Goal: Task Accomplishment & Management: Use online tool/utility

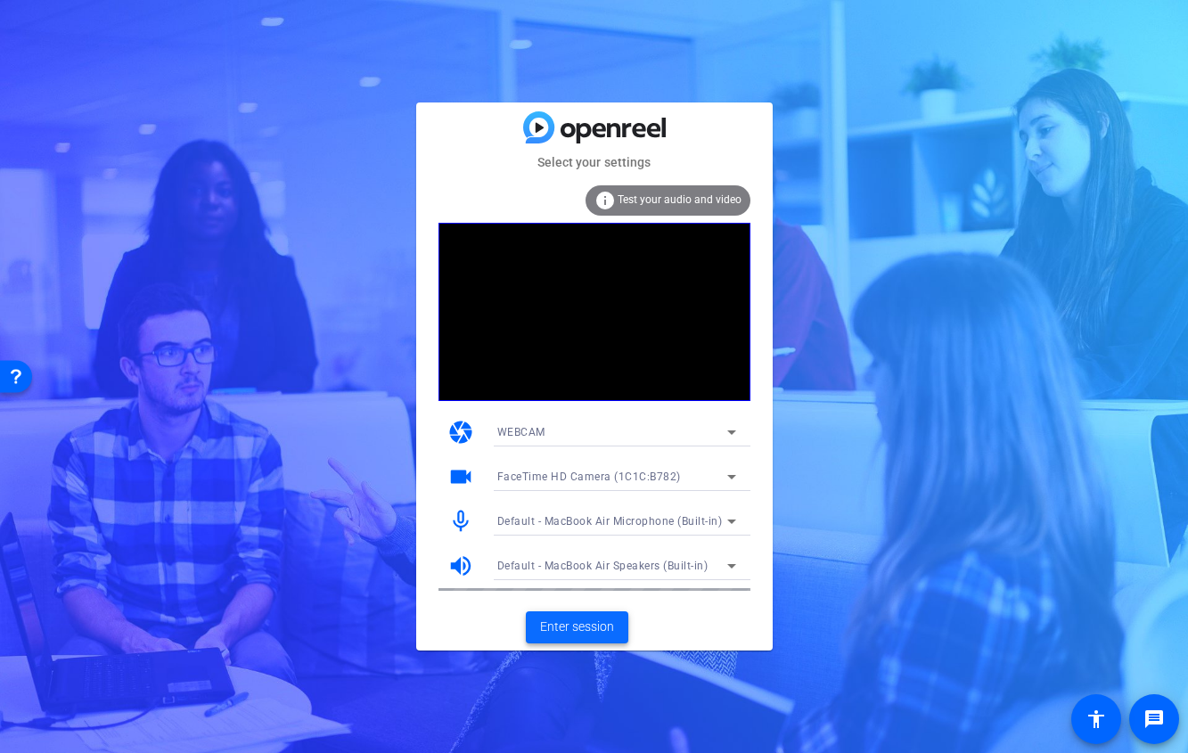
click at [552, 644] on span at bounding box center [577, 627] width 102 height 43
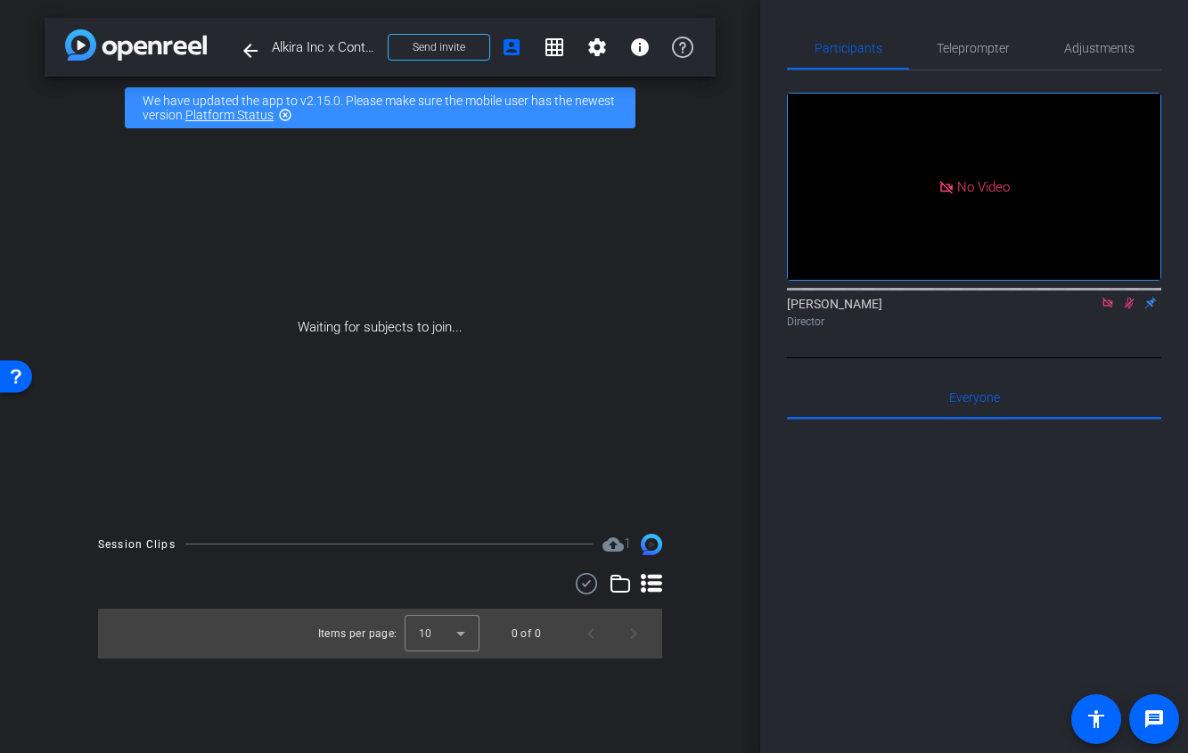
click at [1105, 309] on icon at bounding box center [1107, 303] width 14 height 12
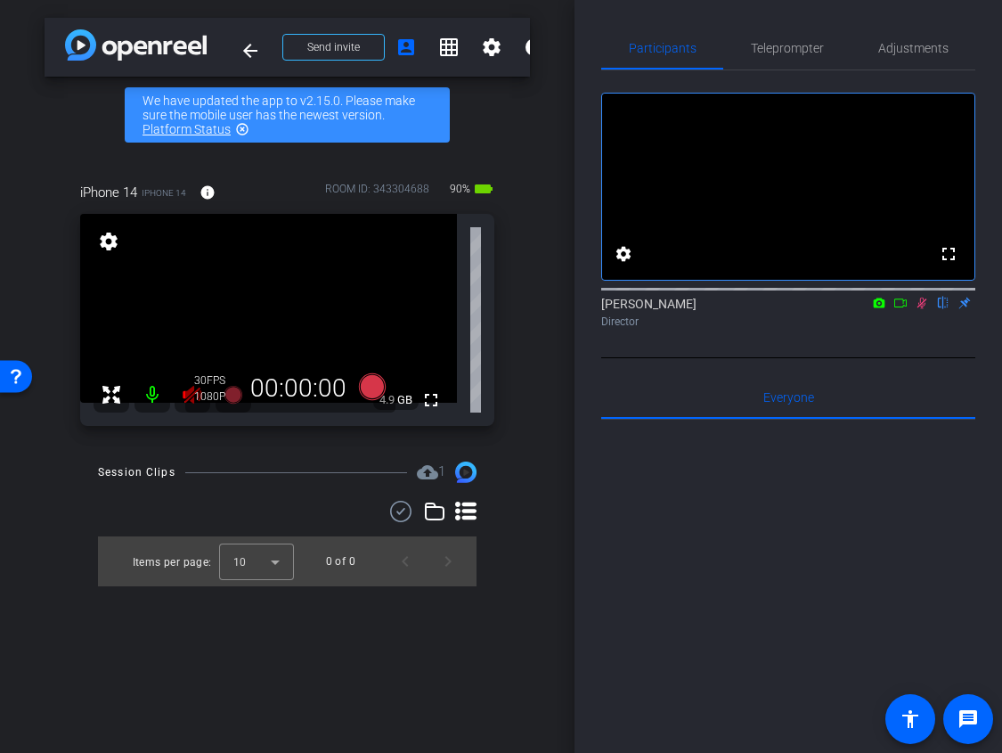
click at [931, 311] on mat-icon at bounding box center [922, 303] width 21 height 16
click at [187, 385] on div "30 FPS 720P 00:00:00" at bounding box center [290, 388] width 210 height 48
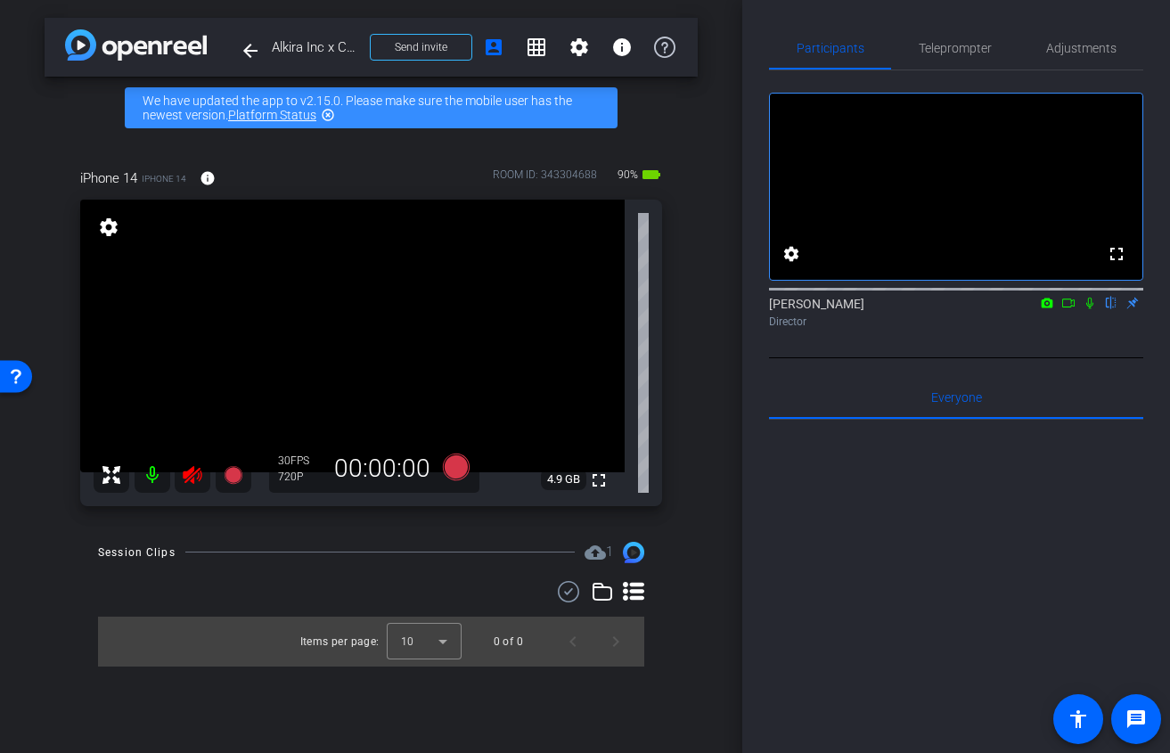
click at [192, 475] on icon at bounding box center [192, 475] width 19 height 18
click at [1154, 453] on div "Participants Teleprompter Adjustments fullscreen settings Ariam Eqbe flip Direc…" at bounding box center [956, 376] width 428 height 753
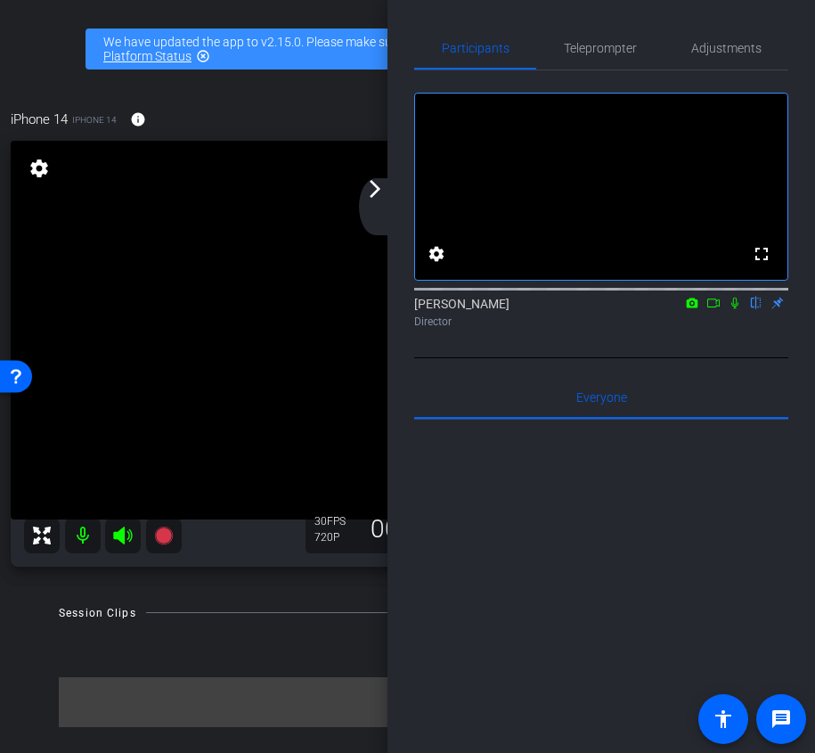
click at [356, 223] on video at bounding box center [389, 330] width 756 height 379
click at [379, 200] on div "arrow_back_ios_new arrow_forward_ios" at bounding box center [377, 206] width 37 height 57
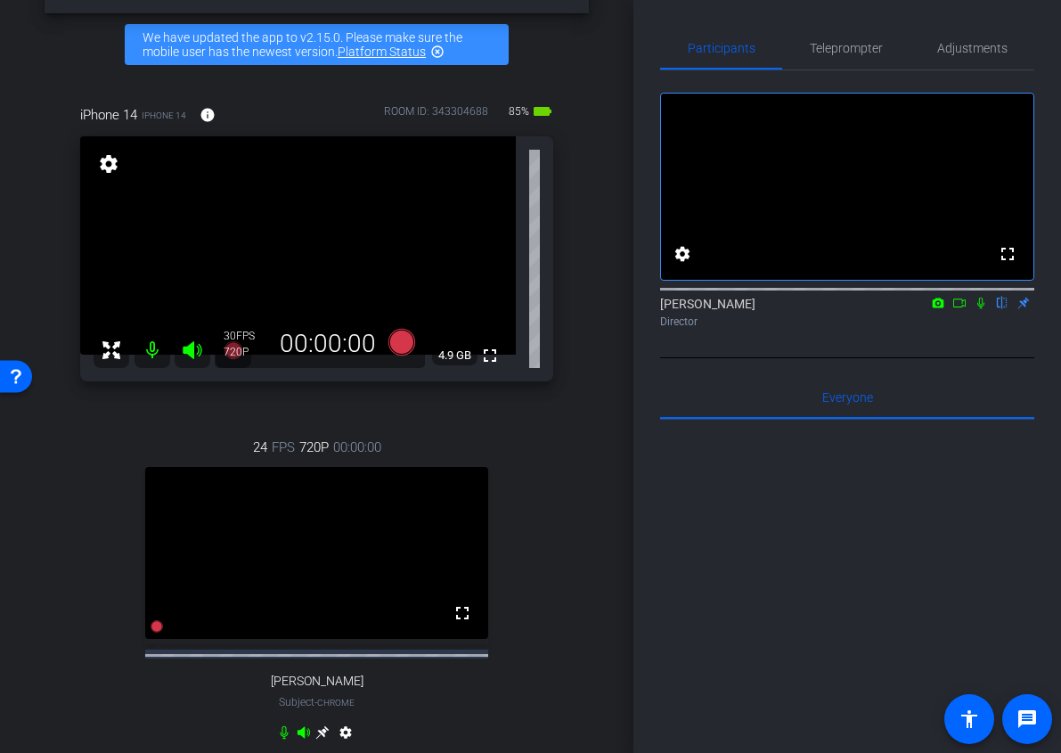
scroll to position [67, 0]
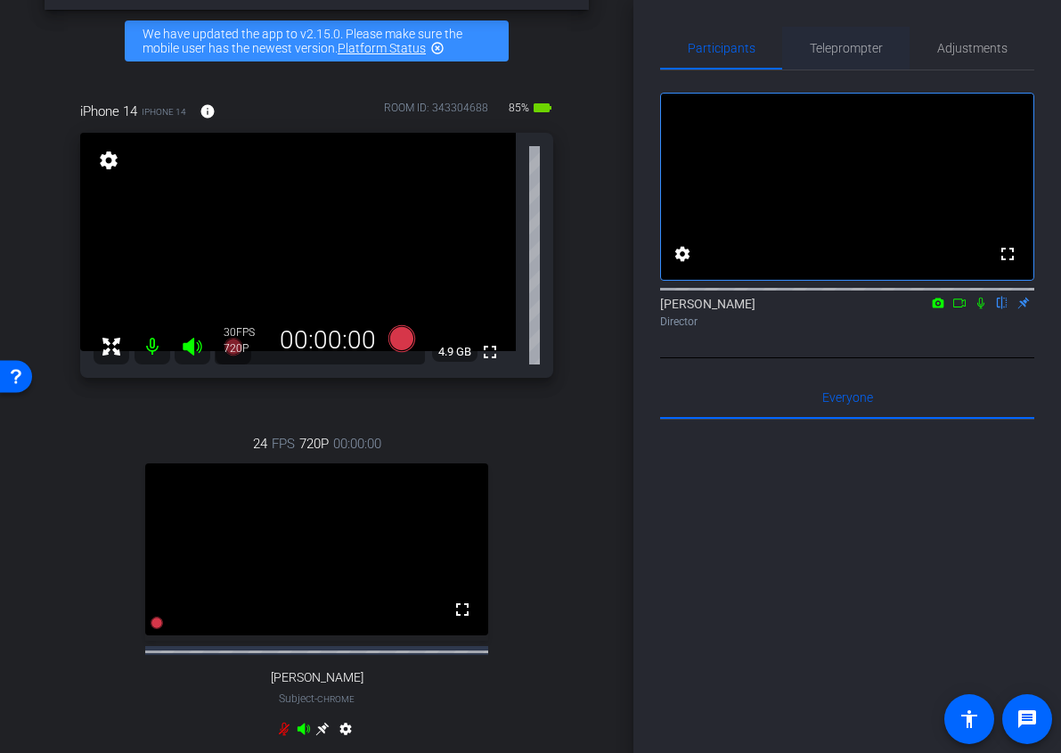
click at [846, 35] on span "Teleprompter" at bounding box center [846, 48] width 73 height 43
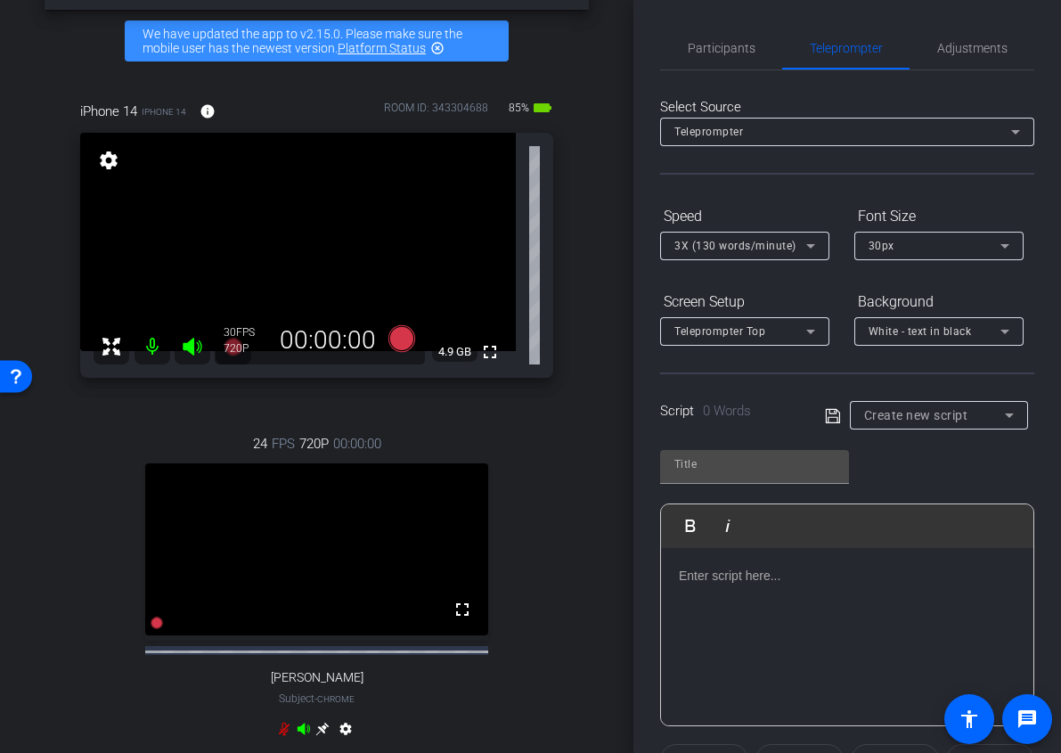
click at [728, 575] on p at bounding box center [847, 576] width 337 height 20
click at [709, 571] on p at bounding box center [847, 576] width 337 height 20
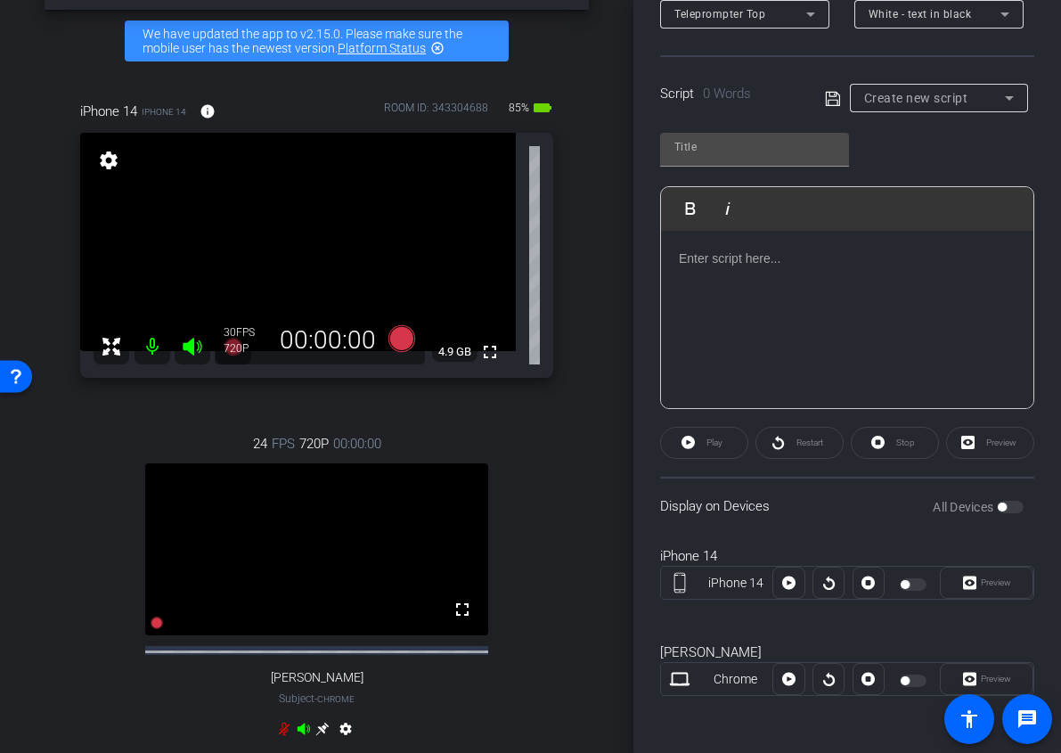
click at [709, 266] on p at bounding box center [847, 259] width 337 height 20
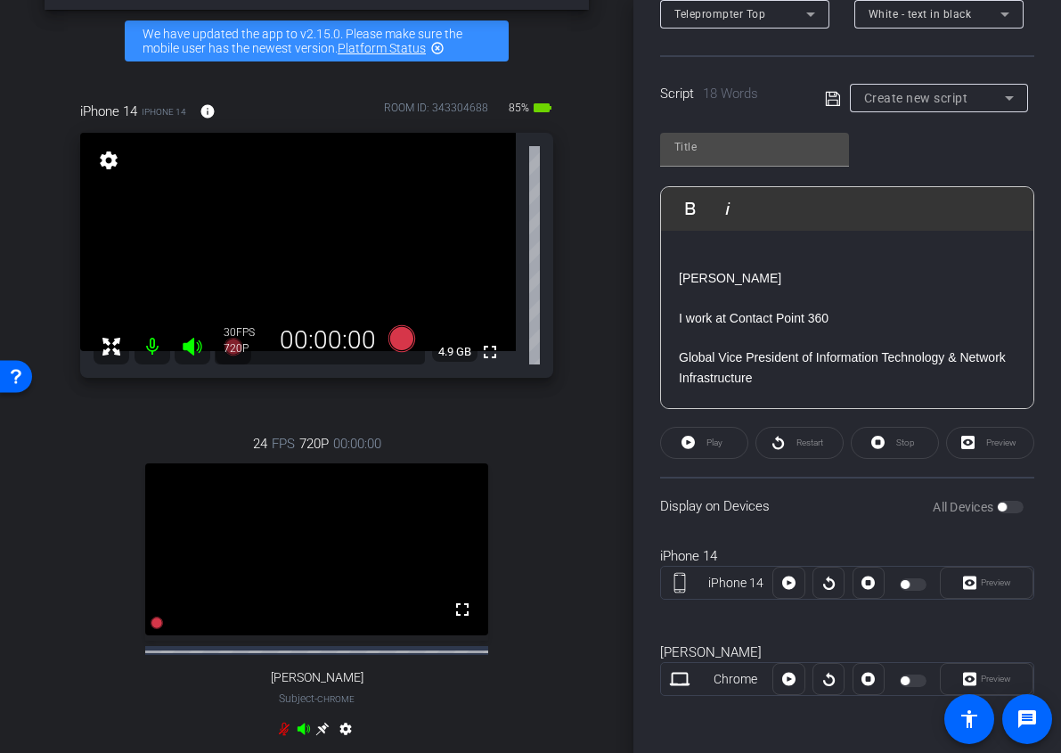
click at [836, 94] on icon at bounding box center [833, 98] width 16 height 21
type input "Default title 2959"
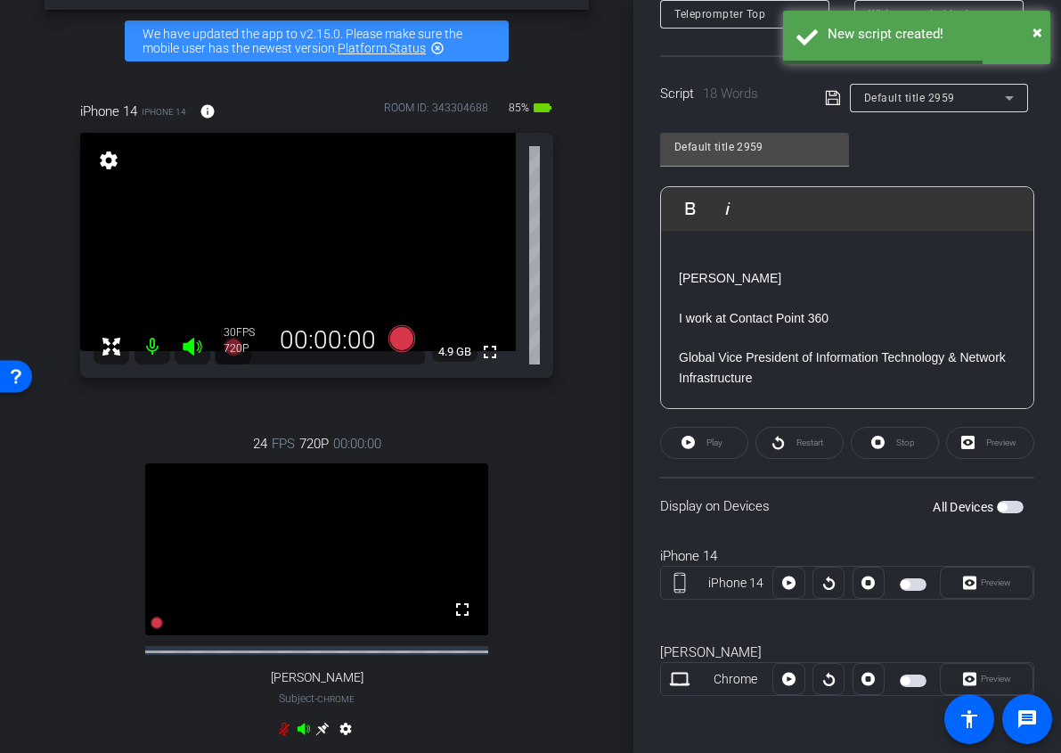
click at [910, 586] on span "button" at bounding box center [913, 584] width 27 height 12
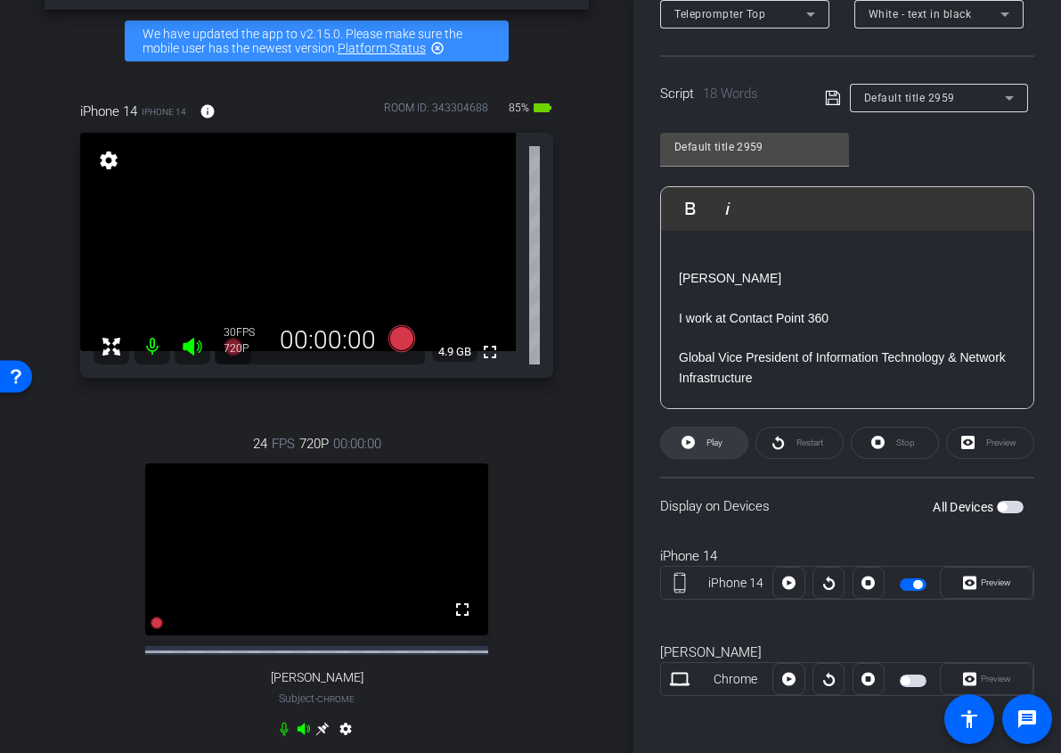
click at [709, 447] on span "Play" at bounding box center [712, 442] width 20 height 25
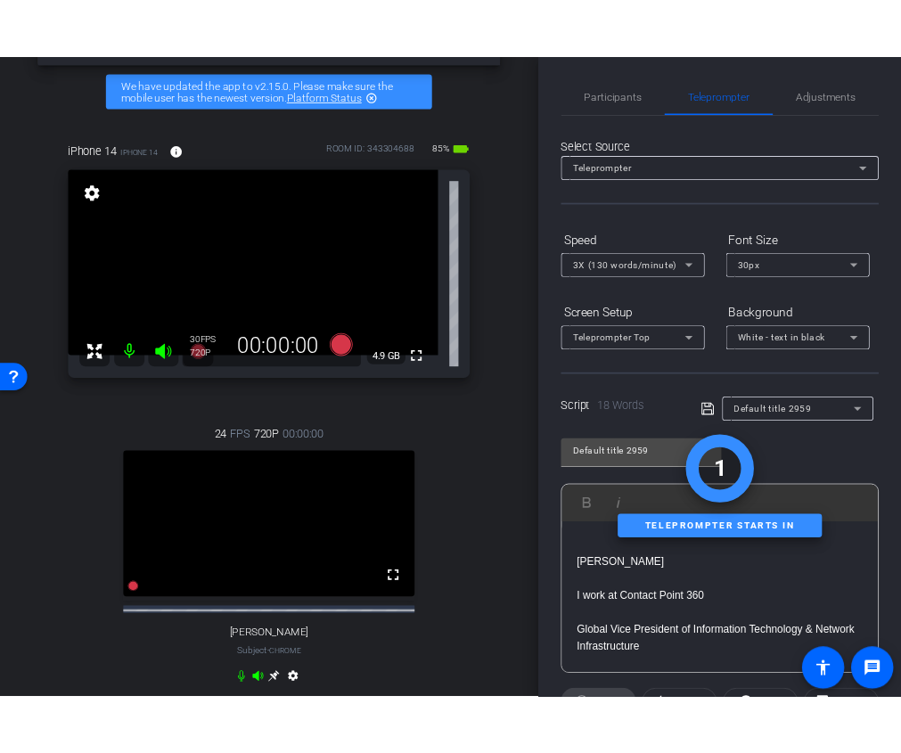
scroll to position [0, 0]
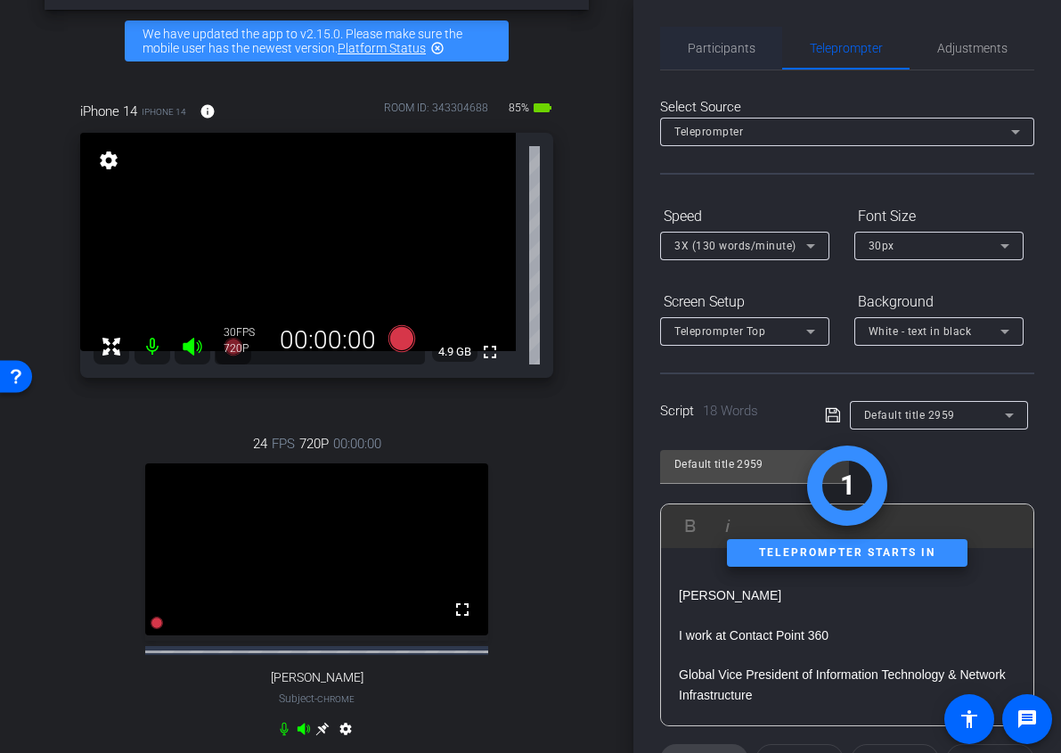
click at [723, 53] on span "Participants" at bounding box center [722, 48] width 68 height 12
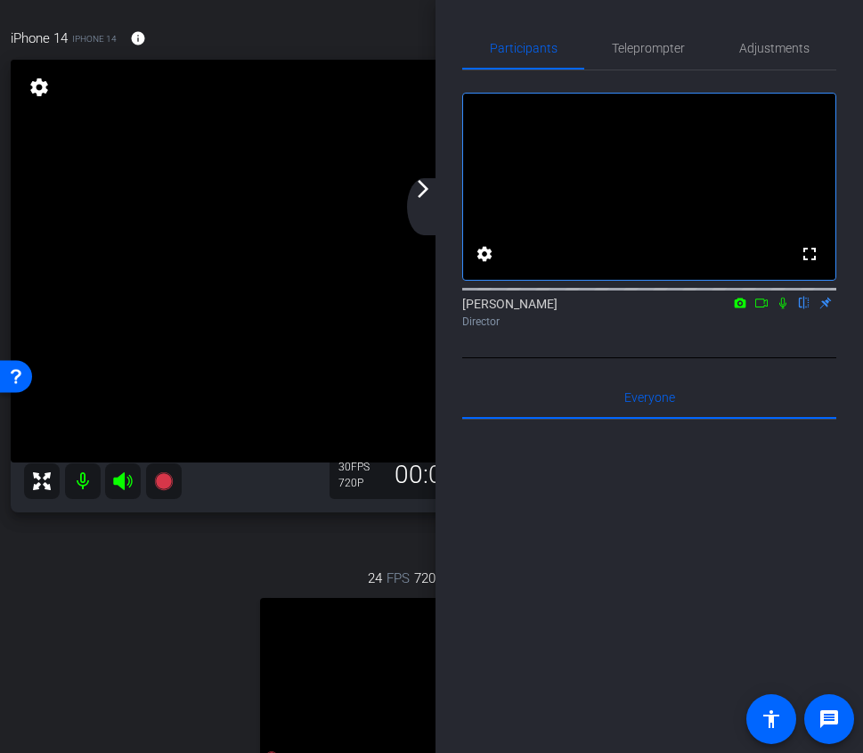
click at [427, 210] on div "arrow_back_ios_new arrow_forward_ios" at bounding box center [425, 206] width 37 height 57
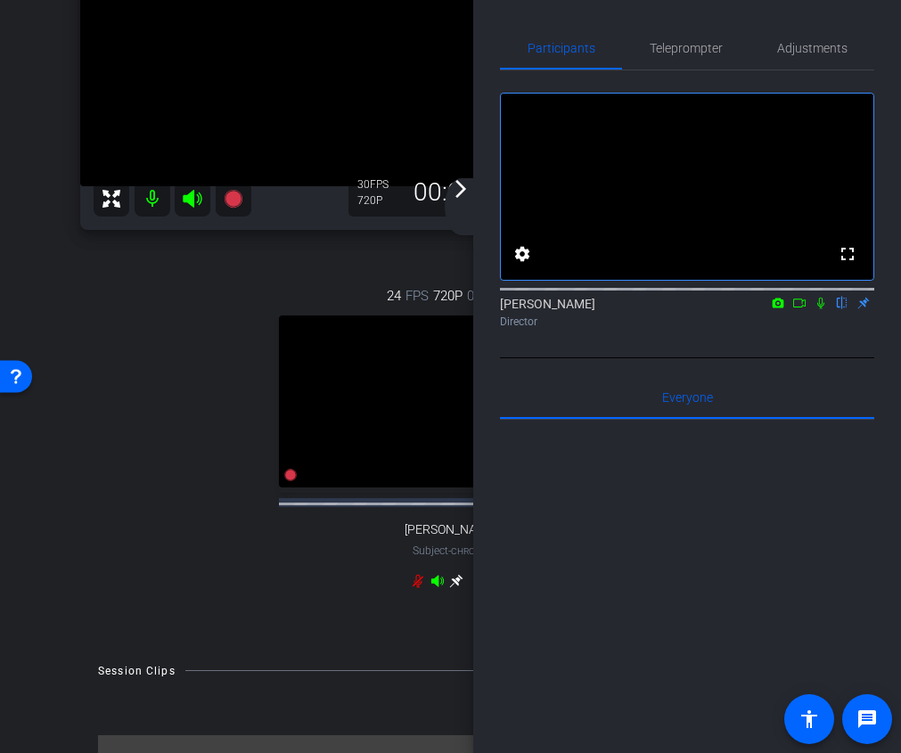
scroll to position [355, 0]
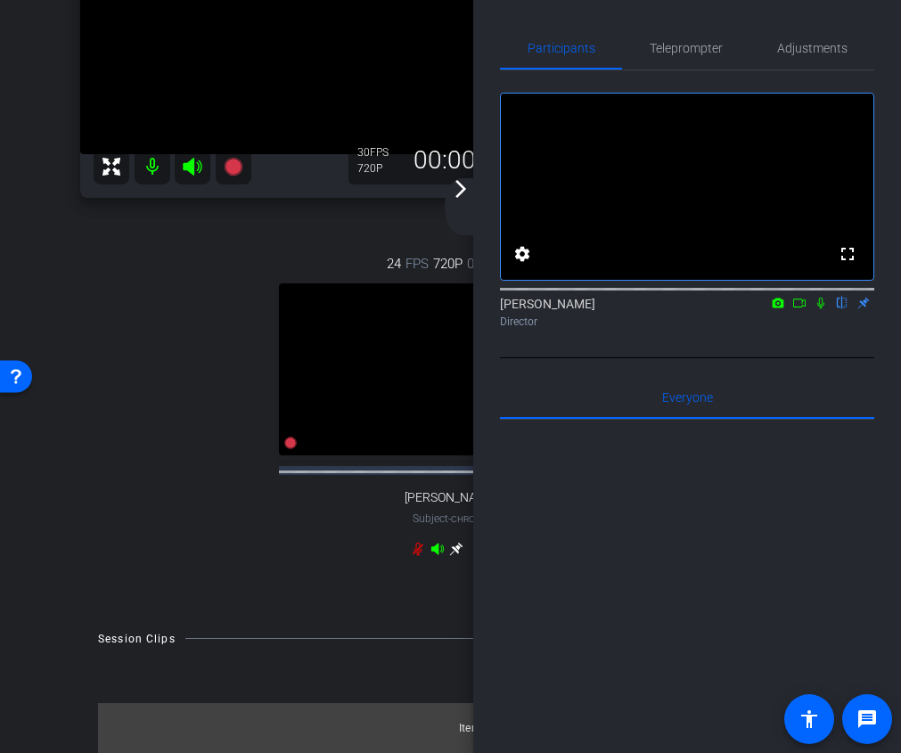
click at [464, 213] on div "arrow_back_ios_new arrow_forward_ios" at bounding box center [463, 206] width 37 height 57
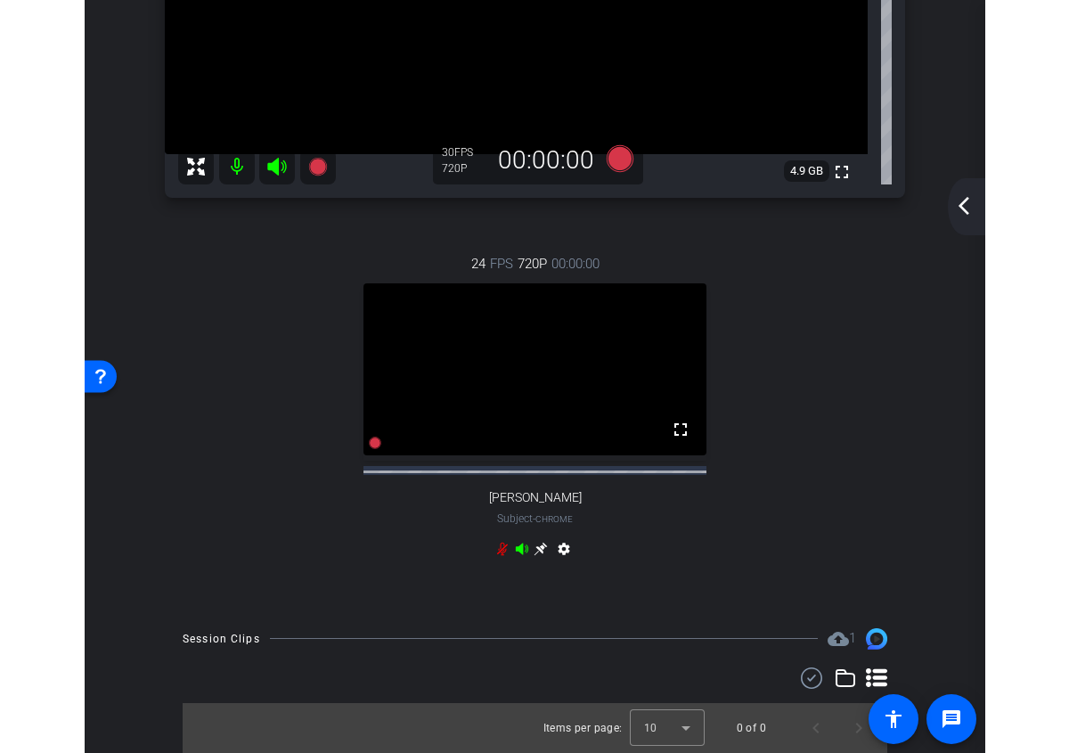
scroll to position [0, 0]
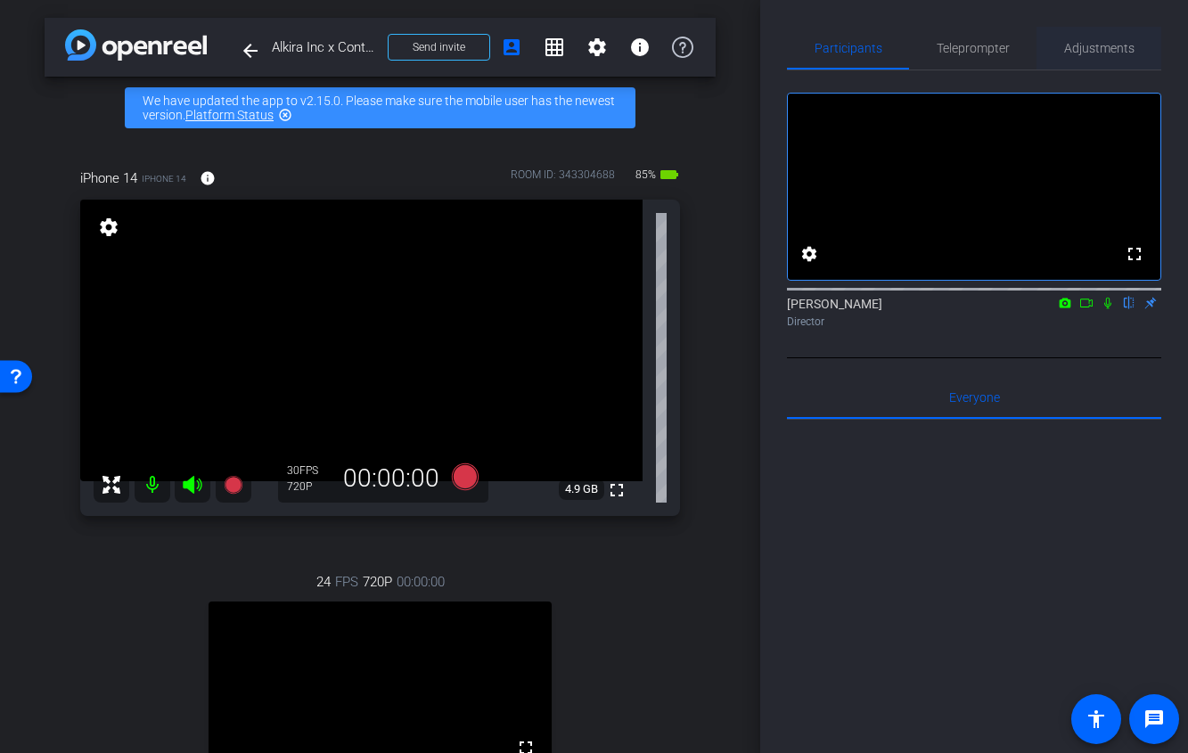
click at [1101, 59] on span "Adjustments" at bounding box center [1099, 48] width 70 height 43
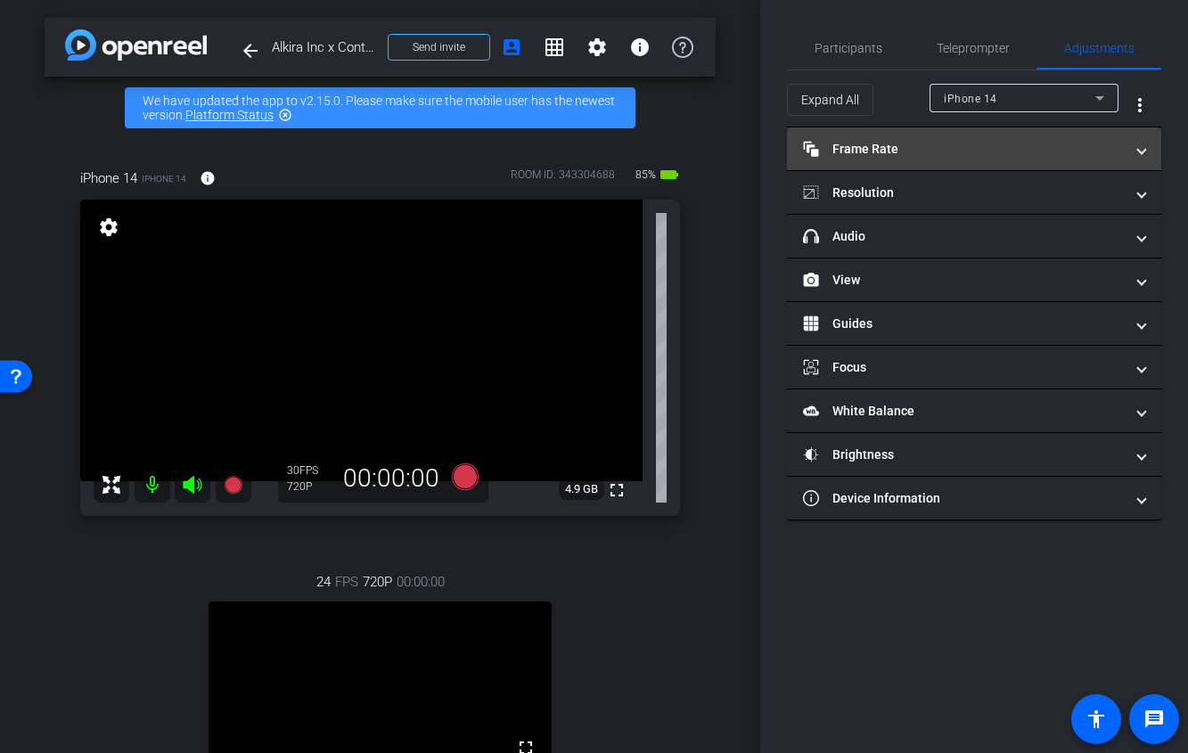
click at [982, 143] on mat-panel-title "Frame Rate Frame Rate" at bounding box center [963, 149] width 321 height 19
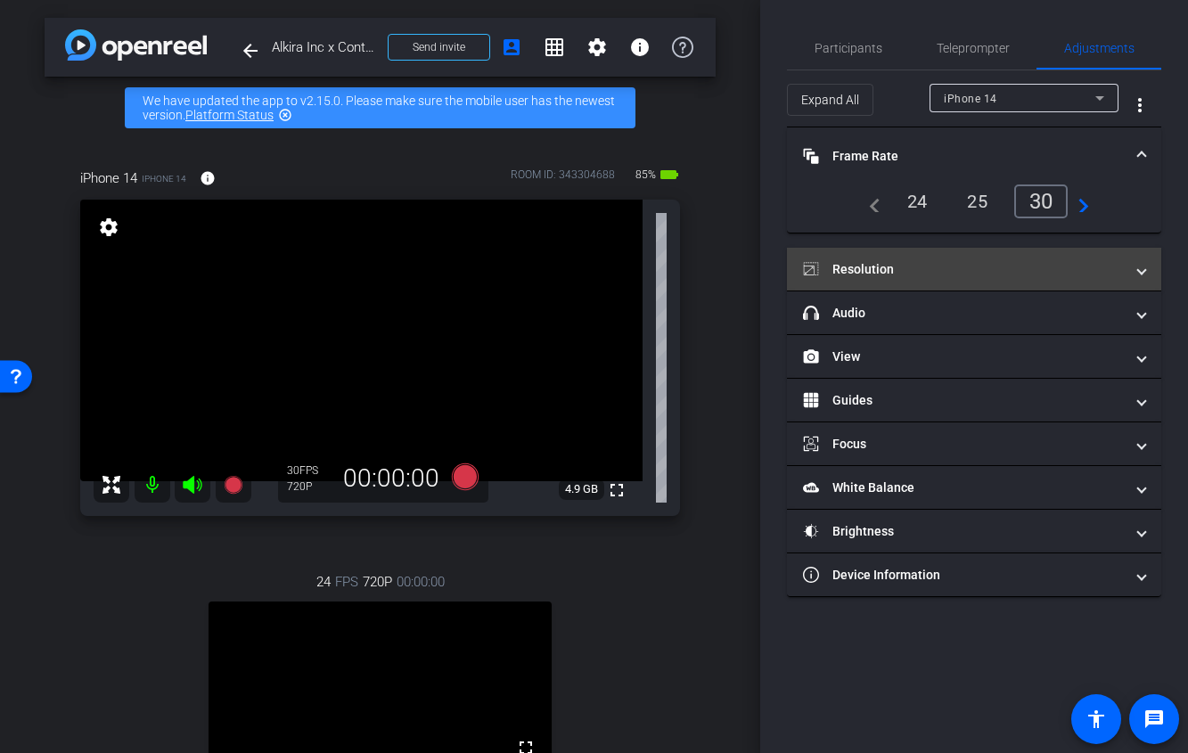
click at [936, 267] on mat-panel-title "Resolution" at bounding box center [963, 269] width 321 height 19
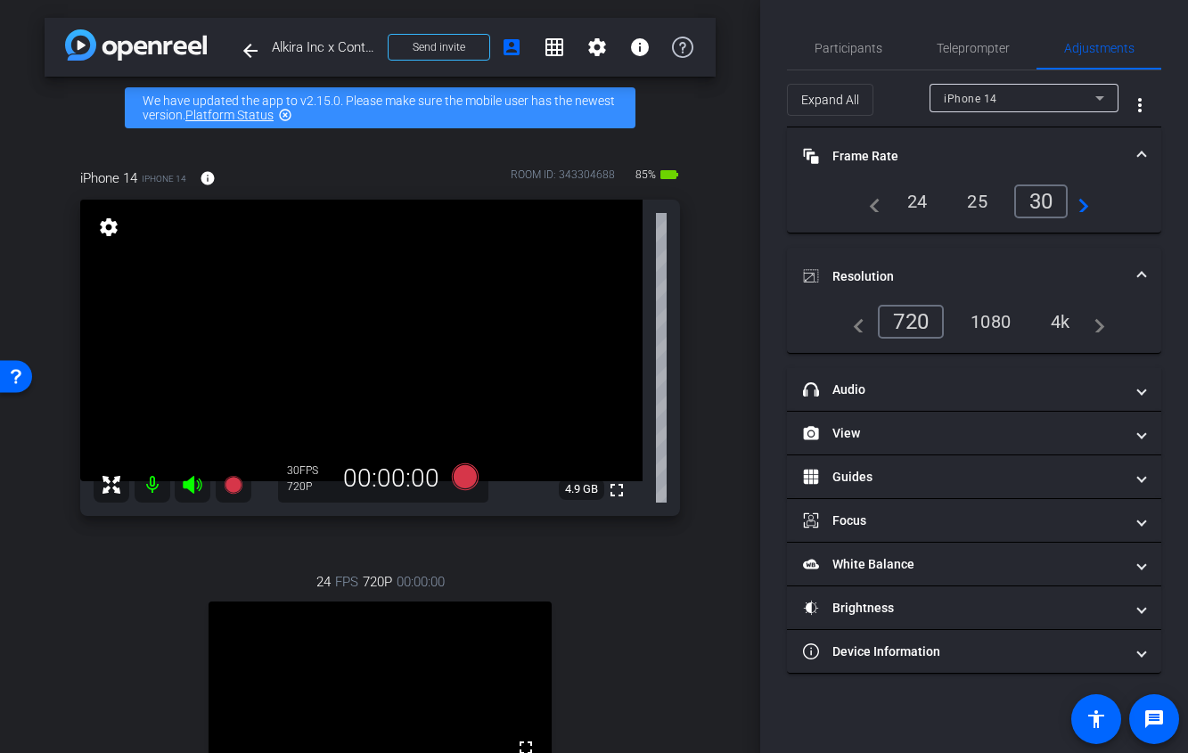
click at [977, 331] on div "1080" at bounding box center [990, 322] width 67 height 30
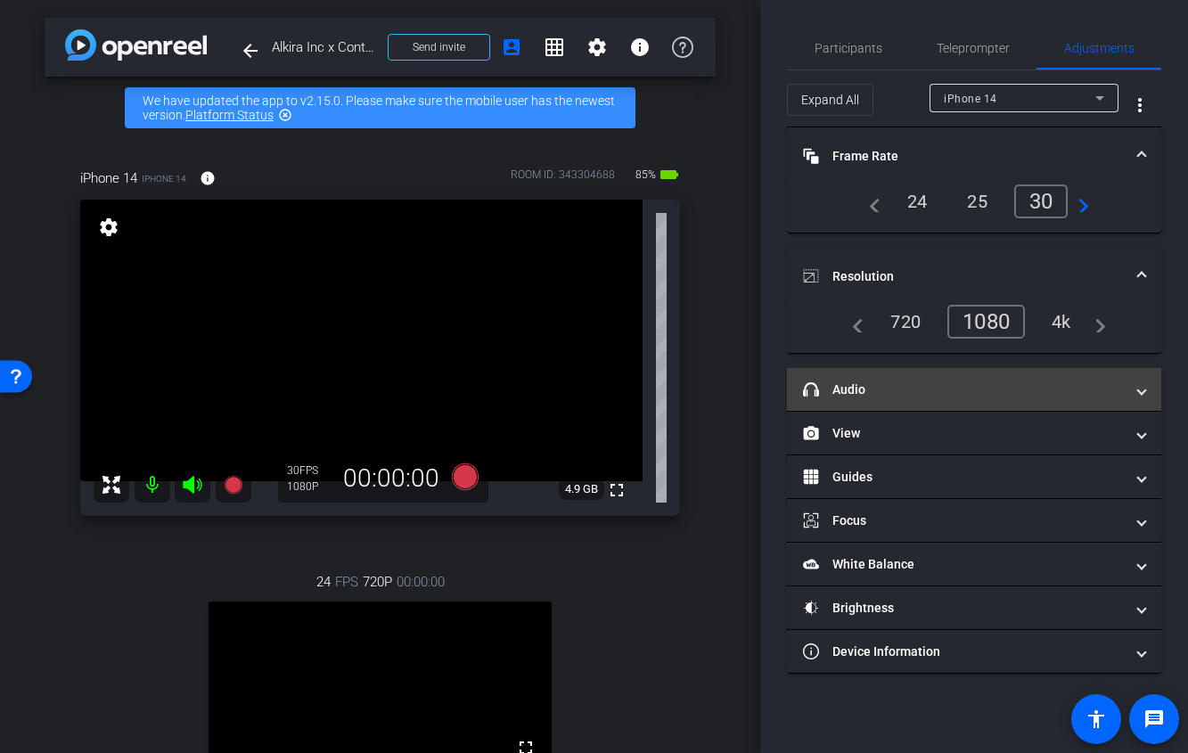
click at [961, 394] on mat-panel-title "headphone icon Audio" at bounding box center [963, 389] width 321 height 19
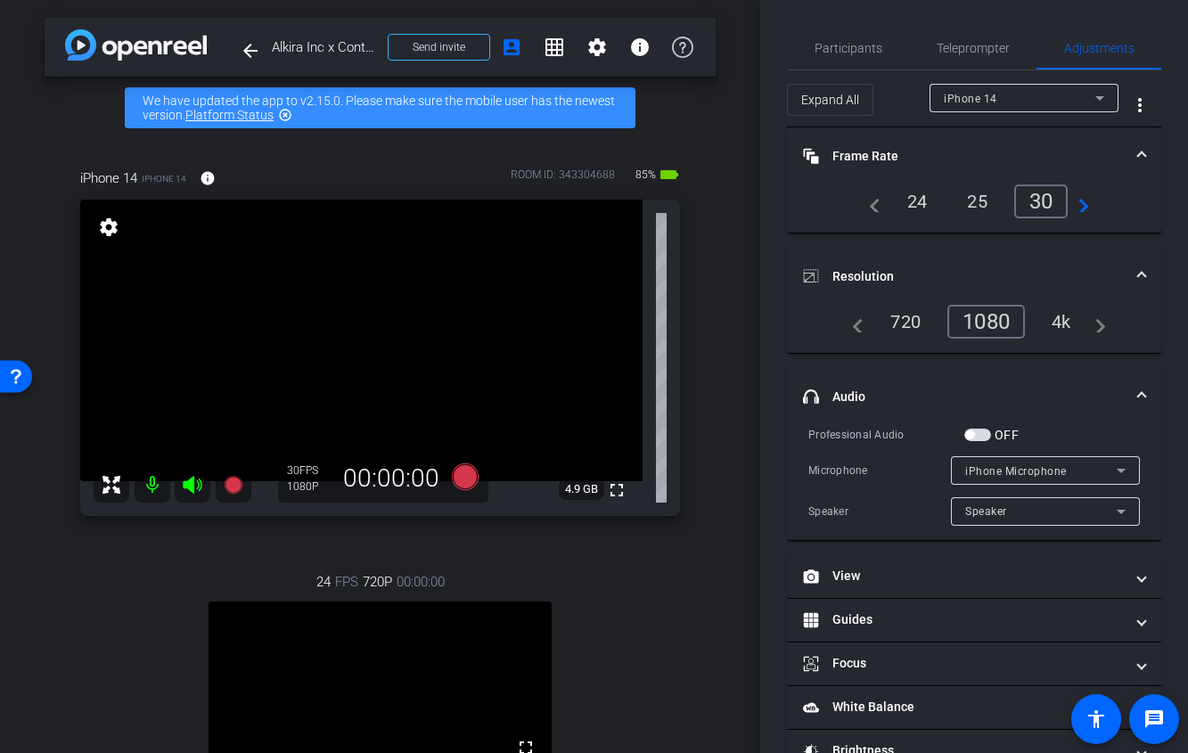
click at [920, 201] on div "24" at bounding box center [917, 201] width 47 height 30
click at [842, 58] on span "Participants" at bounding box center [848, 48] width 68 height 43
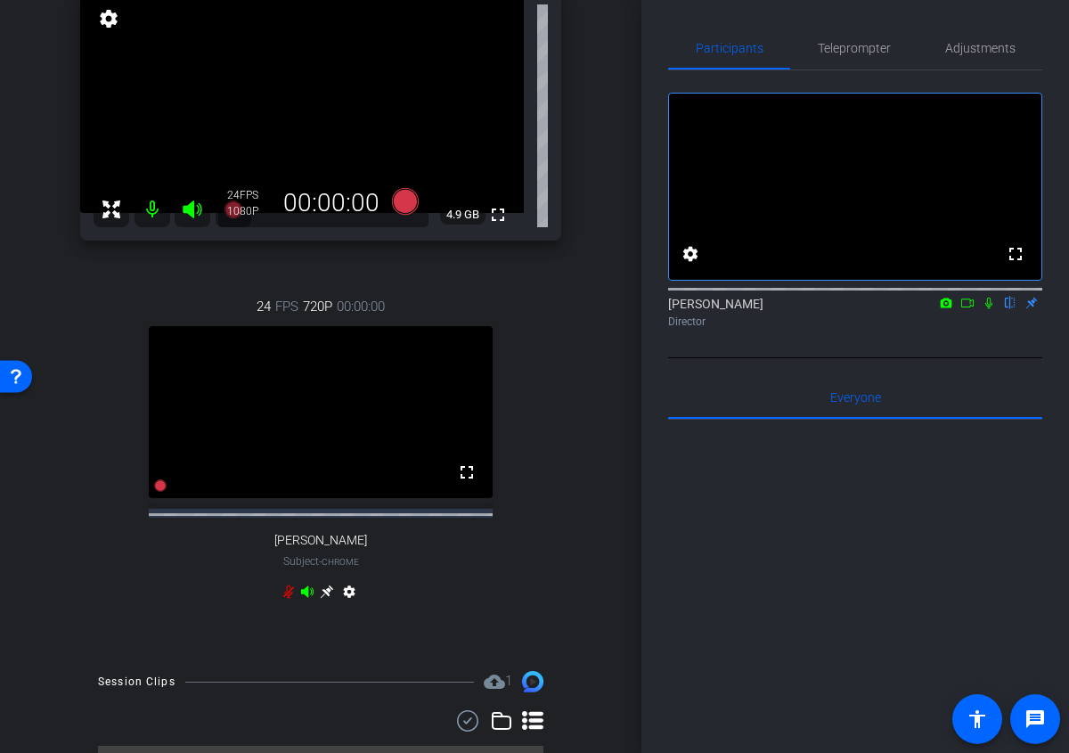
scroll to position [267, 0]
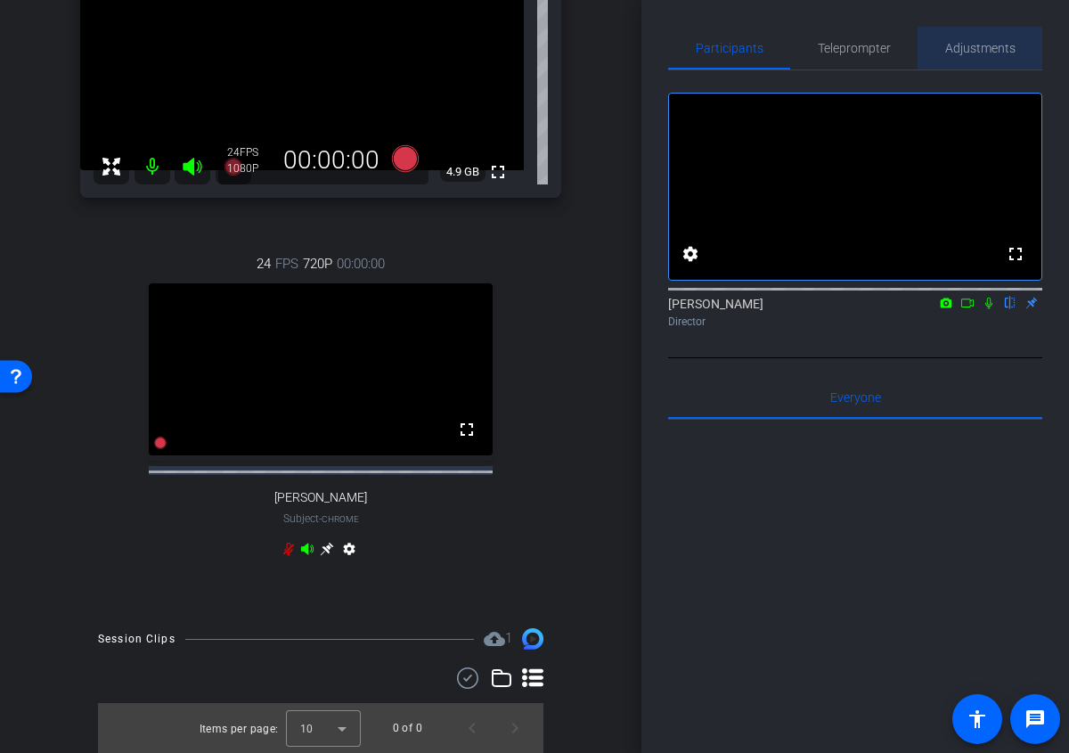
click at [977, 47] on span "Adjustments" at bounding box center [980, 48] width 70 height 12
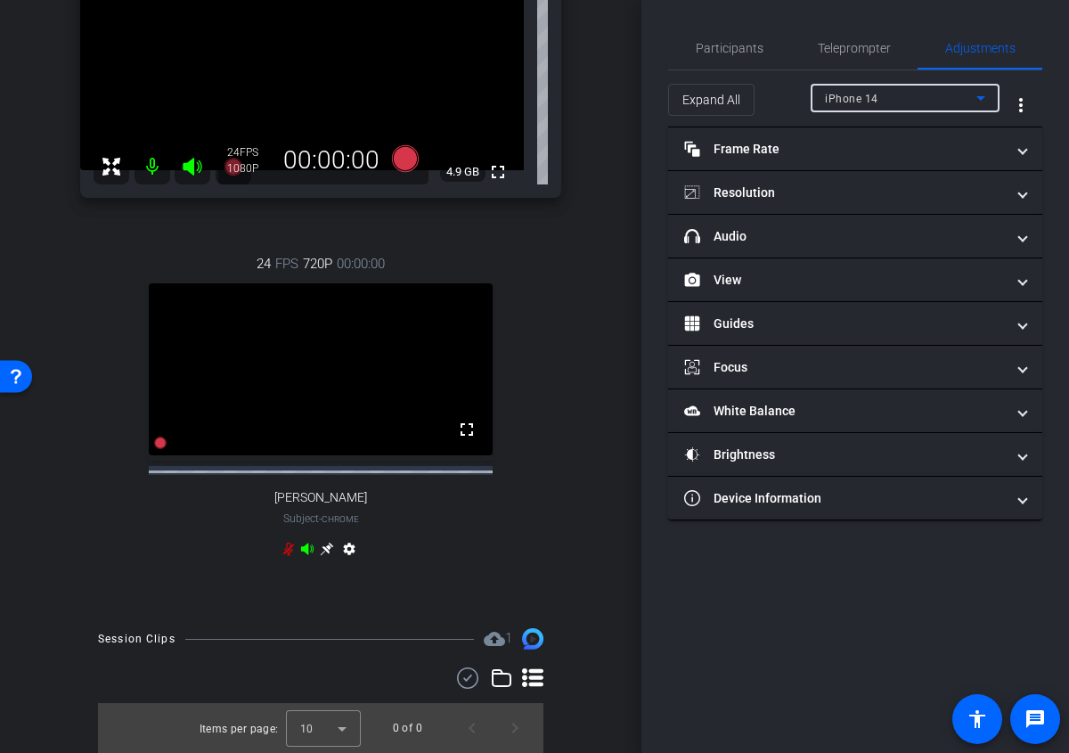
click at [887, 99] on div "iPhone 14" at bounding box center [900, 98] width 151 height 22
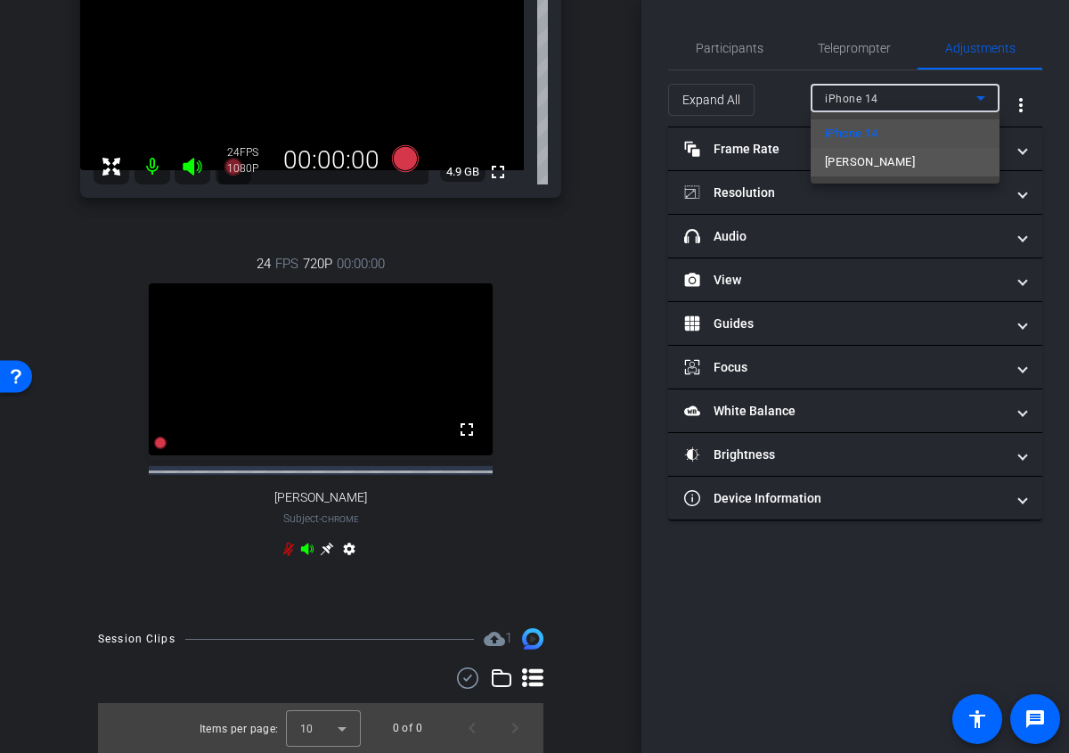
click at [885, 157] on span "[PERSON_NAME]" at bounding box center [870, 161] width 90 height 21
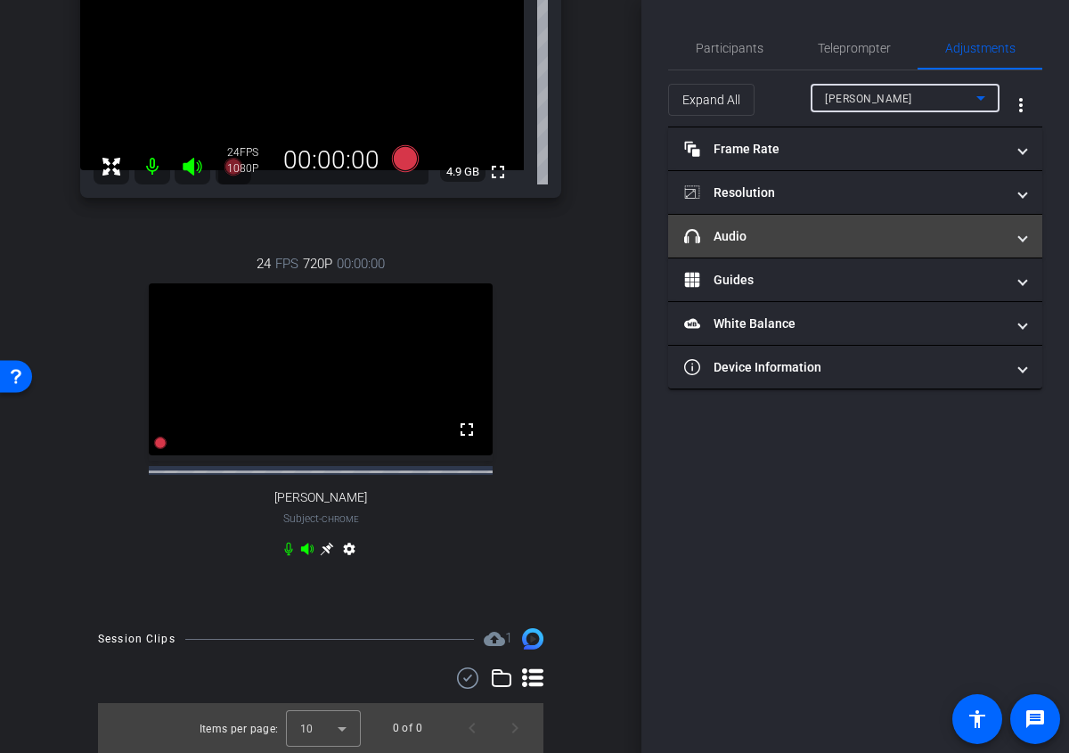
click at [917, 232] on mat-panel-title "headphone icon Audio" at bounding box center [844, 236] width 321 height 19
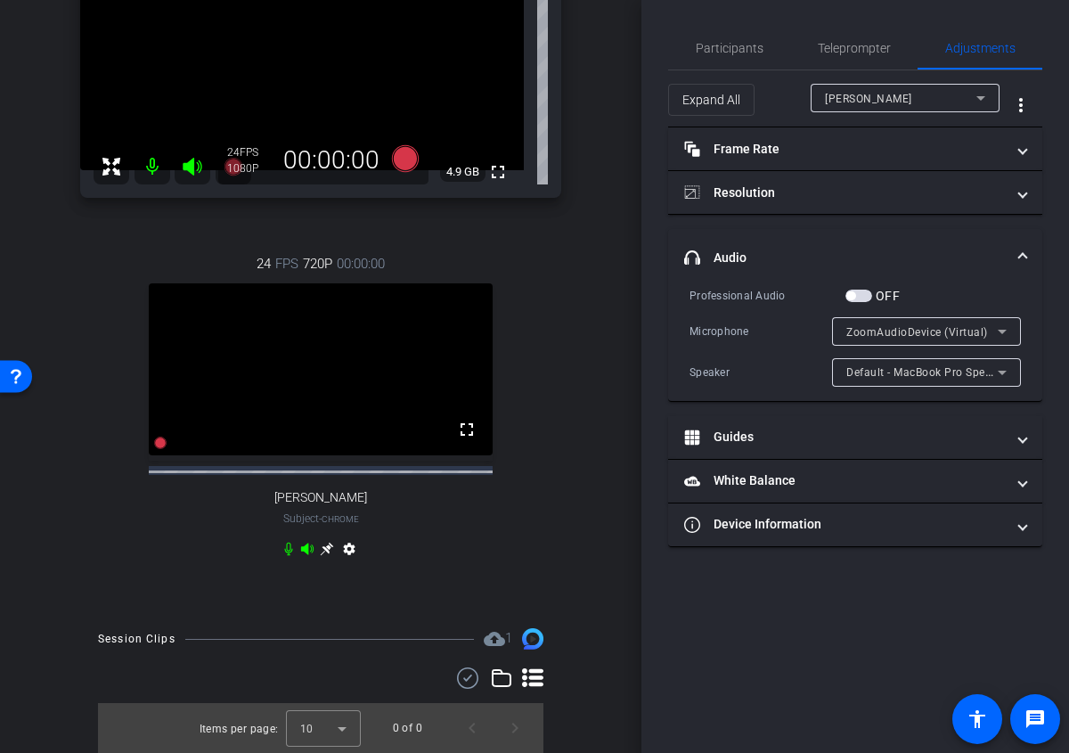
click at [867, 299] on span "button" at bounding box center [859, 296] width 27 height 12
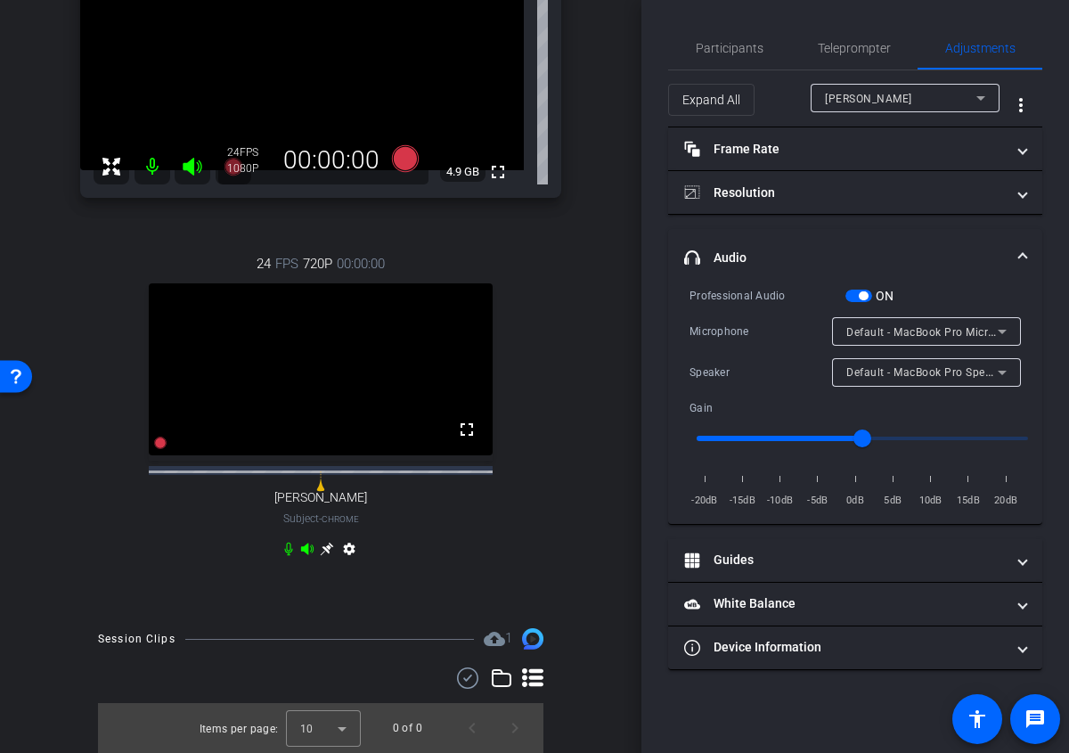
click at [861, 296] on span "button" at bounding box center [863, 295] width 9 height 9
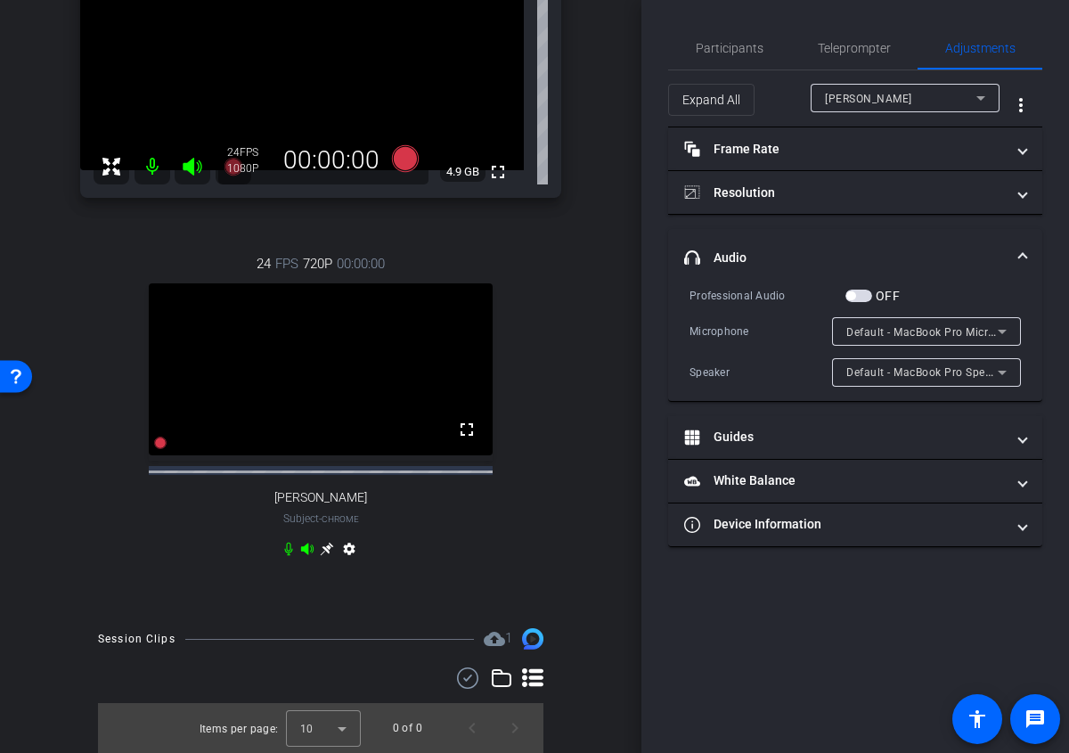
click at [812, 262] on mat-panel-title "headphone icon Audio" at bounding box center [844, 258] width 321 height 19
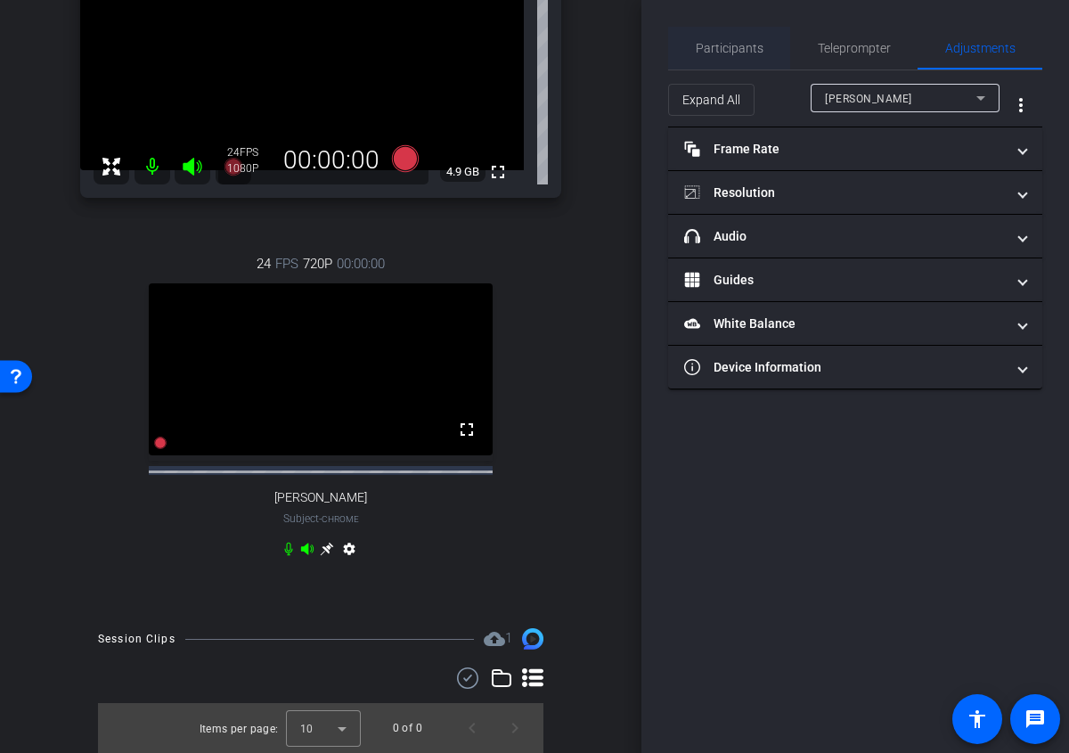
click at [710, 45] on span "Participants" at bounding box center [730, 48] width 68 height 12
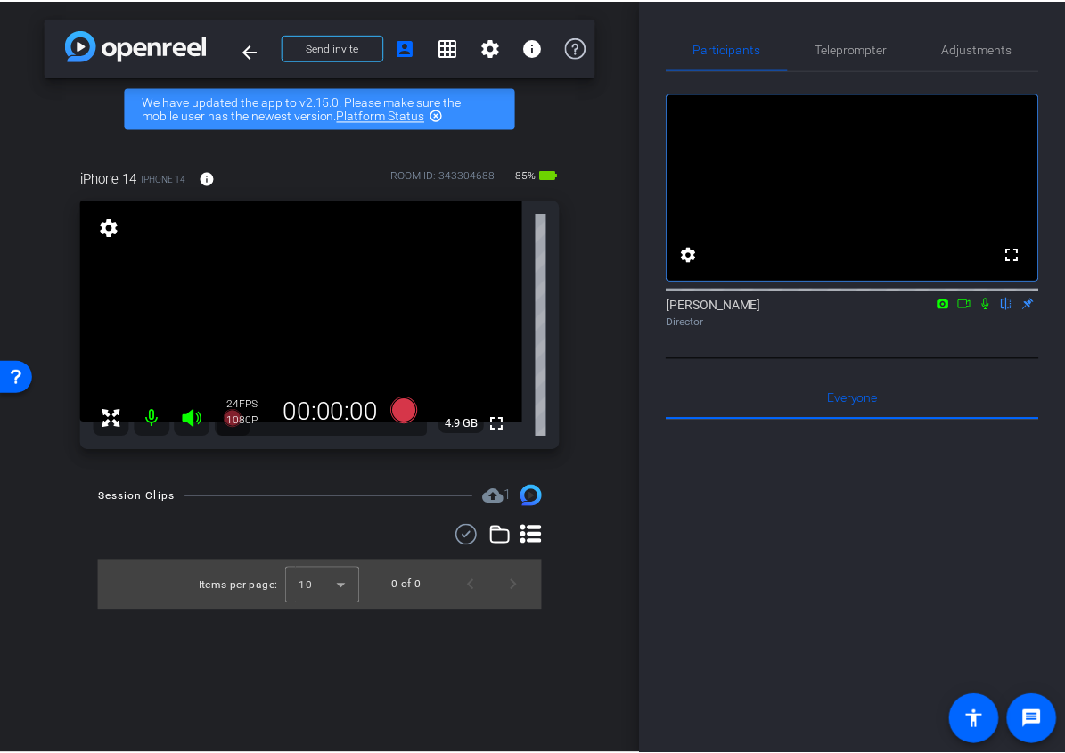
scroll to position [0, 0]
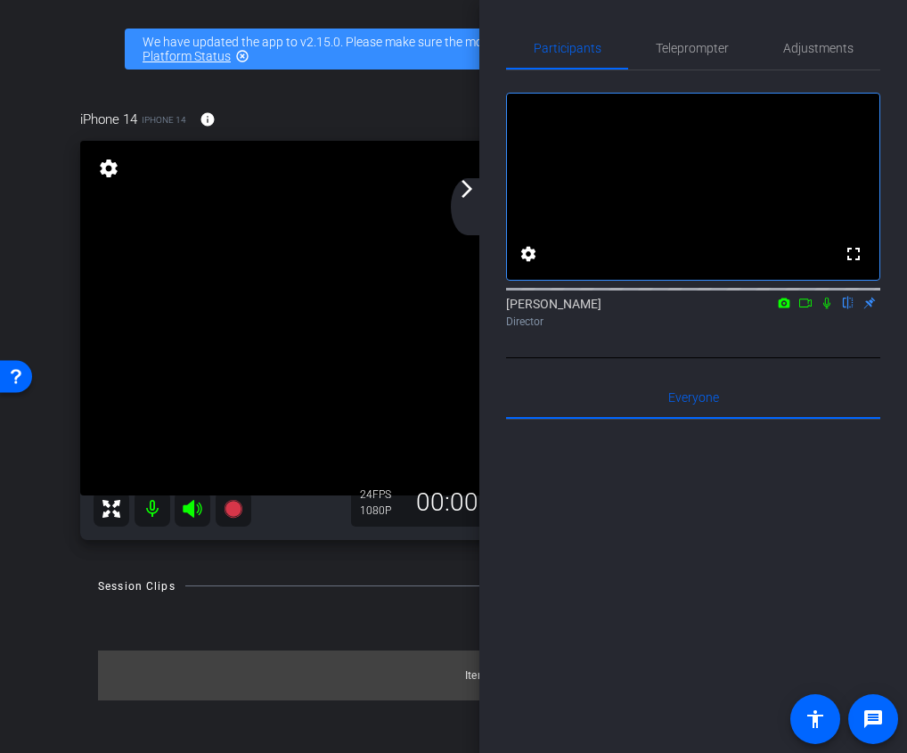
click at [471, 194] on mat-icon "arrow_forward_ios" at bounding box center [466, 188] width 21 height 21
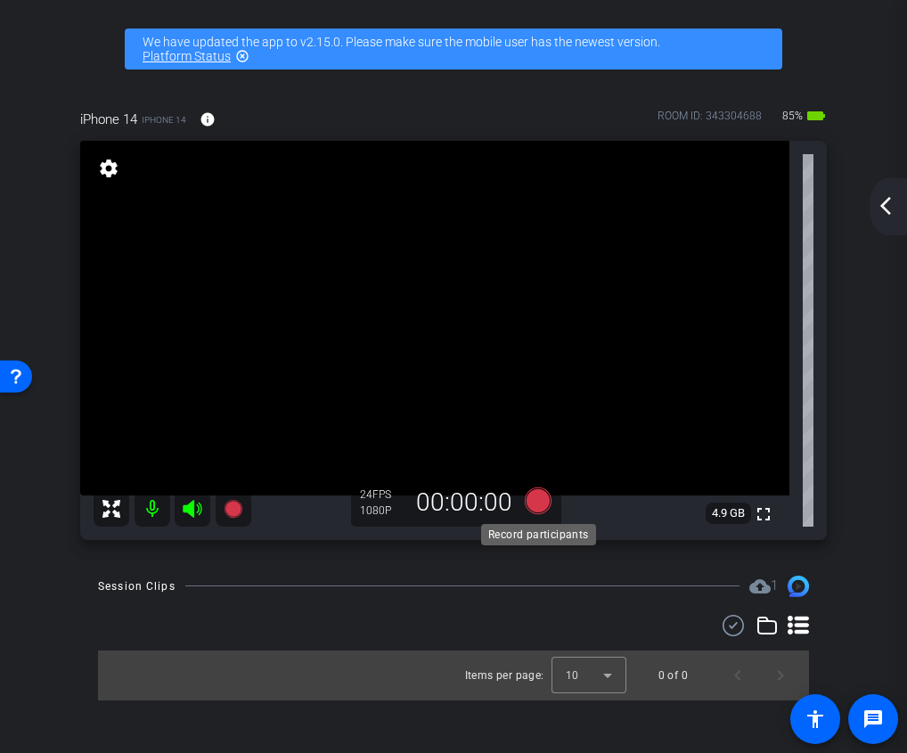
click at [544, 491] on icon at bounding box center [538, 500] width 27 height 27
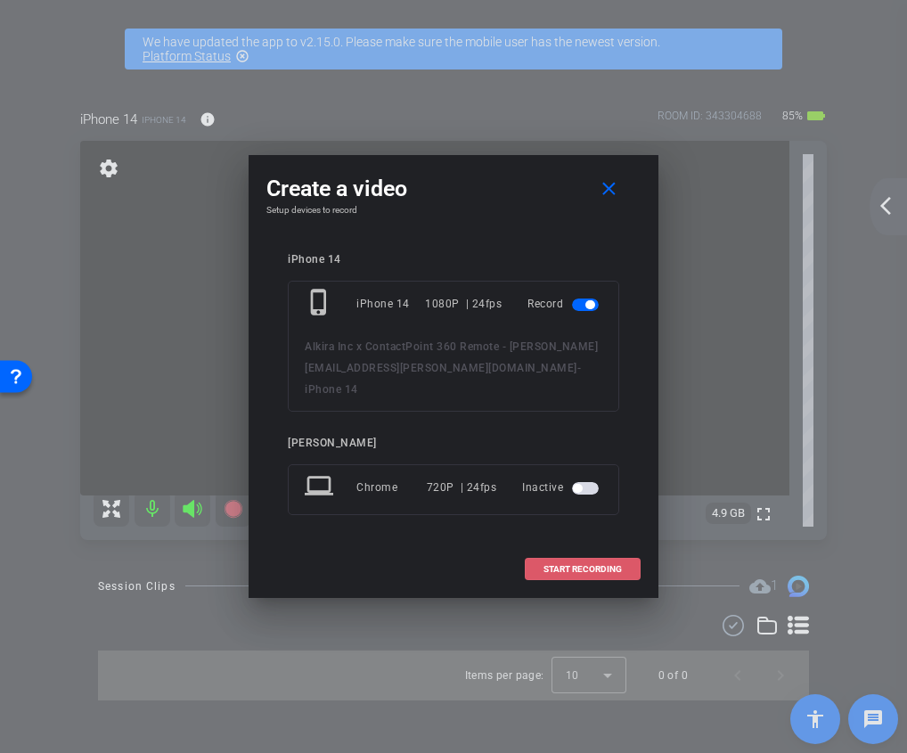
click at [552, 563] on span at bounding box center [583, 569] width 114 height 43
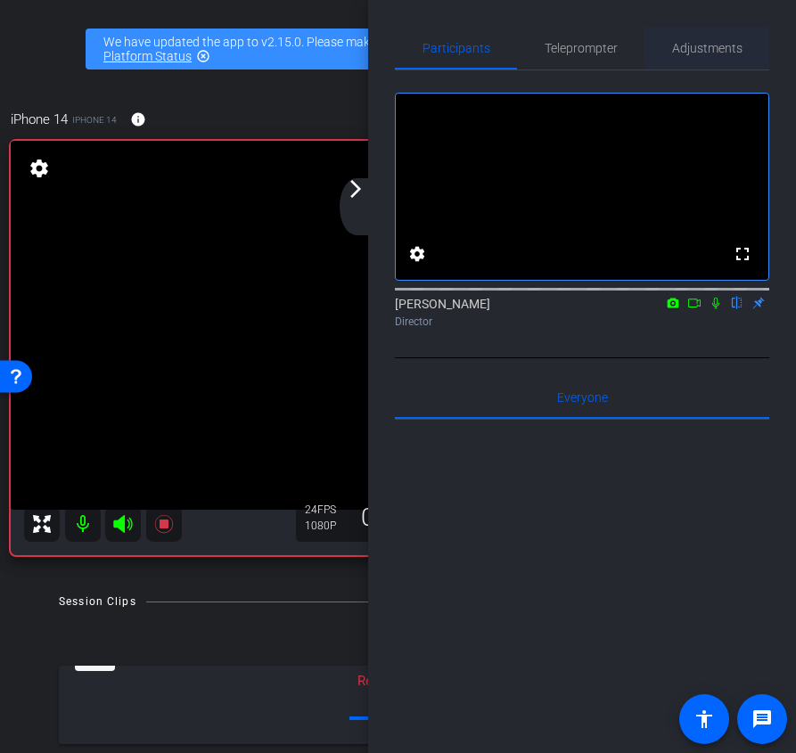
click at [693, 44] on span "Adjustments" at bounding box center [707, 48] width 70 height 12
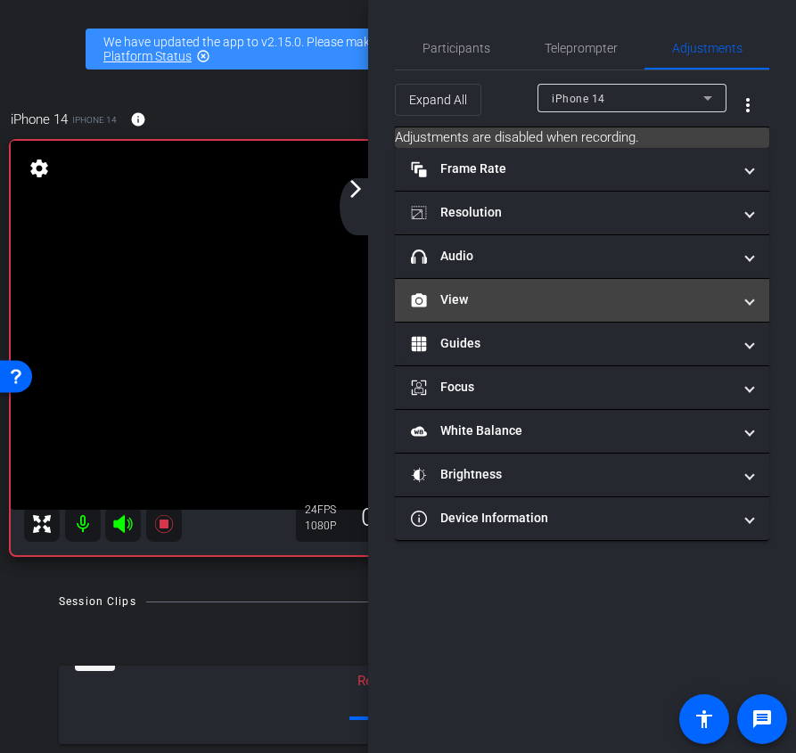
click at [558, 303] on mat-panel-title "View" at bounding box center [571, 299] width 321 height 19
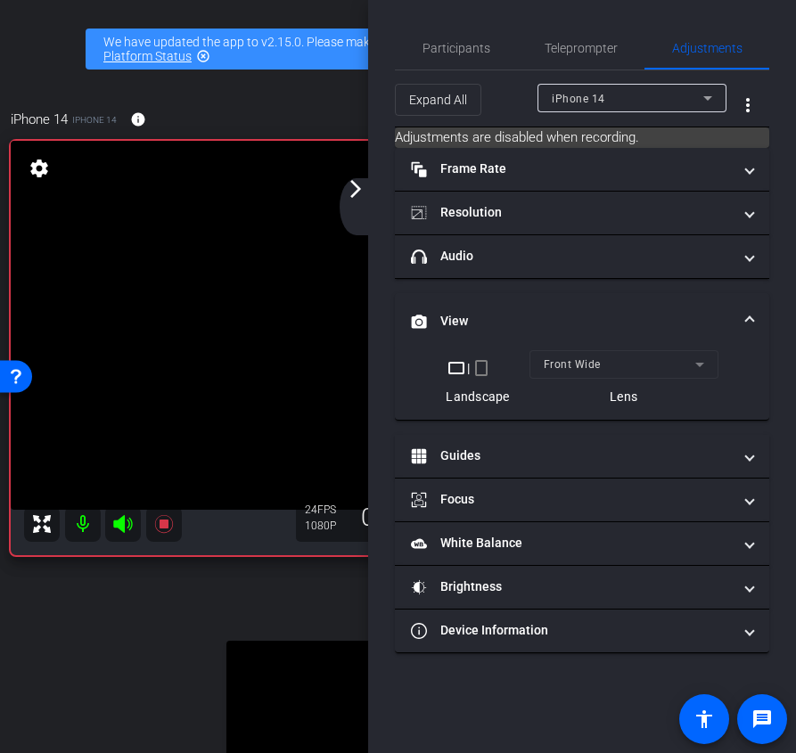
click at [604, 304] on mat-expansion-panel-header "View" at bounding box center [582, 321] width 374 height 57
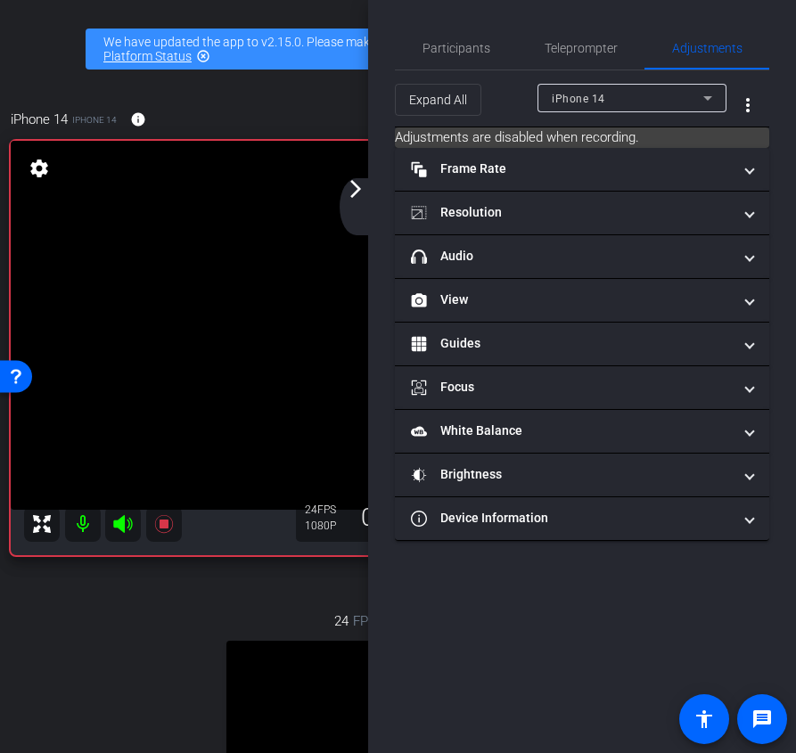
click at [574, 73] on div "Expand All iPhone 14 more_vert" at bounding box center [582, 98] width 374 height 57
click at [573, 62] on span "Teleprompter" at bounding box center [580, 48] width 73 height 43
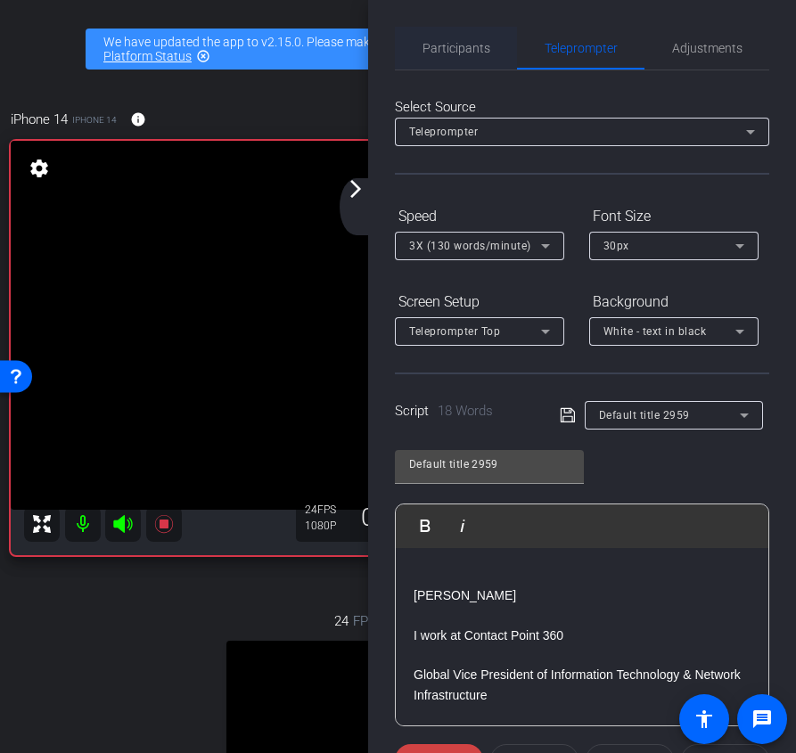
click at [457, 54] on span "Participants" at bounding box center [456, 48] width 68 height 12
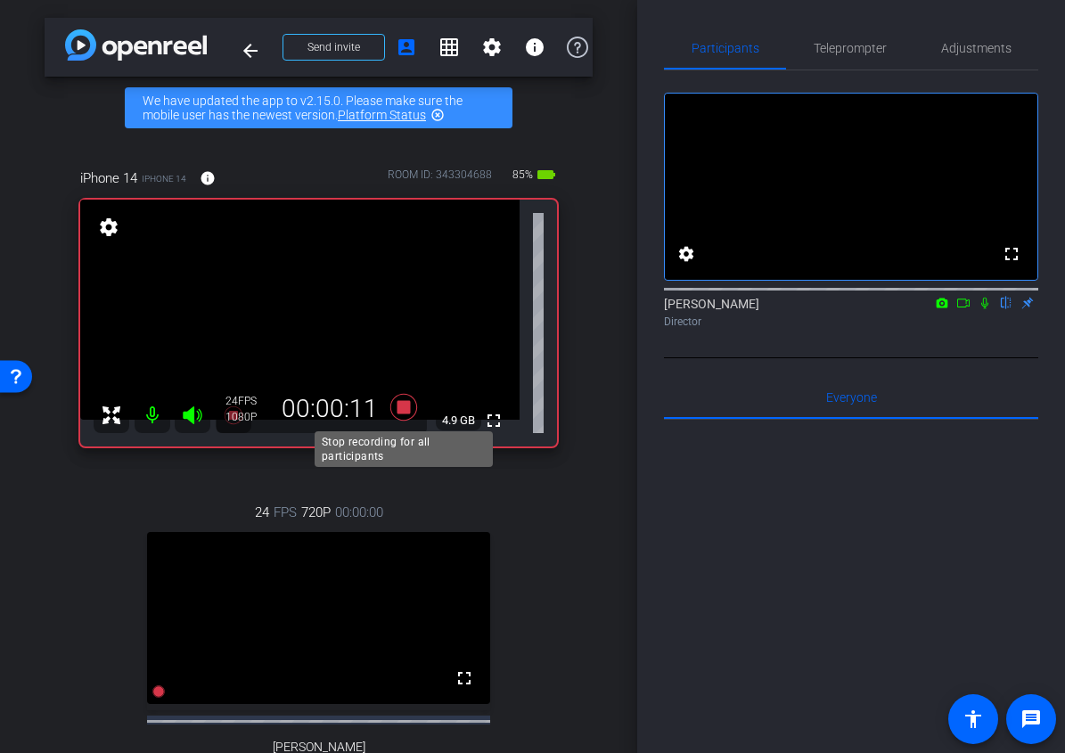
click at [407, 412] on icon at bounding box center [402, 407] width 27 height 27
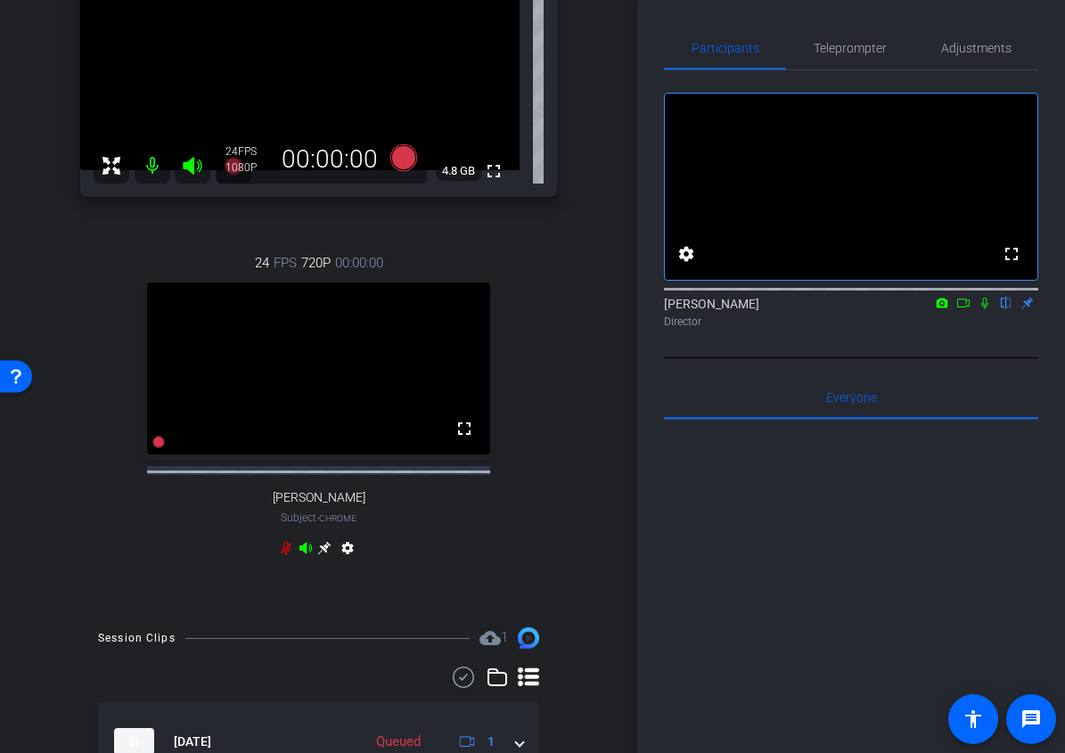
scroll to position [357, 0]
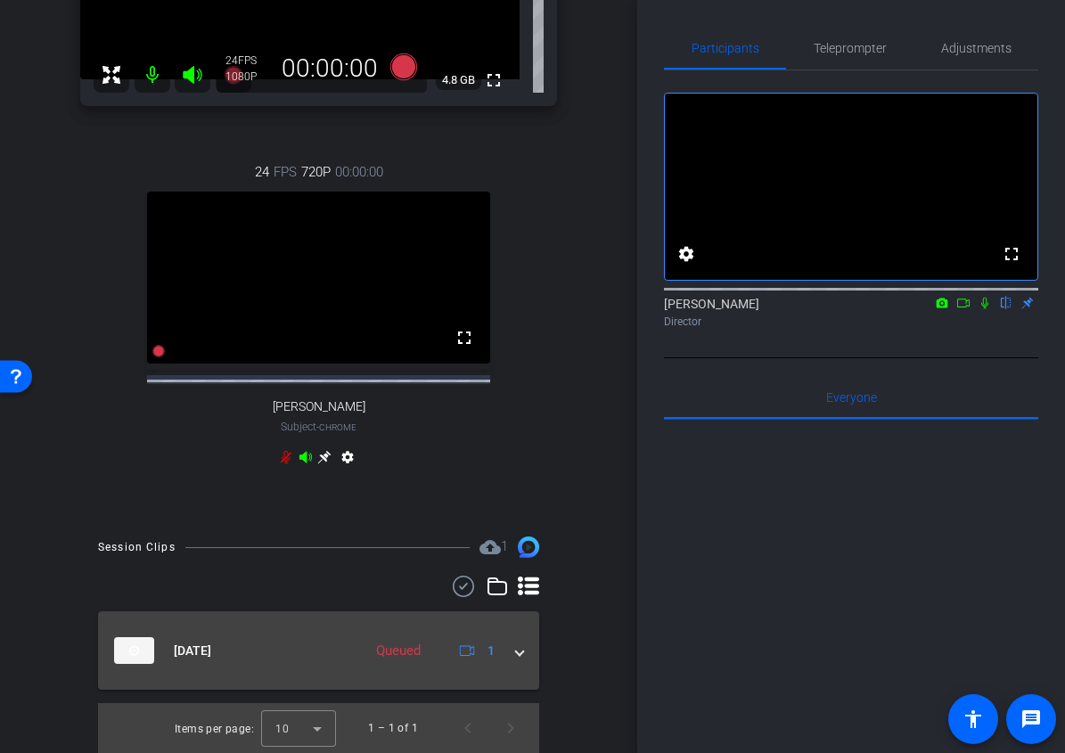
click at [516, 647] on span at bounding box center [519, 651] width 7 height 19
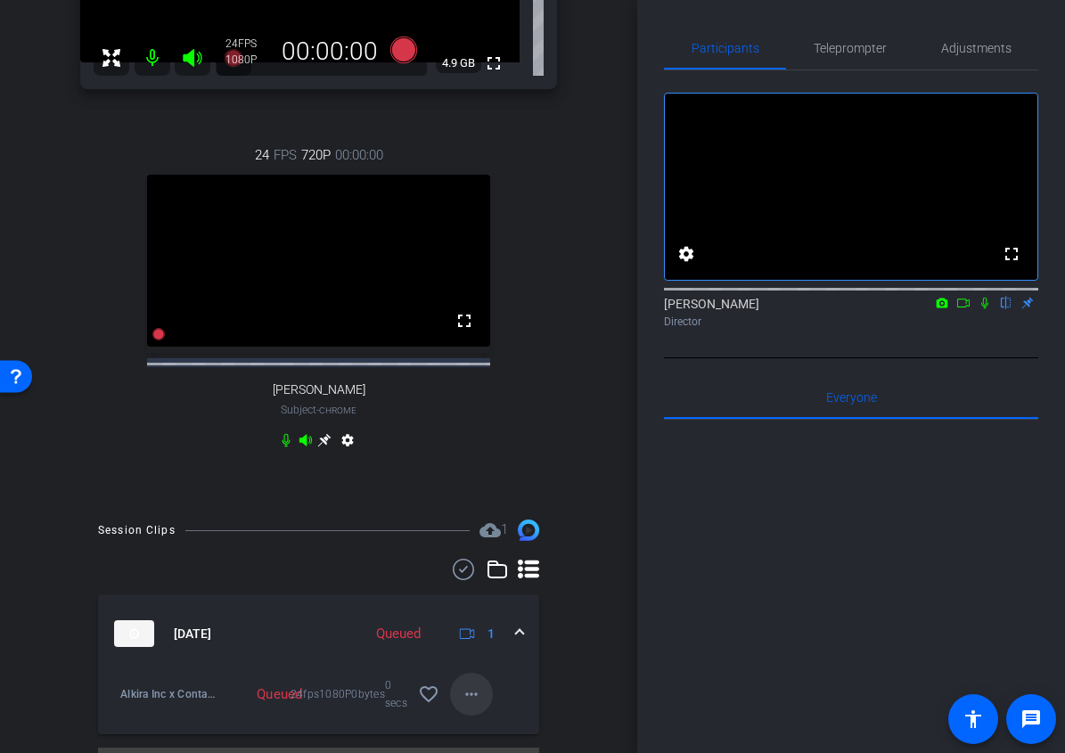
click at [458, 711] on span at bounding box center [471, 694] width 43 height 43
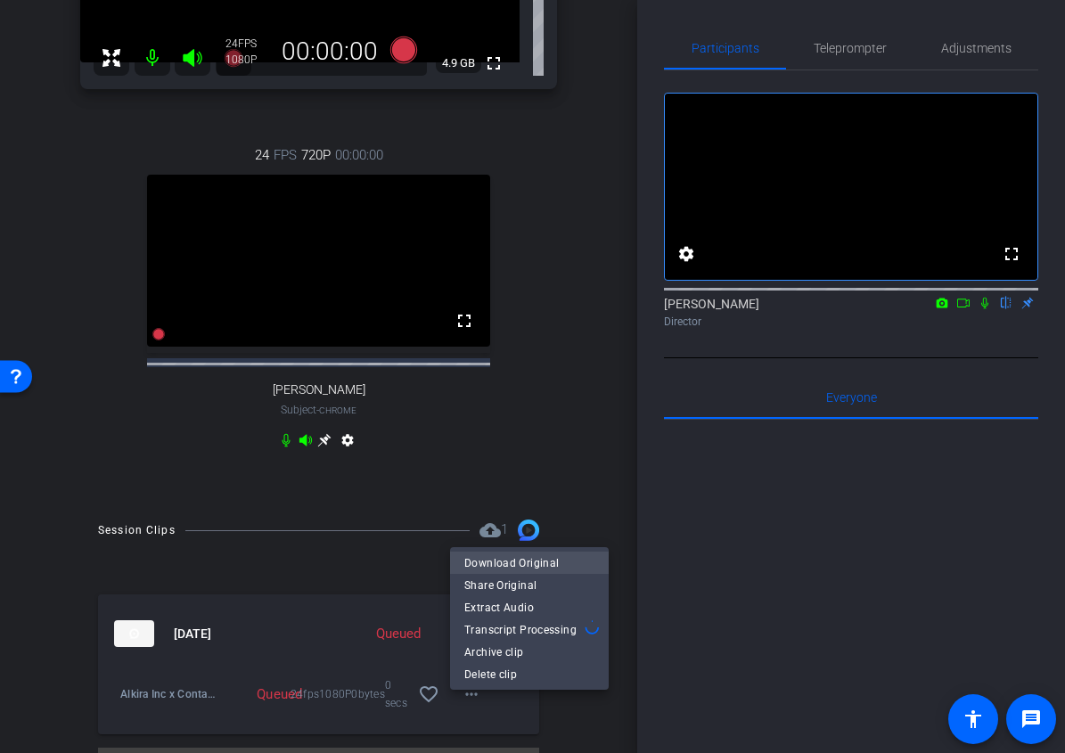
click at [527, 560] on span "Download Original" at bounding box center [529, 562] width 130 height 21
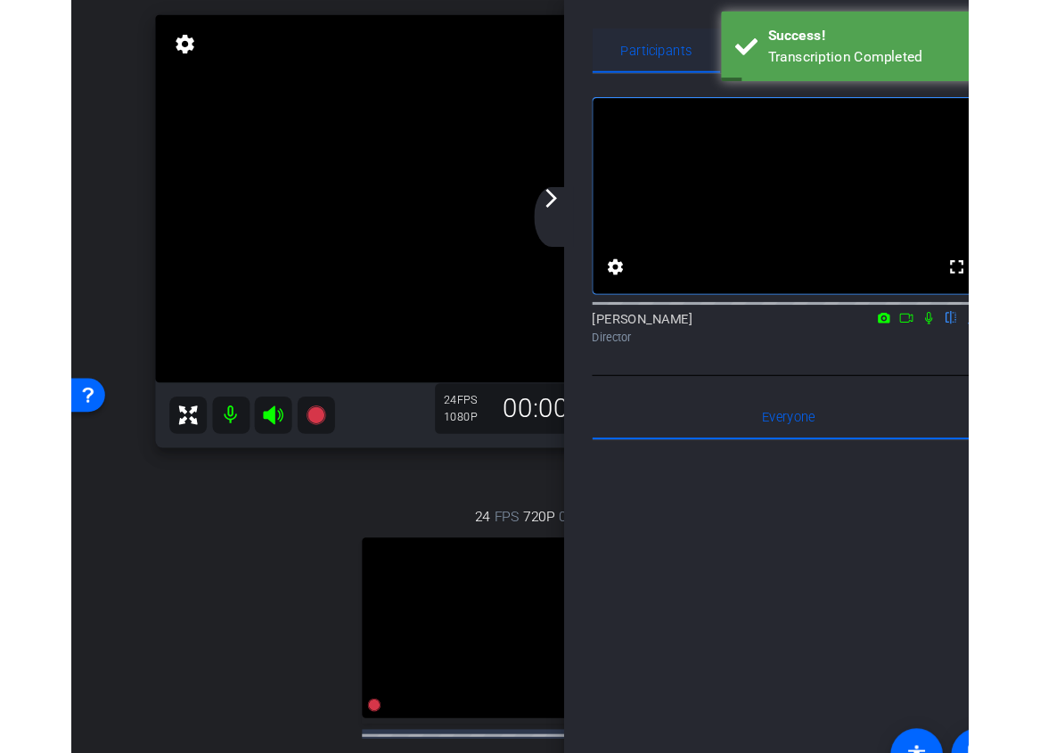
scroll to position [68, 0]
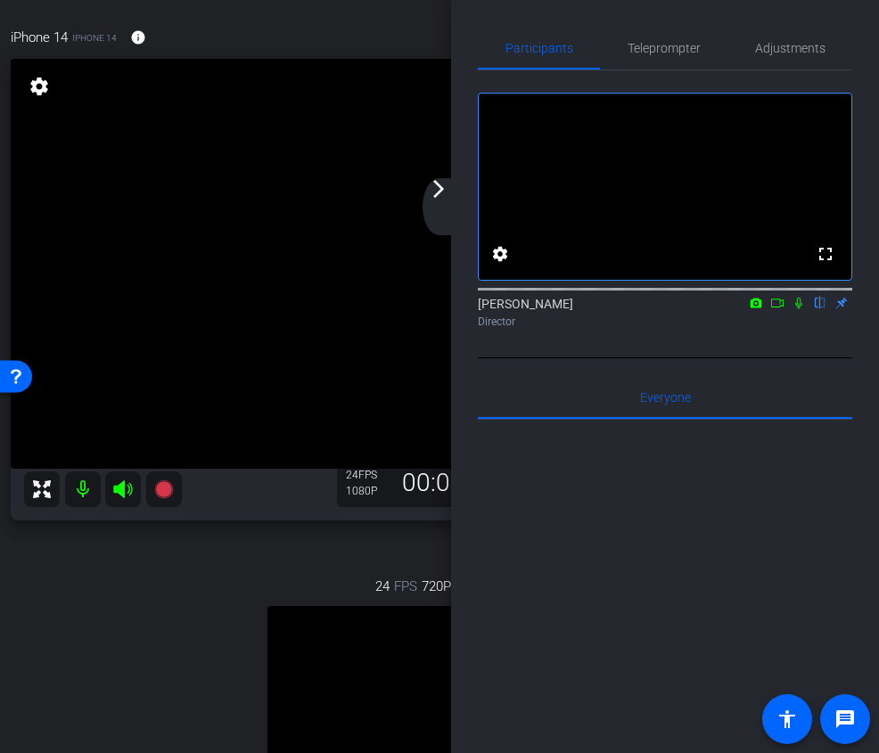
click at [444, 202] on div "arrow_back_ios_new arrow_forward_ios" at bounding box center [440, 206] width 37 height 57
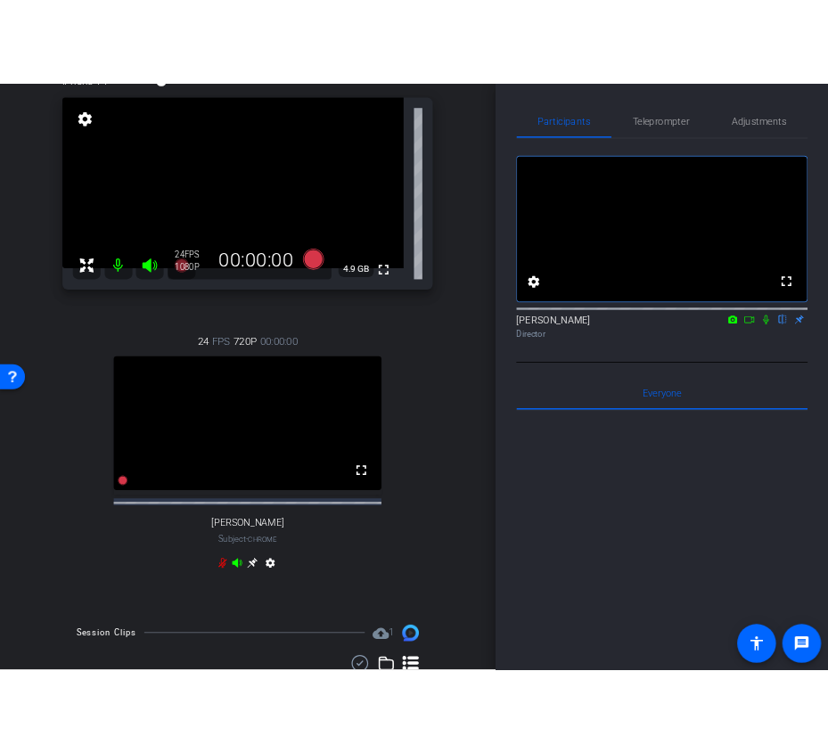
scroll to position [0, 0]
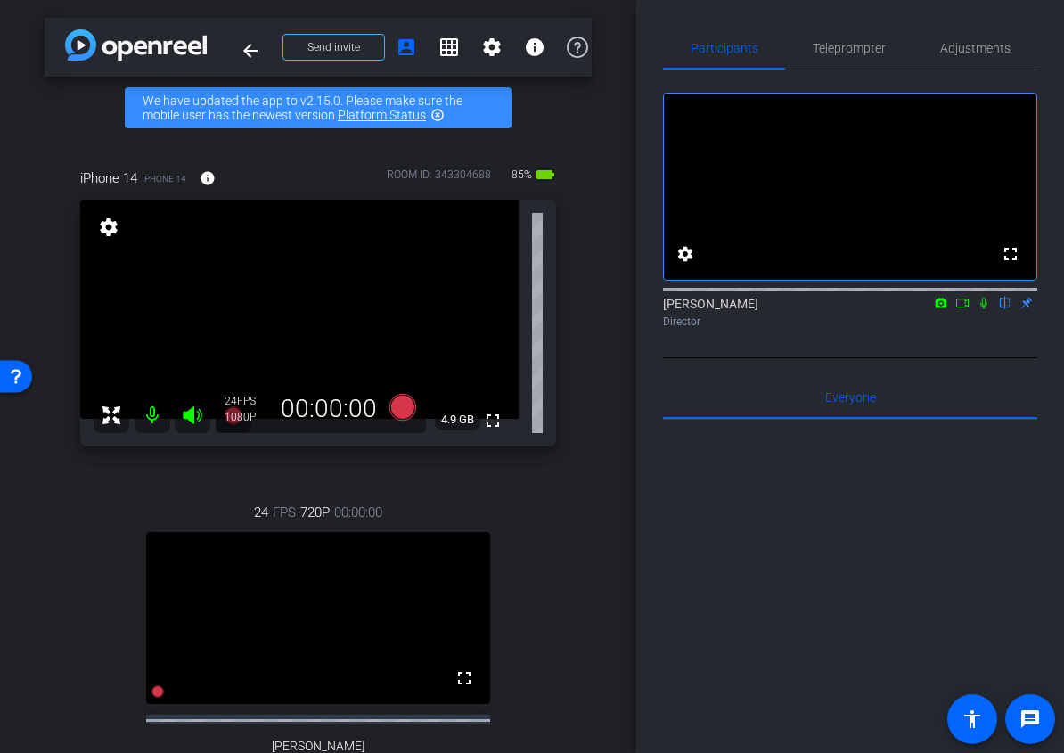
click at [961, 309] on icon at bounding box center [962, 303] width 14 height 12
click at [1002, 309] on icon at bounding box center [1005, 303] width 14 height 12
click at [983, 309] on icon at bounding box center [984, 303] width 14 height 12
click at [985, 309] on icon at bounding box center [984, 303] width 14 height 12
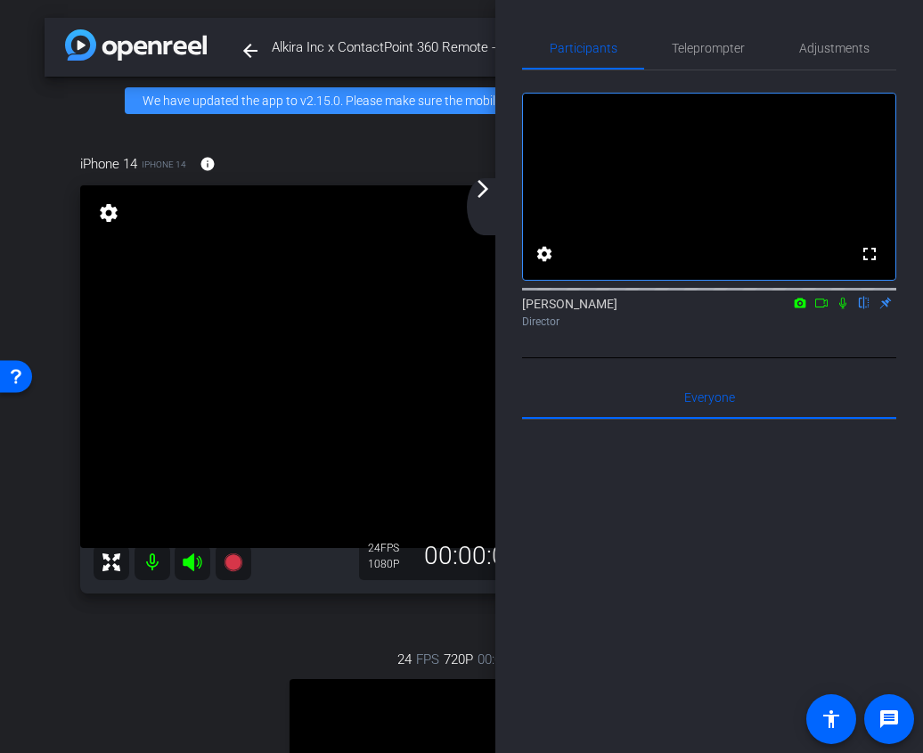
click at [487, 198] on mat-icon "arrow_forward_ios" at bounding box center [482, 188] width 21 height 21
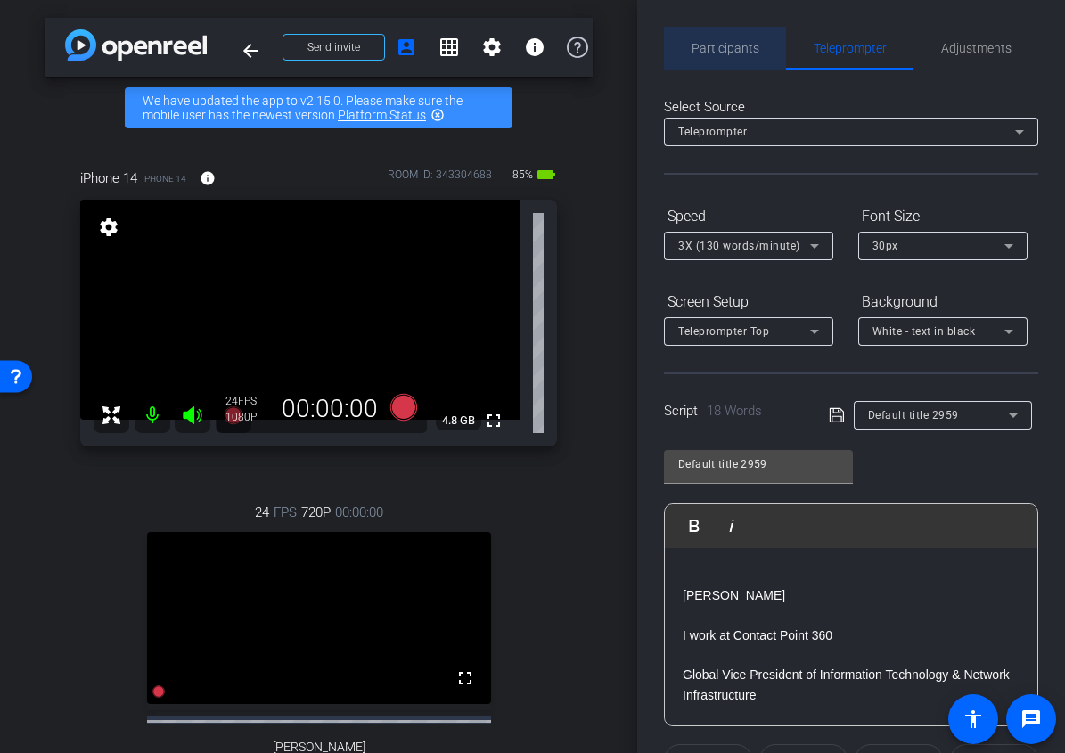
click at [729, 52] on span "Participants" at bounding box center [725, 48] width 68 height 12
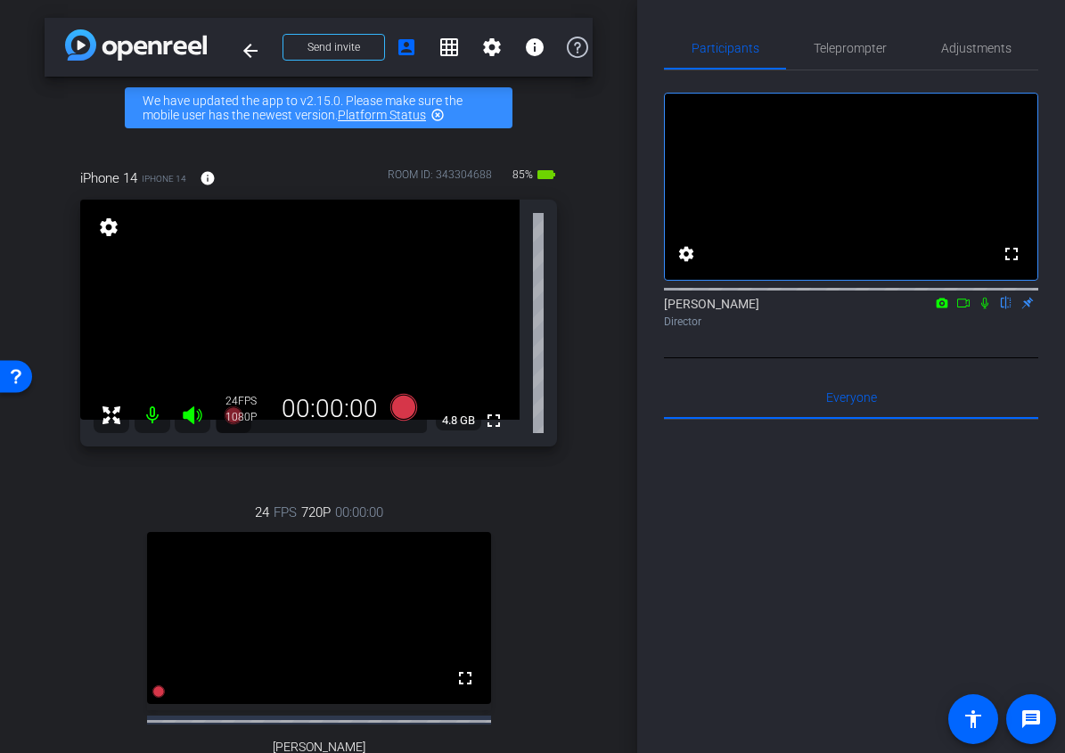
click at [967, 307] on icon at bounding box center [963, 302] width 12 height 9
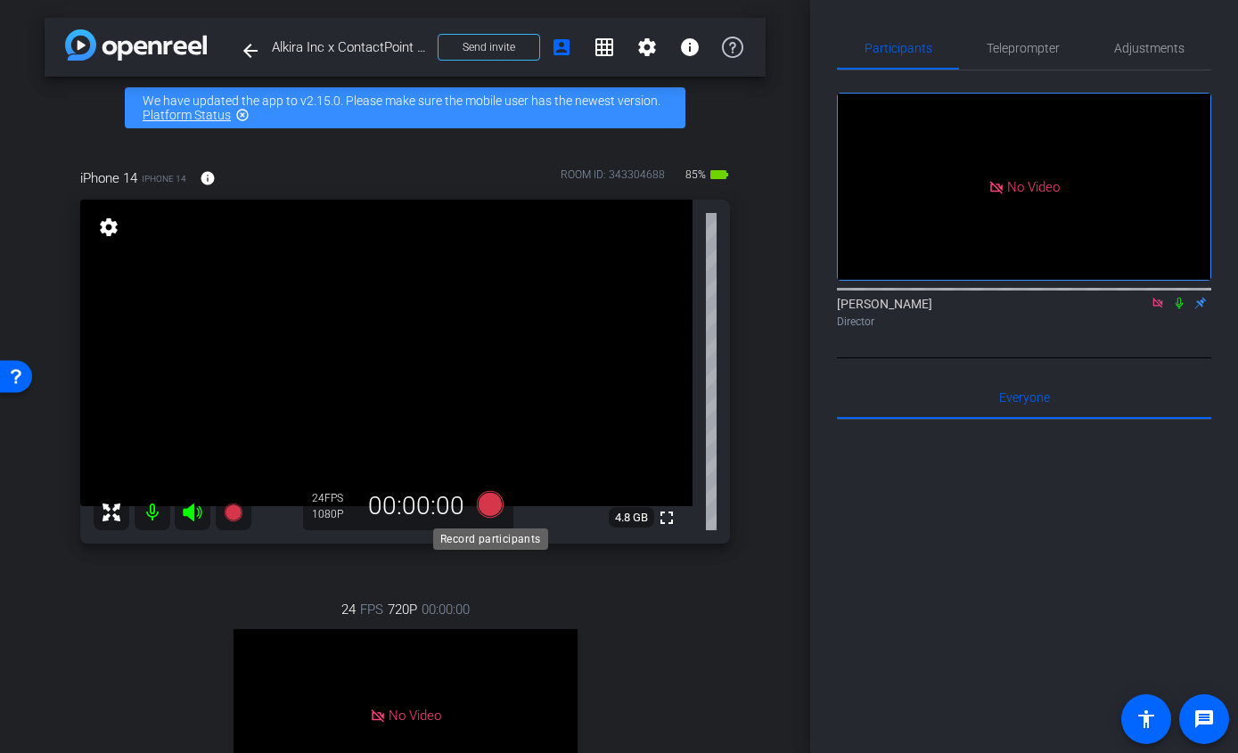
click at [493, 509] on icon at bounding box center [489, 504] width 27 height 27
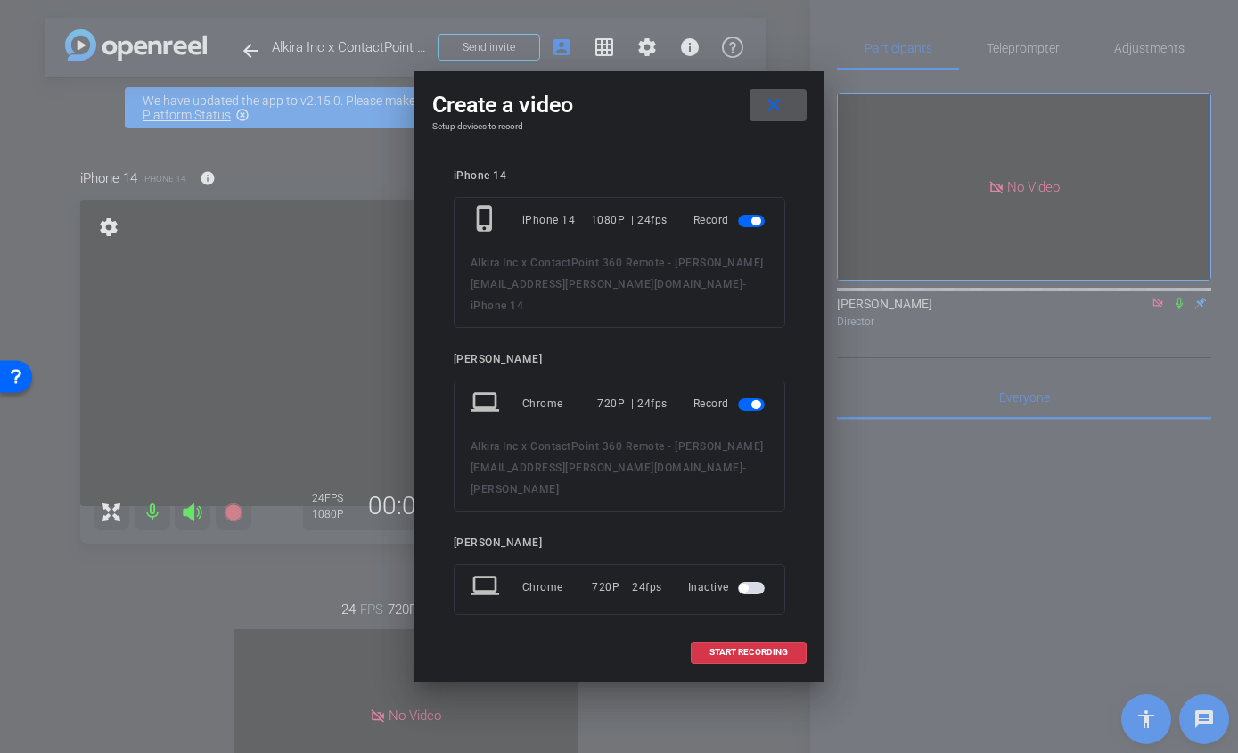
click at [751, 225] on span "button" at bounding box center [755, 221] width 9 height 9
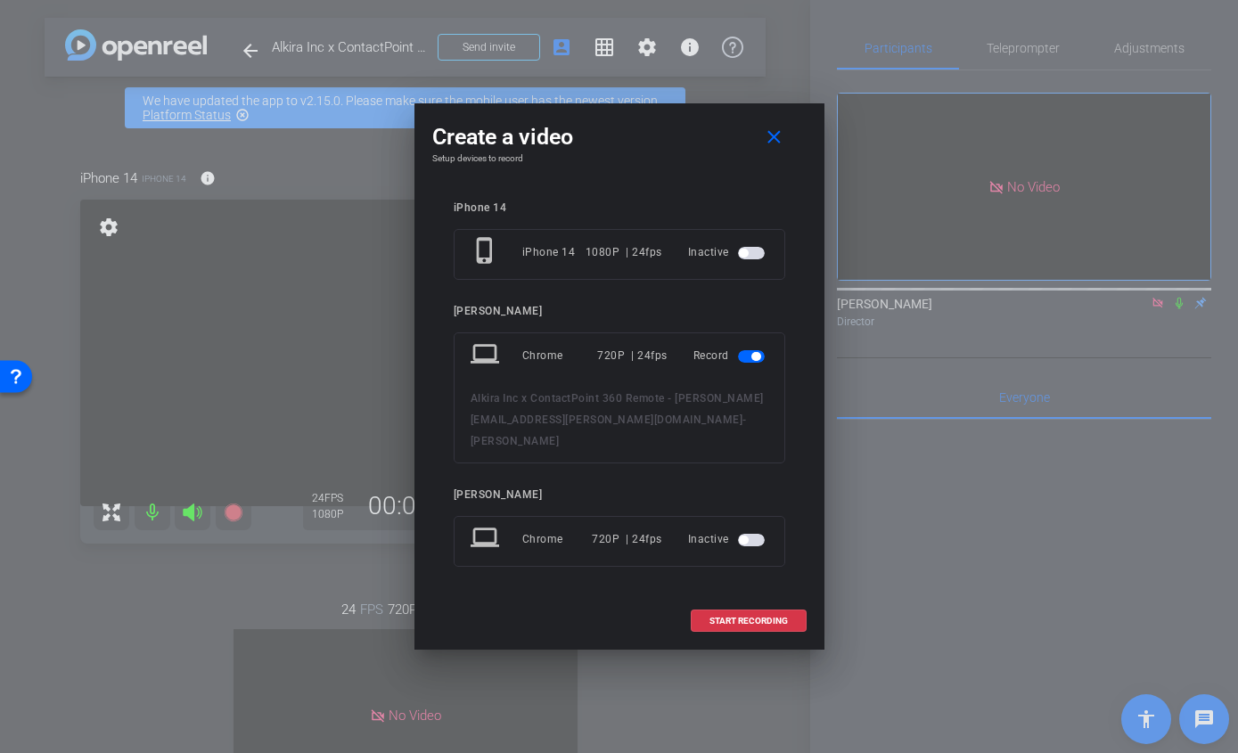
click at [753, 358] on span "button" at bounding box center [755, 356] width 9 height 9
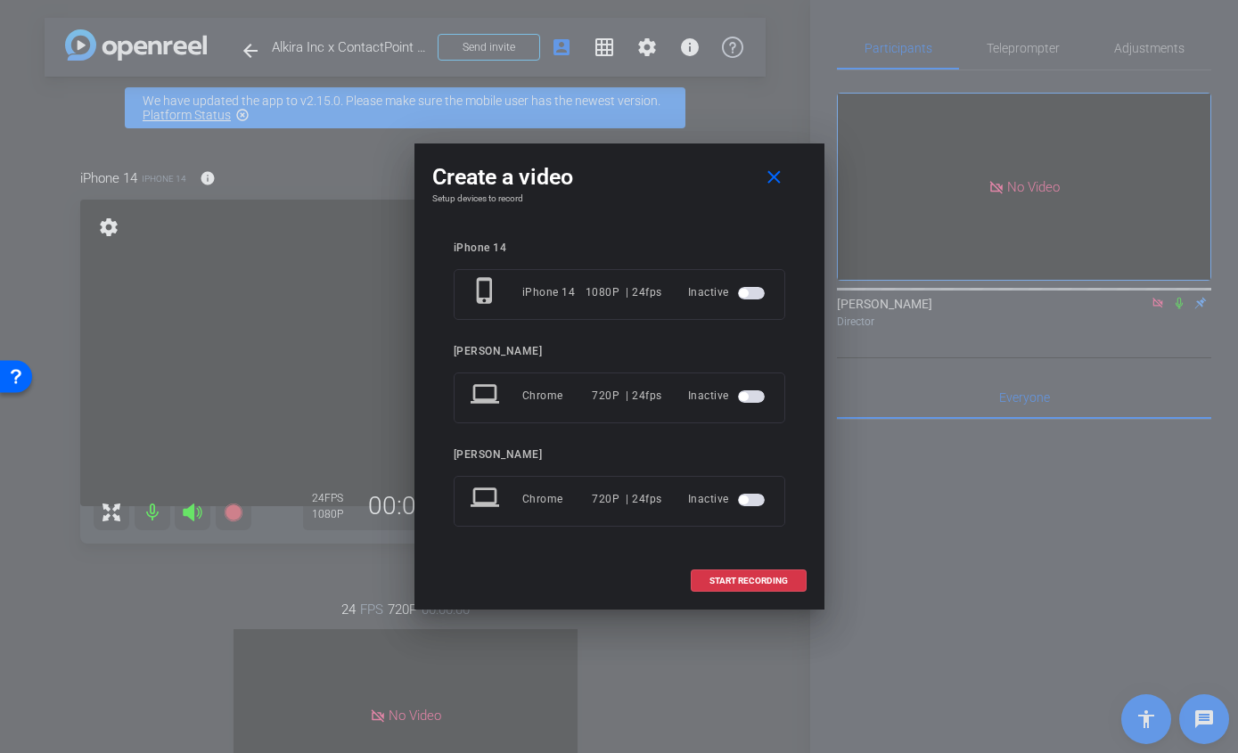
click at [744, 282] on mat-slide-toggle at bounding box center [753, 292] width 30 height 21
click at [748, 293] on span "button" at bounding box center [751, 293] width 27 height 12
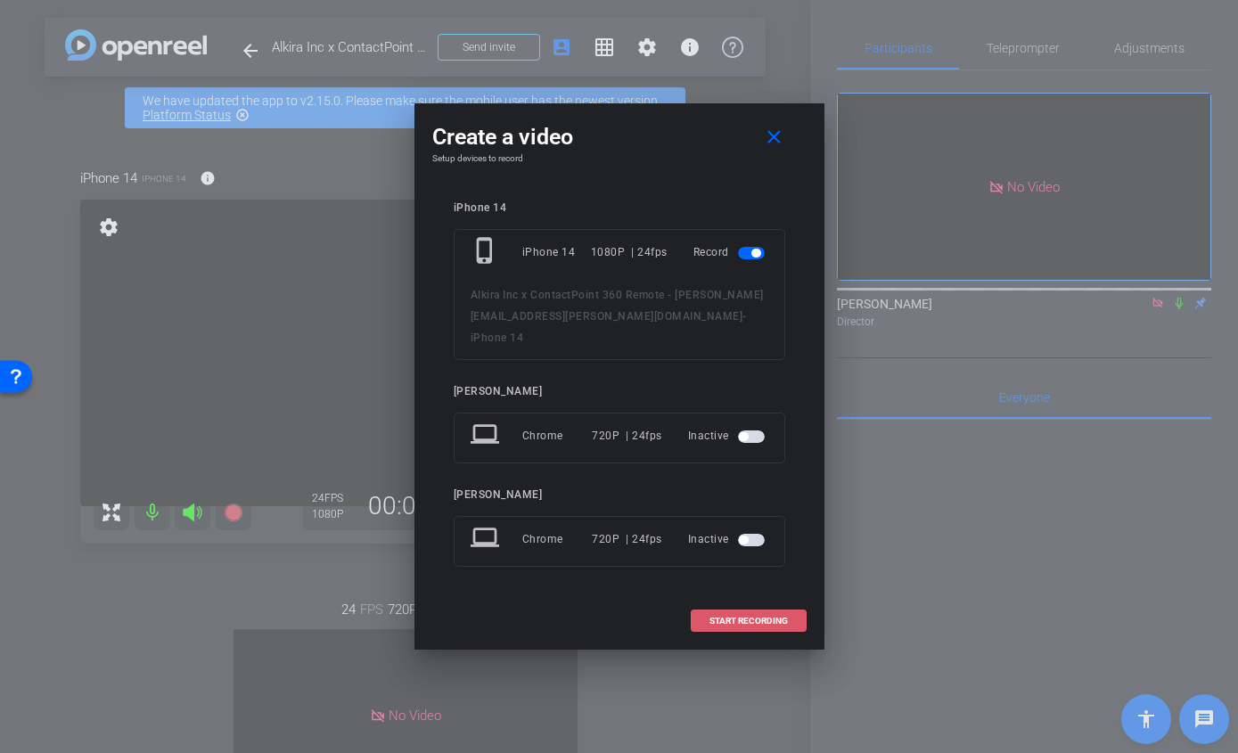
click at [733, 617] on span "START RECORDING" at bounding box center [748, 621] width 78 height 9
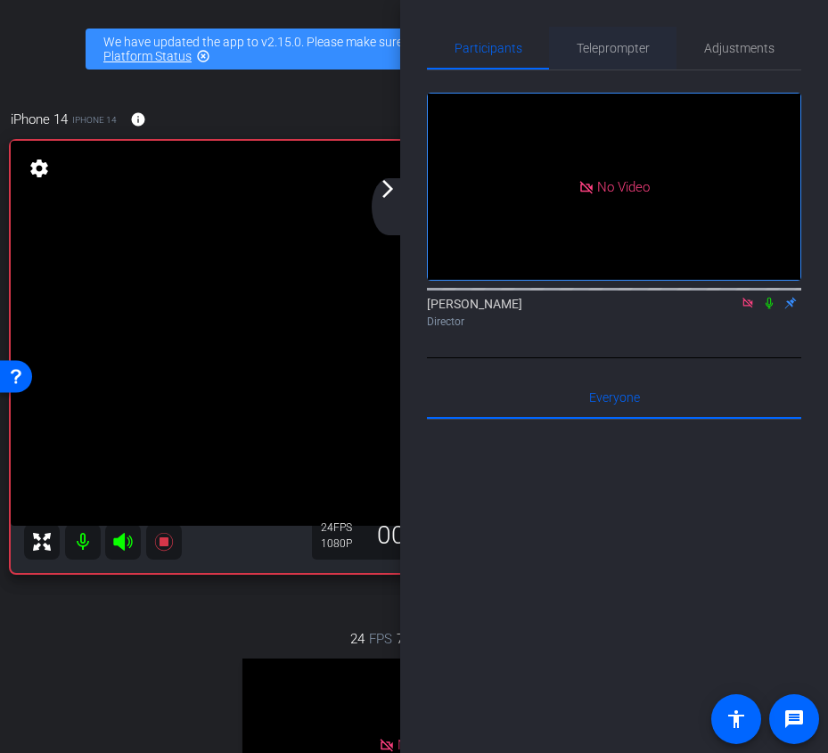
click at [636, 42] on span "Teleprompter" at bounding box center [612, 48] width 73 height 12
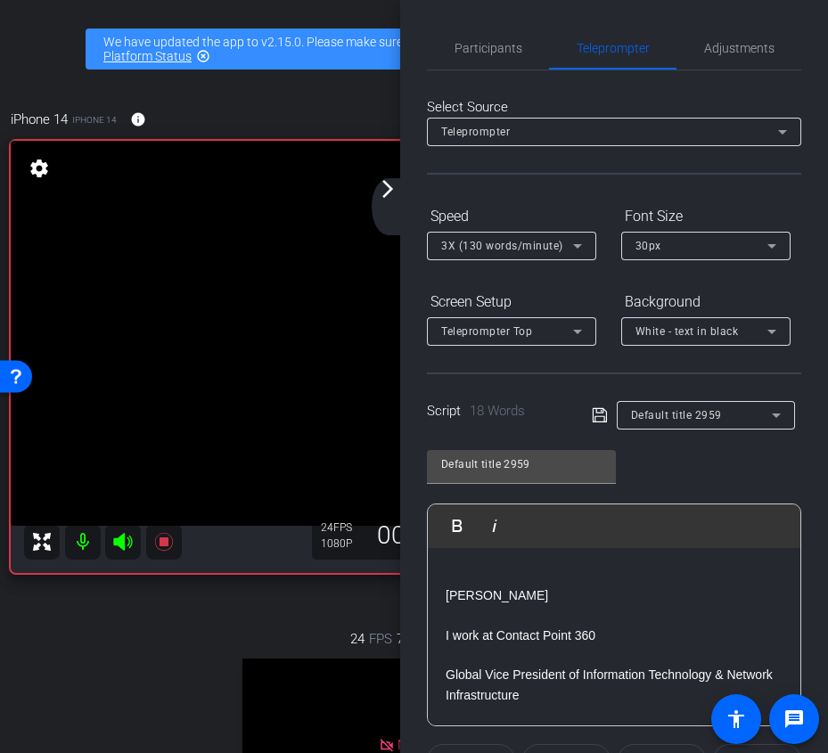
scroll to position [317, 0]
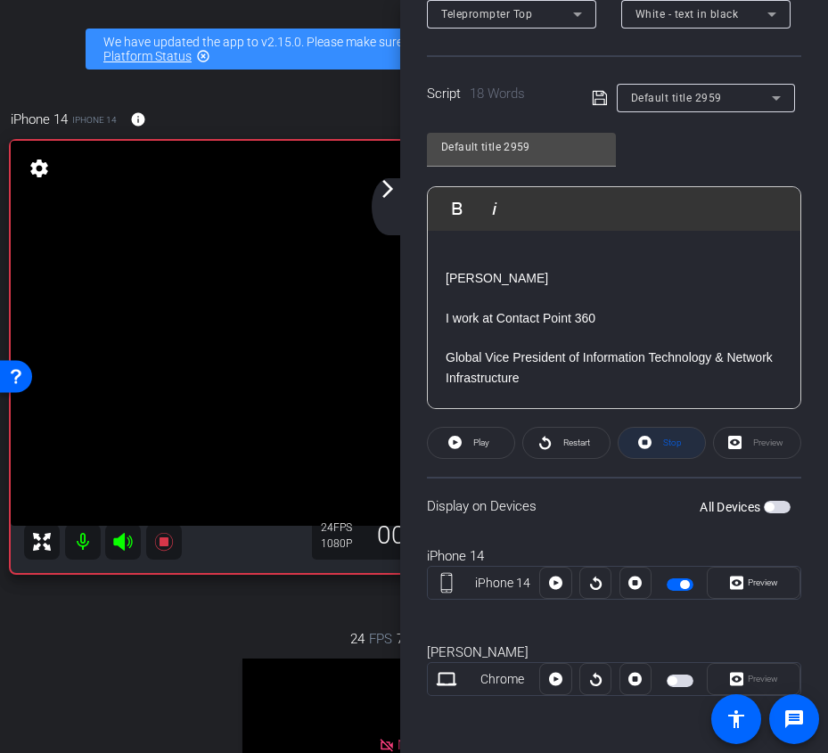
click at [666, 448] on span "Stop" at bounding box center [669, 442] width 23 height 25
click at [450, 444] on icon at bounding box center [454, 442] width 13 height 13
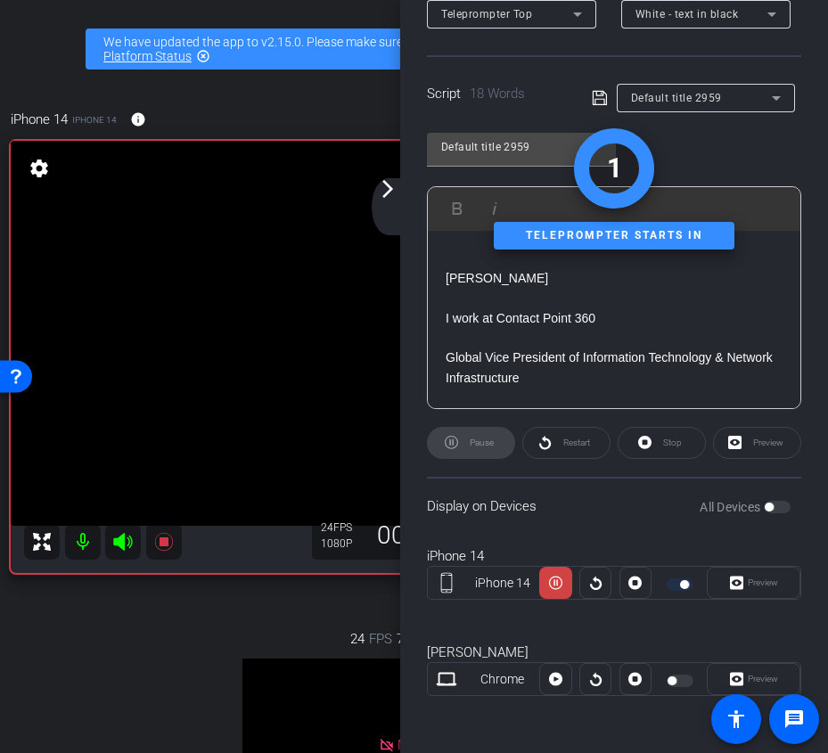
click at [392, 202] on div "arrow_back_ios_new arrow_forward_ios" at bounding box center [390, 206] width 37 height 57
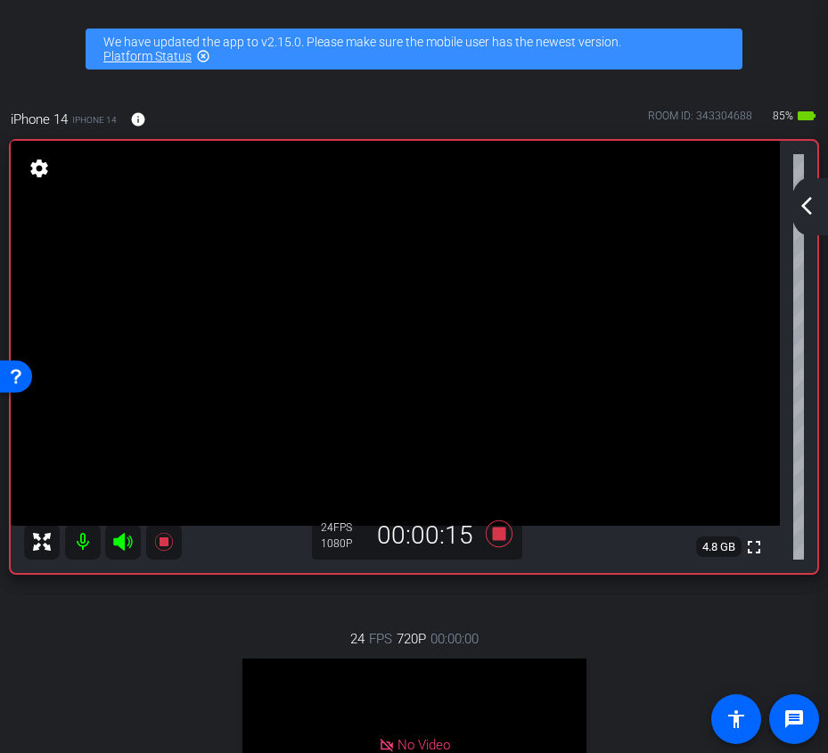
scroll to position [0, 0]
click at [796, 215] on mat-icon "arrow_back_ios_new" at bounding box center [806, 205] width 21 height 21
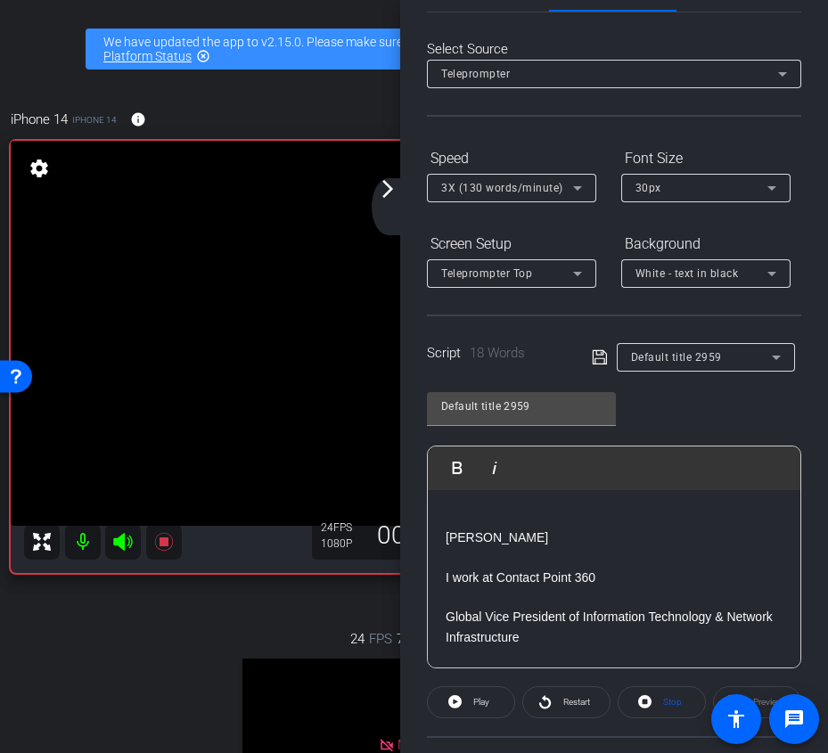
scroll to position [259, 0]
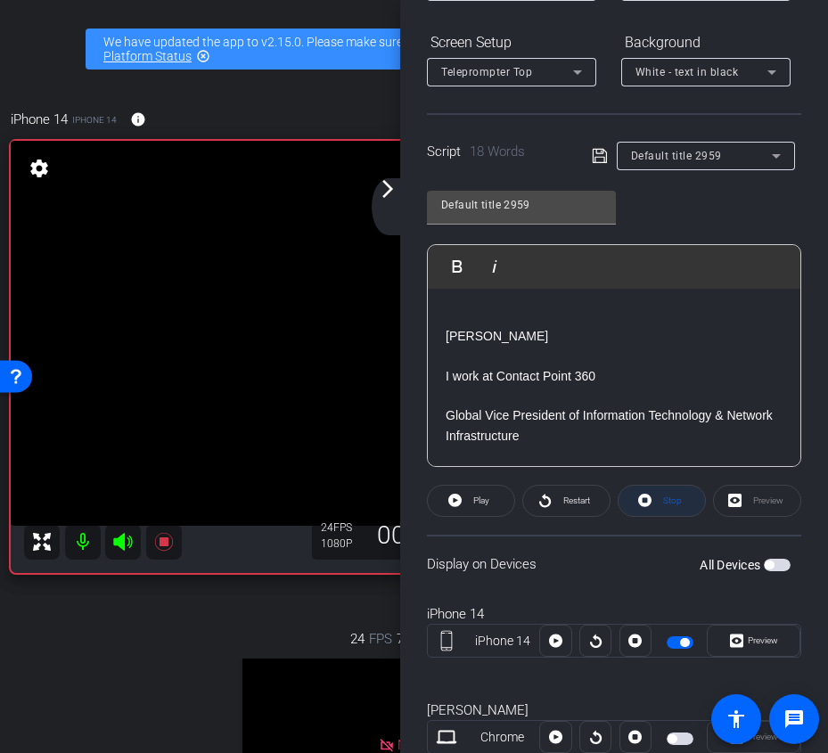
click at [661, 497] on span "Stop" at bounding box center [669, 500] width 23 height 25
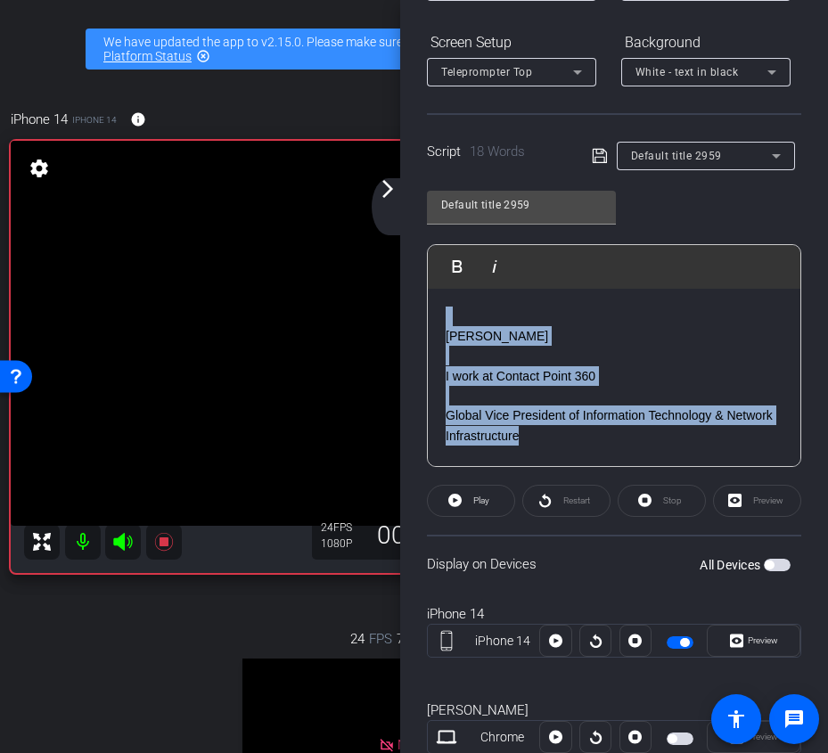
drag, startPoint x: 567, startPoint y: 444, endPoint x: 363, endPoint y: 269, distance: 268.6
click at [363, 269] on div "arrow_back Alkira Inc x ContactPoint 360 Remote - [PERSON_NAME][EMAIL_ADDRESS][…" at bounding box center [414, 376] width 828 height 753
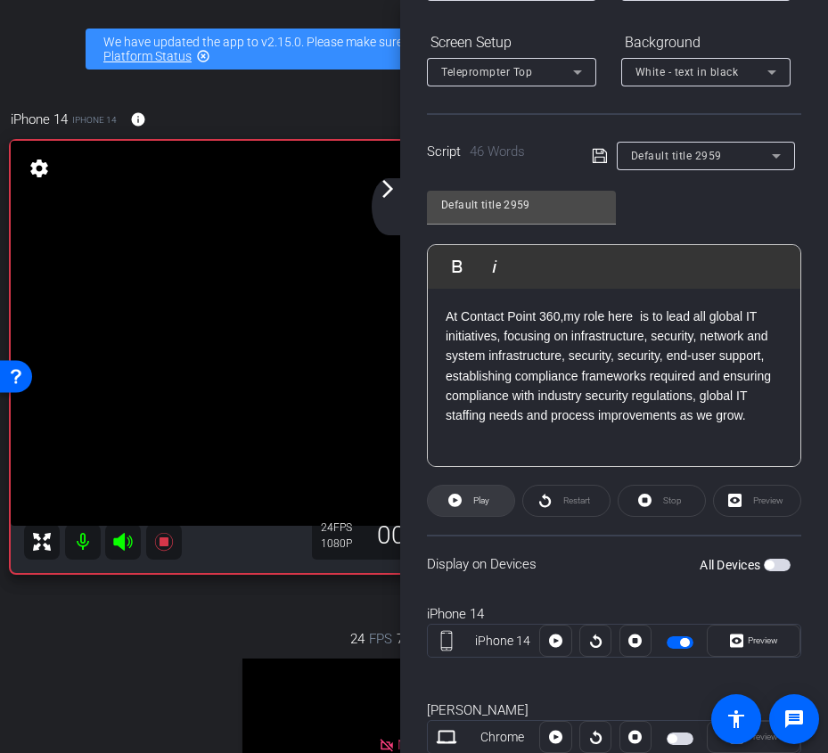
click at [473, 508] on span "Play" at bounding box center [479, 500] width 20 height 25
click at [665, 505] on span "Stop" at bounding box center [672, 500] width 19 height 10
click at [470, 506] on span "Play" at bounding box center [479, 500] width 20 height 25
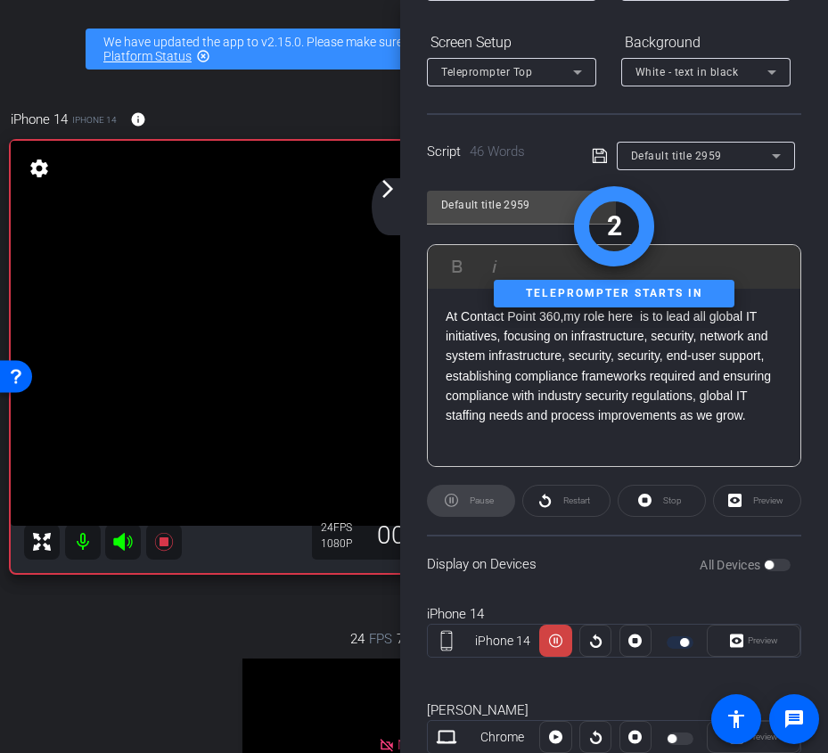
click at [395, 202] on div "arrow_back_ios_new arrow_forward_ios" at bounding box center [390, 206] width 37 height 57
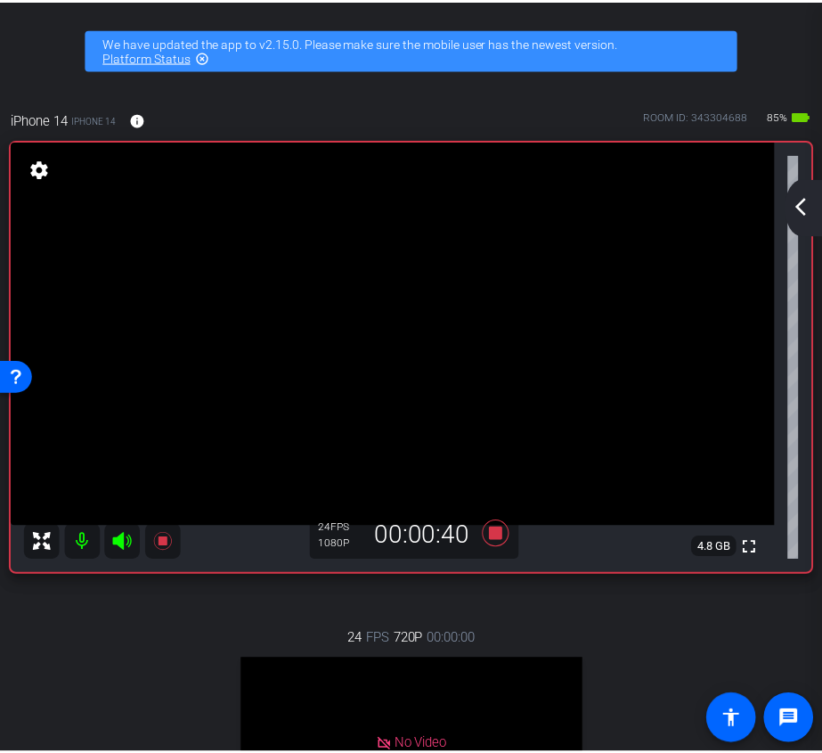
scroll to position [0, 0]
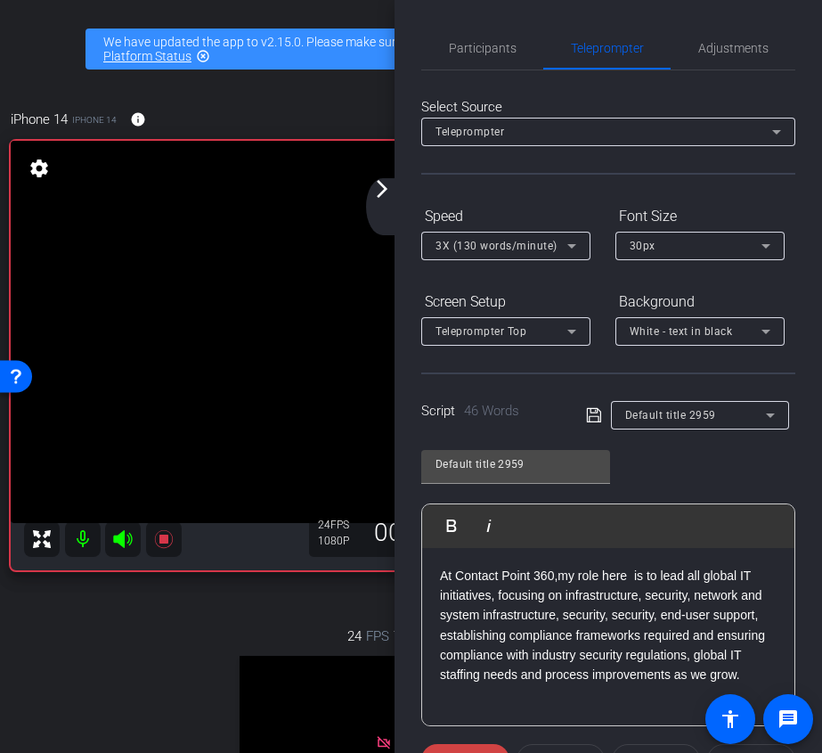
click at [388, 199] on mat-icon "arrow_forward_ios" at bounding box center [382, 188] width 21 height 21
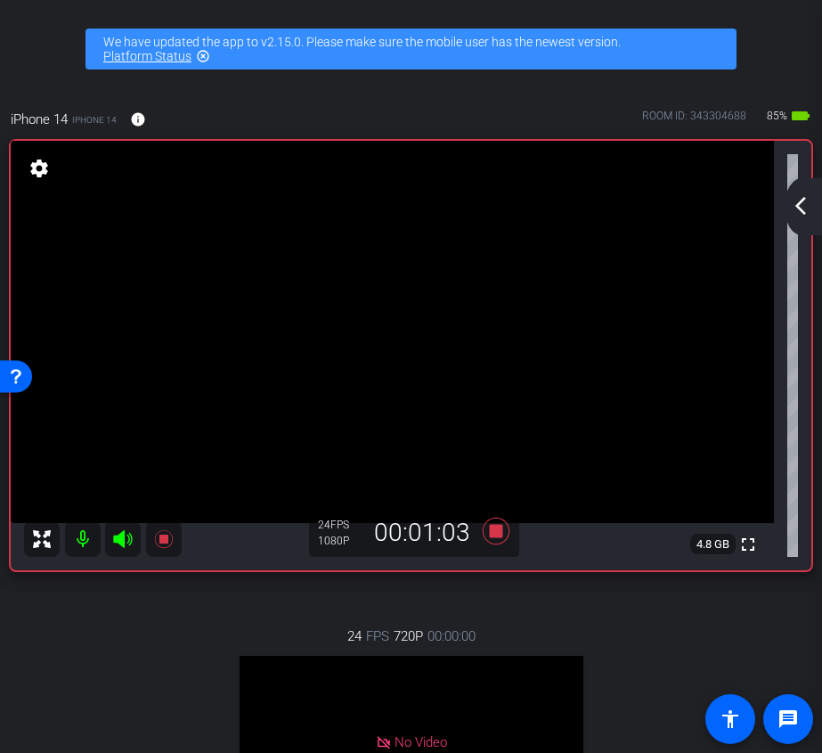
click at [806, 209] on mat-icon "arrow_back_ios_new" at bounding box center [800, 205] width 21 height 21
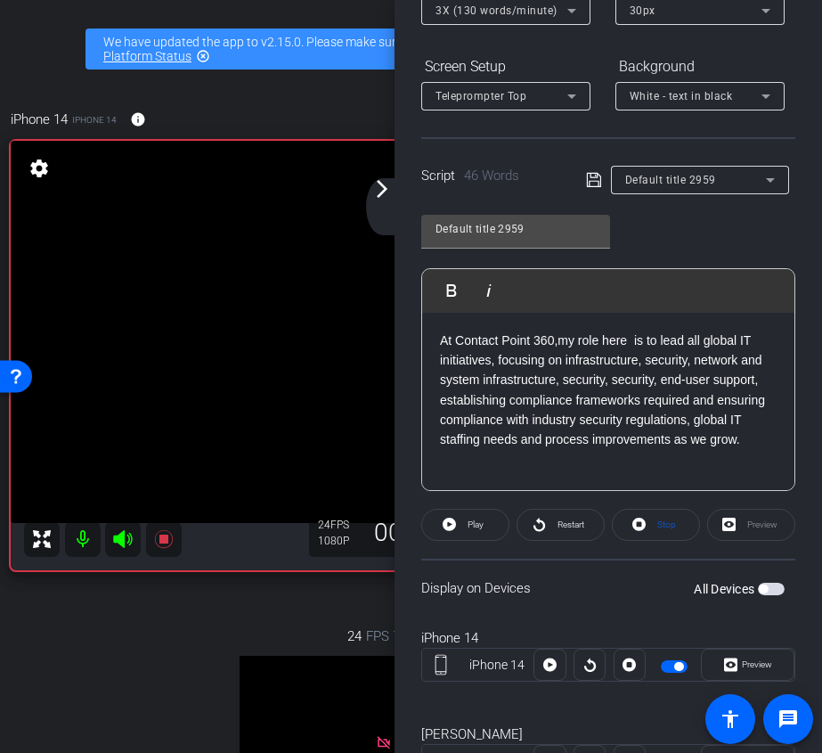
scroll to position [317, 0]
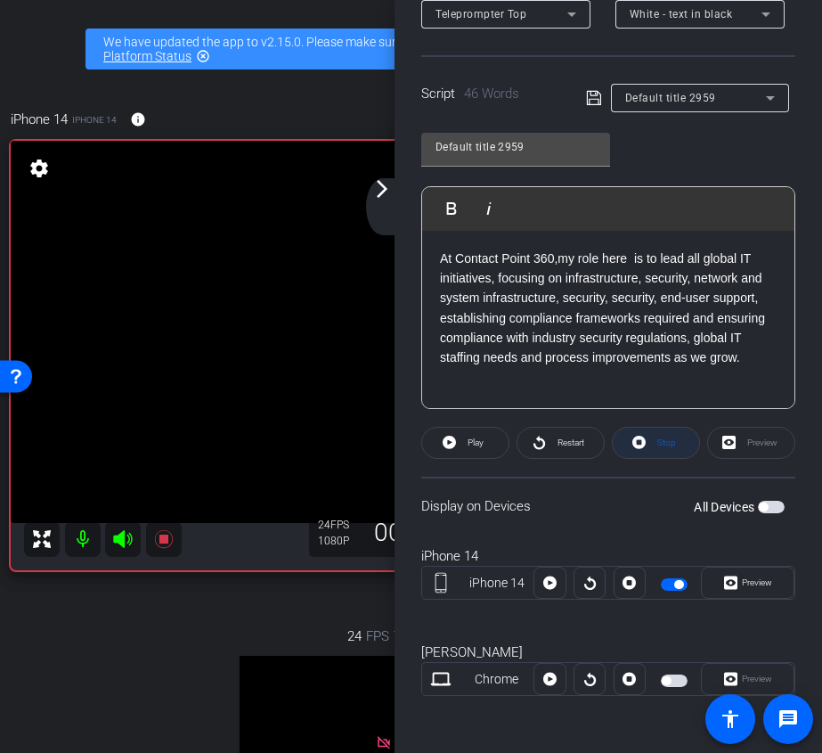
click at [664, 445] on span "Stop" at bounding box center [667, 442] width 19 height 10
drag, startPoint x: 765, startPoint y: 358, endPoint x: 417, endPoint y: 232, distance: 369.8
click at [417, 232] on div "Participants Teleprompter Adjustments Ariam Eqbe Director Everyone 0 Mark all r…" at bounding box center [609, 376] width 428 height 753
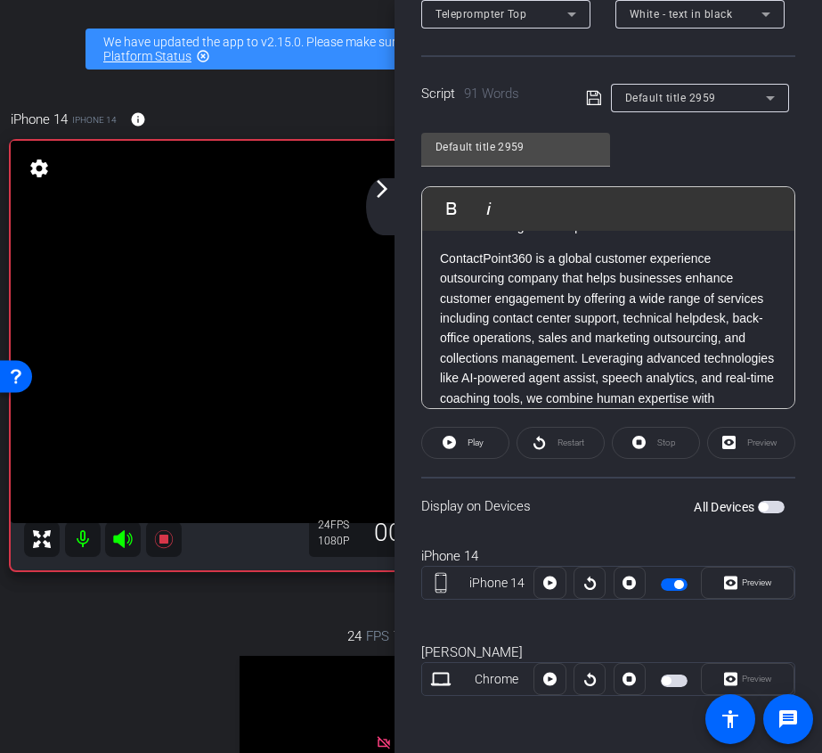
scroll to position [0, 0]
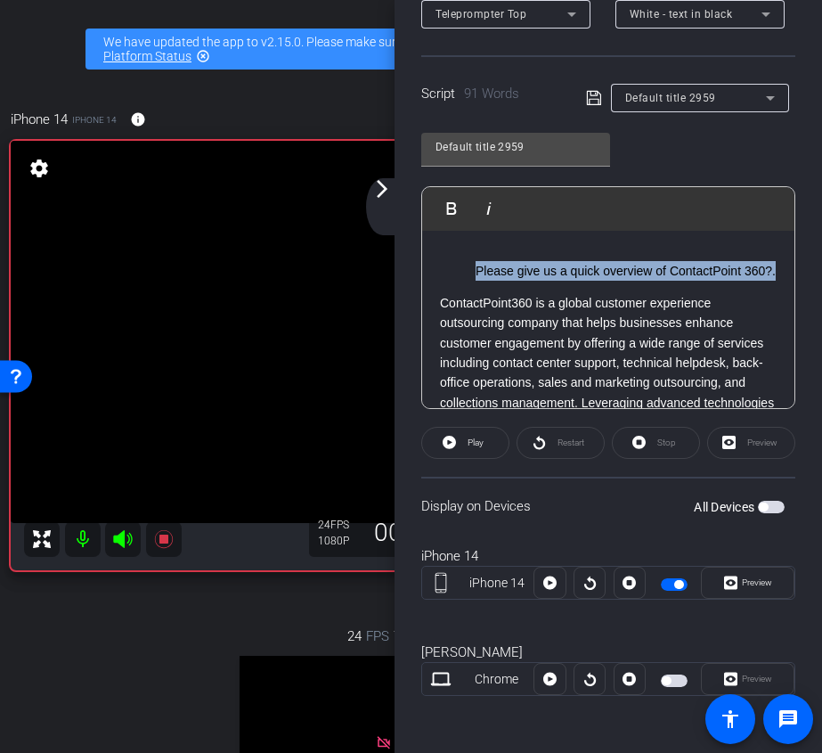
drag, startPoint x: 779, startPoint y: 273, endPoint x: 468, endPoint y: 270, distance: 311.0
click at [468, 270] on div "Please give us a quick overview of ContactPoint 360?. ContactPoint360 is a glob…" at bounding box center [608, 391] width 372 height 320
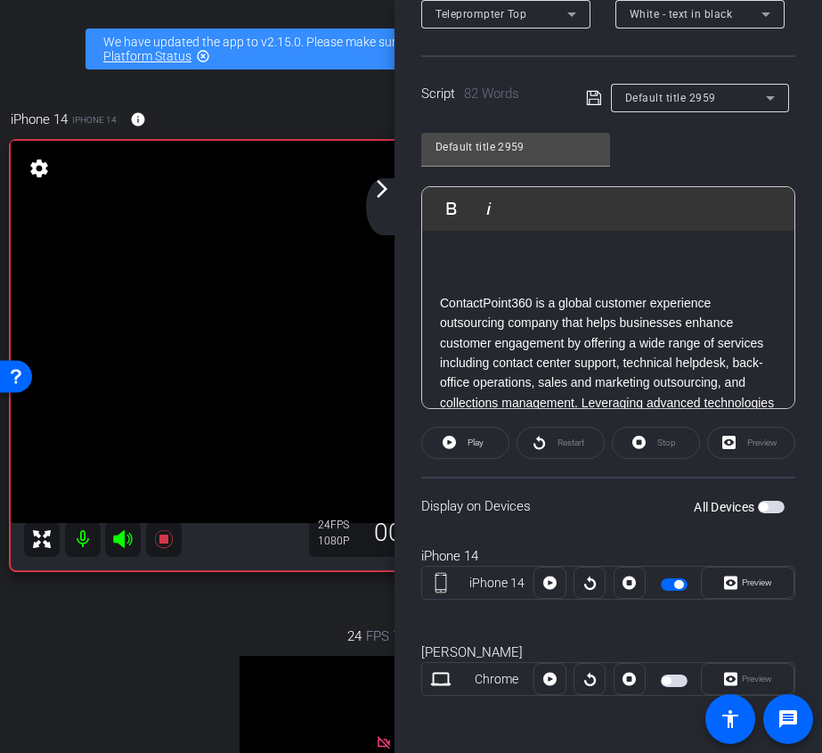
click at [437, 303] on div "ContactPoint360 is a global customer experience outsourcing company that helps …" at bounding box center [608, 391] width 372 height 320
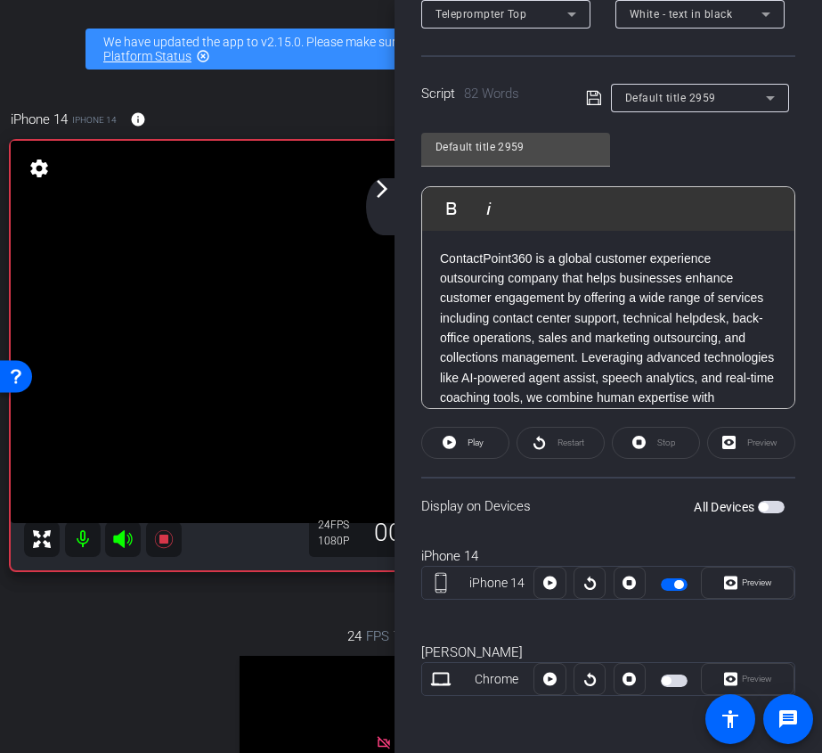
scroll to position [97, 0]
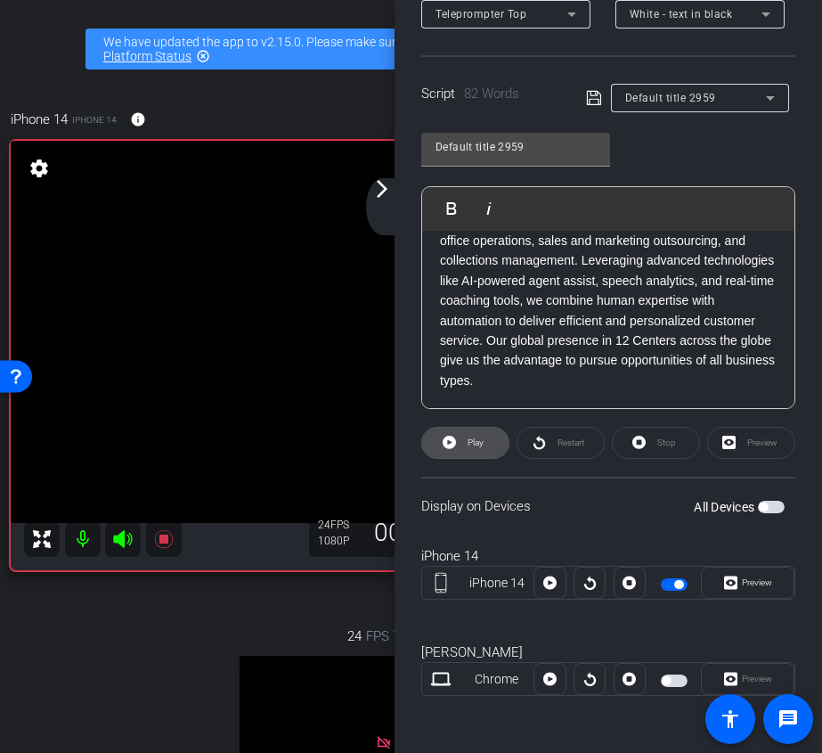
click at [493, 445] on span at bounding box center [465, 442] width 86 height 43
click at [654, 444] on span "Stop" at bounding box center [664, 442] width 23 height 25
click at [464, 437] on span "Play" at bounding box center [473, 442] width 20 height 25
click at [676, 454] on span at bounding box center [656, 442] width 86 height 43
click at [461, 438] on span at bounding box center [465, 442] width 86 height 43
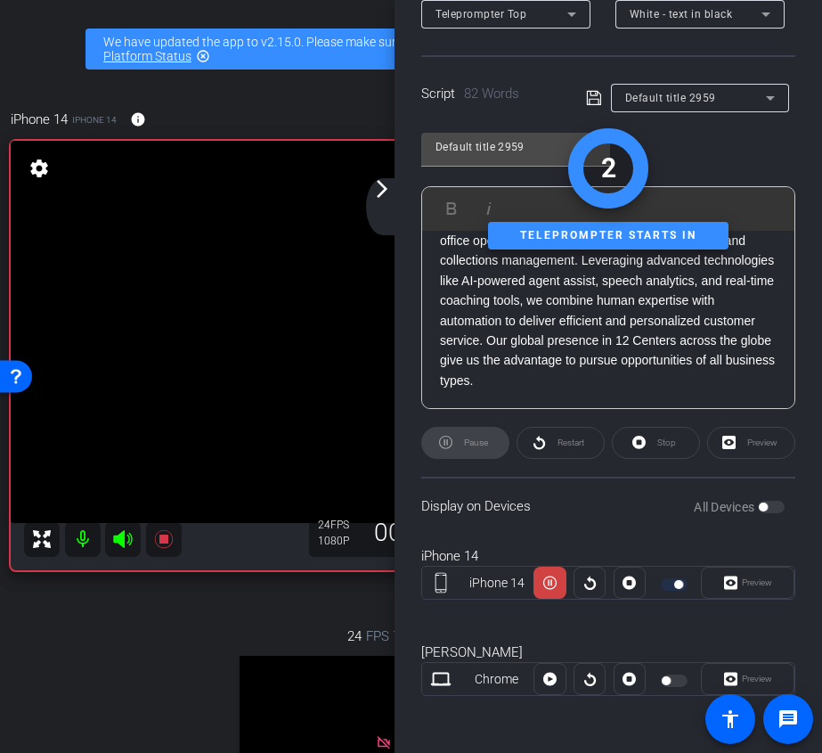
click at [388, 200] on div "arrow_back_ios_new arrow_forward_ios" at bounding box center [384, 206] width 37 height 57
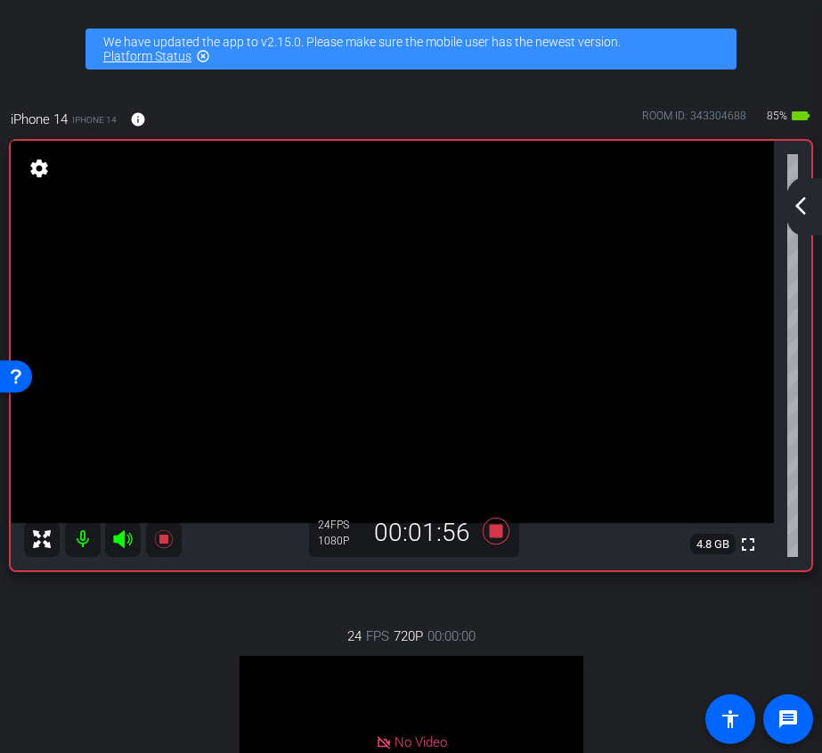
click at [798, 211] on mat-icon "arrow_back_ios_new" at bounding box center [800, 205] width 21 height 21
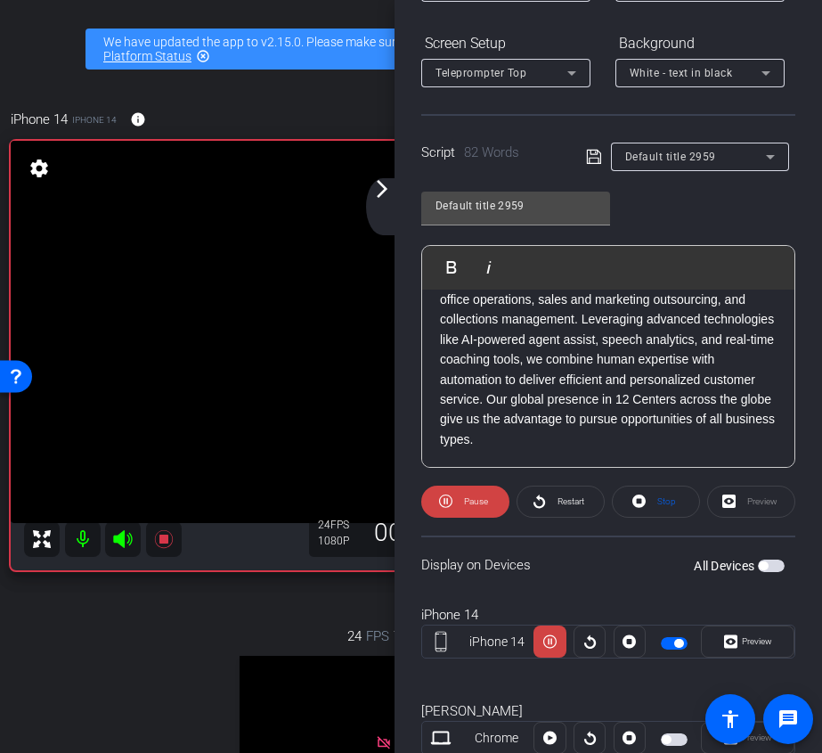
scroll to position [317, 0]
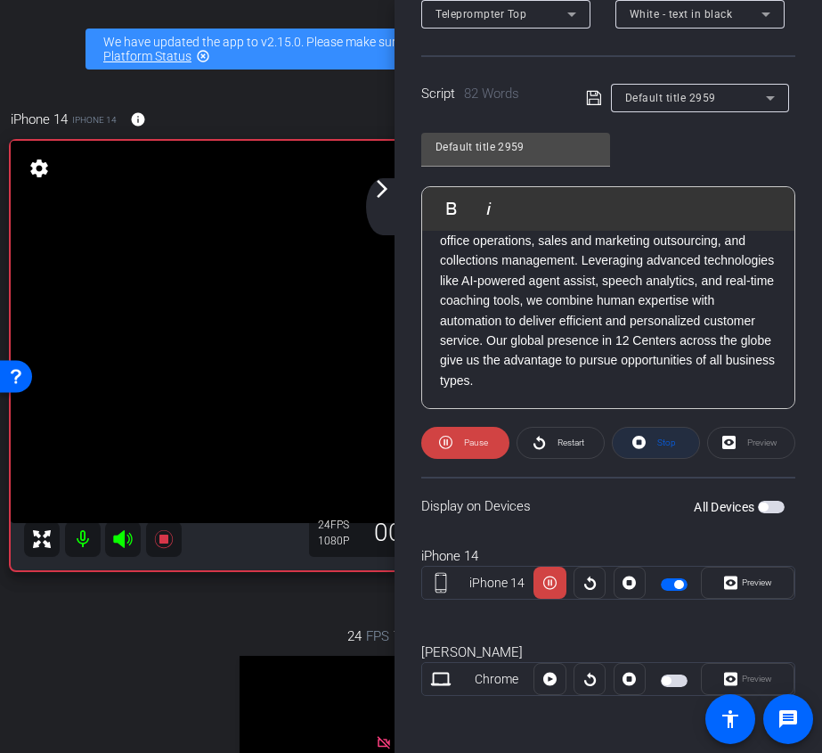
click at [636, 447] on icon at bounding box center [639, 442] width 13 height 13
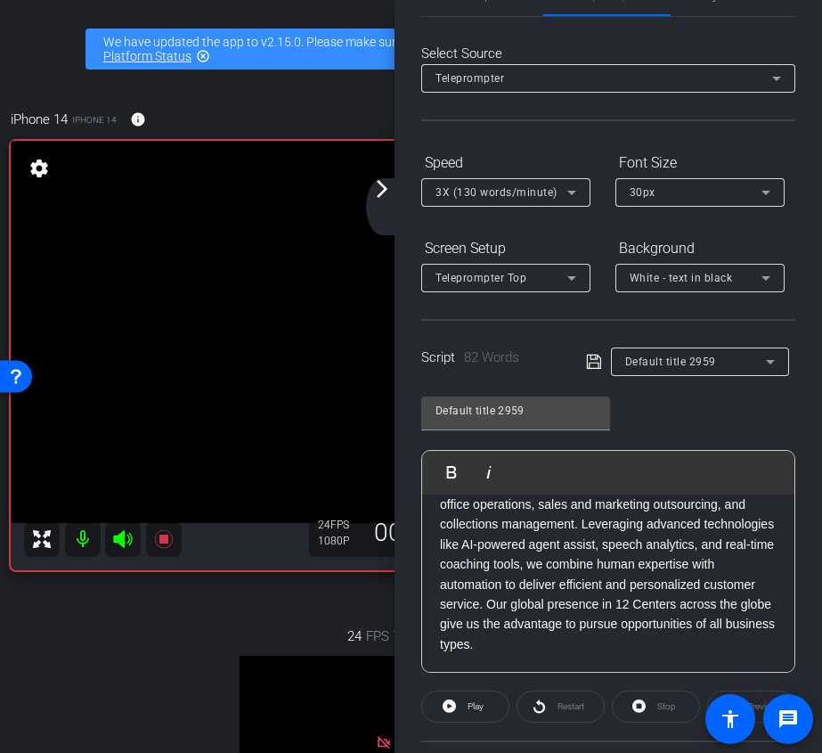
scroll to position [53, 0]
click at [385, 191] on mat-icon "arrow_forward_ios" at bounding box center [382, 188] width 21 height 21
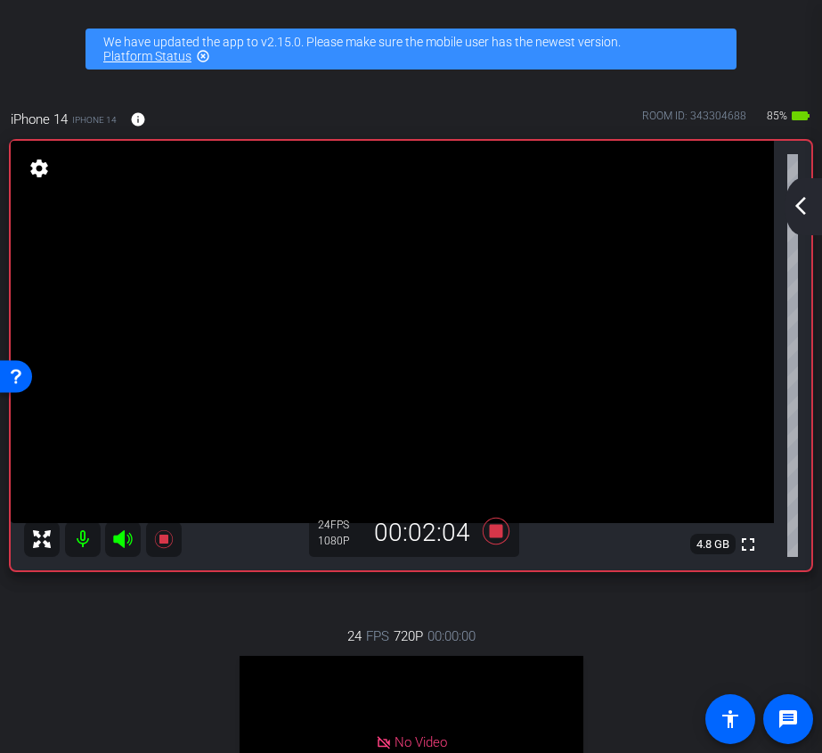
scroll to position [0, 0]
click at [797, 213] on mat-icon "arrow_back_ios_new" at bounding box center [800, 205] width 21 height 21
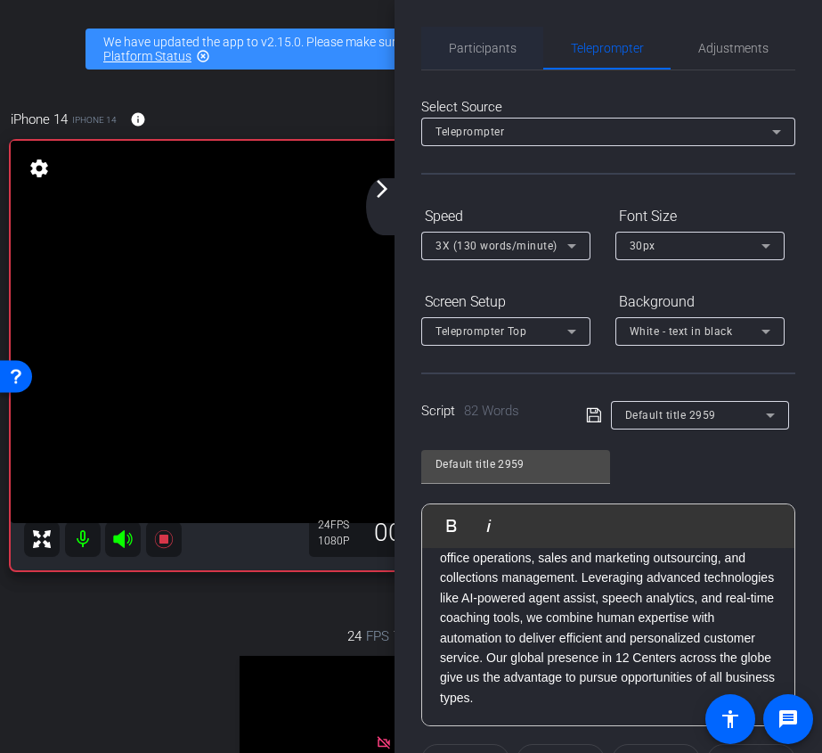
click at [492, 48] on span "Participants" at bounding box center [483, 48] width 68 height 12
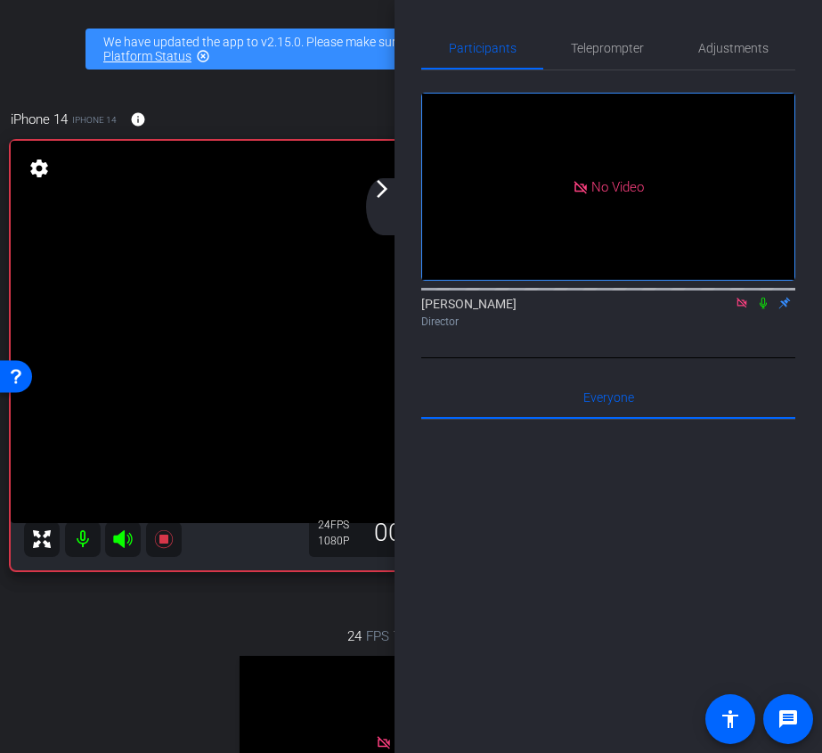
click at [742, 298] on icon at bounding box center [742, 303] width 10 height 10
click at [725, 309] on icon at bounding box center [721, 303] width 14 height 12
click at [631, 36] on span "Teleprompter" at bounding box center [607, 48] width 73 height 43
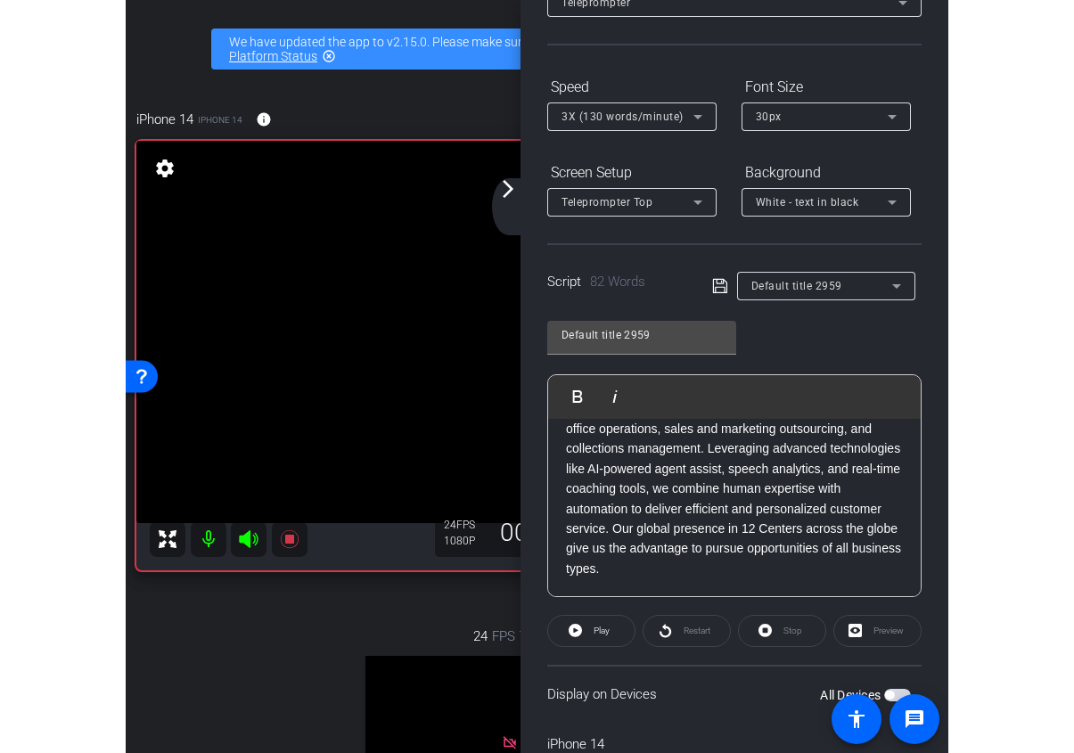
scroll to position [317, 0]
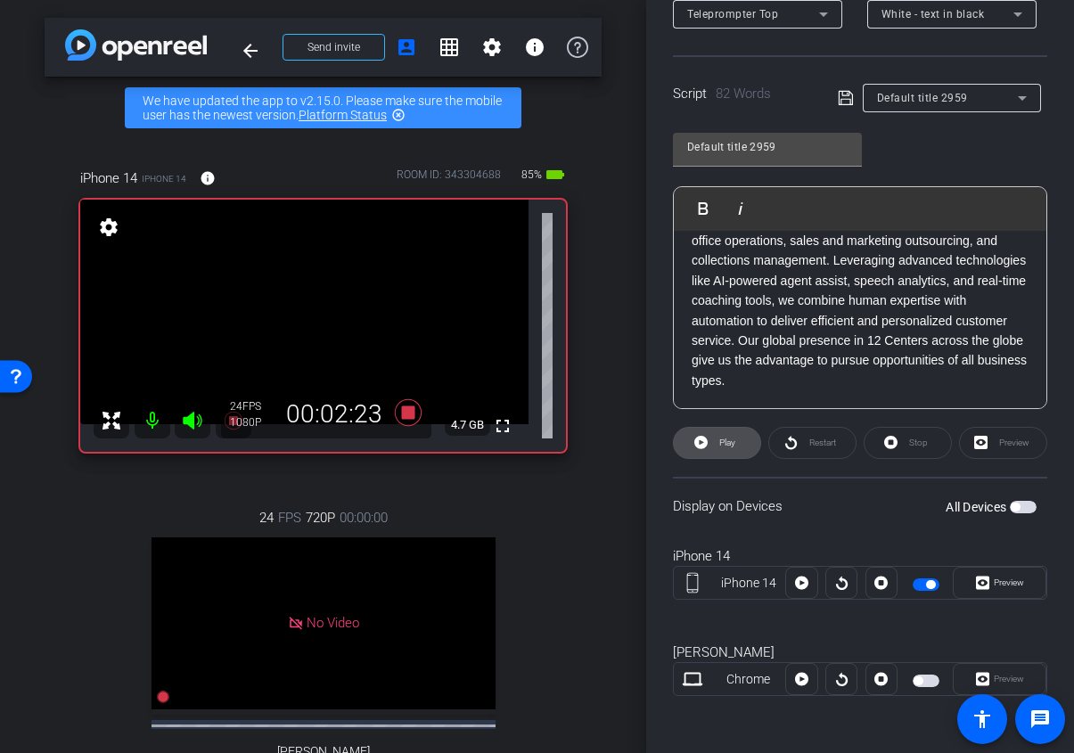
click at [716, 434] on span "Play" at bounding box center [725, 442] width 20 height 25
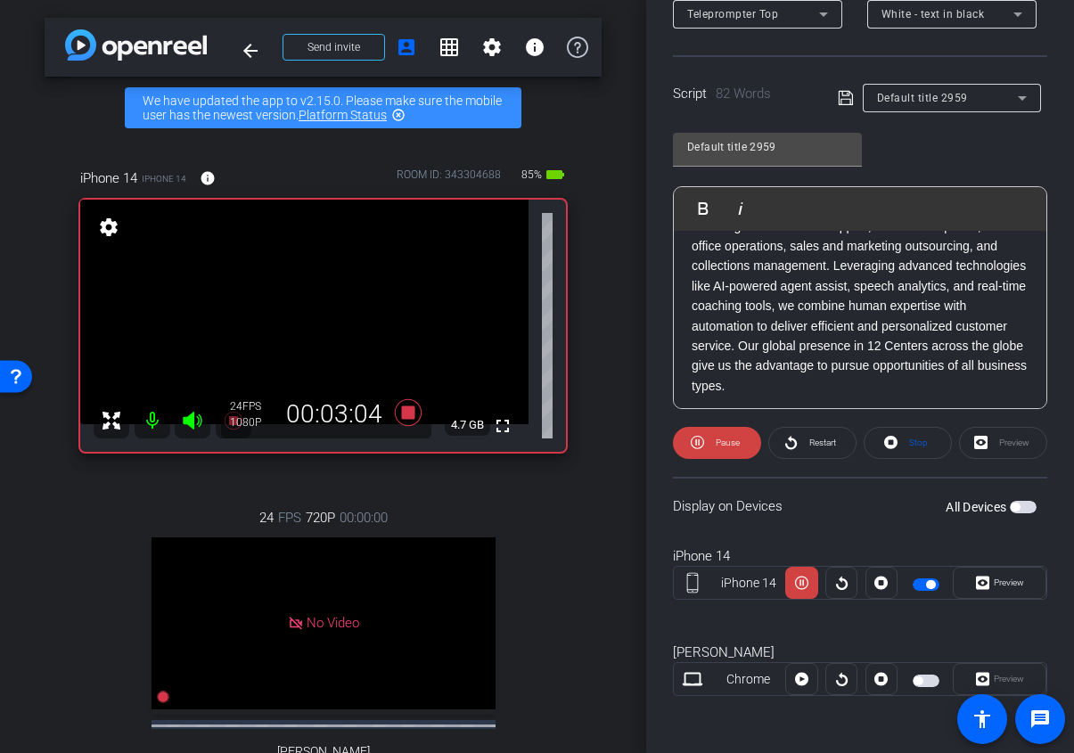
scroll to position [90, 0]
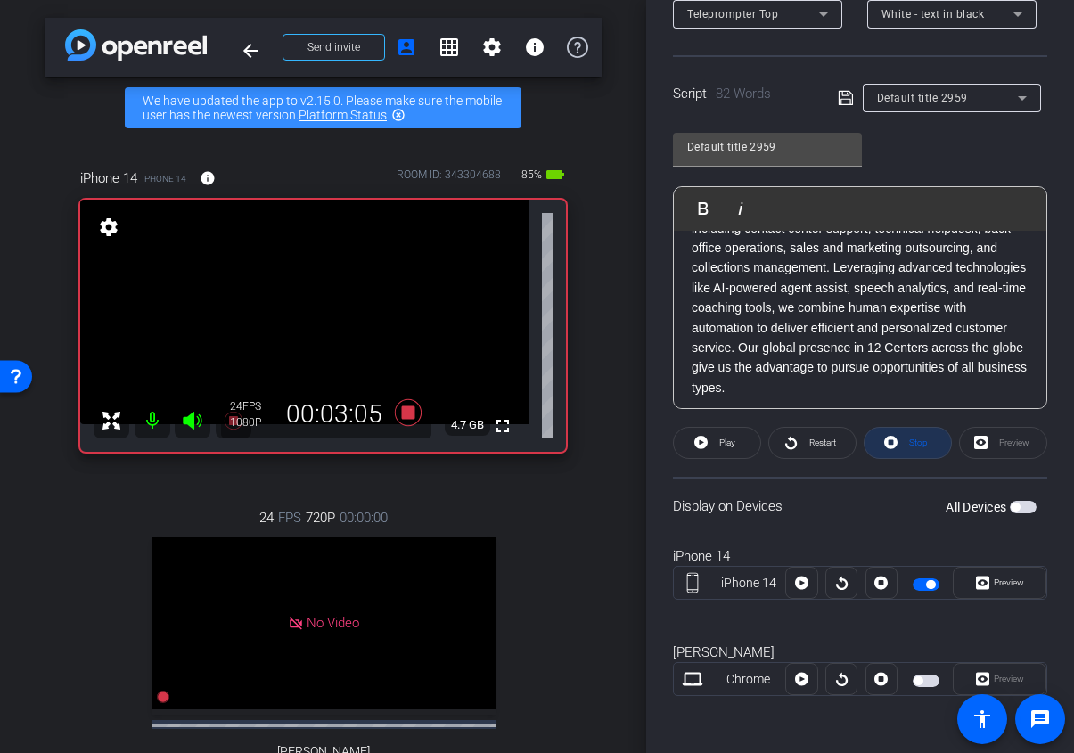
click at [889, 432] on icon at bounding box center [890, 442] width 13 height 22
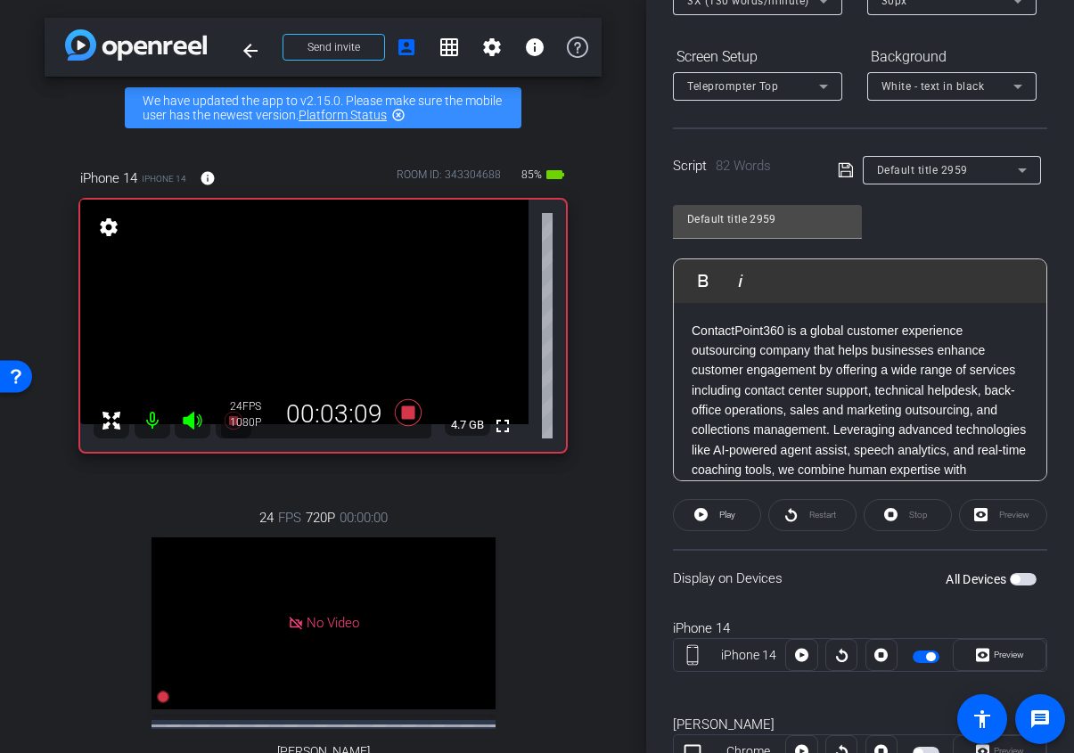
scroll to position [317, 0]
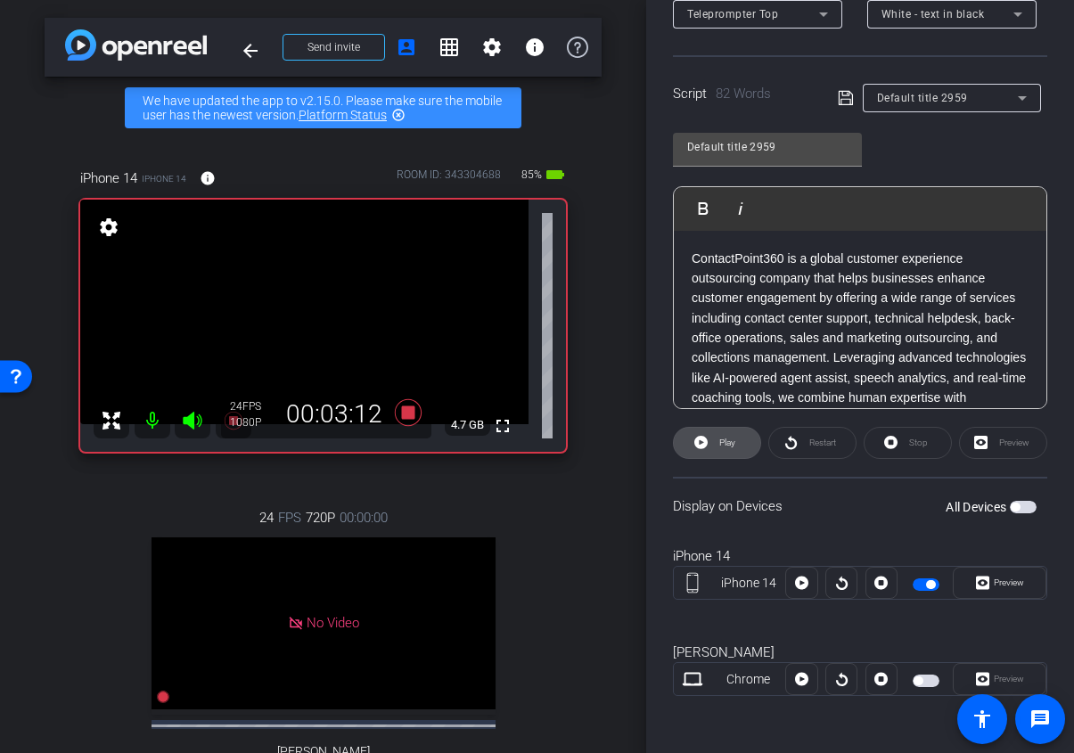
click at [694, 437] on icon at bounding box center [700, 442] width 13 height 22
click at [905, 445] on span "Stop" at bounding box center [915, 442] width 23 height 25
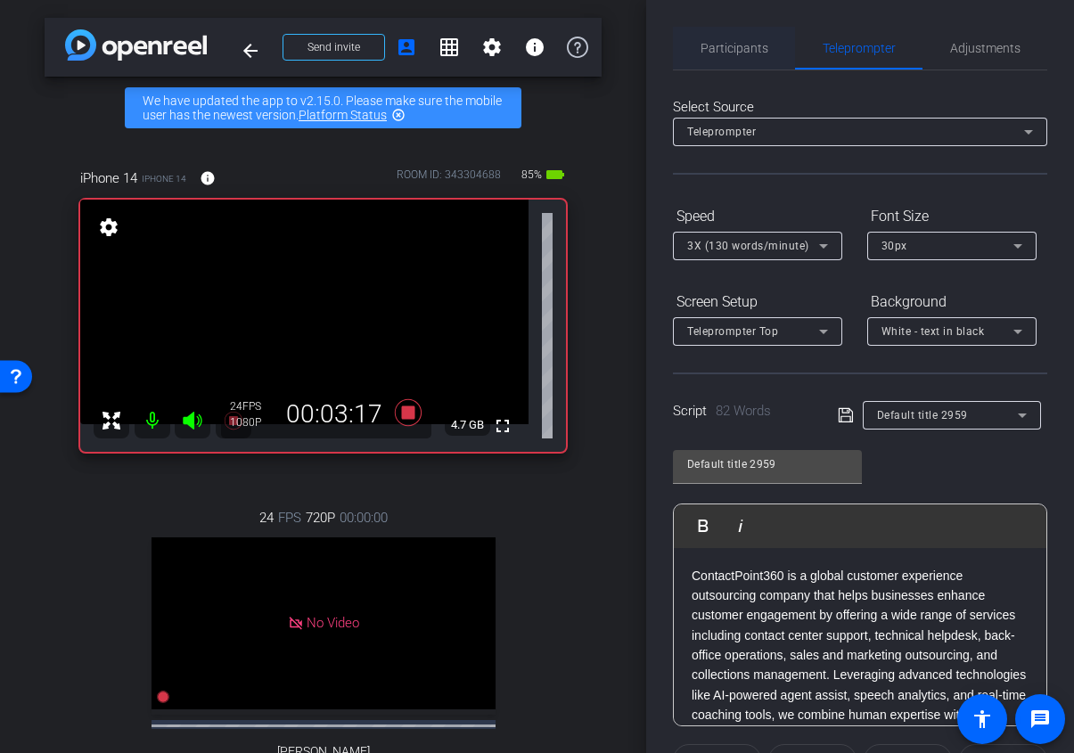
click at [736, 54] on span "Participants" at bounding box center [734, 48] width 68 height 12
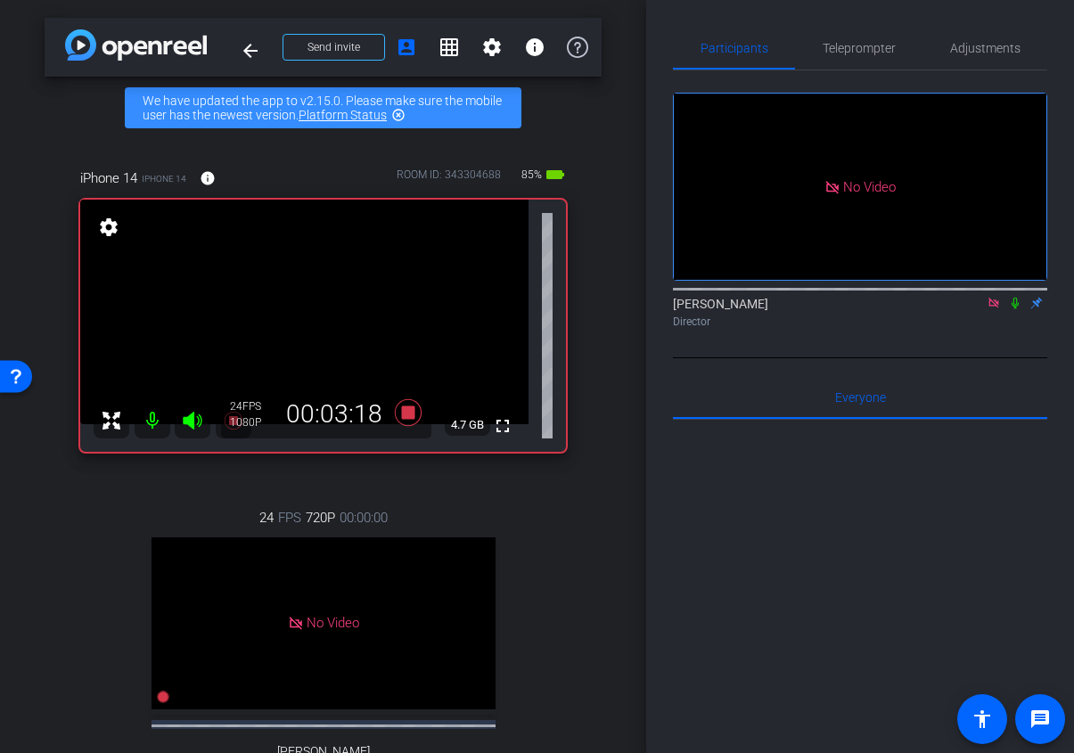
click at [992, 298] on icon at bounding box center [993, 303] width 10 height 10
click at [967, 309] on icon at bounding box center [972, 303] width 14 height 12
click at [868, 40] on span "Teleprompter" at bounding box center [858, 48] width 73 height 43
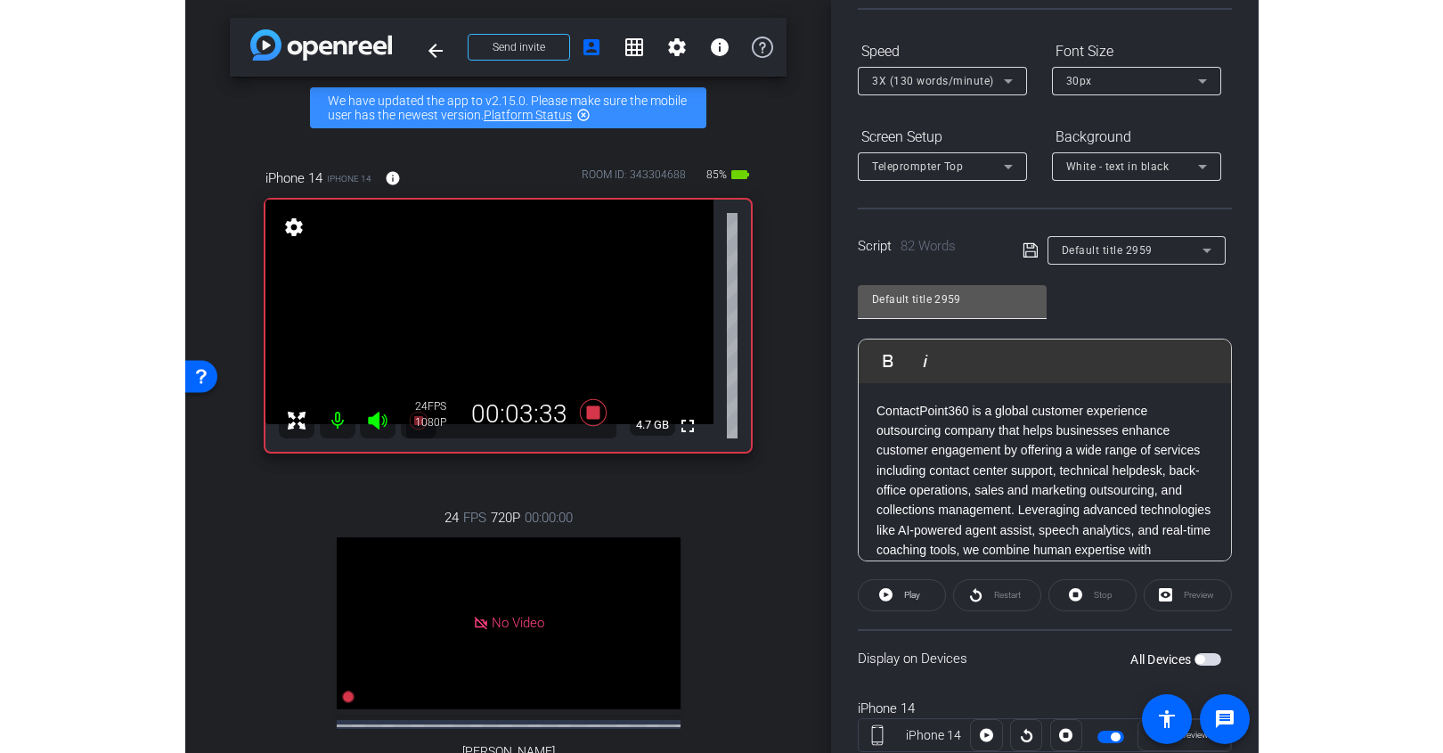
scroll to position [233, 0]
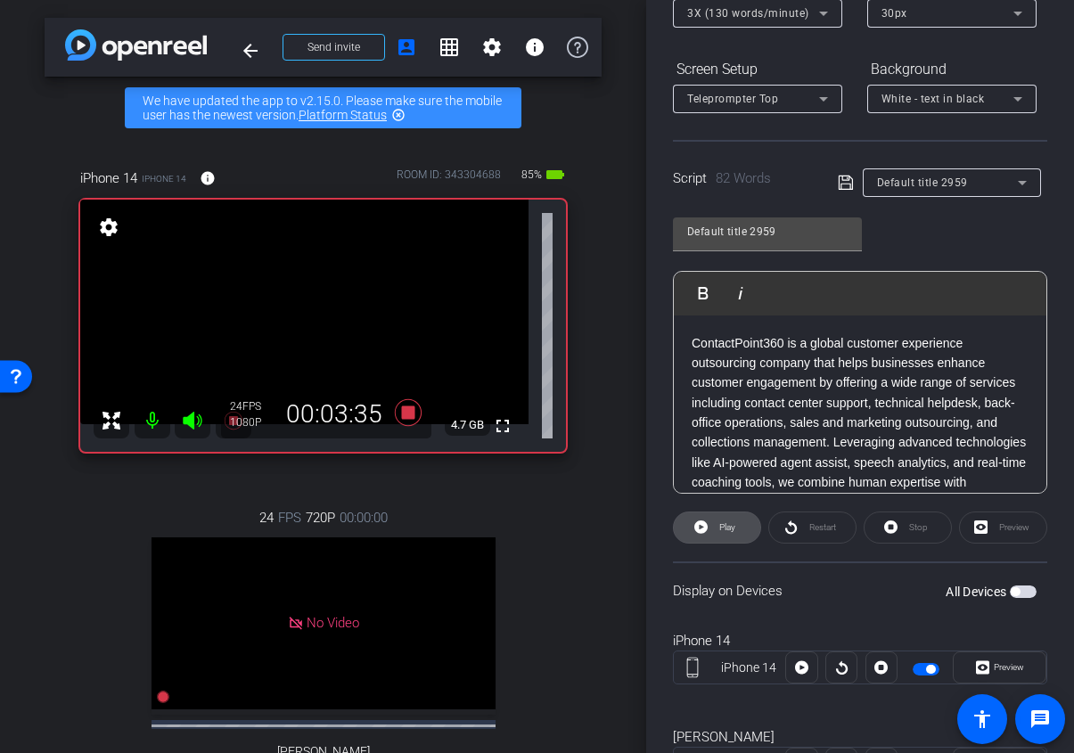
click at [719, 536] on span "Play" at bounding box center [725, 527] width 20 height 25
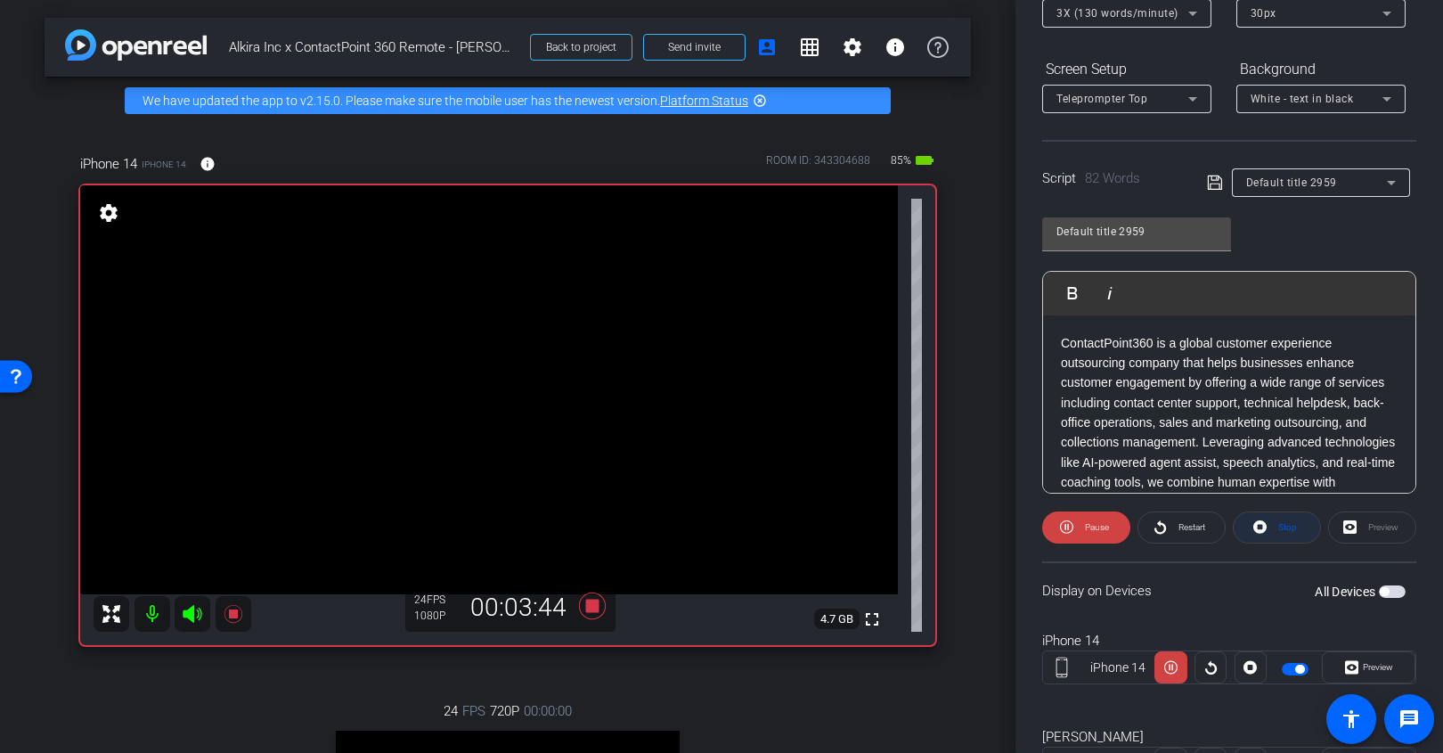
click at [1187, 522] on span "Stop" at bounding box center [1288, 527] width 19 height 10
click at [1110, 531] on span at bounding box center [1086, 527] width 86 height 43
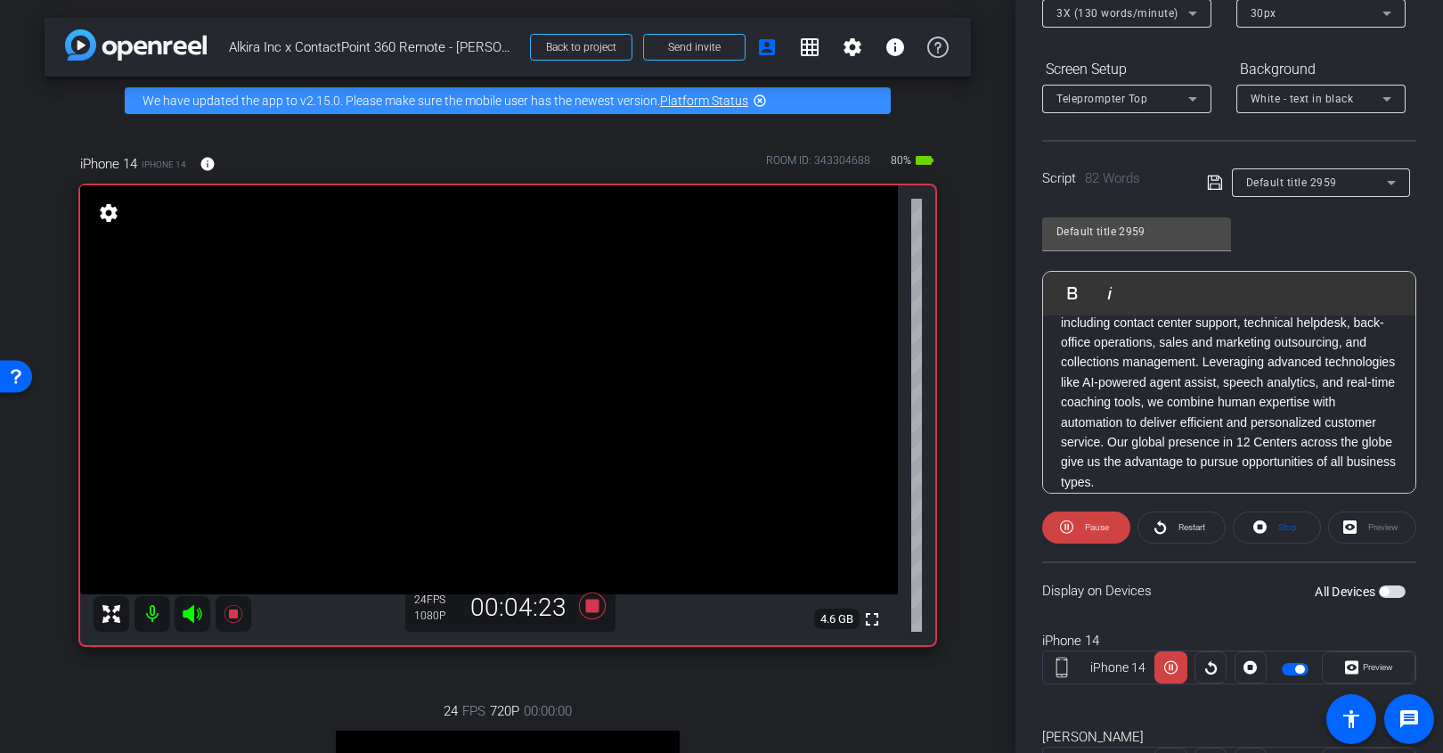
scroll to position [94, 0]
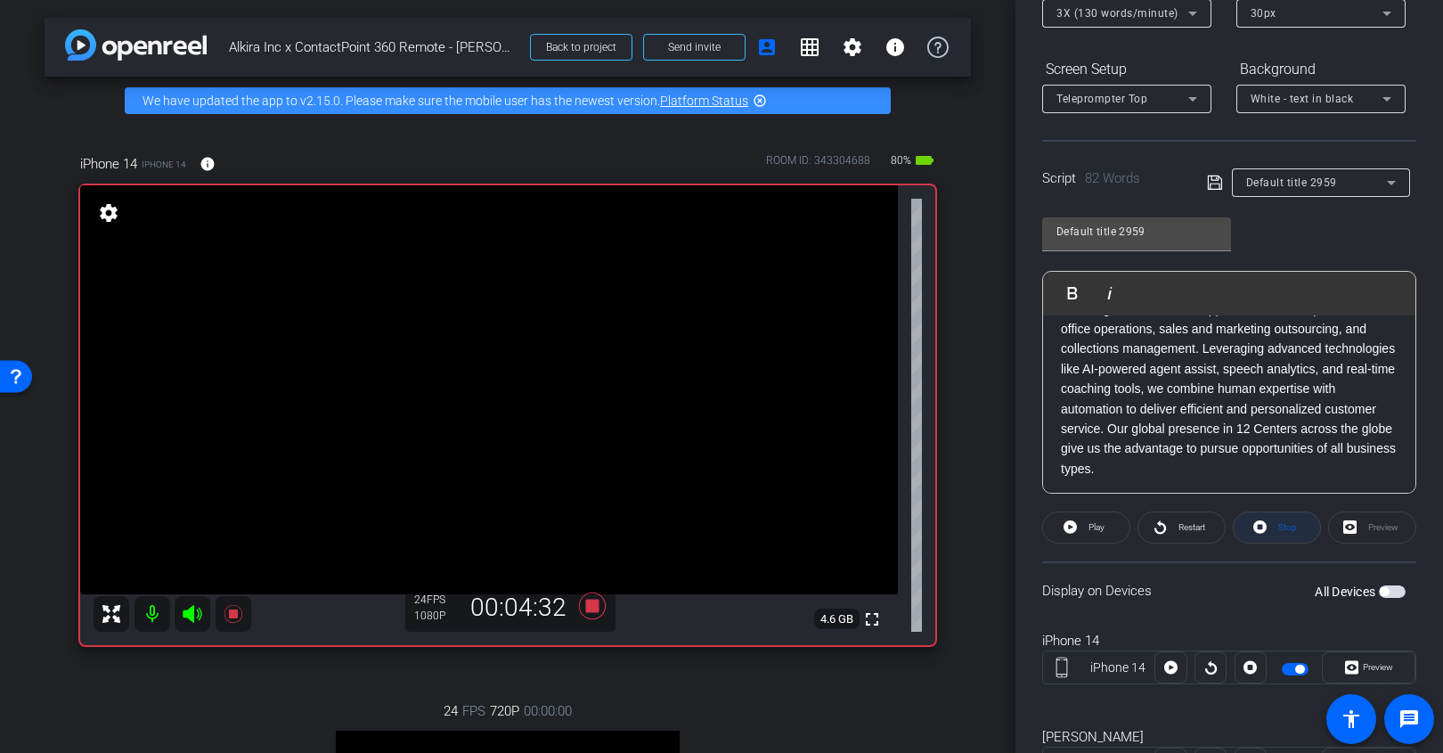
click at [1187, 525] on icon at bounding box center [1260, 526] width 13 height 13
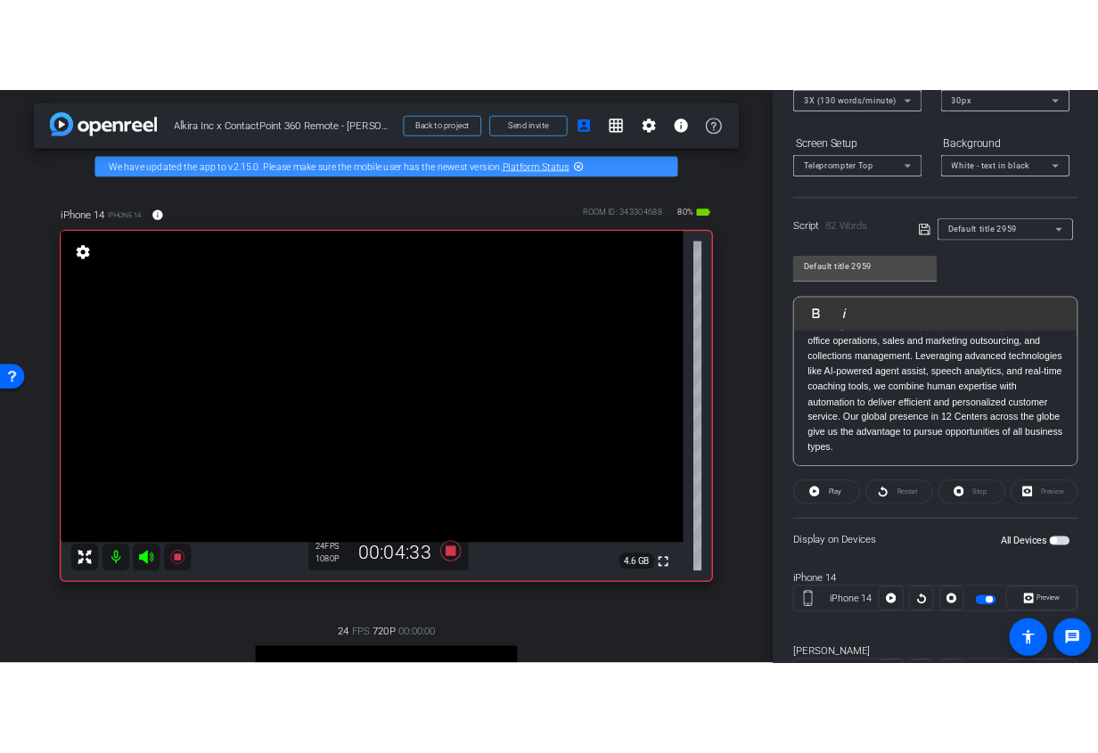
scroll to position [0, 0]
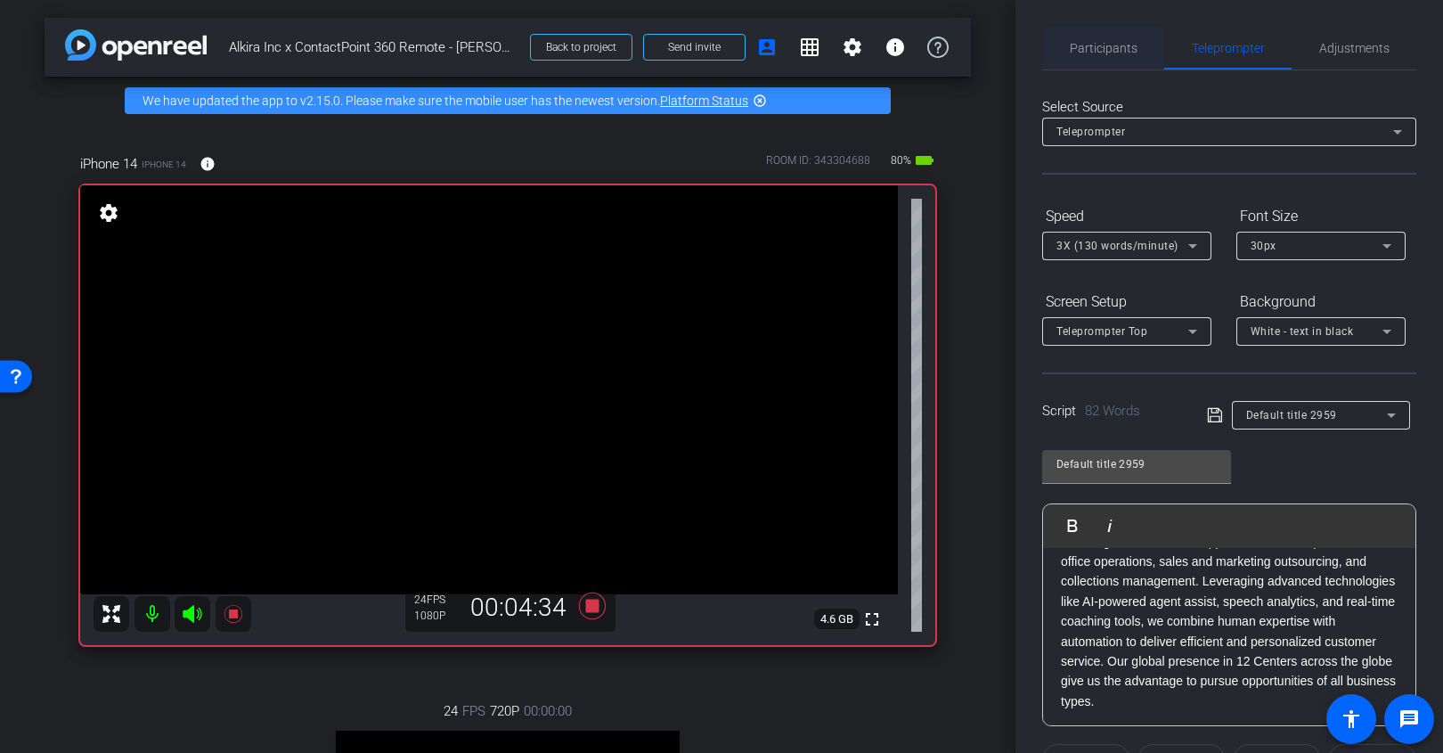
click at [1128, 47] on span "Participants" at bounding box center [1104, 48] width 68 height 12
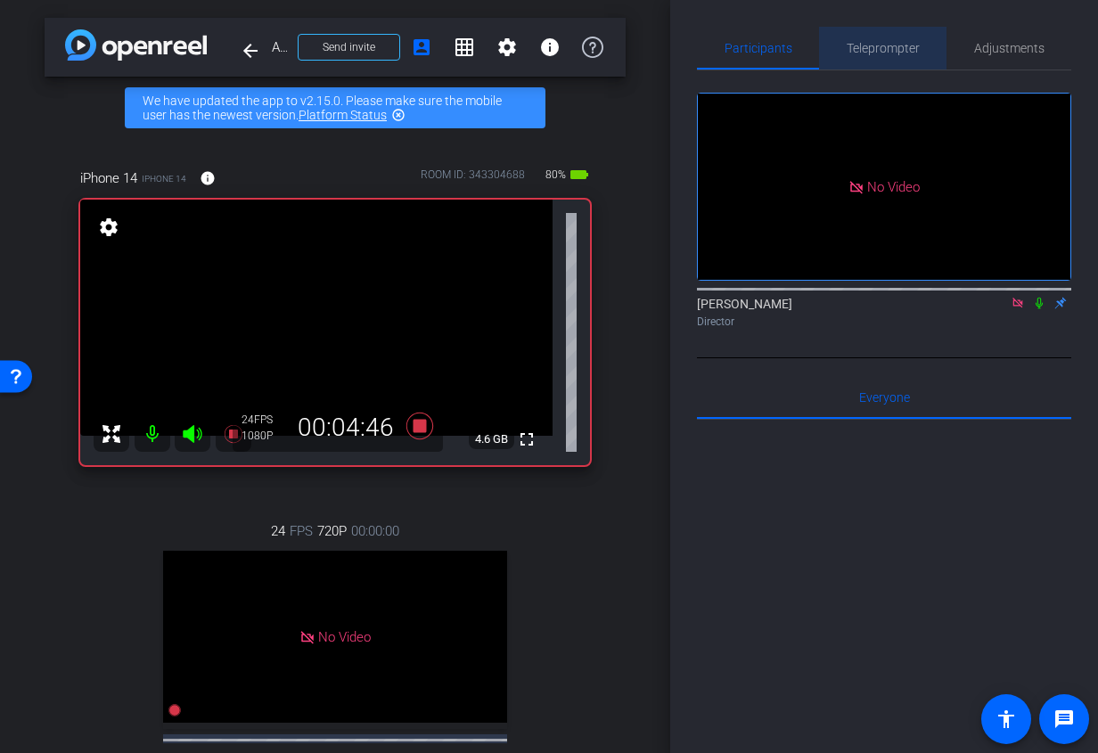
click at [887, 45] on span "Teleprompter" at bounding box center [882, 48] width 73 height 12
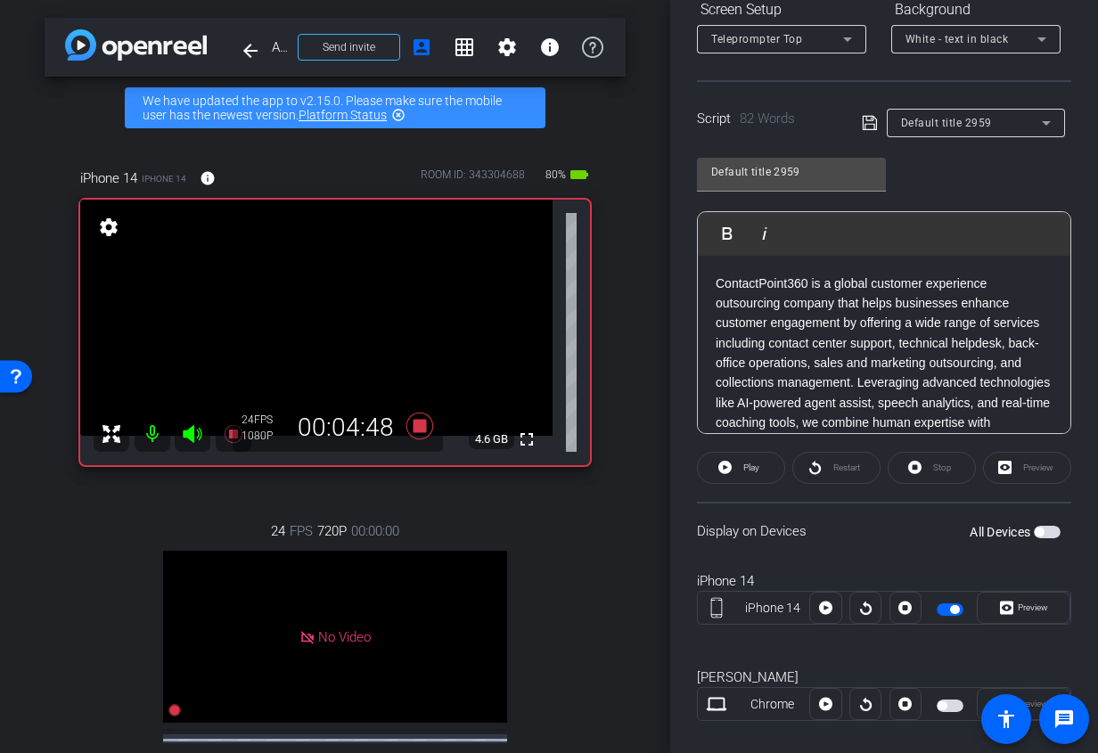
drag, startPoint x: 833, startPoint y: 413, endPoint x: 623, endPoint y: 134, distance: 349.3
click at [623, 134] on div "arrow_back Alkira Inc x ContactPoint 360 Remote - [PERSON_NAME][EMAIL_ADDRESS][…" at bounding box center [549, 376] width 1098 height 753
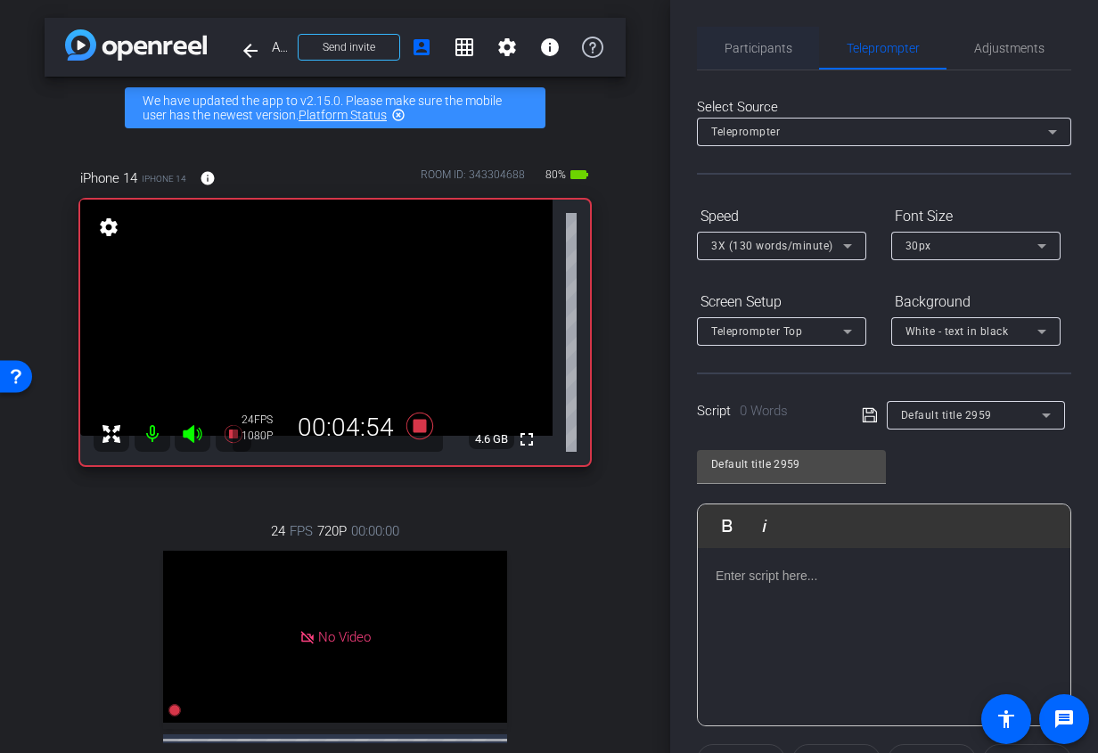
click at [756, 47] on span "Participants" at bounding box center [758, 48] width 68 height 12
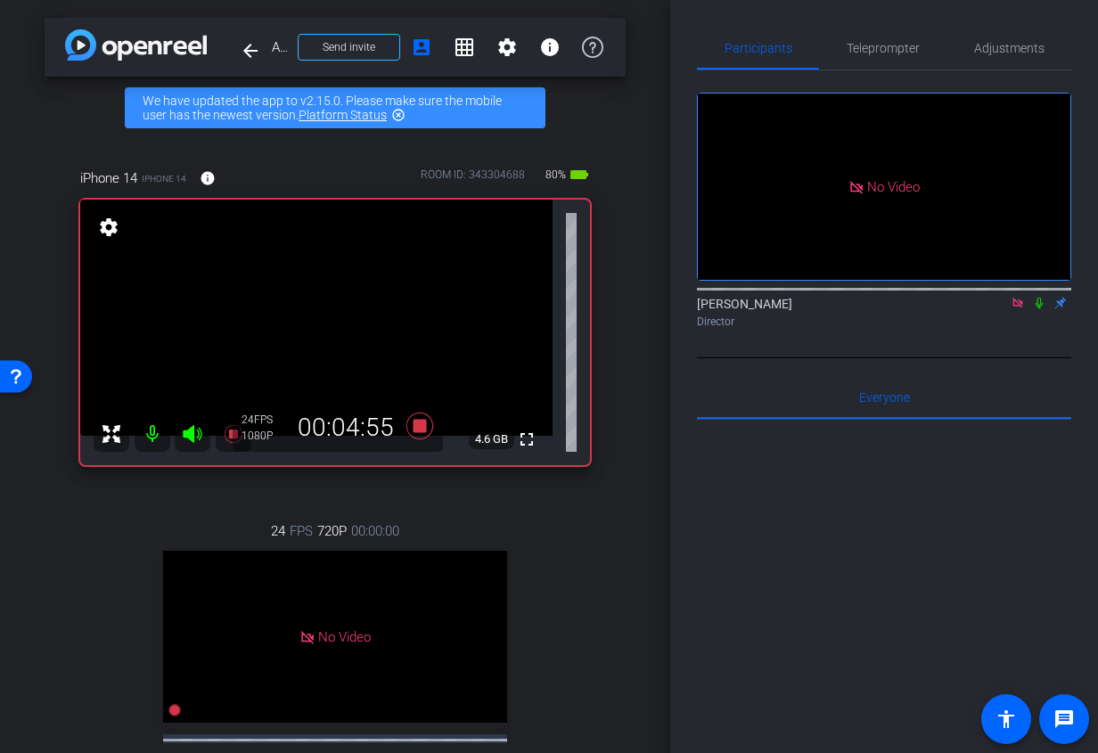
click at [1018, 295] on div "[PERSON_NAME] Director" at bounding box center [884, 312] width 374 height 35
click at [1018, 297] on icon at bounding box center [1017, 303] width 14 height 12
click at [991, 309] on icon at bounding box center [996, 303] width 14 height 12
click at [865, 53] on span "Teleprompter" at bounding box center [882, 48] width 73 height 12
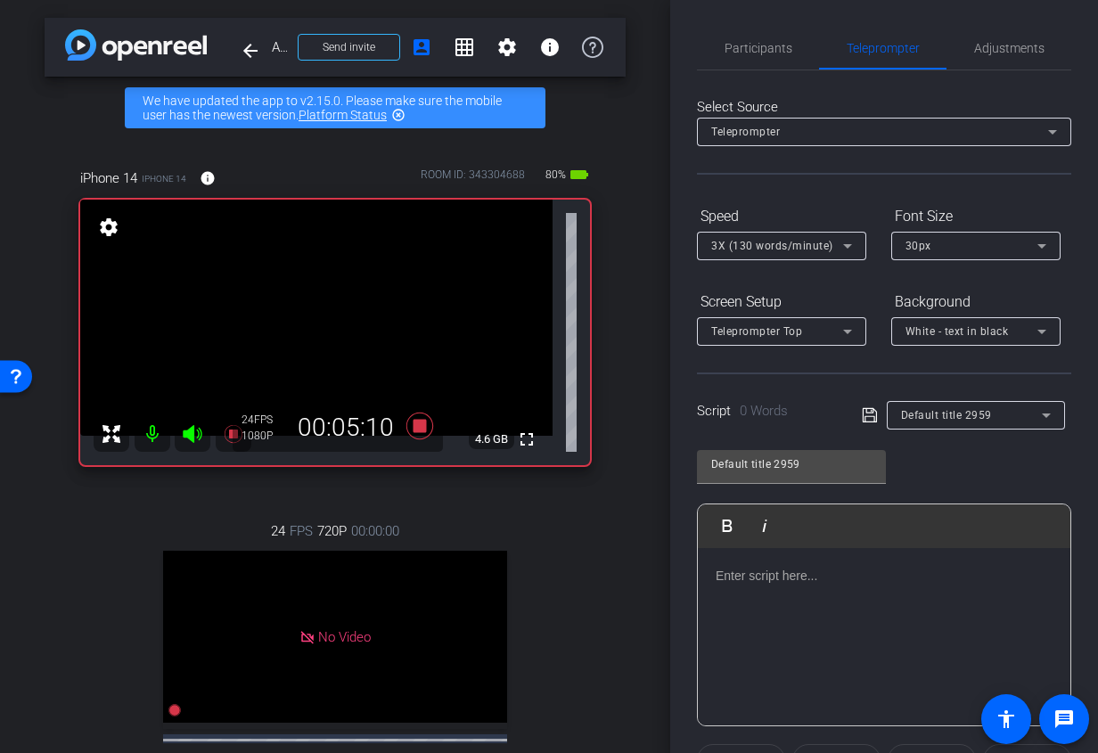
click at [757, 567] on p at bounding box center [884, 576] width 337 height 20
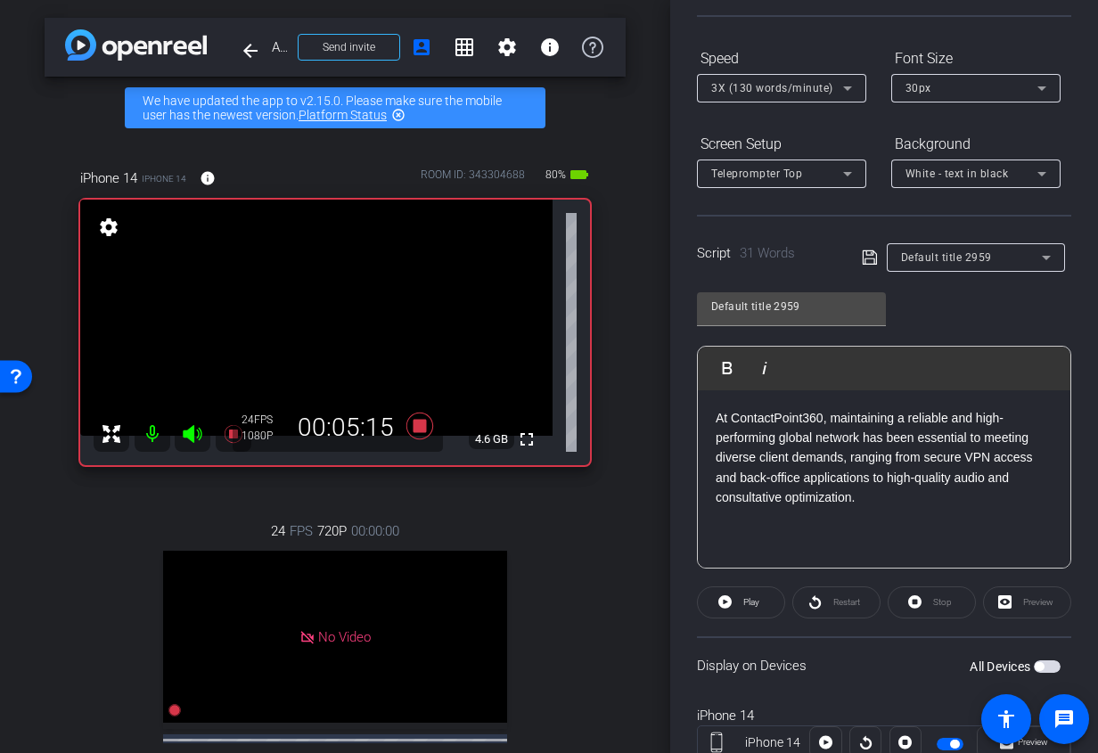
scroll to position [178, 0]
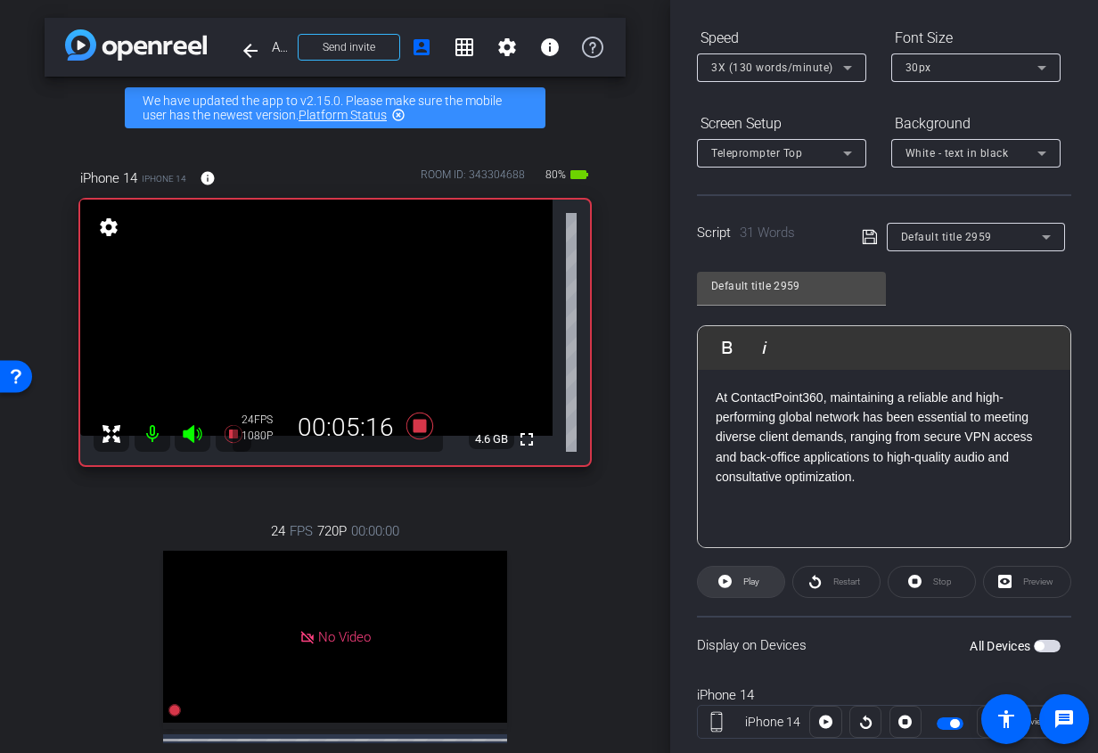
click at [743, 585] on span "Play" at bounding box center [751, 581] width 16 height 10
click at [940, 587] on span "Stop" at bounding box center [939, 581] width 23 height 25
click at [763, 578] on span at bounding box center [741, 581] width 86 height 43
click at [961, 583] on span at bounding box center [931, 581] width 86 height 43
click at [953, 530] on div "At ContactPoint360, maintaining a reliable and high-performing global network h…" at bounding box center [884, 459] width 372 height 178
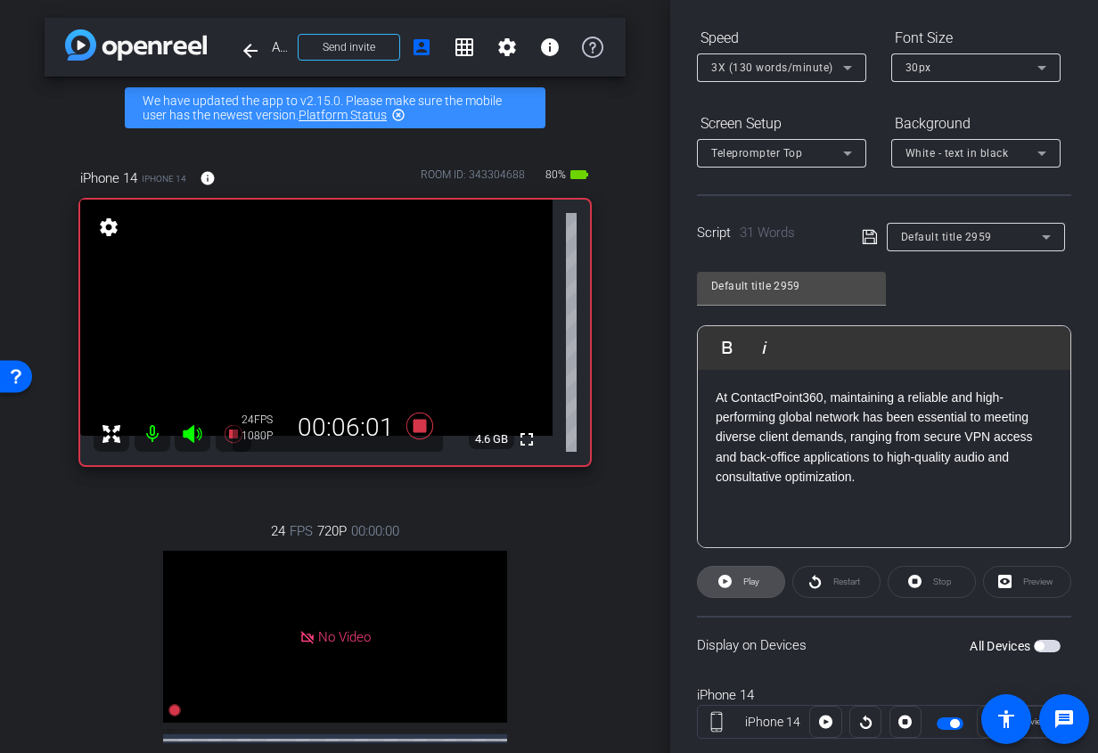
click at [754, 589] on span "Play" at bounding box center [749, 581] width 20 height 25
click at [919, 601] on openreel-capture-teleprompter "Speed 3X (130 words/minute) Font Size 30px Screen Setup Teleprompter Top Backgr…" at bounding box center [884, 444] width 374 height 843
click at [919, 578] on icon at bounding box center [914, 581] width 13 height 13
drag, startPoint x: 879, startPoint y: 503, endPoint x: 631, endPoint y: 311, distance: 313.7
click at [631, 311] on div "arrow_back Alkira Inc x ContactPoint 360 Remote - [PERSON_NAME][EMAIL_ADDRESS][…" at bounding box center [549, 376] width 1098 height 753
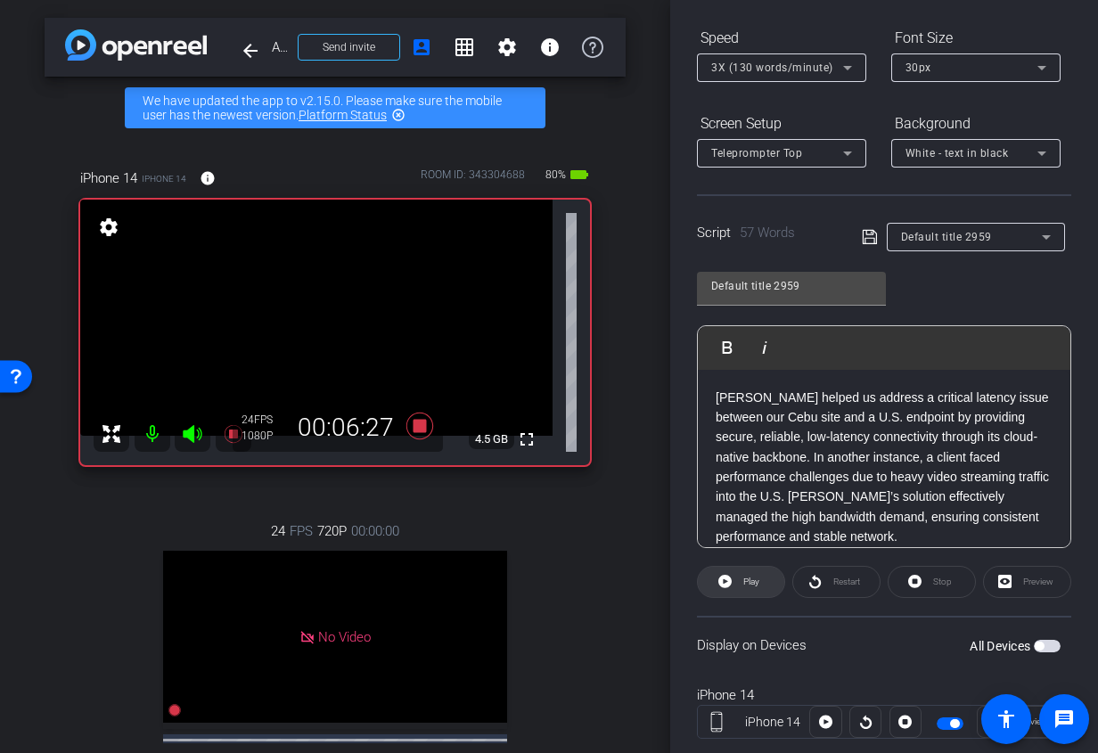
click at [739, 582] on span "Play" at bounding box center [749, 581] width 20 height 25
click at [923, 585] on span at bounding box center [931, 581] width 86 height 43
click at [762, 574] on span at bounding box center [741, 581] width 86 height 43
click at [906, 591] on span at bounding box center [931, 581] width 86 height 43
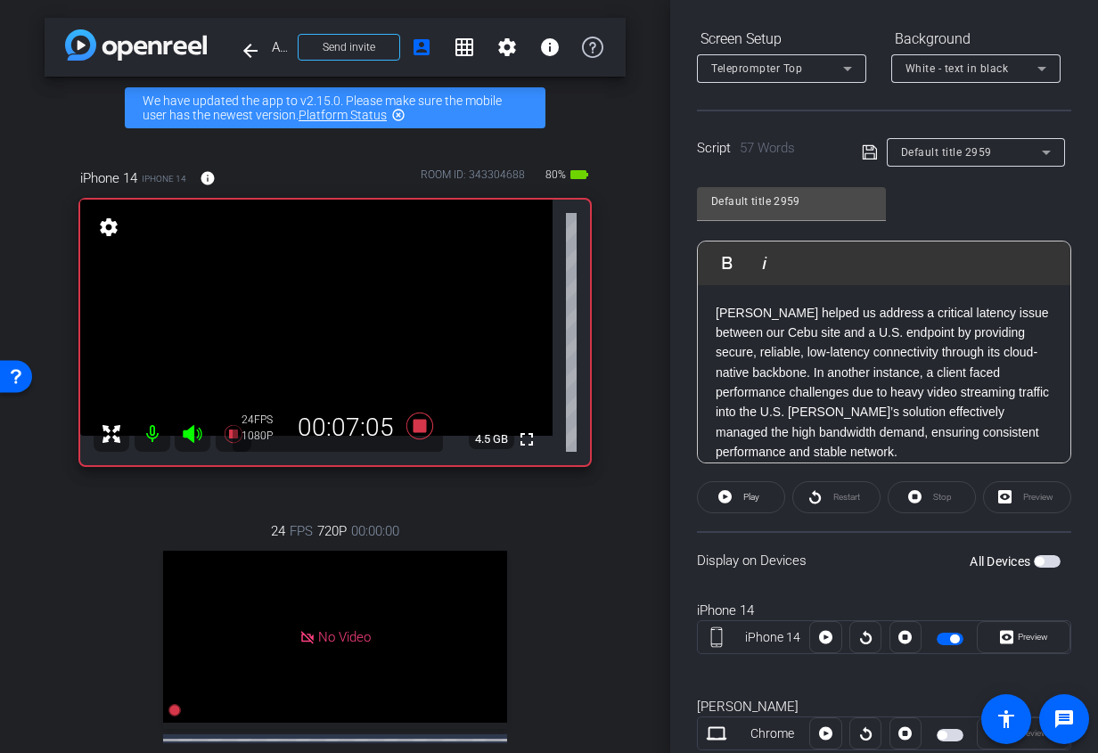
scroll to position [317, 0]
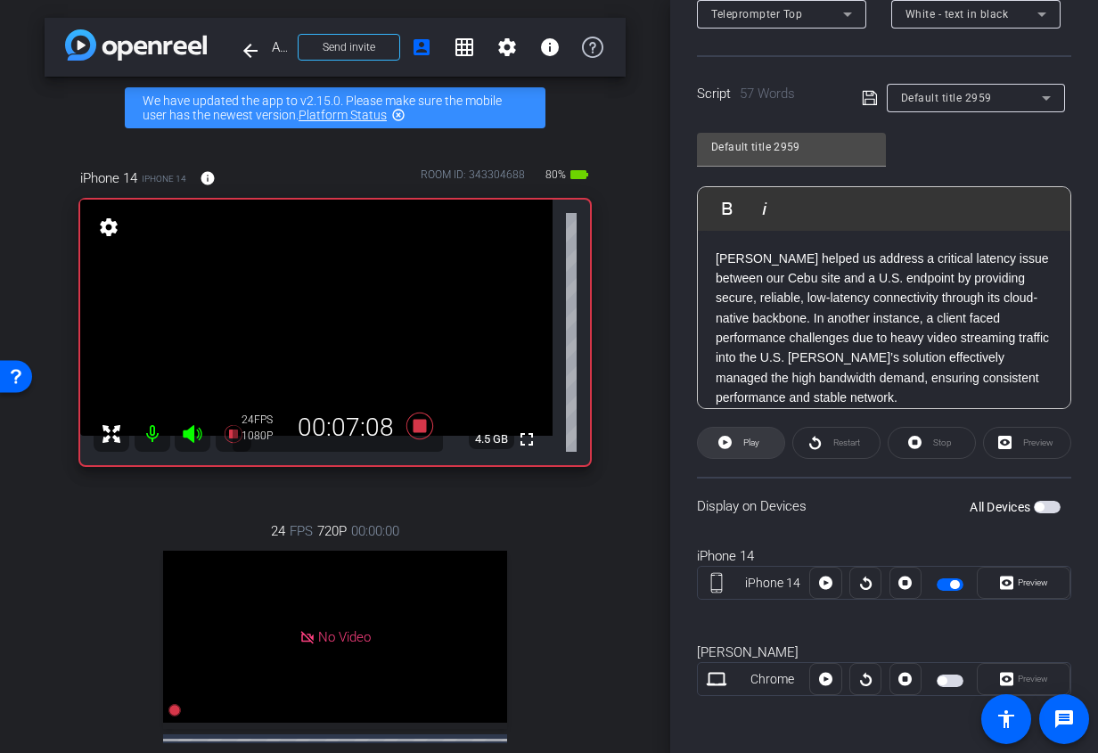
click at [756, 438] on span "Play" at bounding box center [751, 442] width 16 height 10
click at [926, 437] on span at bounding box center [931, 442] width 86 height 43
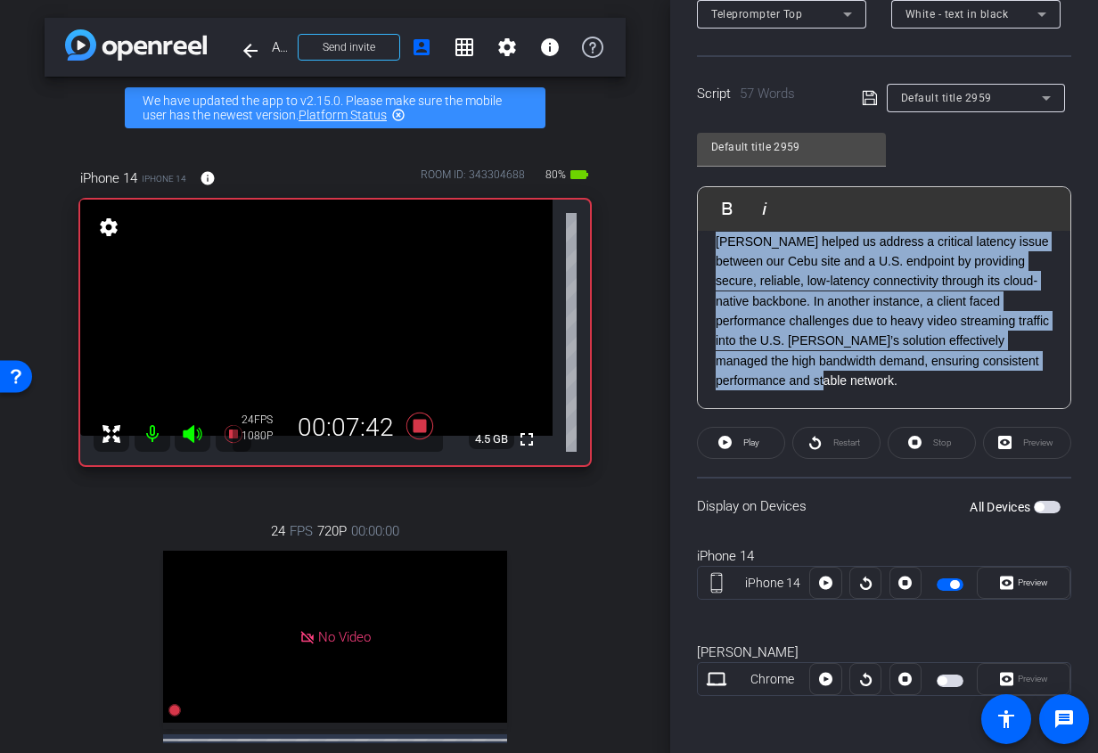
scroll to position [0, 0]
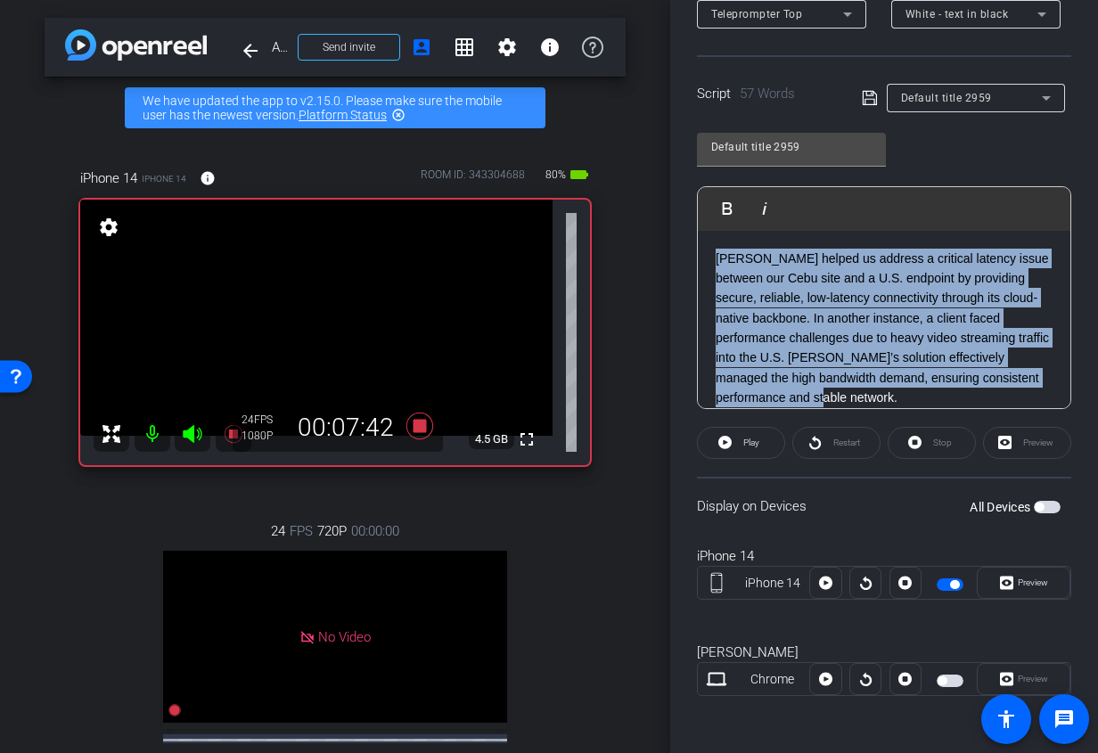
drag, startPoint x: 775, startPoint y: 380, endPoint x: 650, endPoint y: 175, distance: 241.1
click at [650, 175] on div "arrow_back Alkira Inc x ContactPoint 360 Remote - [PERSON_NAME][EMAIL_ADDRESS][…" at bounding box center [549, 376] width 1098 height 753
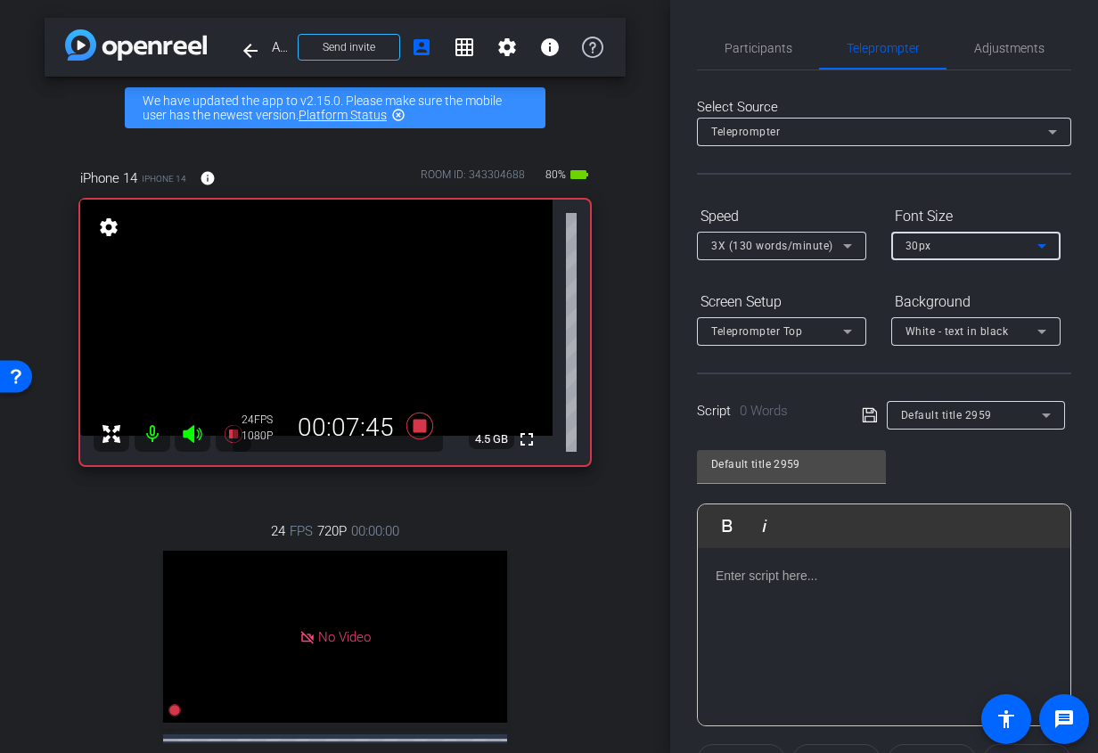
click at [967, 242] on div "30px" at bounding box center [971, 245] width 132 height 22
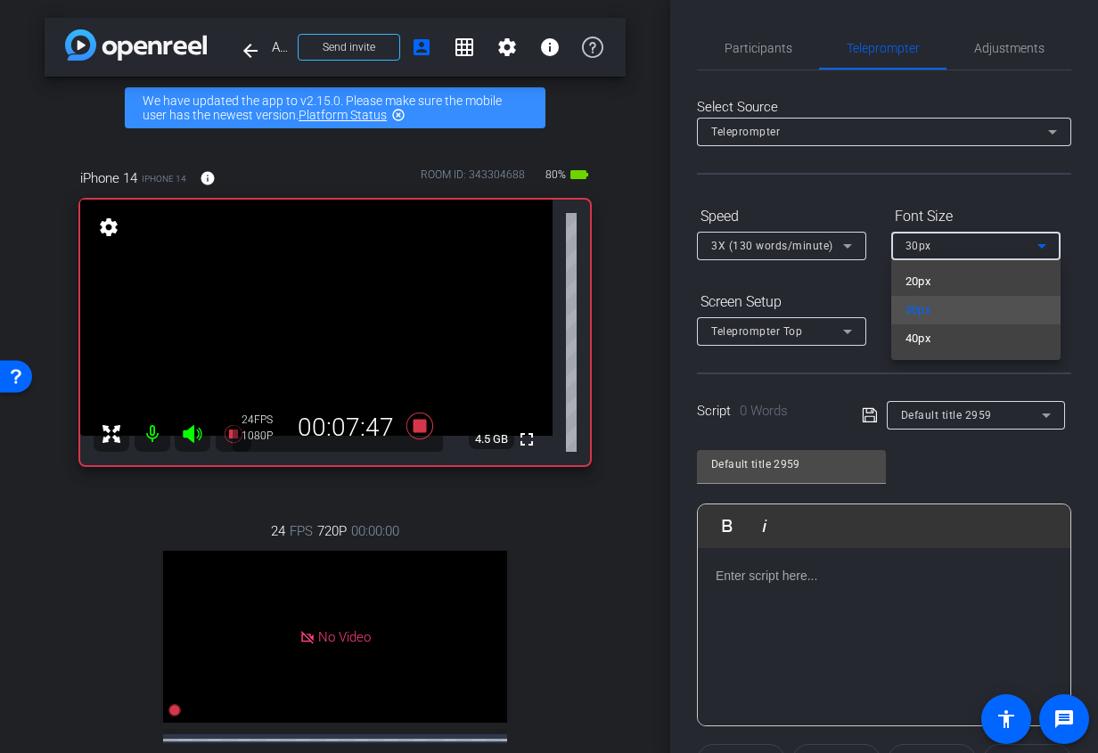
click at [863, 288] on div at bounding box center [549, 376] width 1098 height 753
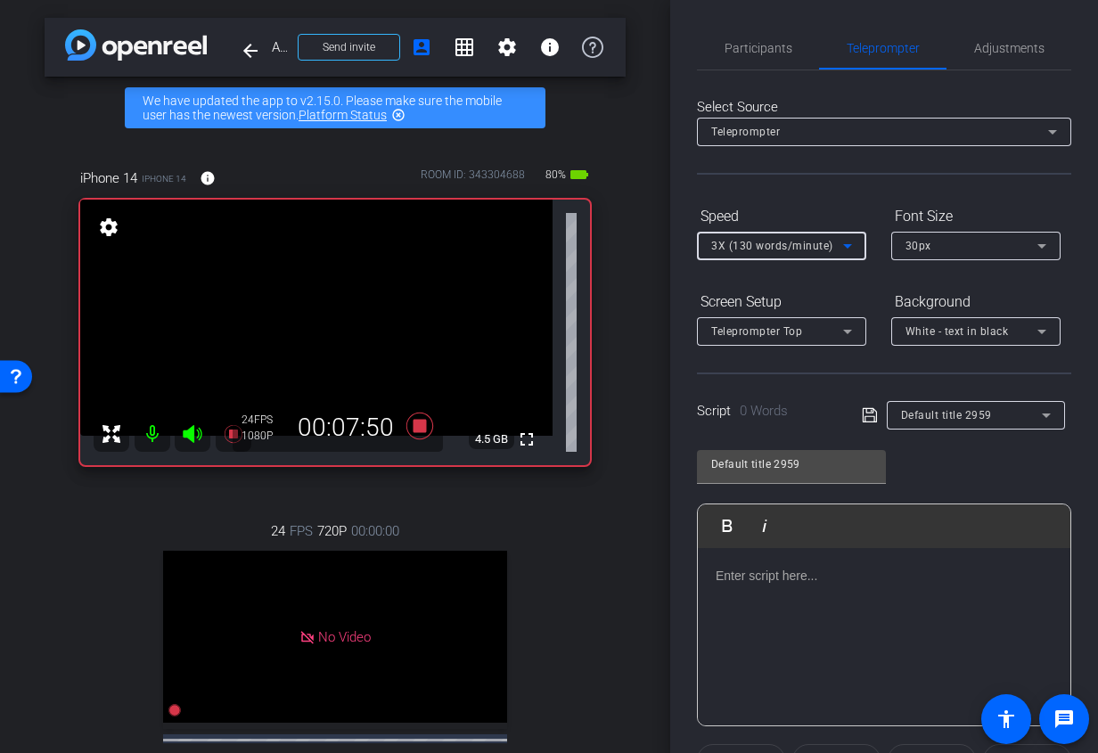
click at [838, 248] on icon at bounding box center [847, 245] width 21 height 21
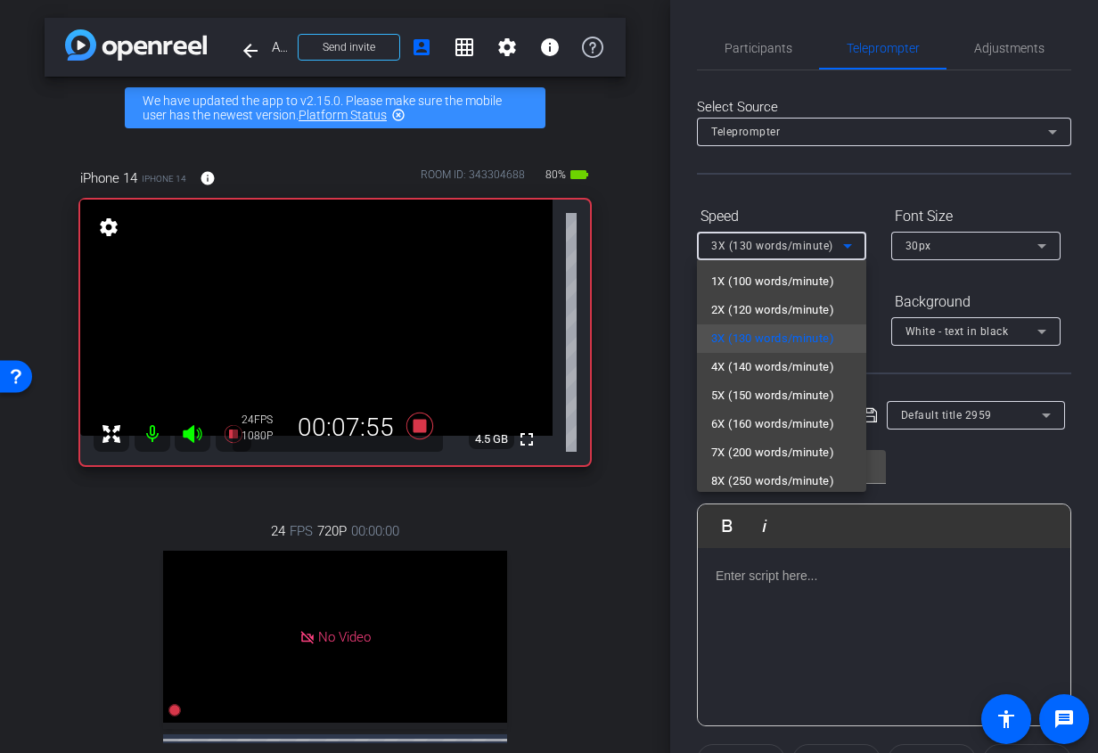
click at [763, 44] on div at bounding box center [549, 376] width 1098 height 753
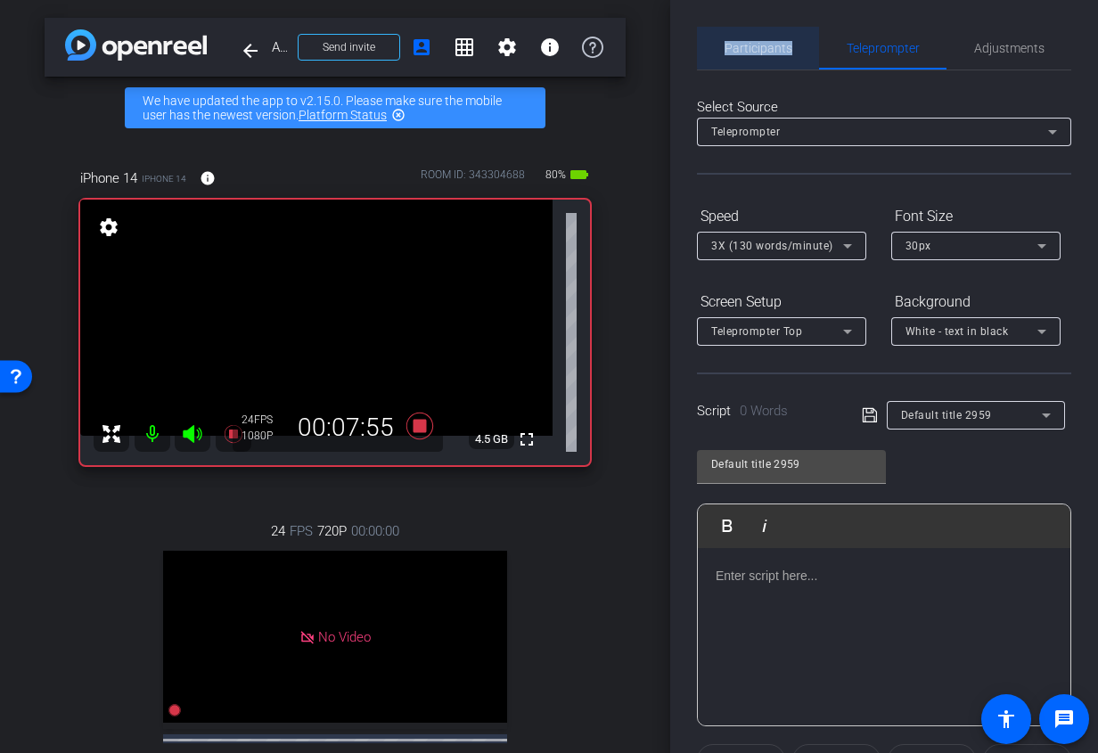
click at [763, 44] on span "Participants" at bounding box center [758, 48] width 68 height 12
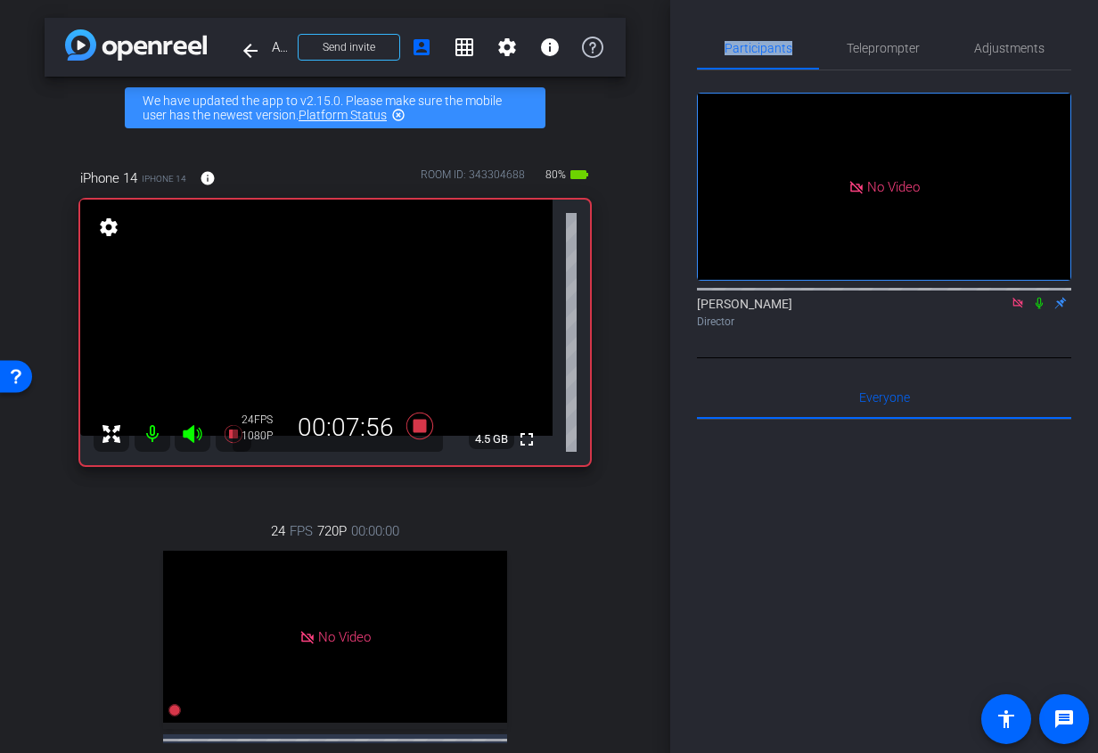
click at [1019, 297] on icon at bounding box center [1017, 303] width 14 height 12
click at [999, 309] on icon at bounding box center [996, 303] width 14 height 12
click at [789, 25] on div "Participants Teleprompter Adjustments No Video Ariam Eqbe Director Everyone 0 M…" at bounding box center [884, 376] width 428 height 753
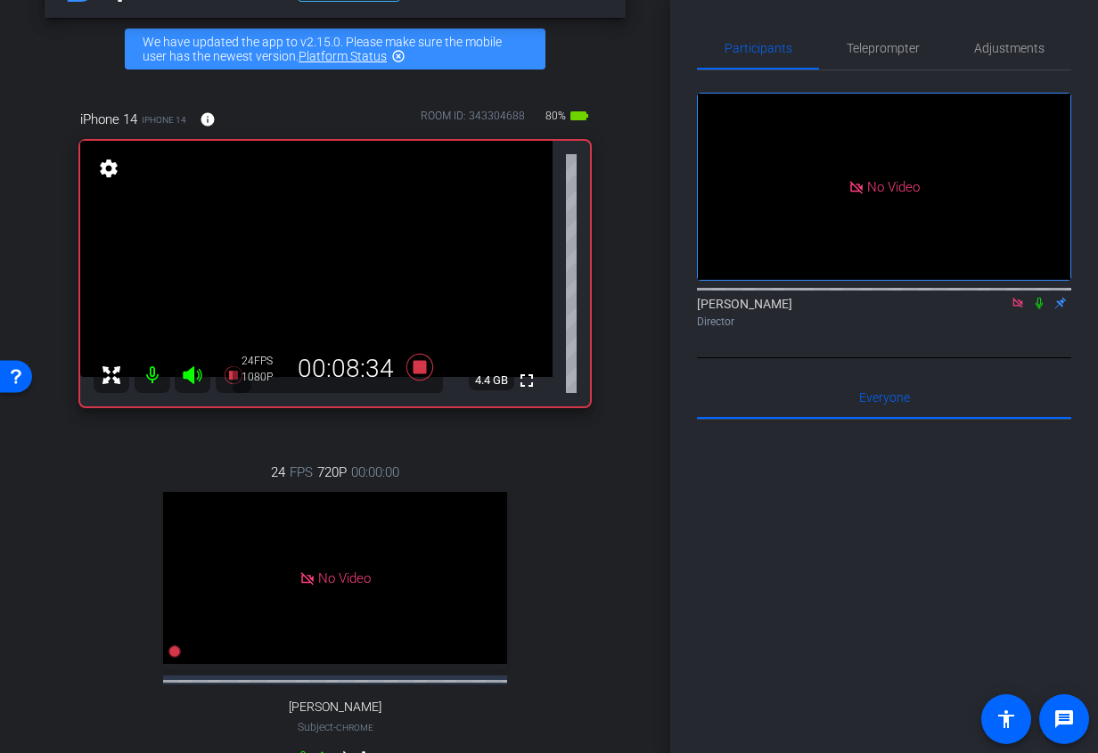
scroll to position [58, 0]
click at [1021, 307] on icon at bounding box center [1017, 303] width 10 height 10
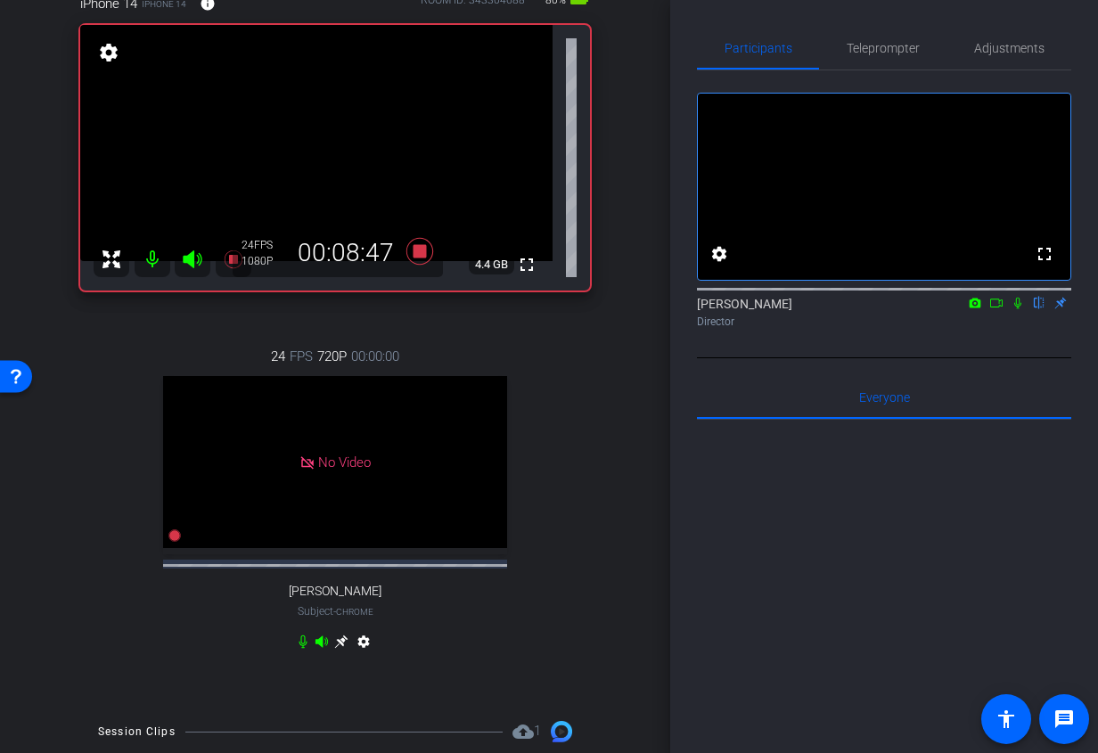
scroll to position [163, 0]
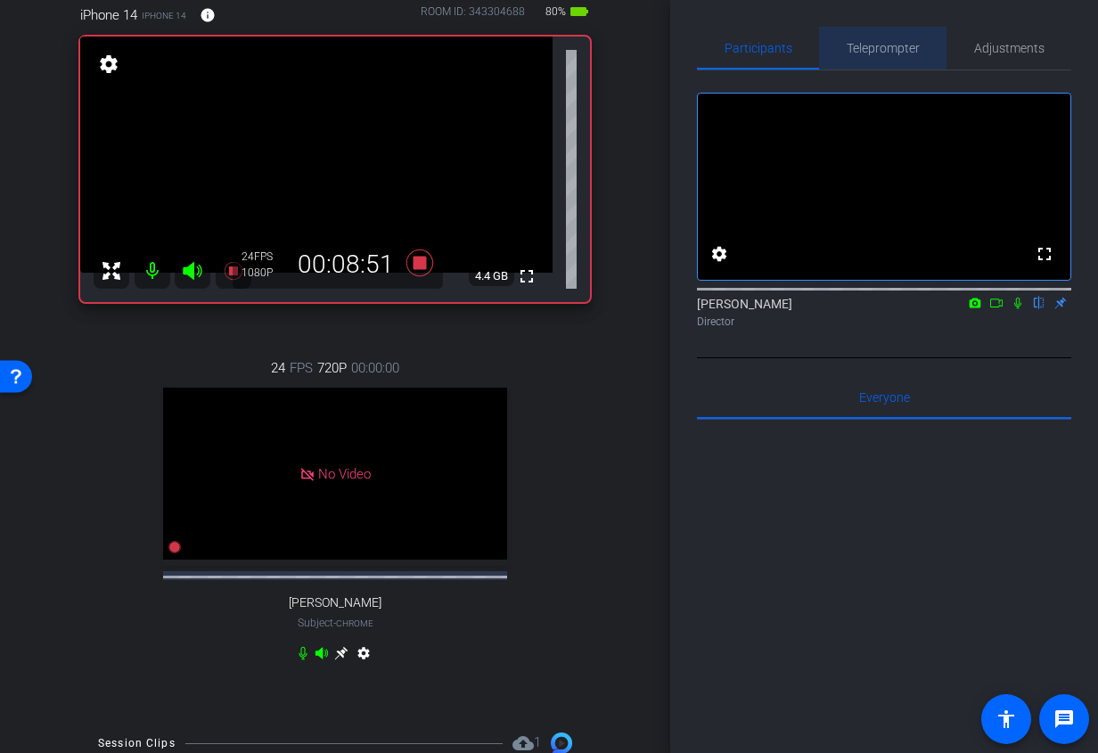
click at [874, 53] on span "Teleprompter" at bounding box center [882, 48] width 73 height 12
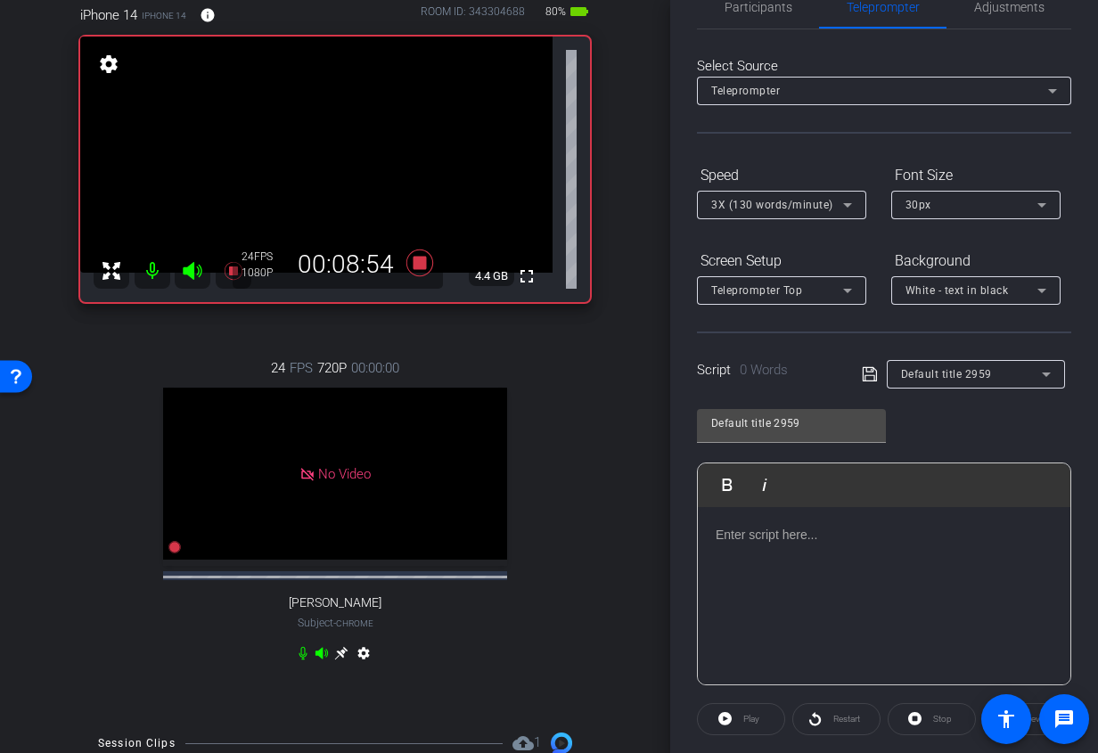
scroll to position [0, 0]
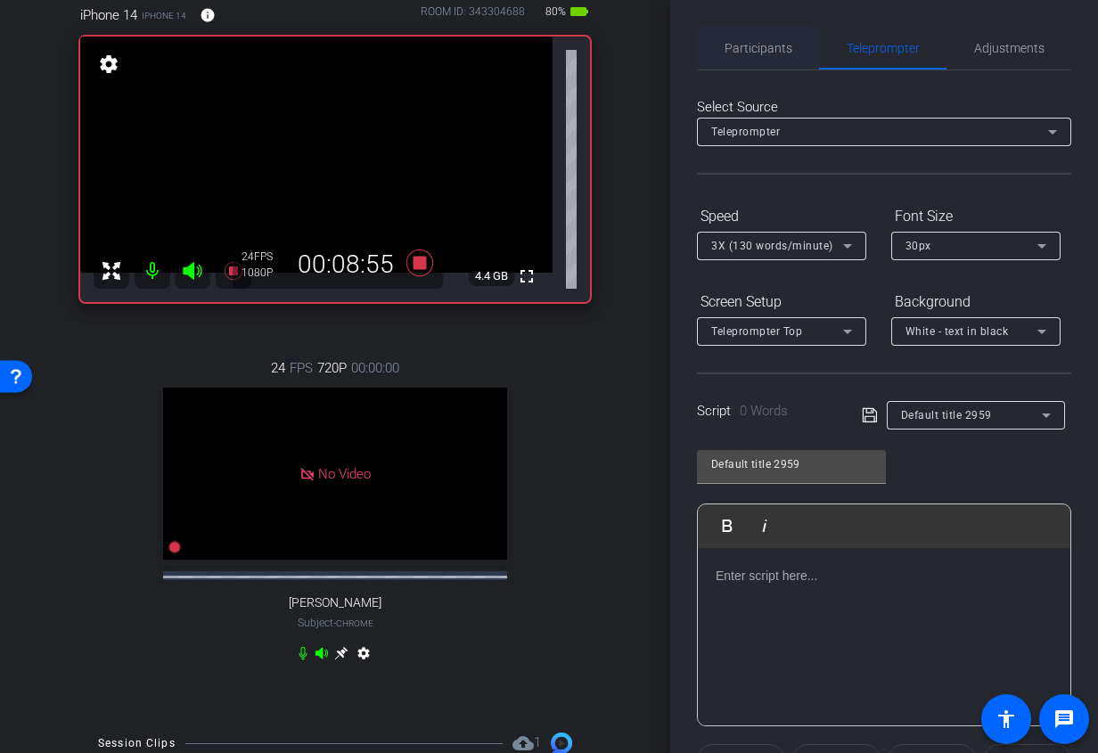
click at [756, 47] on span "Participants" at bounding box center [758, 48] width 68 height 12
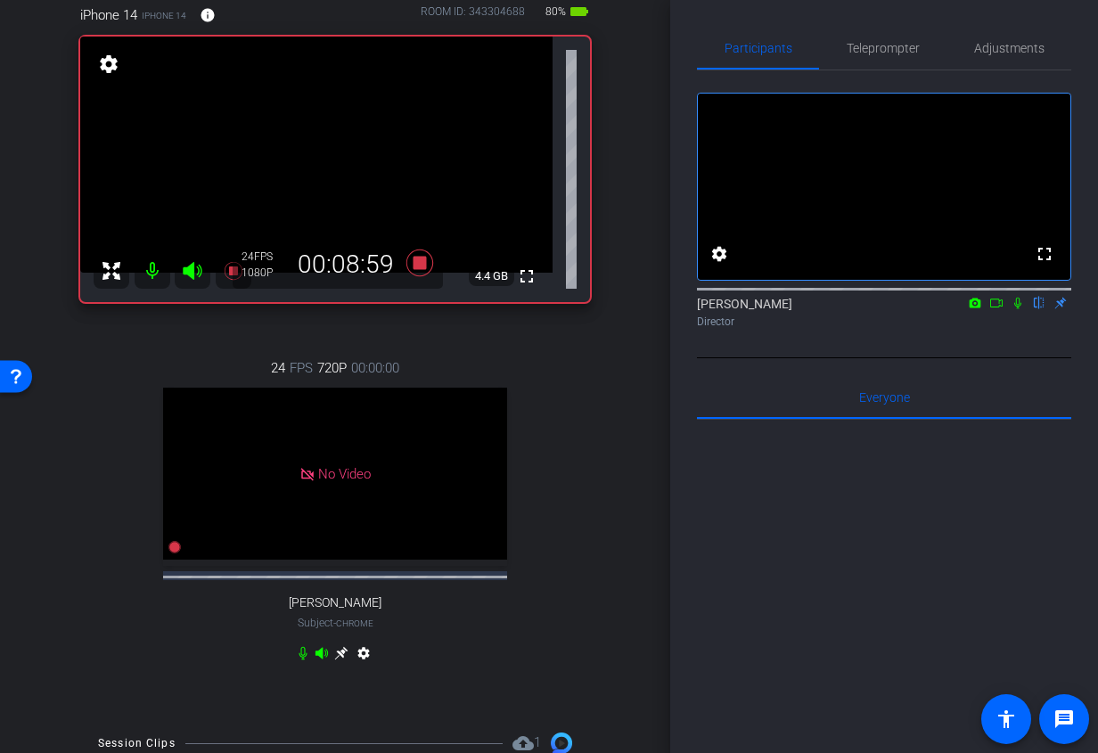
click at [999, 307] on icon at bounding box center [996, 302] width 12 height 9
click at [1022, 307] on icon at bounding box center [1017, 303] width 10 height 10
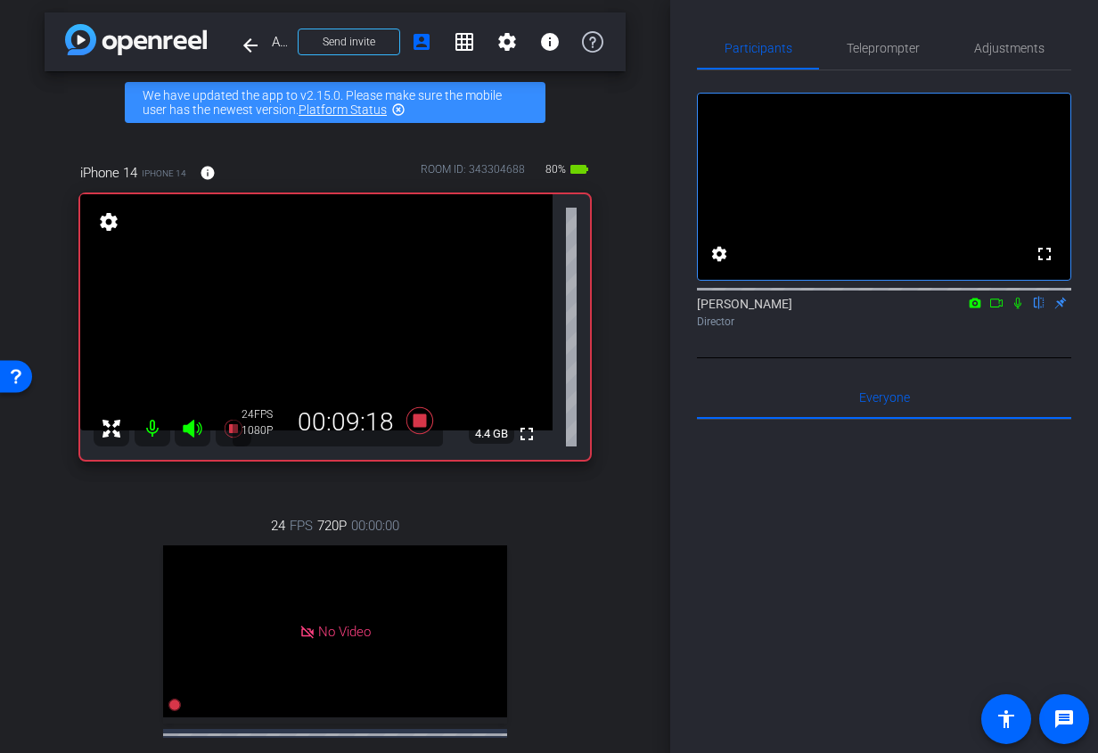
scroll to position [10, 0]
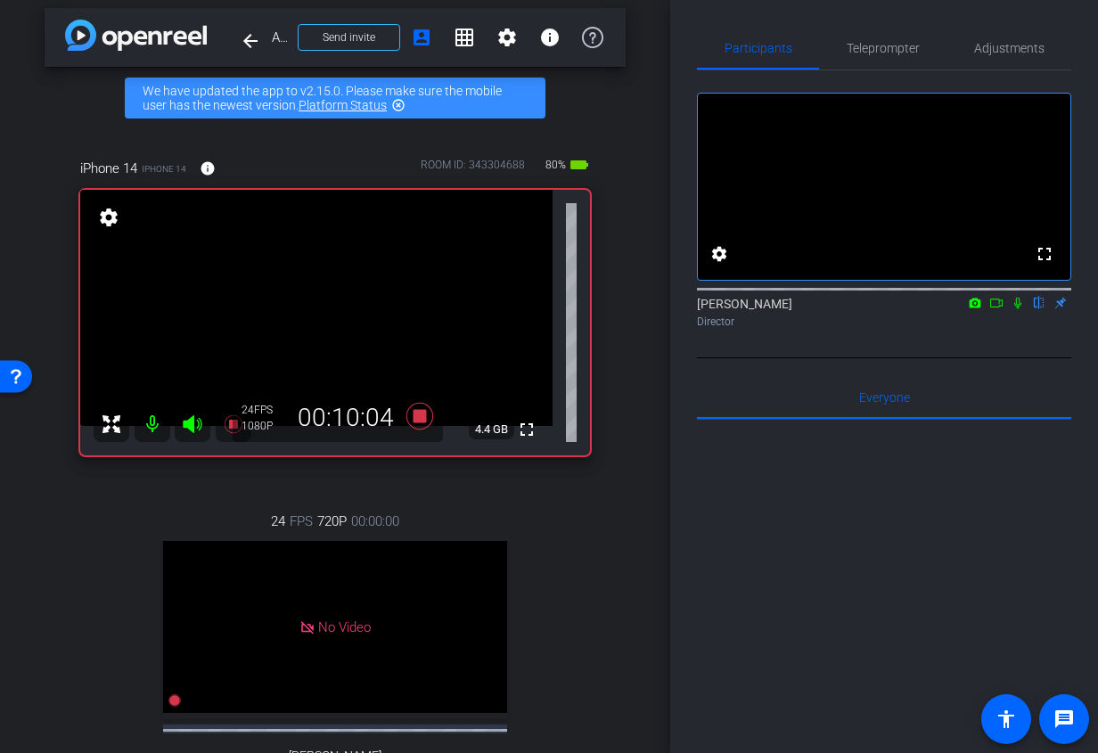
click at [997, 309] on icon at bounding box center [996, 303] width 14 height 12
click at [893, 53] on span "Teleprompter" at bounding box center [882, 48] width 73 height 12
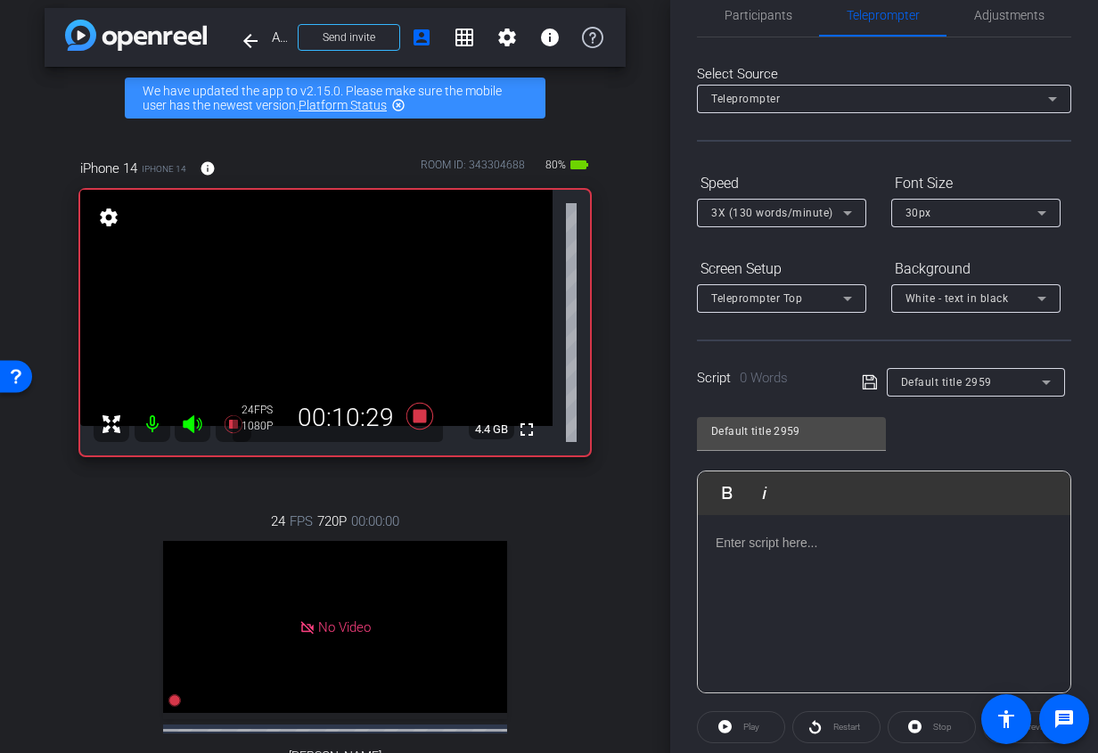
scroll to position [0, 0]
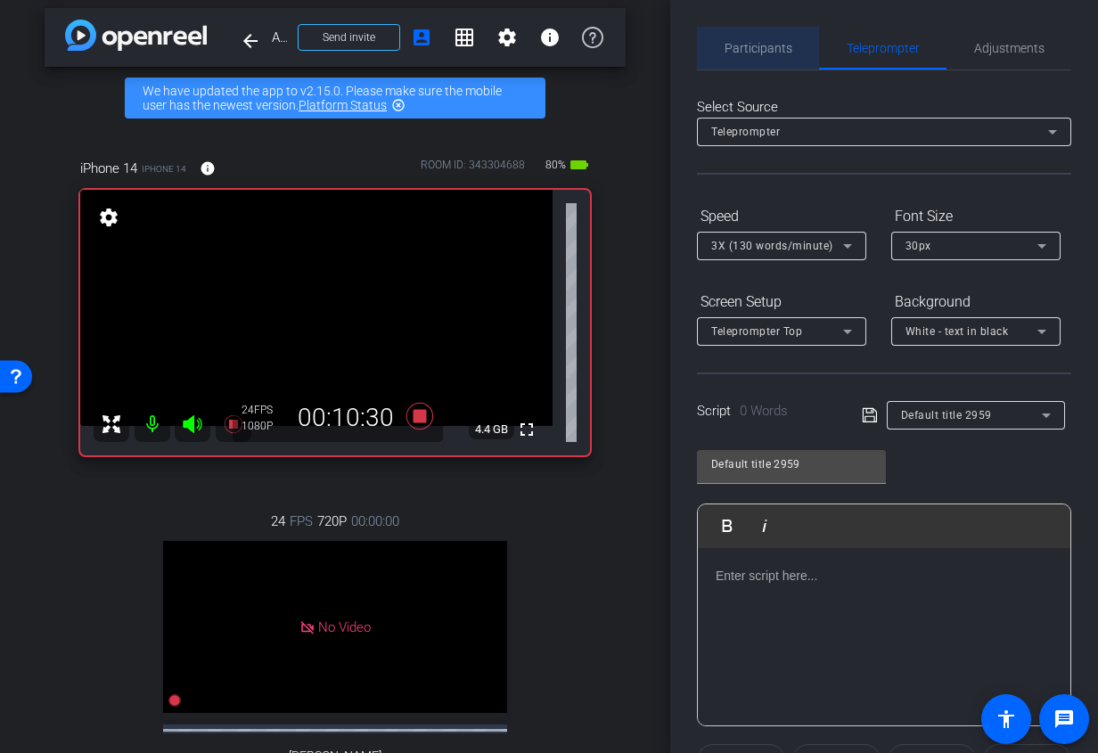
click at [765, 48] on span "Participants" at bounding box center [758, 48] width 68 height 12
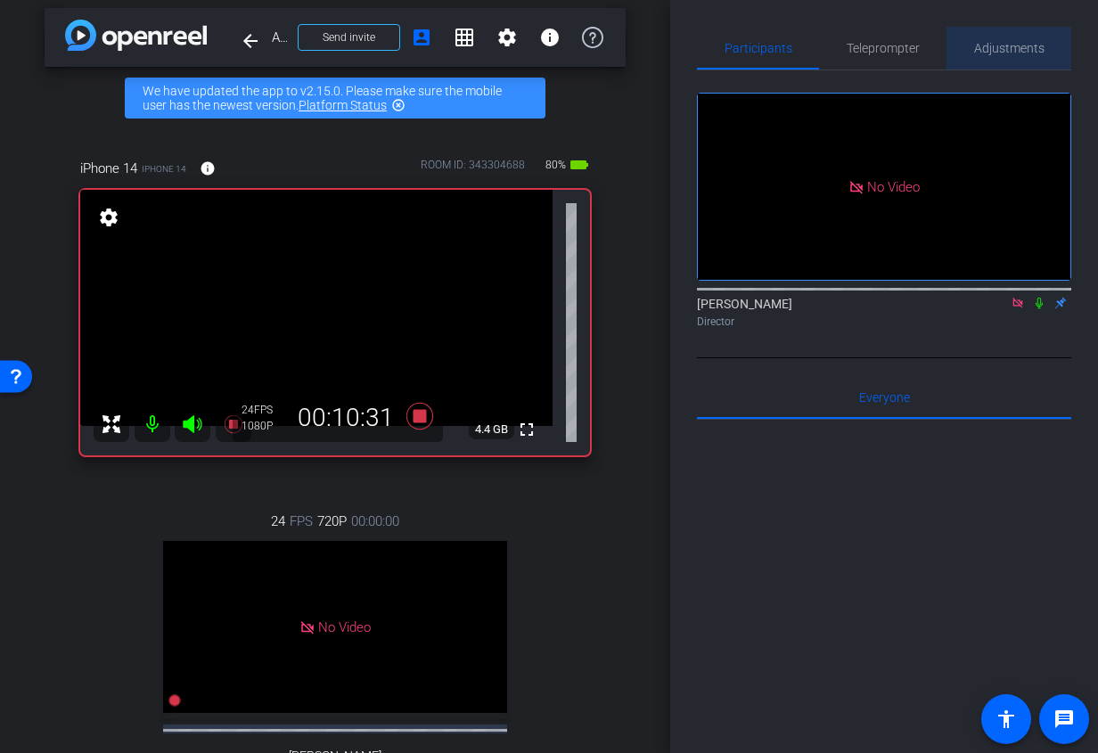
click at [1018, 38] on span "Adjustments" at bounding box center [1009, 48] width 70 height 43
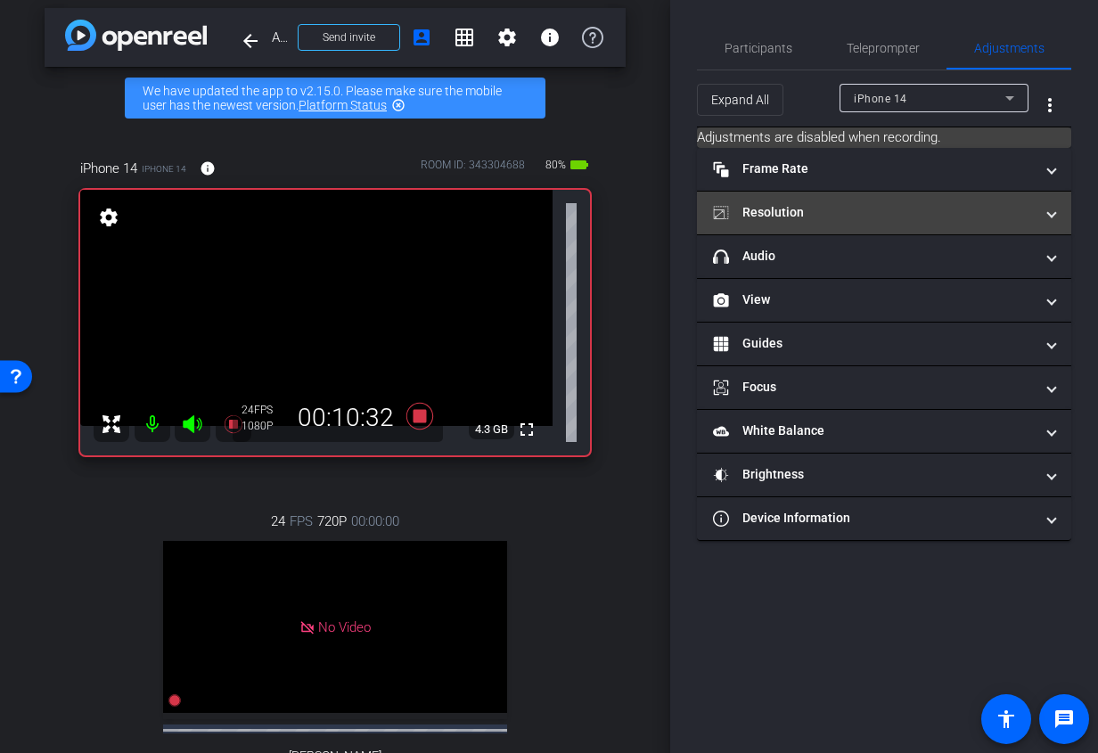
click at [807, 206] on mat-panel-title "Resolution" at bounding box center [873, 212] width 321 height 19
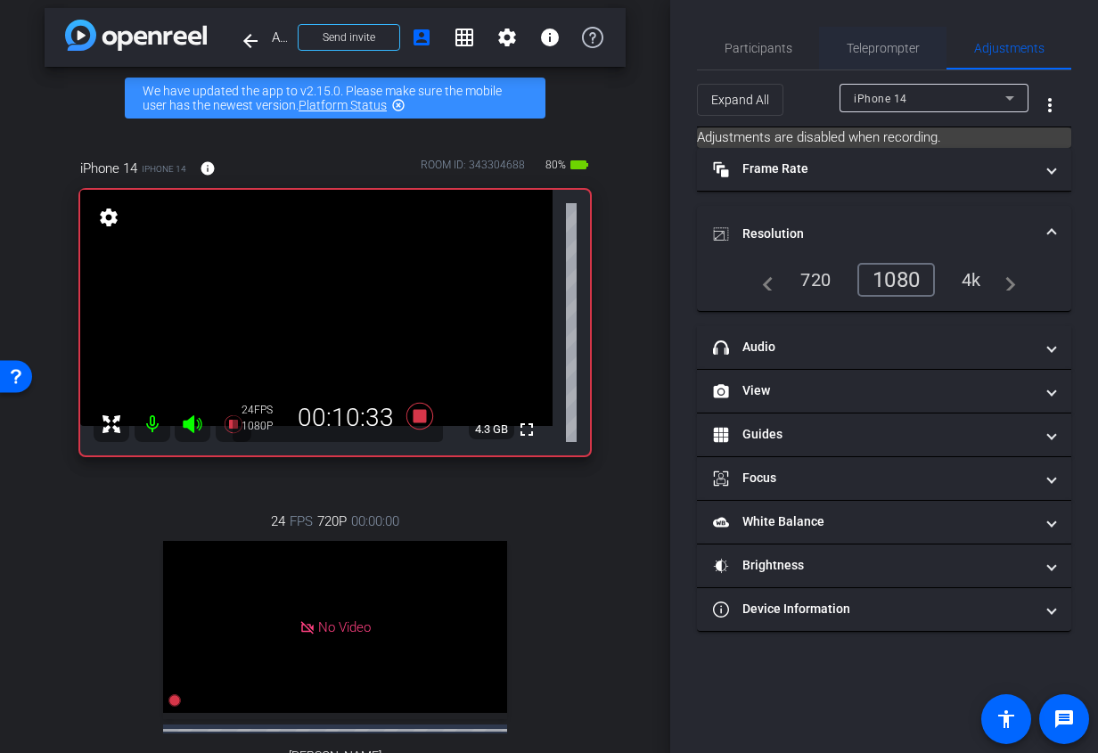
click at [895, 42] on span "Teleprompter" at bounding box center [882, 48] width 73 height 12
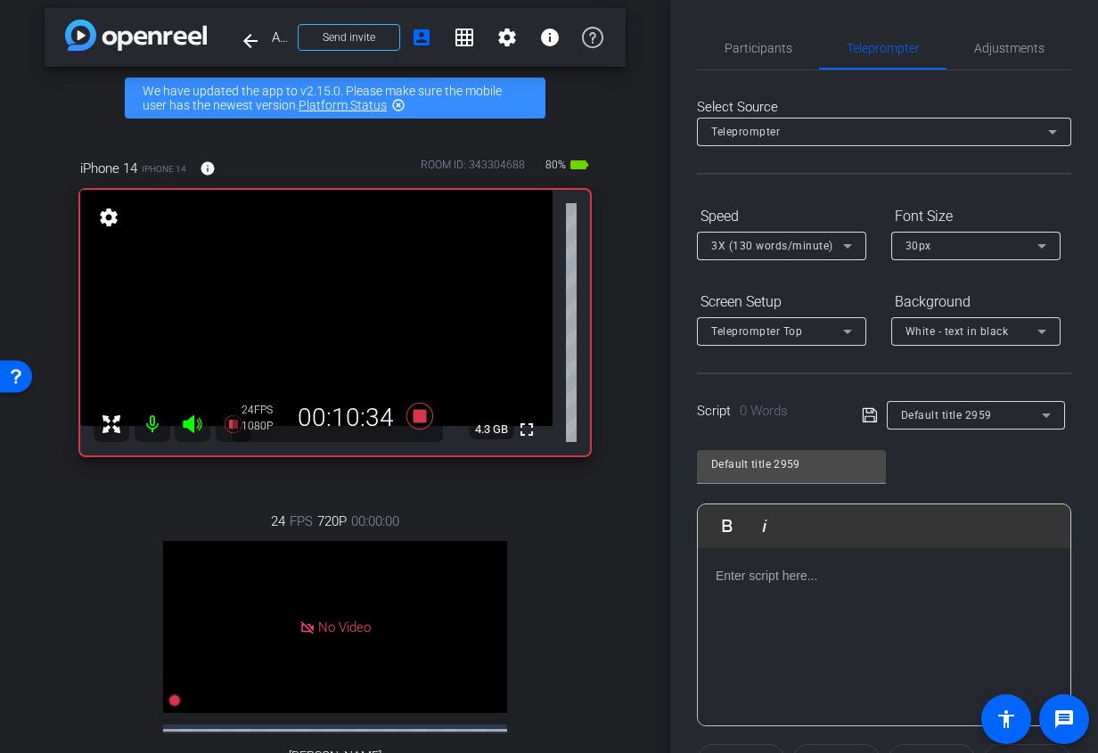
click at [759, 583] on p at bounding box center [884, 576] width 337 height 20
click at [765, 581] on p at bounding box center [884, 576] width 337 height 20
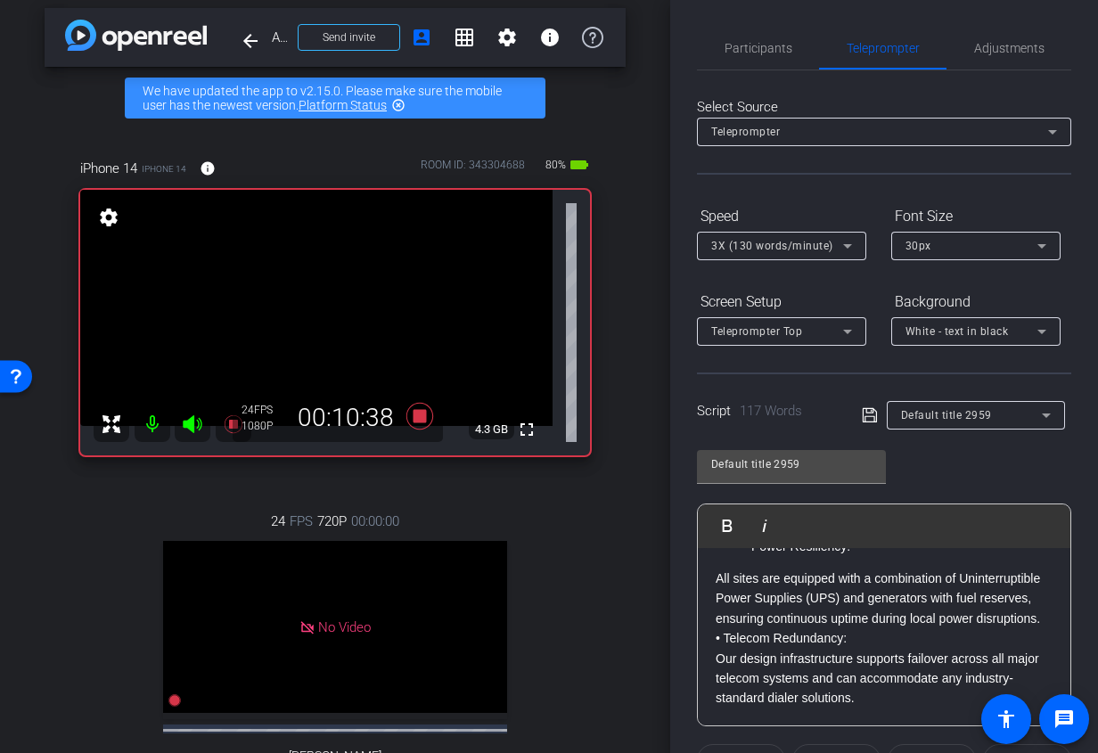
scroll to position [317, 0]
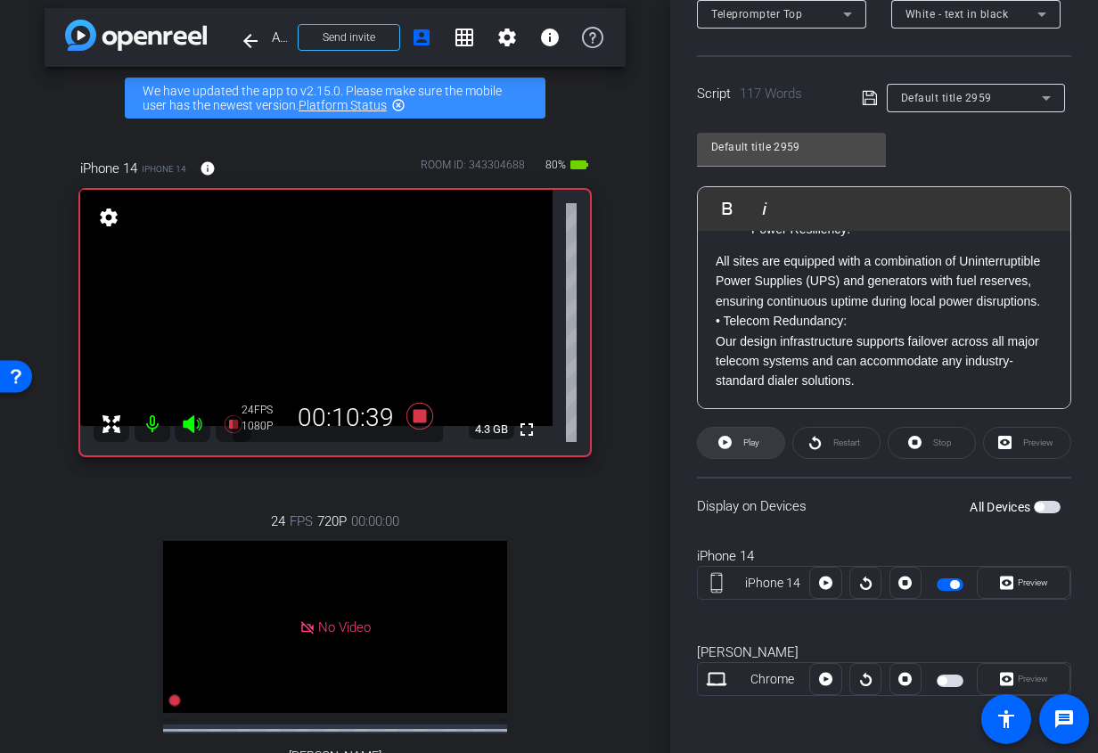
click at [749, 446] on span "Play" at bounding box center [751, 442] width 16 height 10
click at [936, 444] on span "Stop" at bounding box center [942, 442] width 19 height 10
click at [748, 446] on span "Play" at bounding box center [751, 442] width 16 height 10
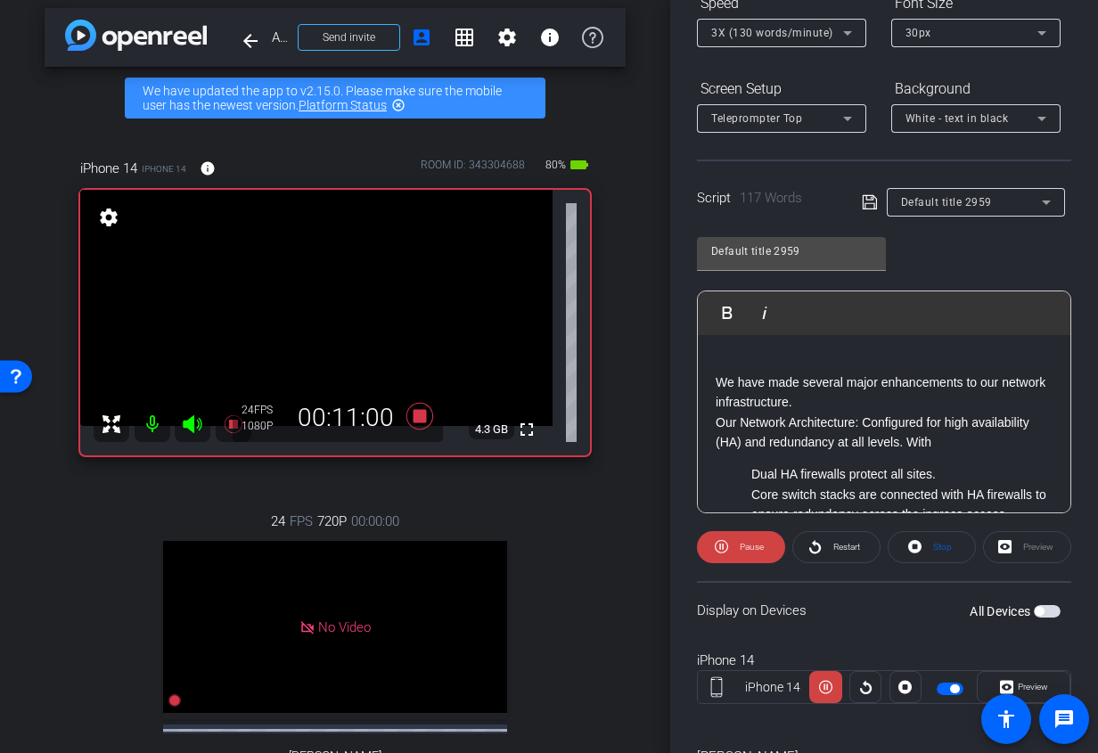
scroll to position [0, 0]
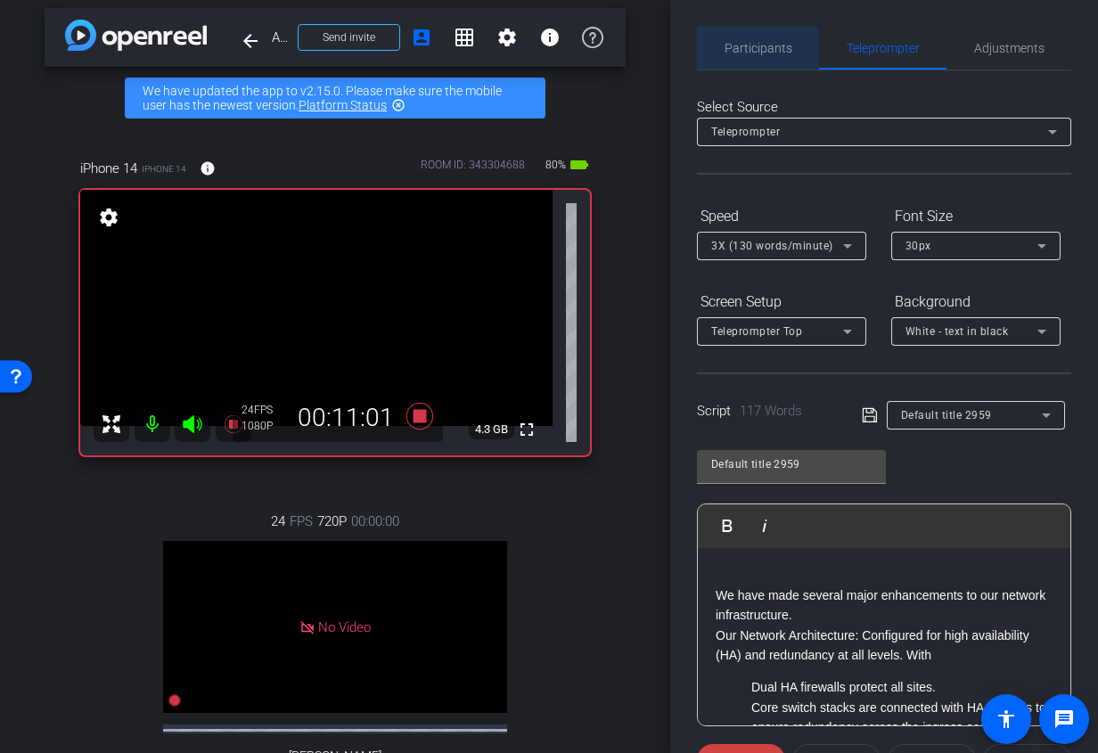
click at [771, 60] on span "Participants" at bounding box center [758, 48] width 68 height 43
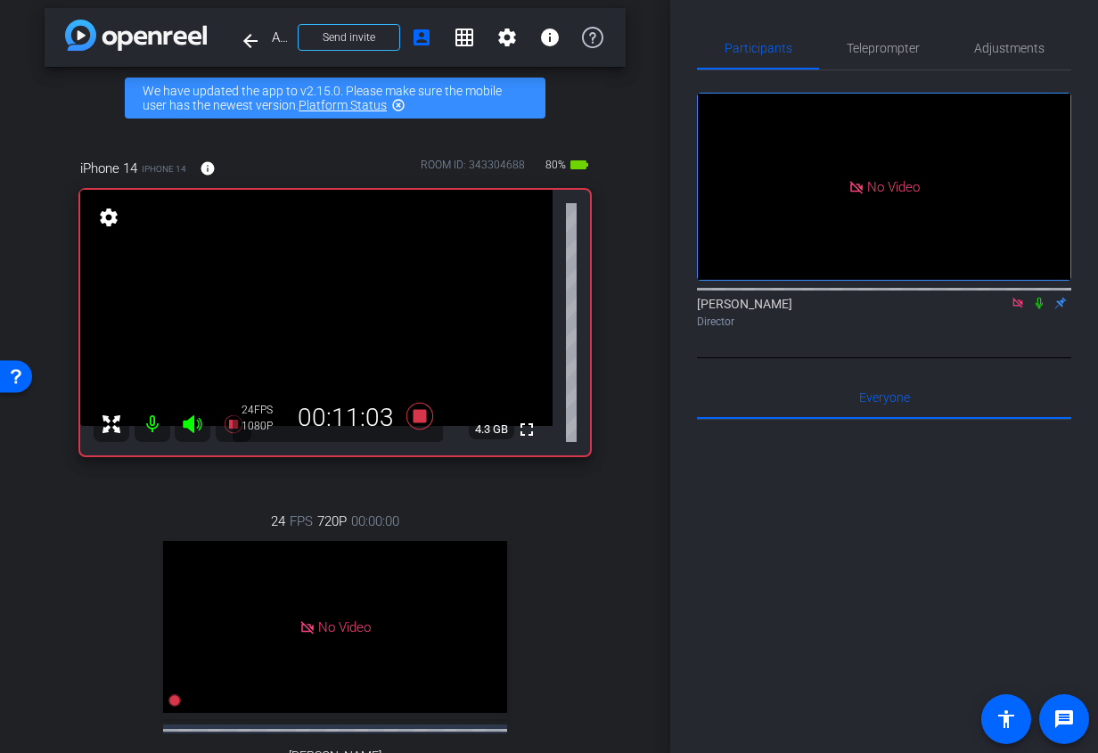
click at [1039, 298] on icon at bounding box center [1038, 304] width 7 height 12
click at [1039, 298] on icon at bounding box center [1039, 304] width 10 height 12
click at [883, 45] on span "Teleprompter" at bounding box center [882, 48] width 73 height 12
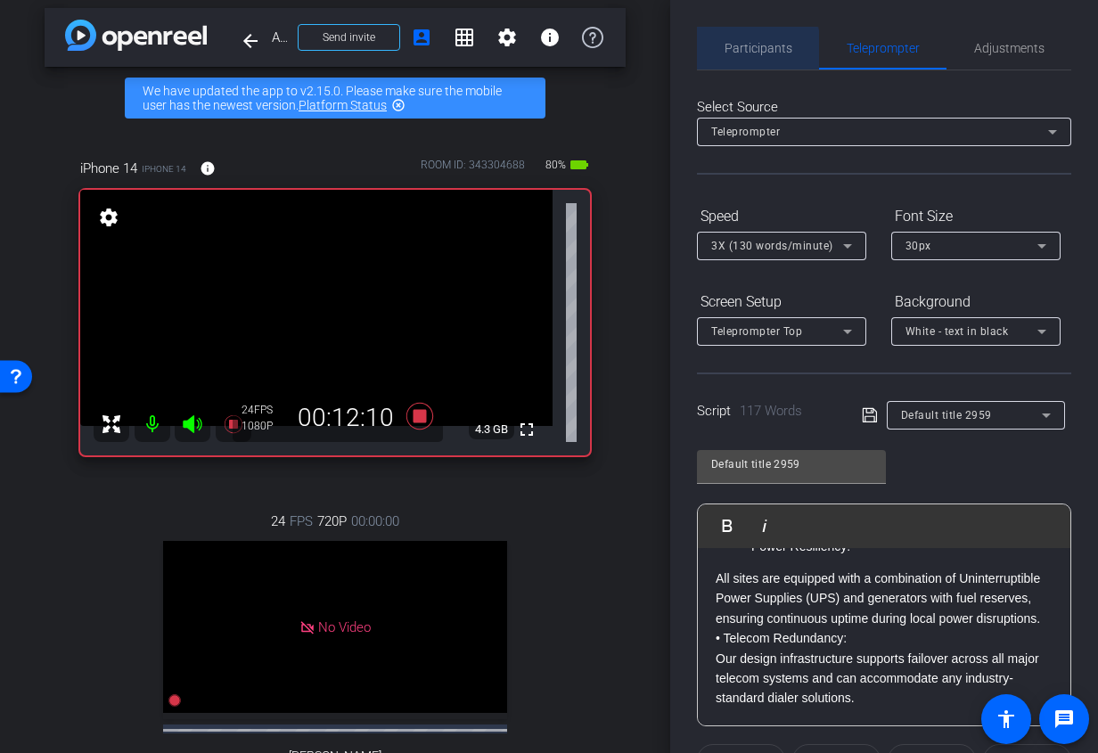
click at [755, 52] on span "Participants" at bounding box center [758, 48] width 68 height 12
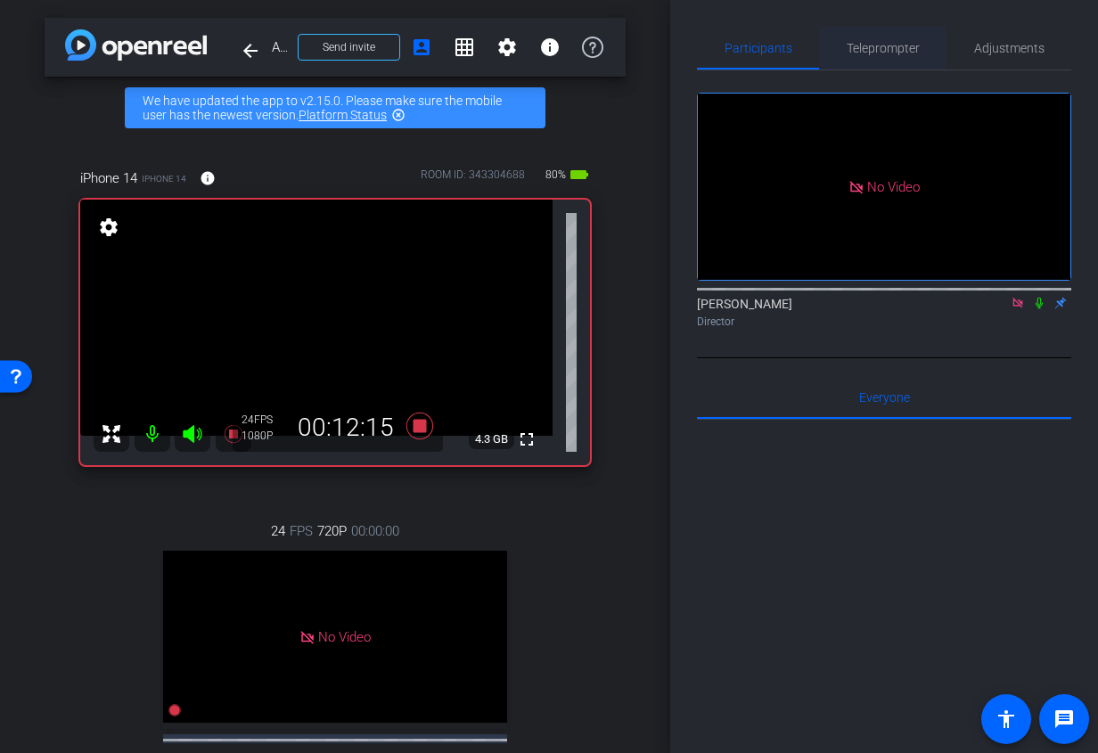
click at [874, 48] on span "Teleprompter" at bounding box center [882, 48] width 73 height 12
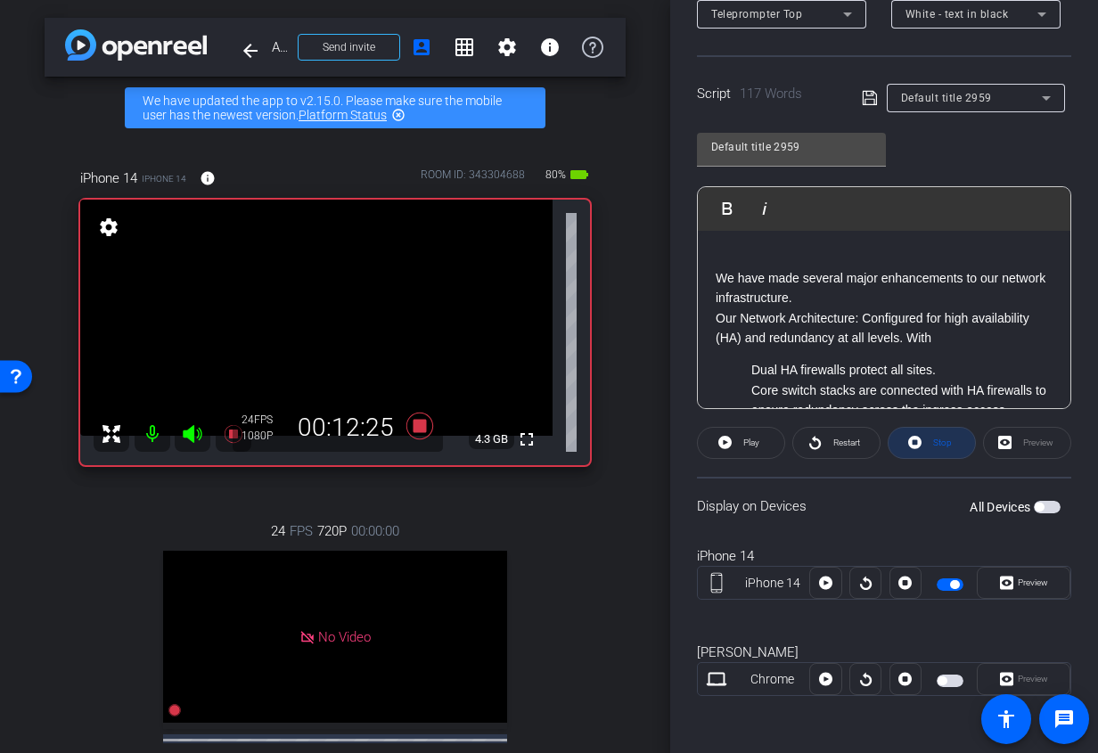
click at [928, 444] on span at bounding box center [931, 442] width 86 height 43
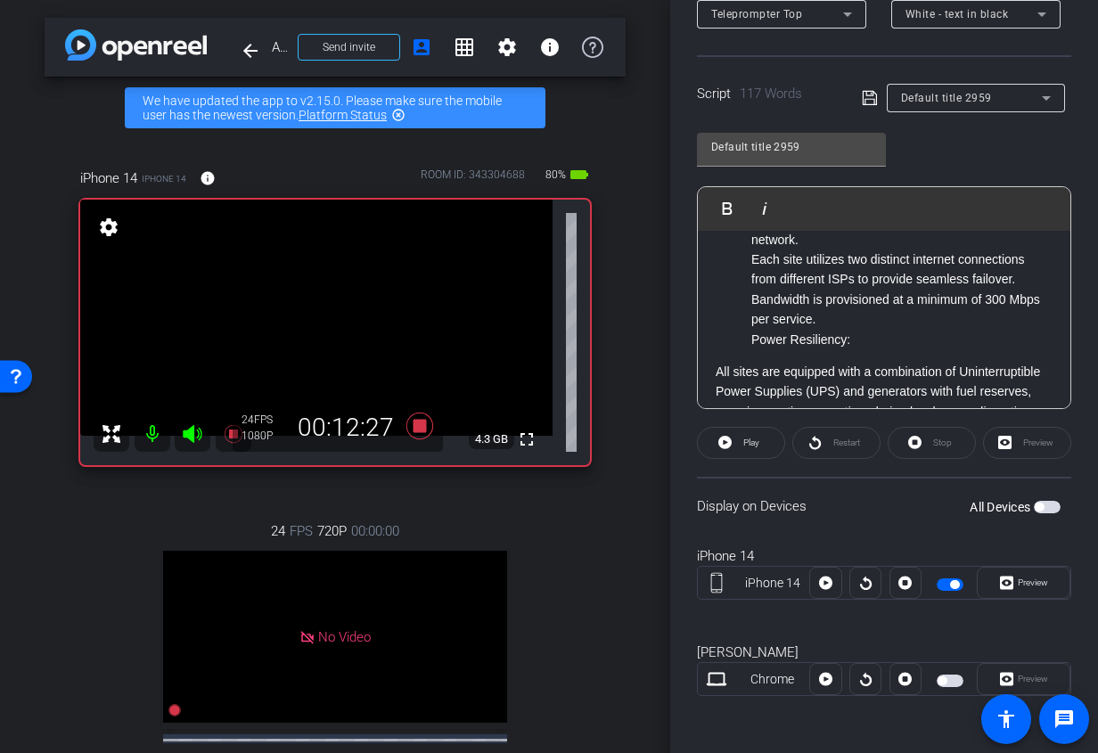
scroll to position [301, 0]
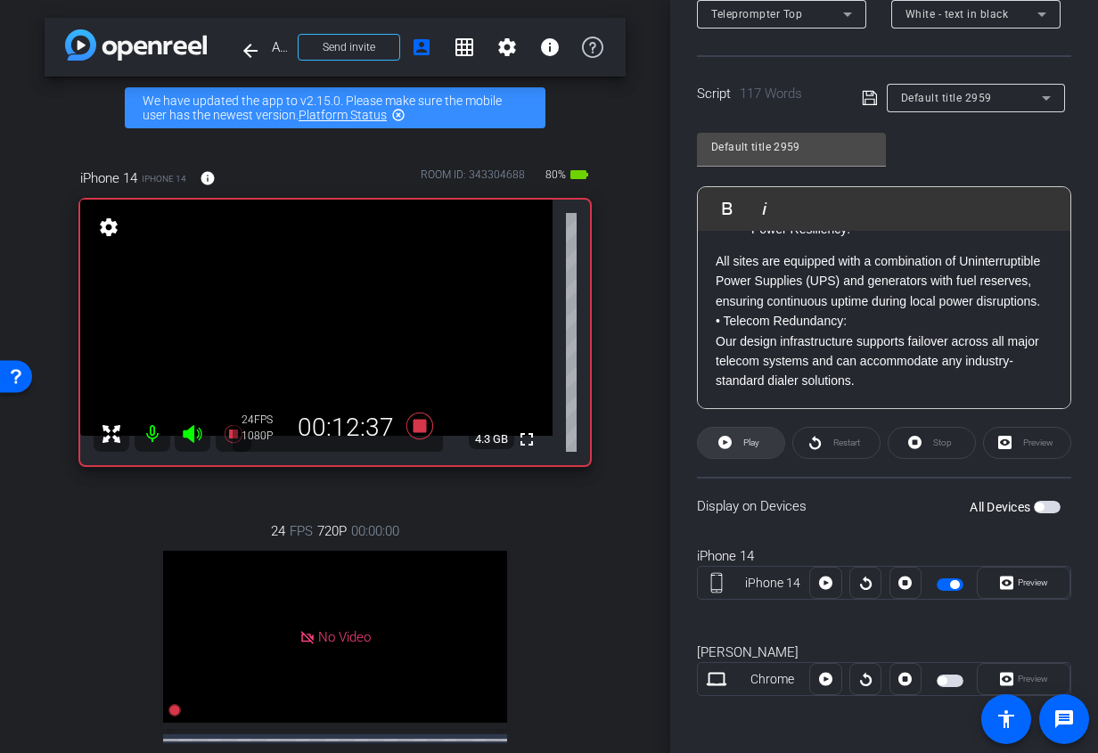
click at [766, 449] on span at bounding box center [741, 442] width 86 height 43
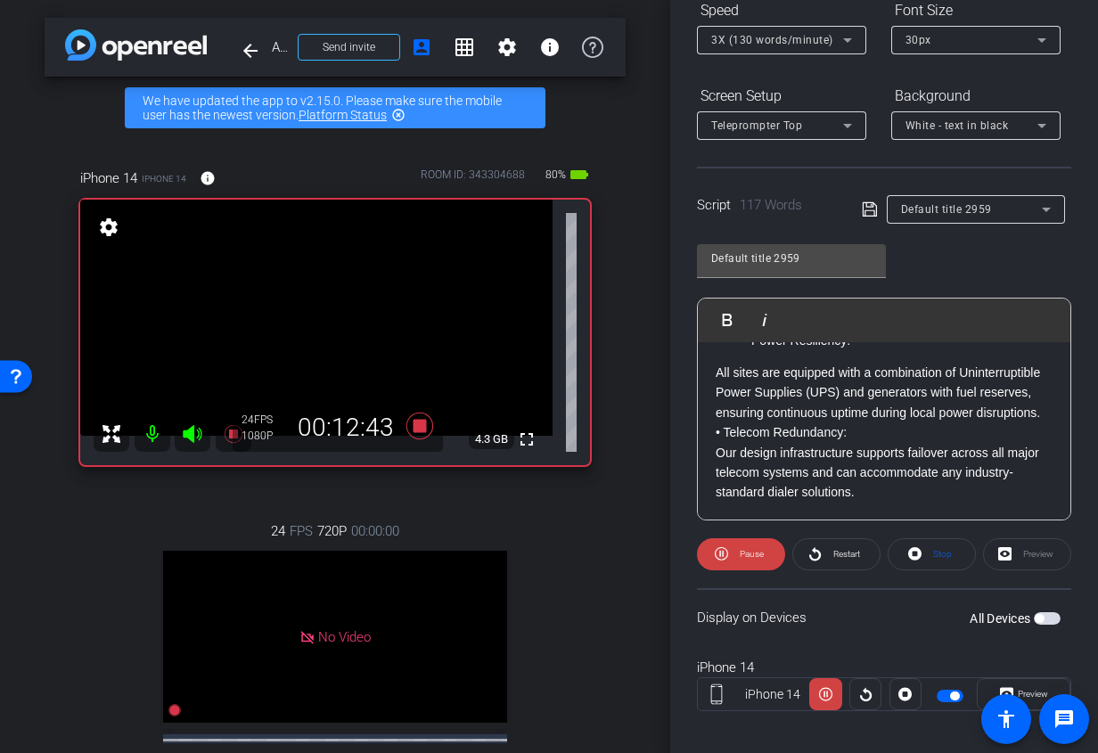
scroll to position [0, 0]
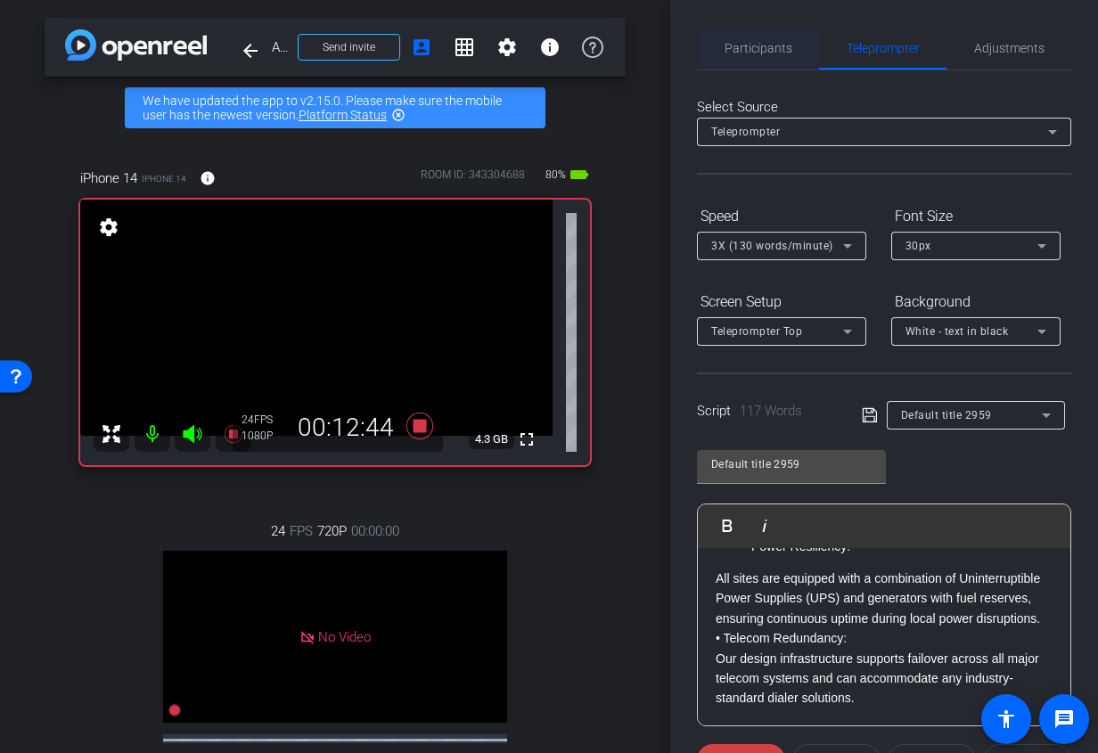
click at [775, 55] on span "Participants" at bounding box center [758, 48] width 68 height 43
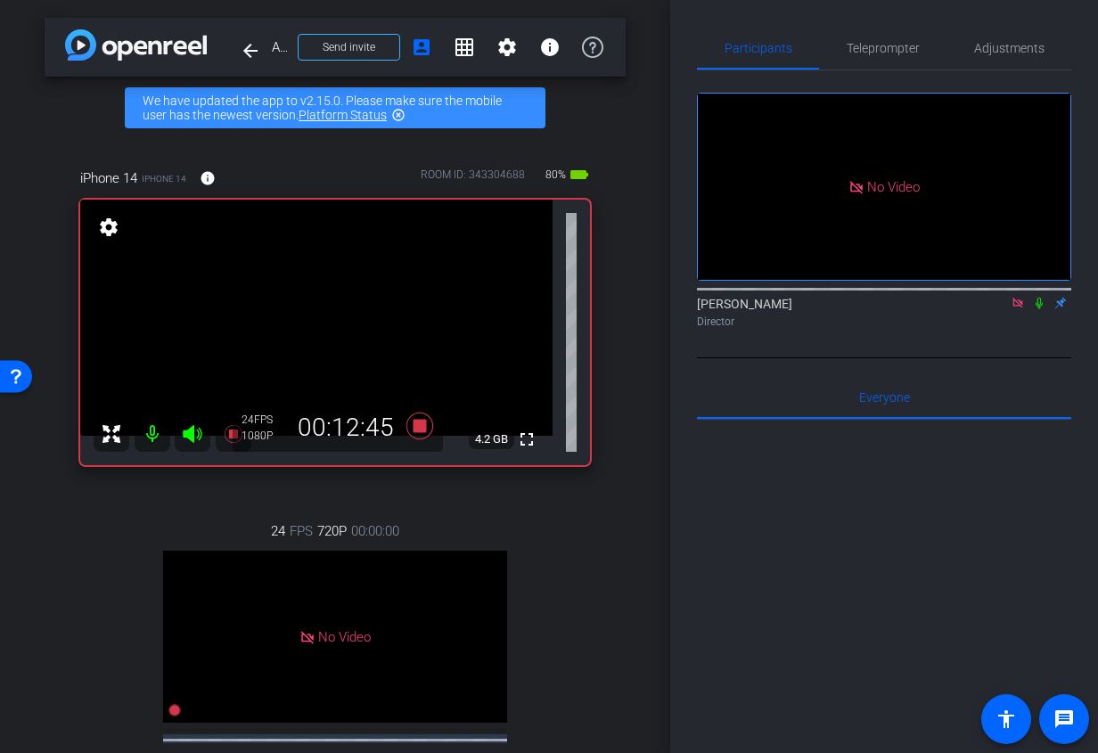
click at [1040, 298] on icon at bounding box center [1038, 304] width 7 height 12
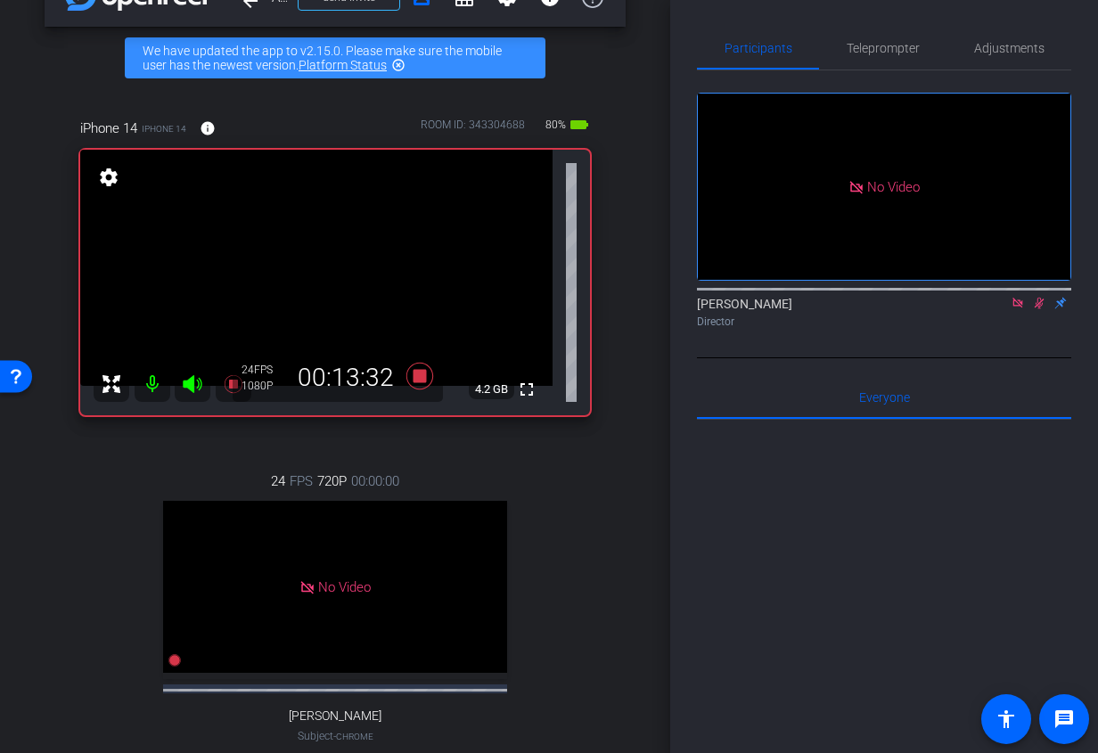
scroll to position [53, 0]
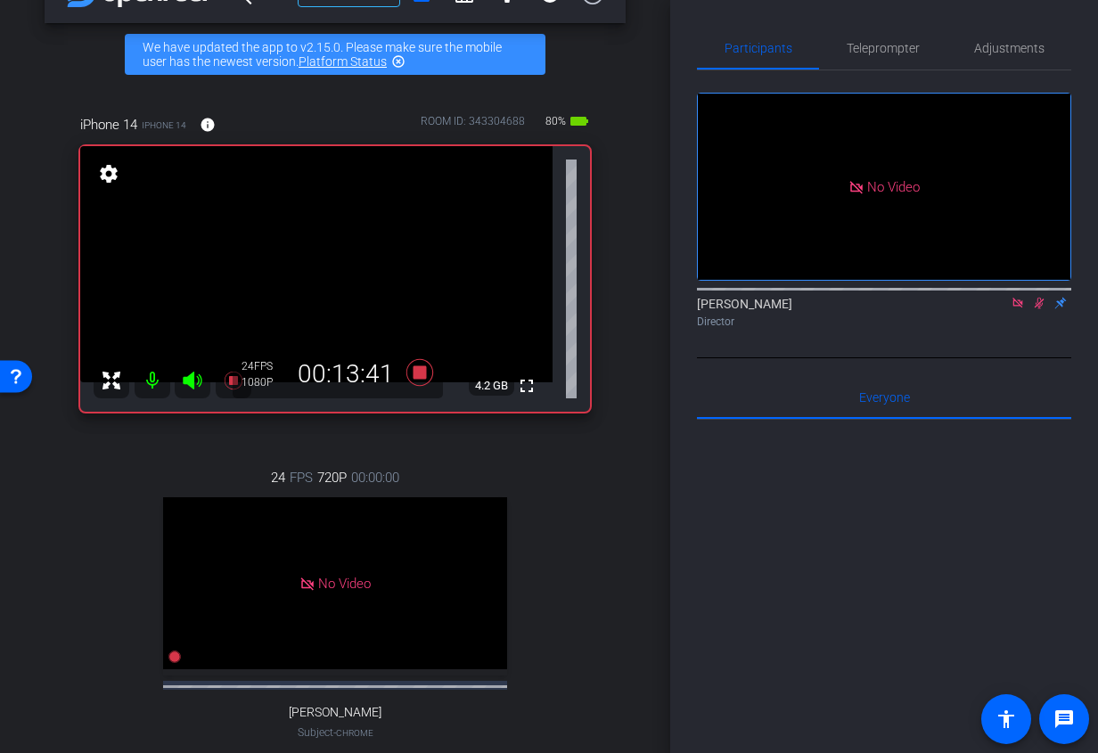
click at [1042, 297] on icon at bounding box center [1039, 303] width 14 height 12
click at [884, 44] on span "Teleprompter" at bounding box center [882, 48] width 73 height 12
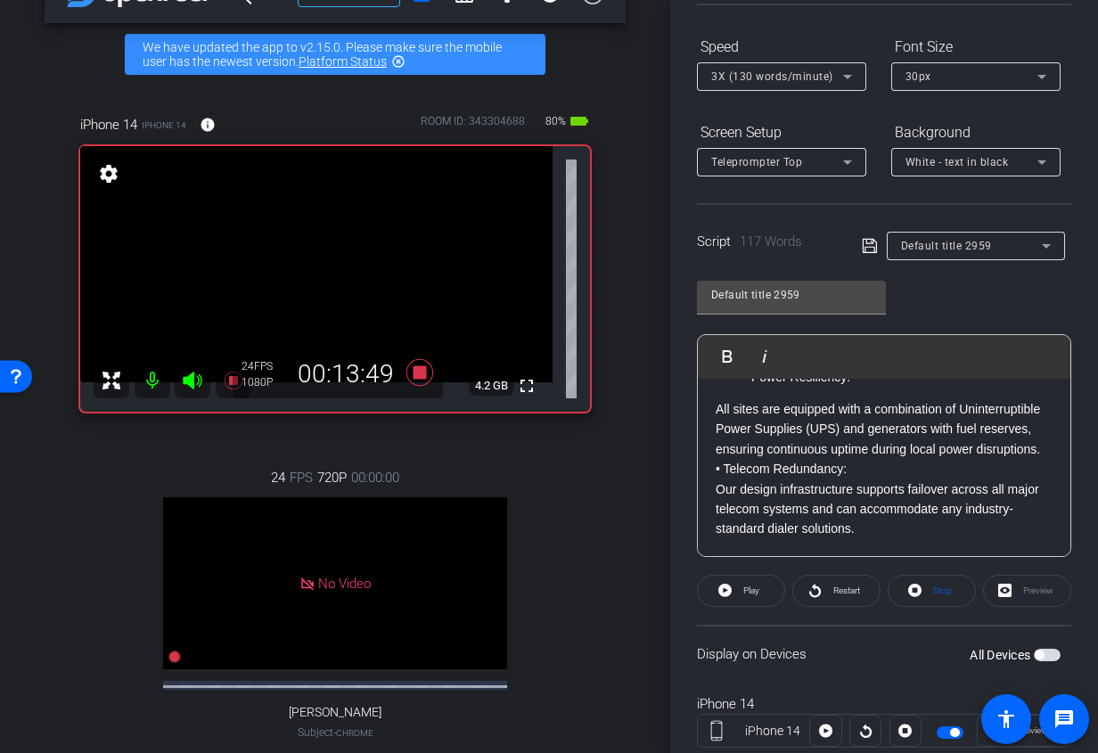
scroll to position [317, 0]
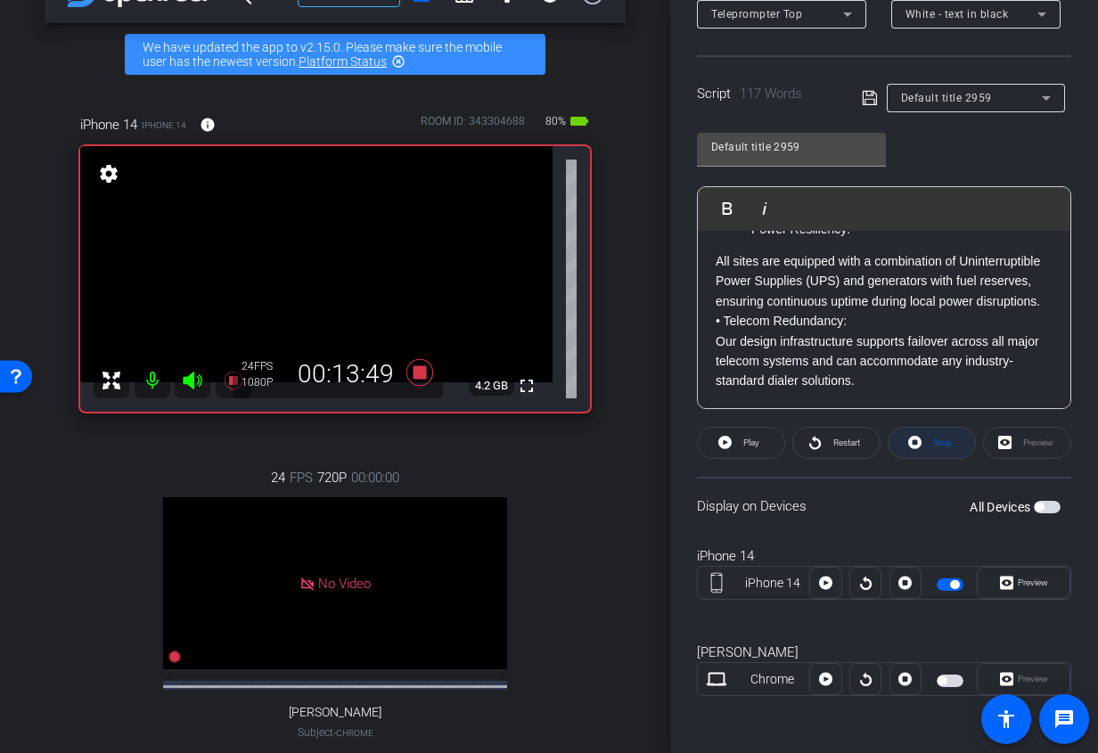
click at [920, 443] on icon at bounding box center [914, 442] width 13 height 13
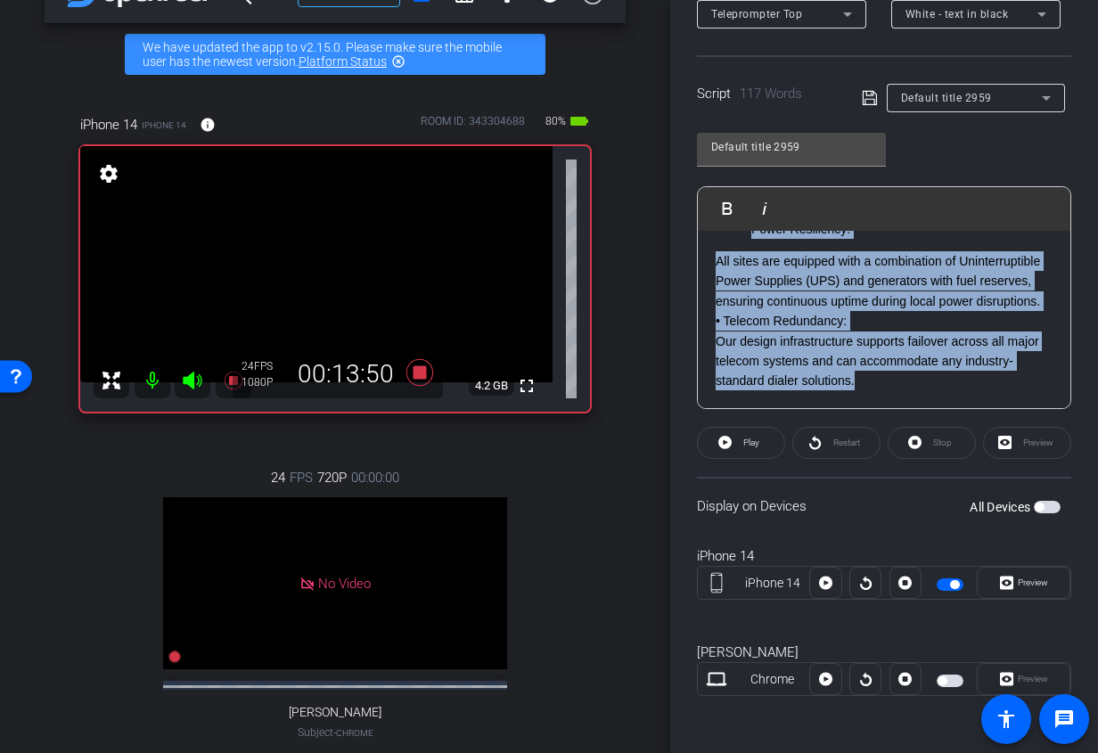
scroll to position [58, 0]
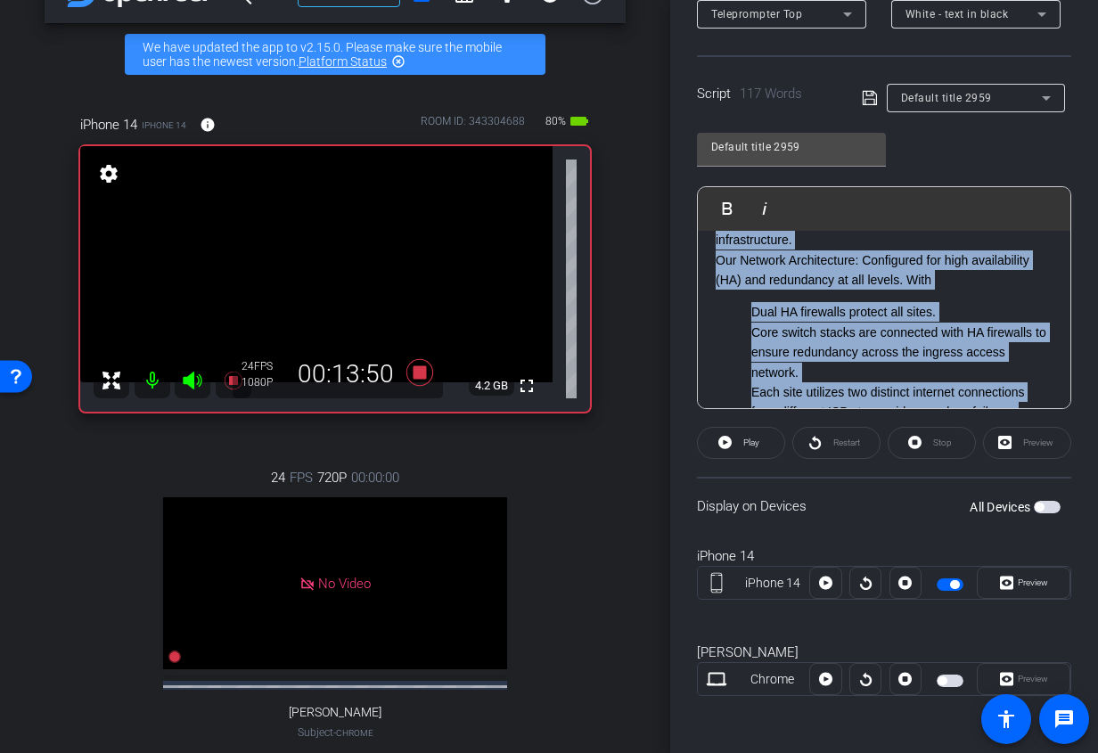
drag, startPoint x: 862, startPoint y: 386, endPoint x: 673, endPoint y: 187, distance: 274.2
click at [673, 187] on div "Participants Teleprompter Adjustments Ariam Eqbe Director Everyone 0 Mark all r…" at bounding box center [884, 376] width 428 height 753
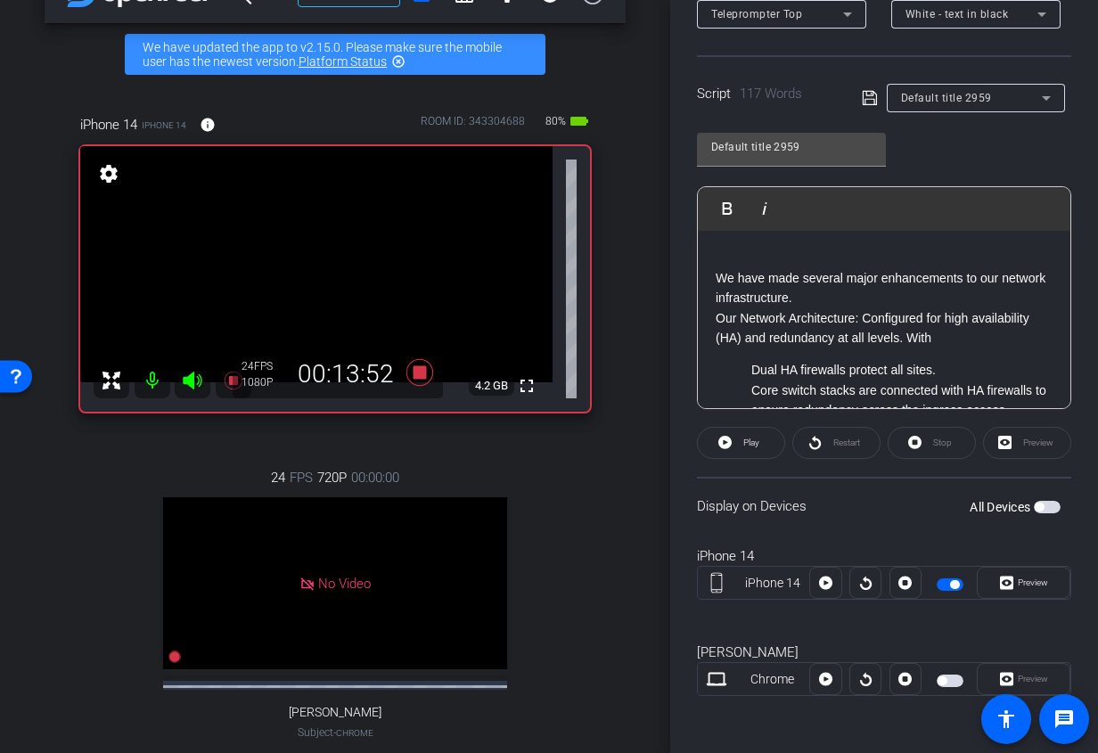
click at [815, 353] on div "We have made several major enhancements to our network infrastructure. Our Netw…" at bounding box center [884, 470] width 372 height 479
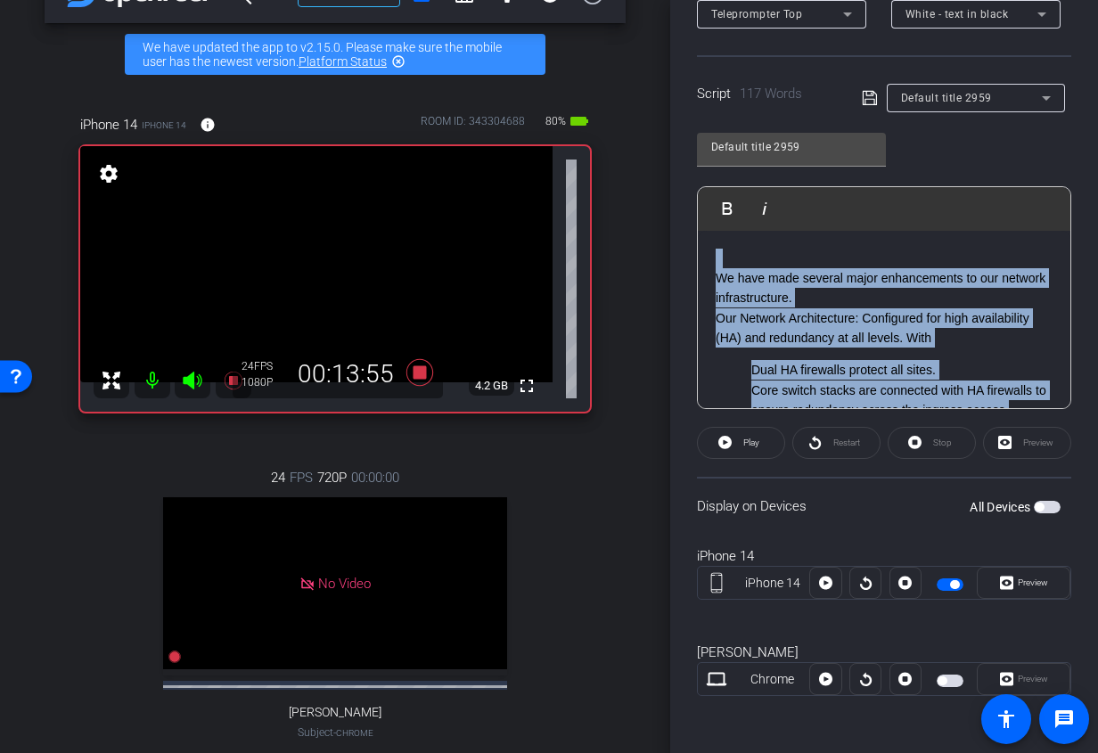
drag, startPoint x: 877, startPoint y: 383, endPoint x: 670, endPoint y: 172, distance: 295.5
click at [670, 172] on div "Participants Teleprompter Adjustments Ariam Eqbe Director Everyone 0 Mark all r…" at bounding box center [884, 376] width 428 height 753
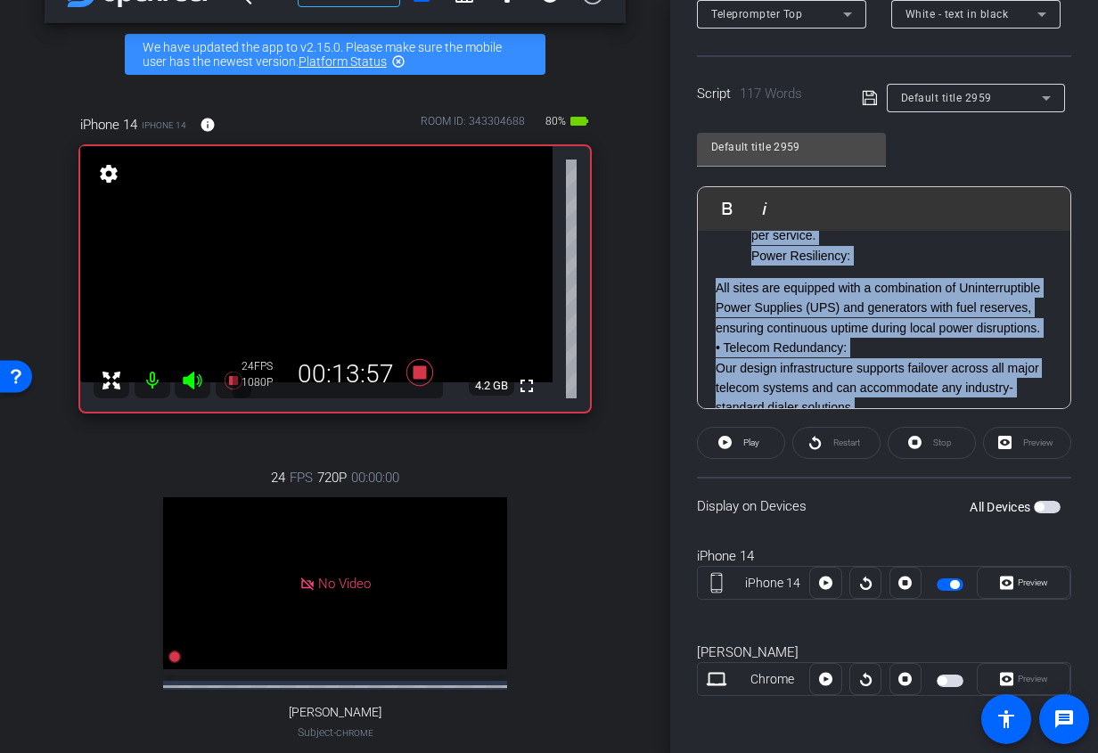
scroll to position [301, 0]
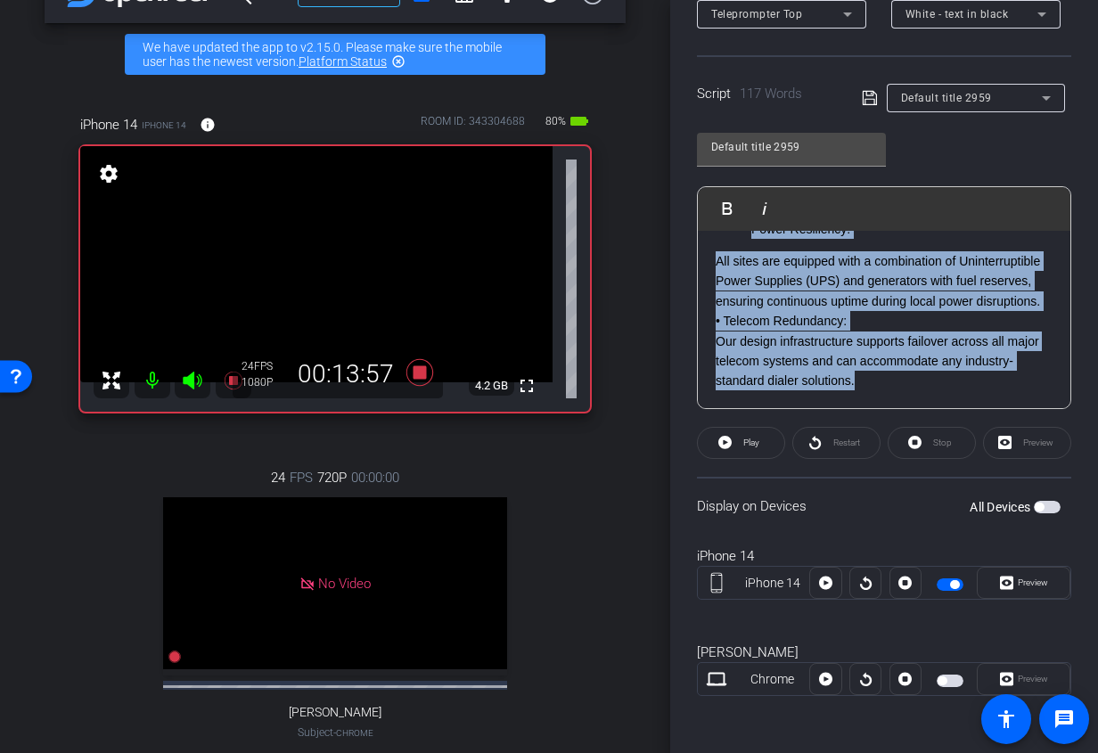
drag, startPoint x: 719, startPoint y: 274, endPoint x: 1084, endPoint y: 493, distance: 426.0
click at [1084, 493] on div "Participants Teleprompter Adjustments Ariam Eqbe Director Everyone 0 Mark all r…" at bounding box center [884, 376] width 428 height 753
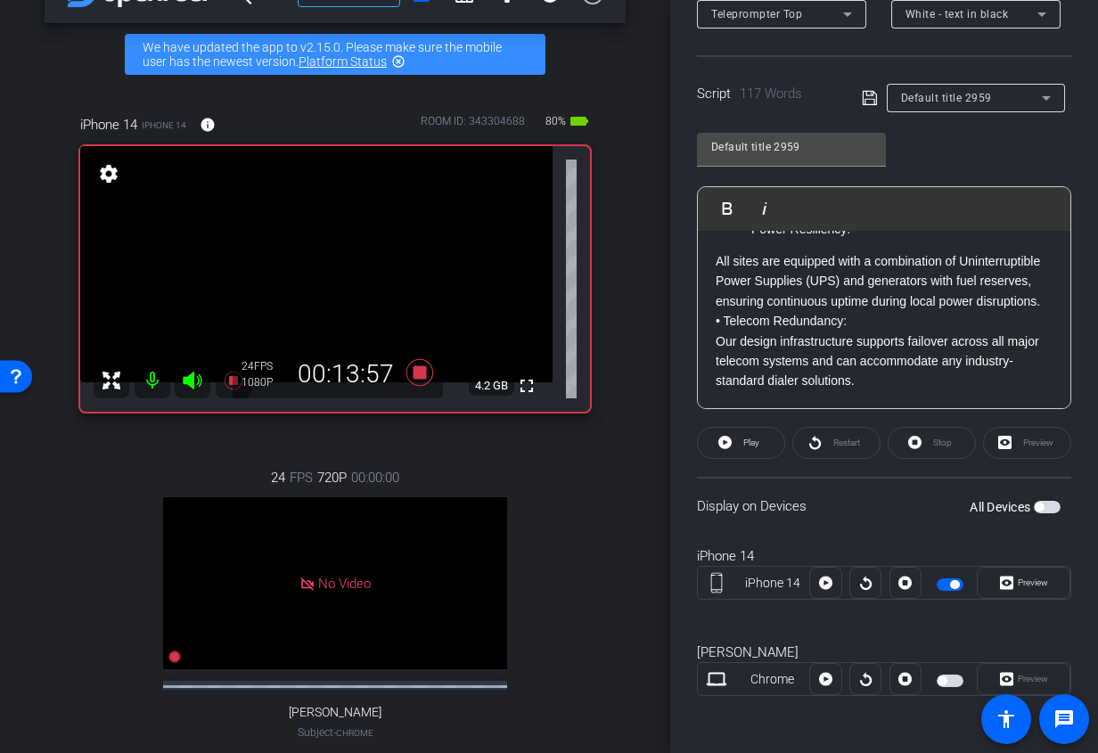
scroll to position [0, 0]
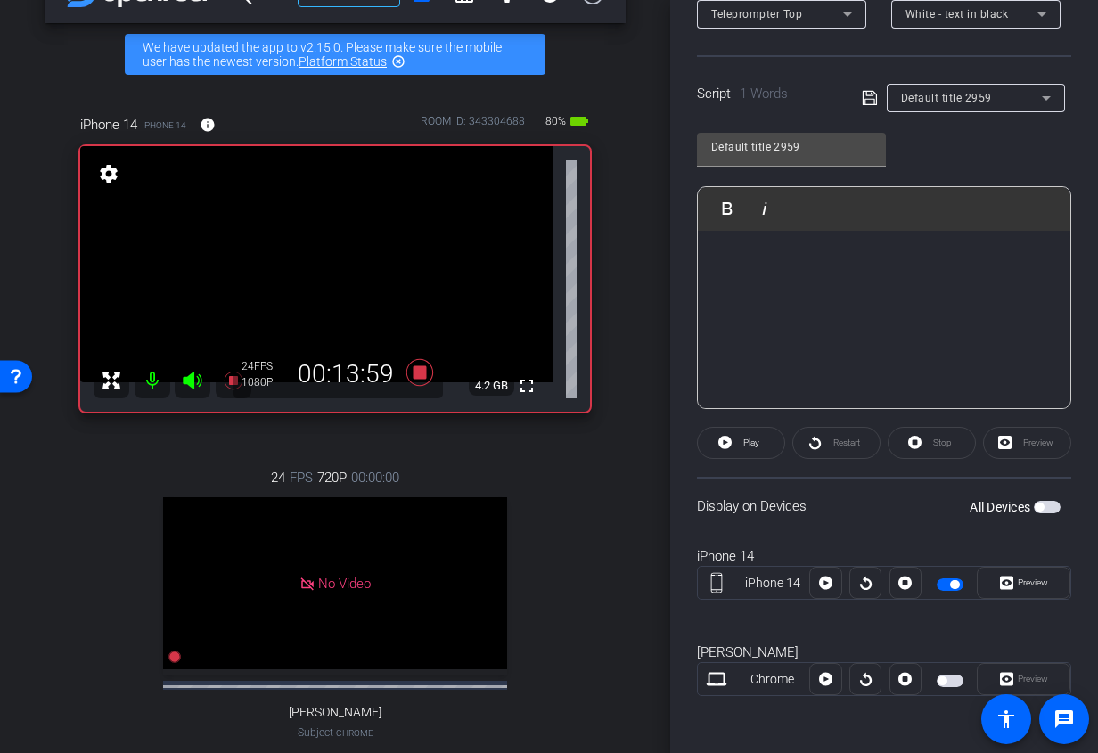
click at [850, 291] on div at bounding box center [884, 320] width 372 height 178
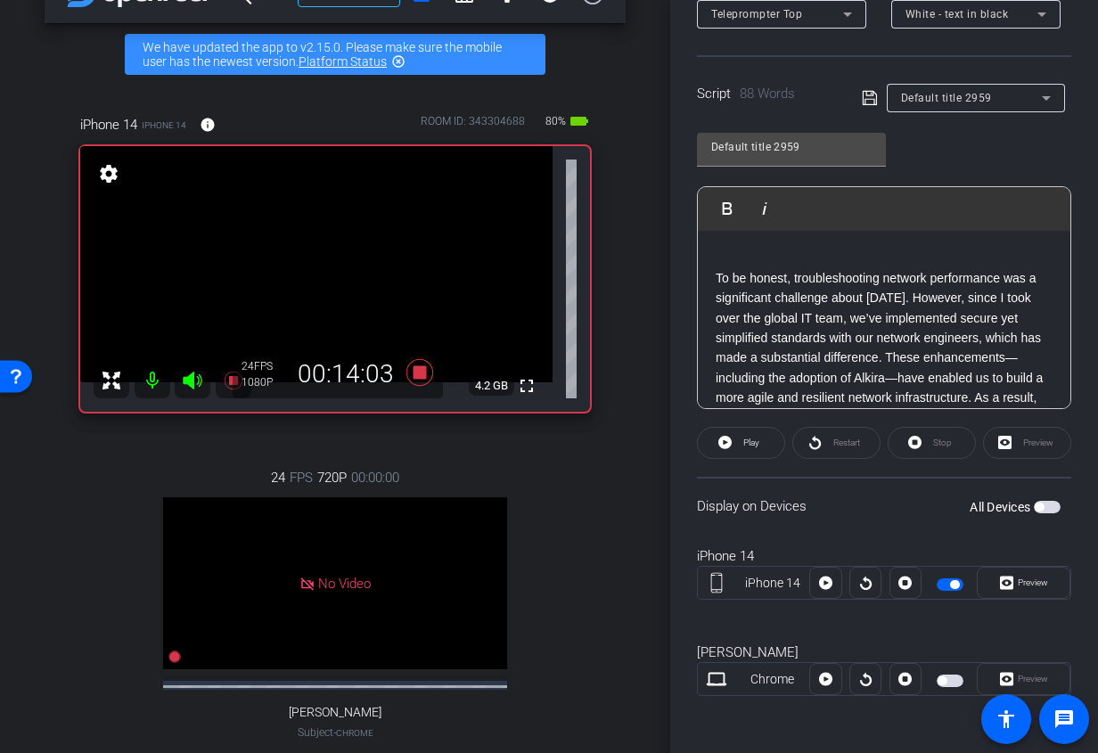
click at [715, 273] on div "To be honest, troubleshooting network performance was a significant challenge a…" at bounding box center [884, 368] width 372 height 275
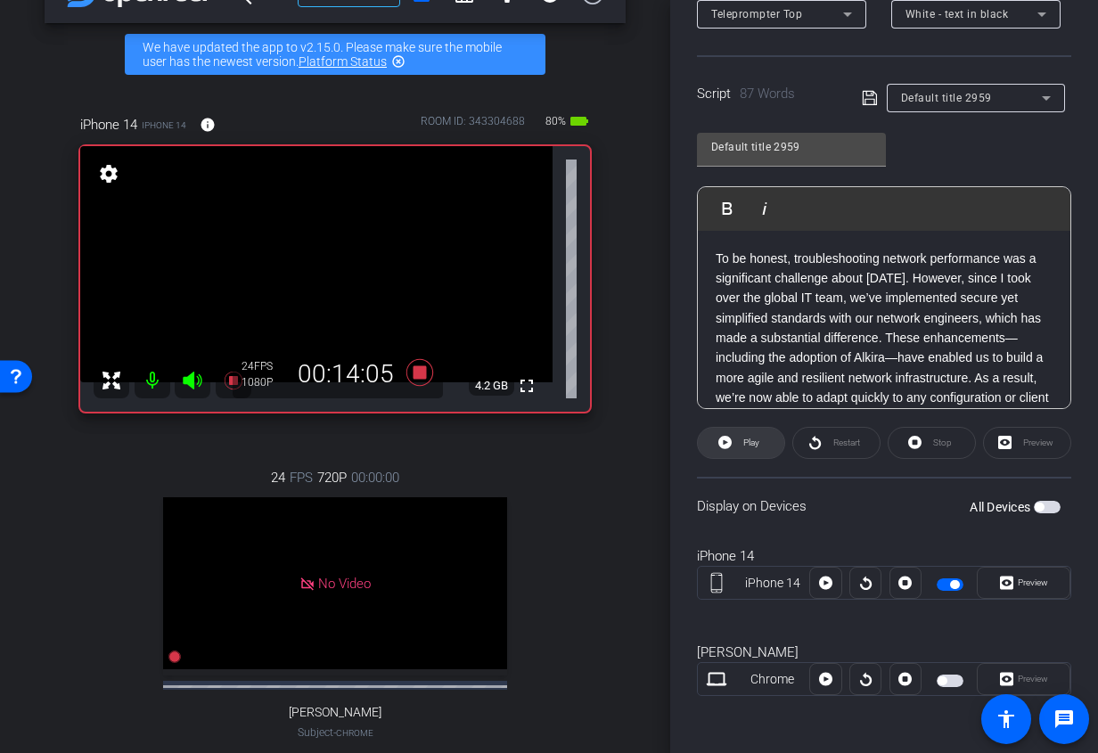
click at [748, 453] on span "Play" at bounding box center [749, 442] width 20 height 25
click at [941, 445] on span "Stop" at bounding box center [942, 442] width 19 height 10
click at [748, 451] on span "Play" at bounding box center [749, 442] width 20 height 25
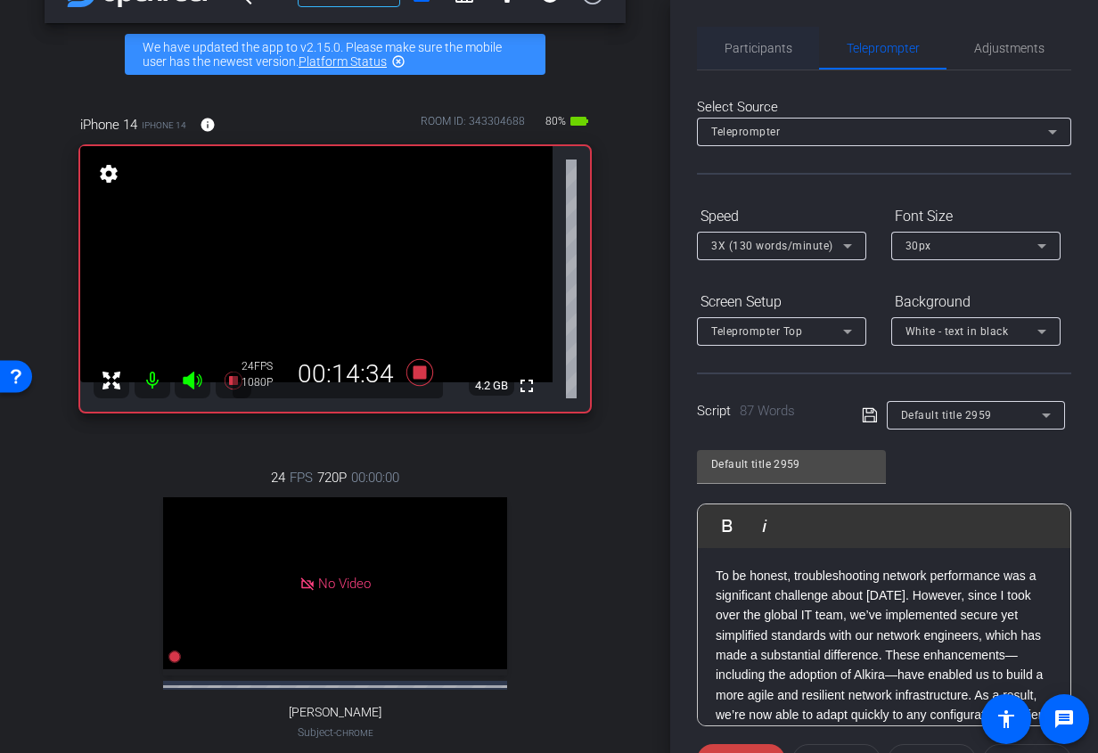
click at [765, 50] on span "Participants" at bounding box center [758, 48] width 68 height 12
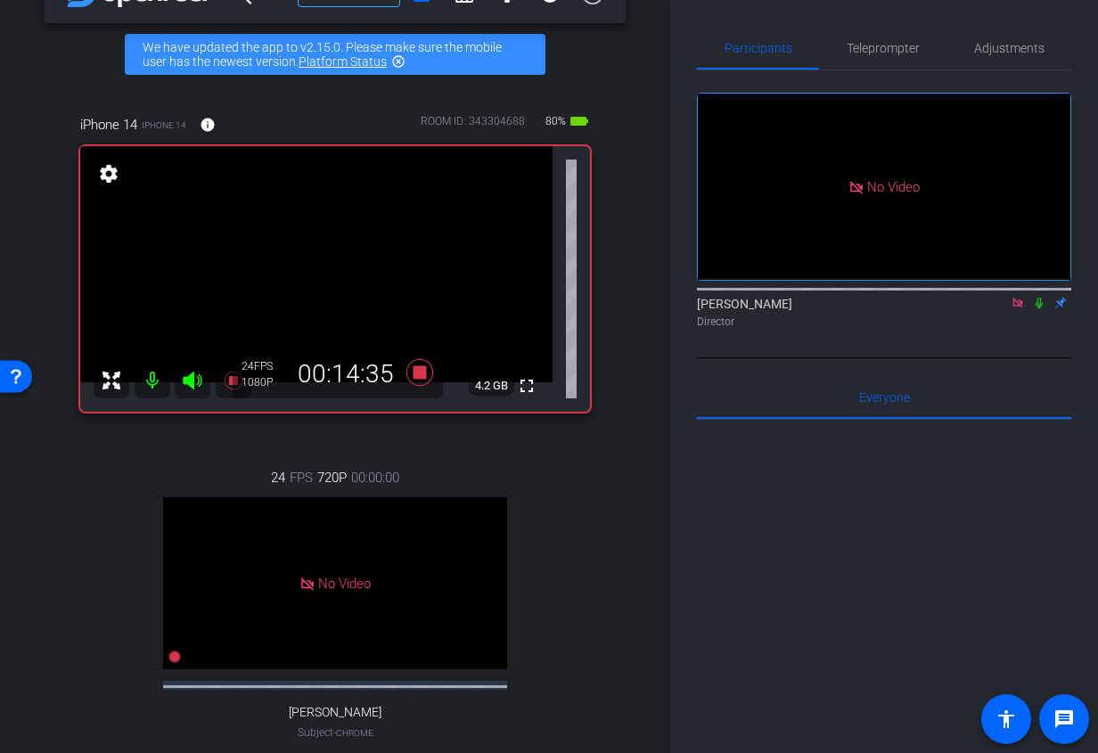
click at [1039, 297] on icon at bounding box center [1039, 303] width 14 height 12
click at [1038, 297] on icon at bounding box center [1039, 303] width 14 height 12
click at [872, 58] on span "Teleprompter" at bounding box center [882, 48] width 73 height 43
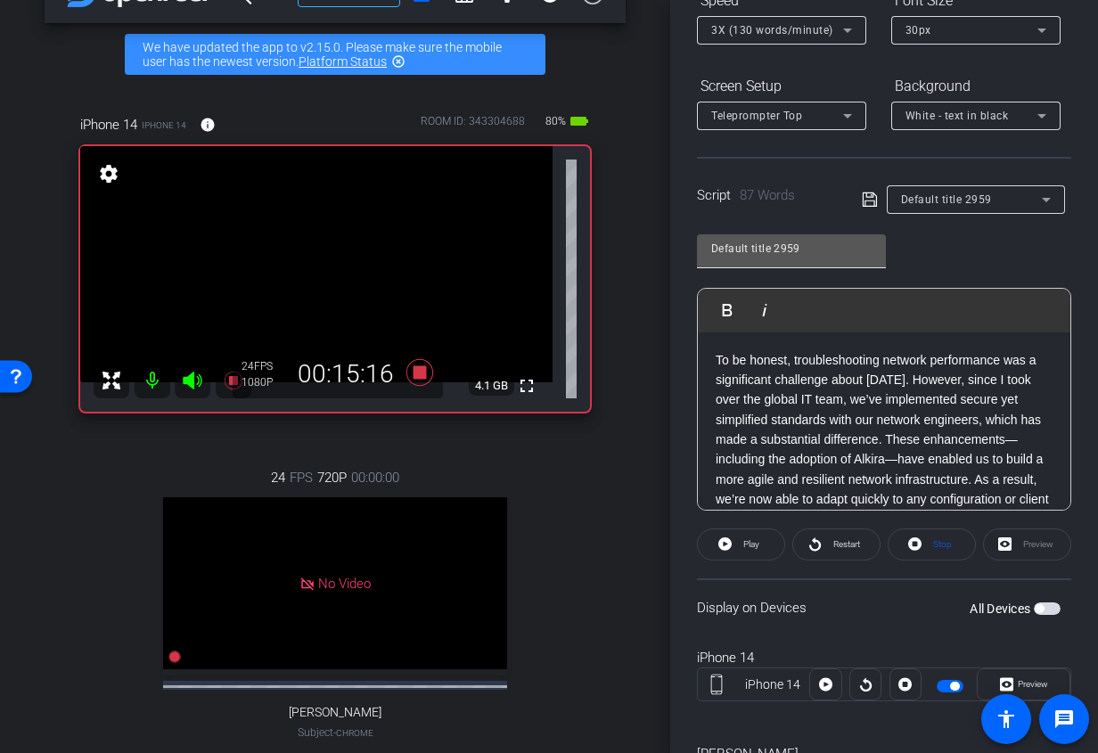
scroll to position [317, 0]
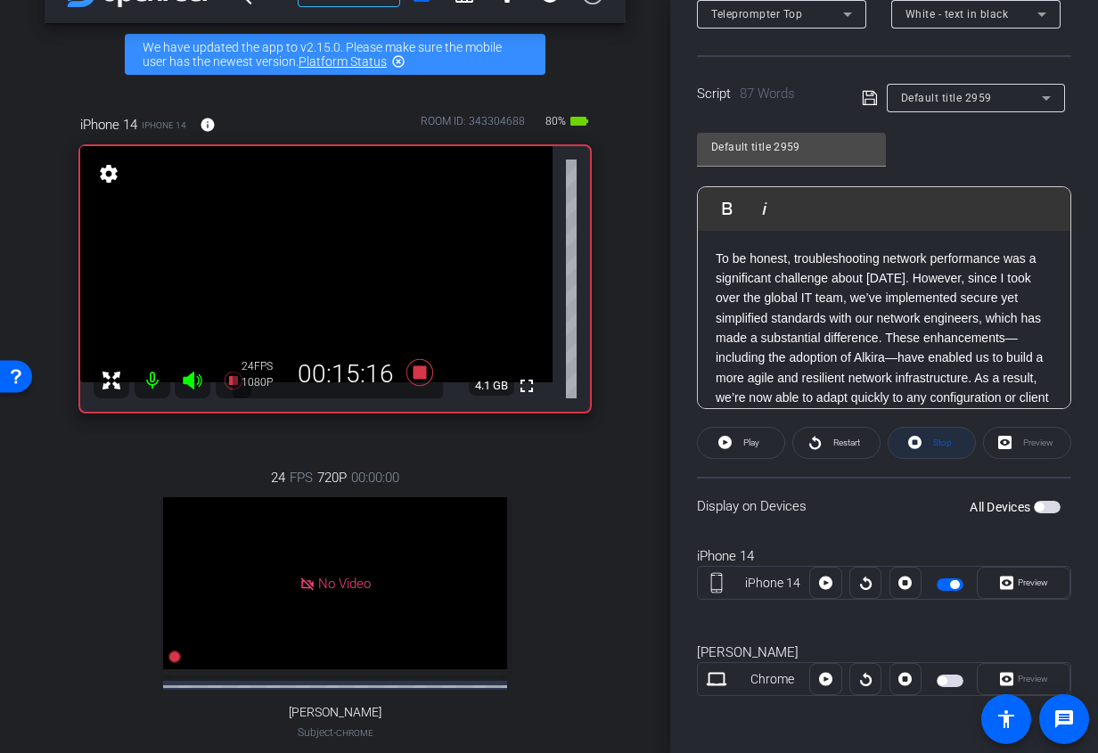
click at [934, 446] on span "Stop" at bounding box center [942, 442] width 19 height 10
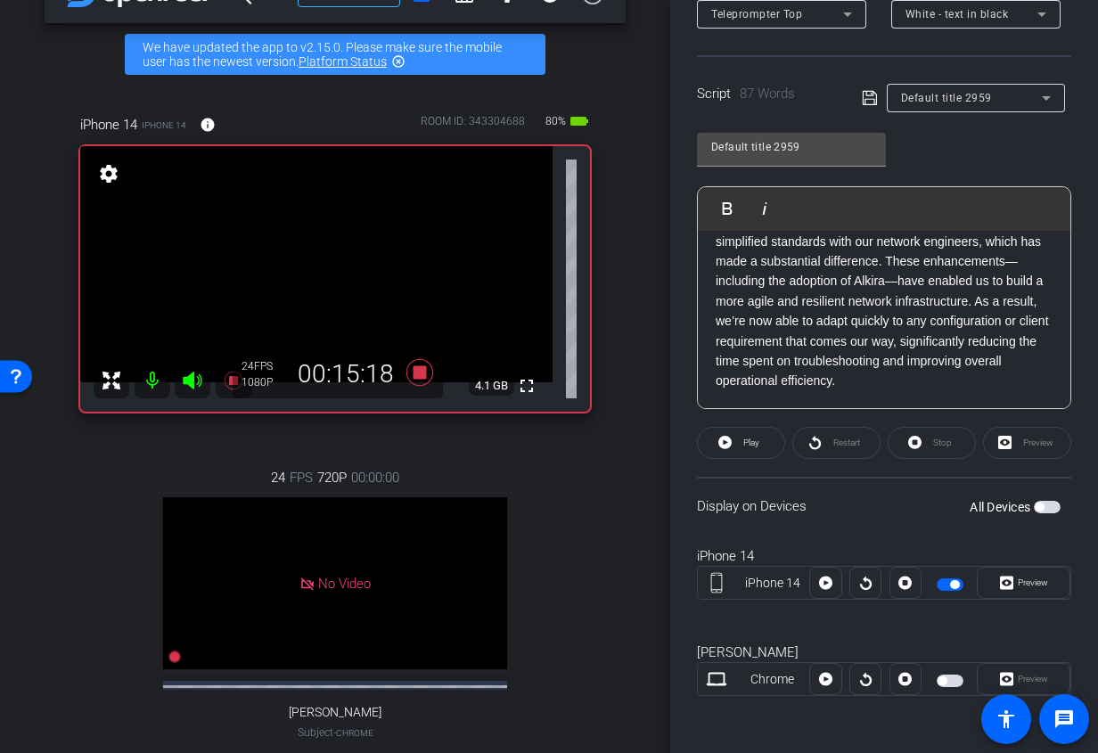
scroll to position [0, 0]
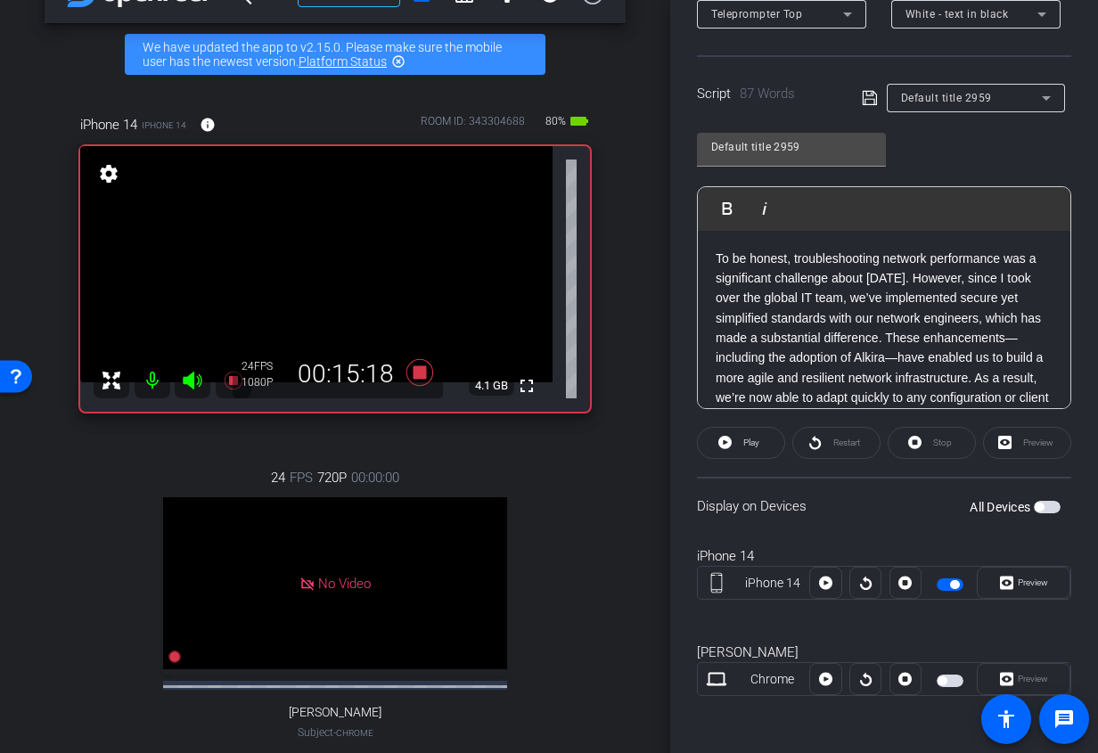
drag, startPoint x: 884, startPoint y: 394, endPoint x: 614, endPoint y: 175, distance: 347.8
click at [614, 175] on div "arrow_back Alkira Inc x ContactPoint 360 Remote - [PERSON_NAME][EMAIL_ADDRESS][…" at bounding box center [549, 376] width 1098 height 753
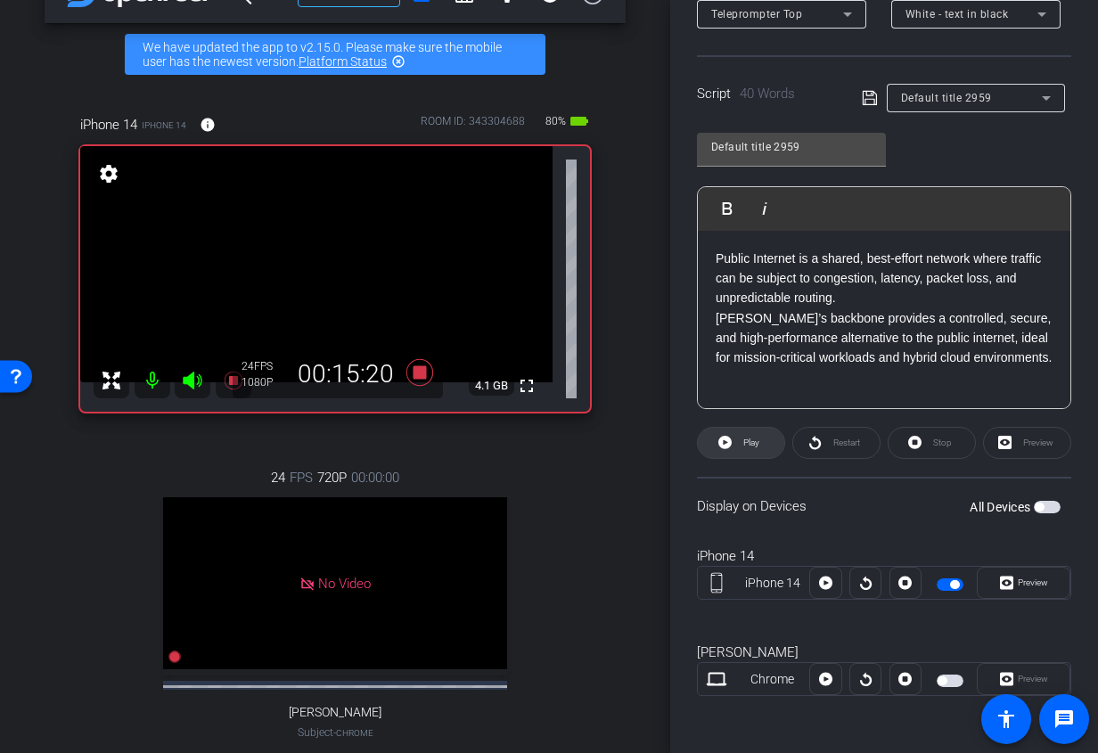
click at [766, 442] on span at bounding box center [741, 442] width 86 height 43
click at [741, 435] on span "Pause" at bounding box center [749, 442] width 29 height 25
click at [916, 446] on icon at bounding box center [914, 442] width 13 height 13
click at [720, 445] on icon at bounding box center [724, 442] width 13 height 13
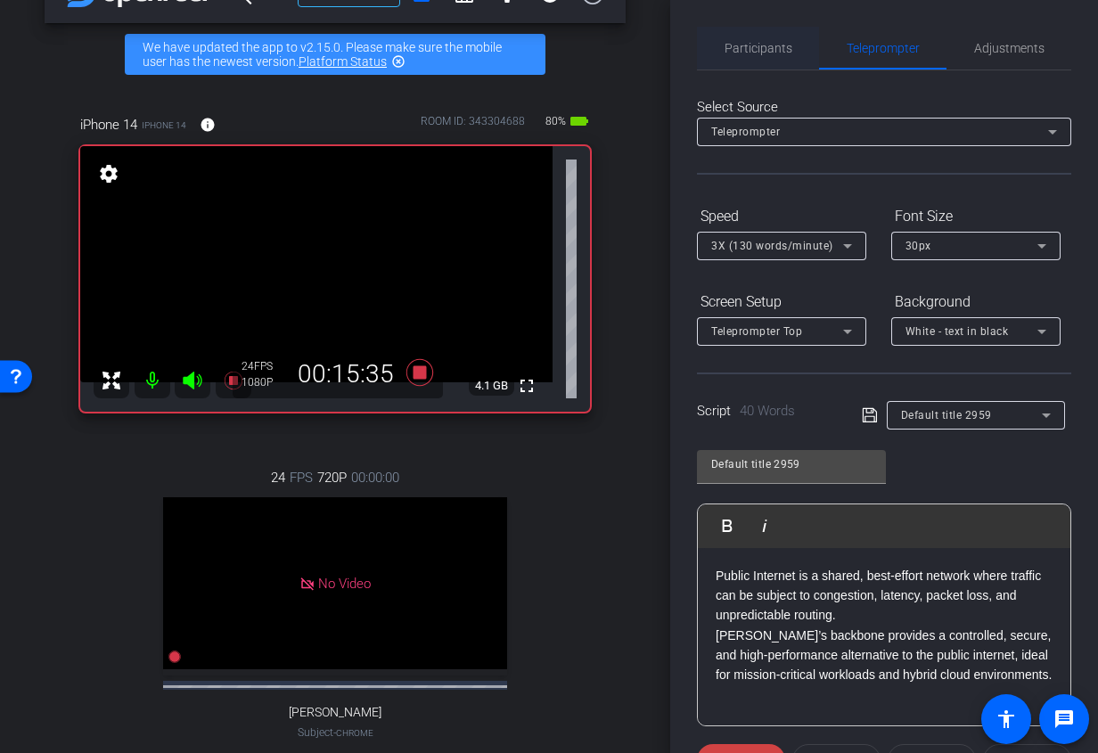
click at [769, 50] on span "Participants" at bounding box center [758, 48] width 68 height 12
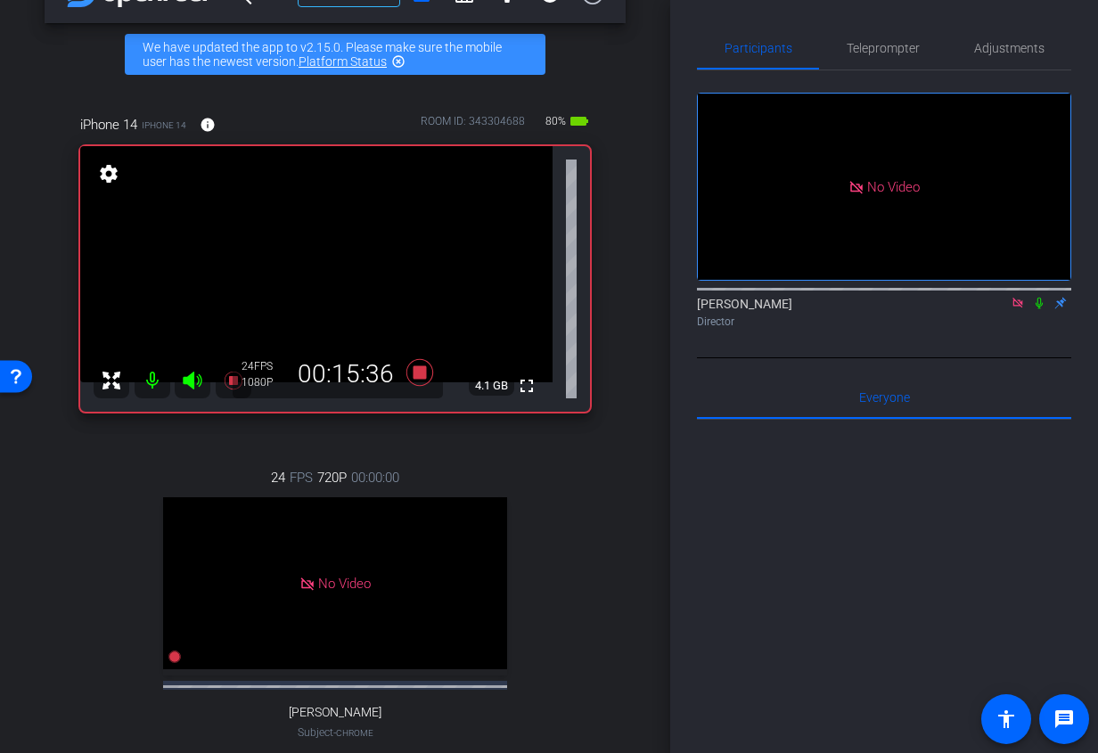
click at [1034, 297] on icon at bounding box center [1039, 303] width 14 height 12
click at [887, 53] on span "Teleprompter" at bounding box center [882, 48] width 73 height 12
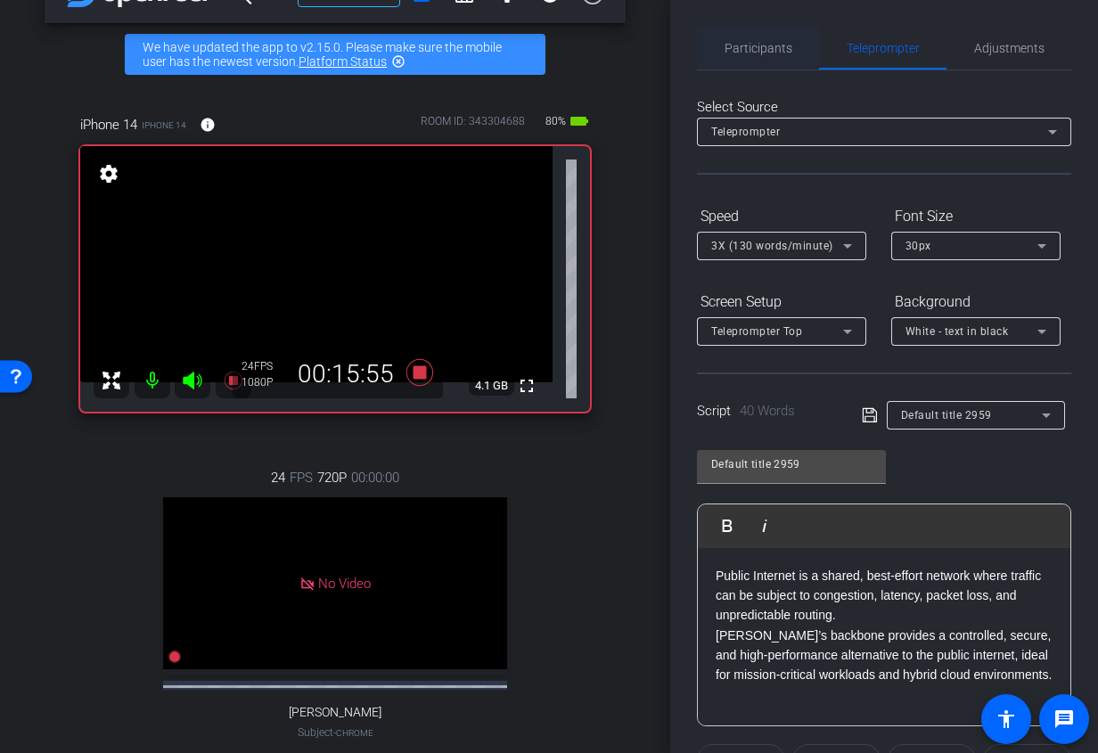
click at [761, 55] on span "Participants" at bounding box center [758, 48] width 68 height 43
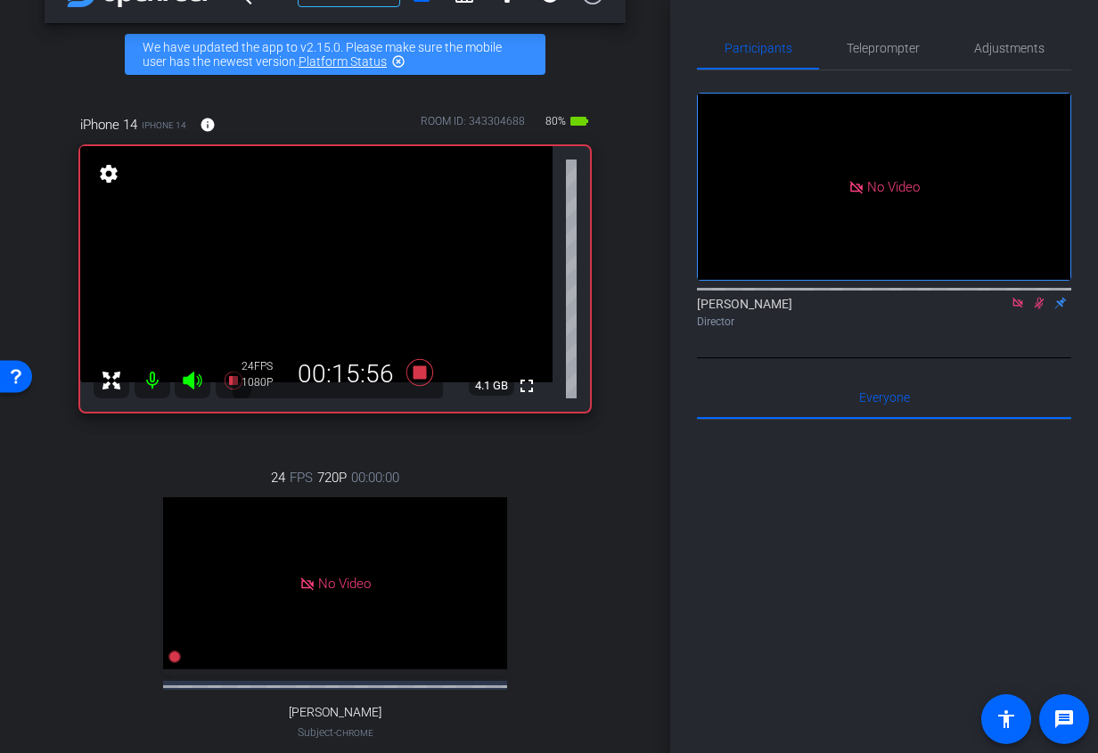
click at [1039, 297] on icon at bounding box center [1039, 303] width 14 height 12
click at [879, 42] on span "Teleprompter" at bounding box center [882, 48] width 73 height 12
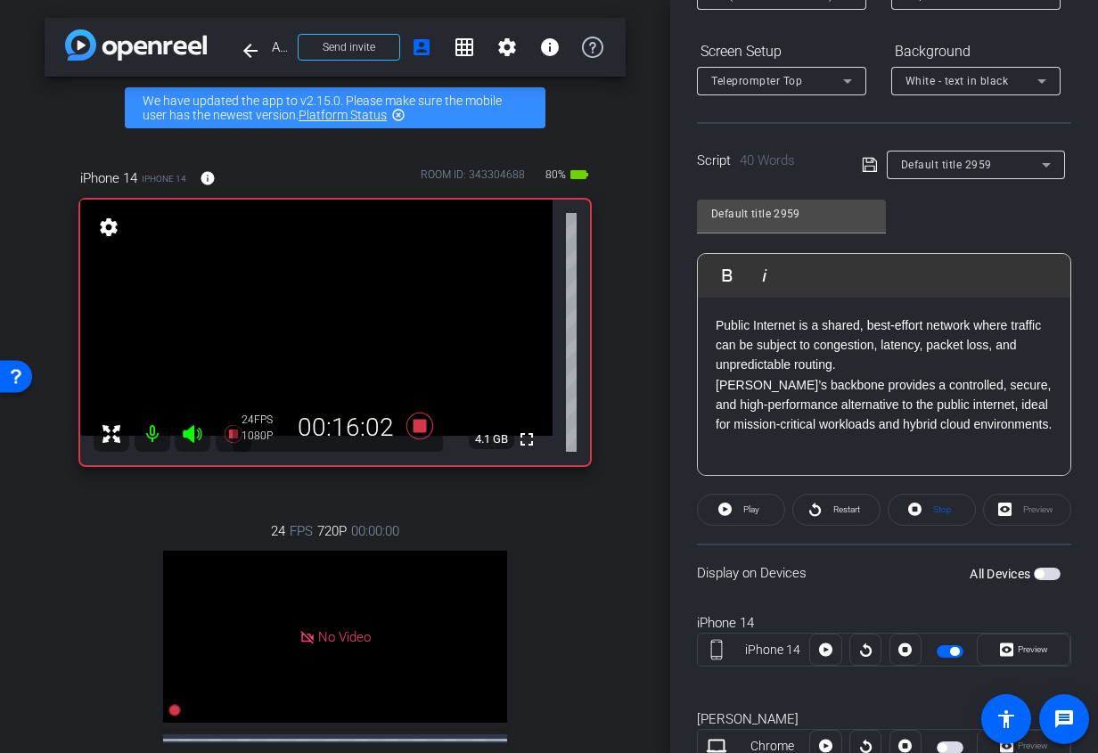
click at [1043, 436] on div "Public Internet is a shared, best-effort network where traffic can be subject t…" at bounding box center [884, 387] width 372 height 178
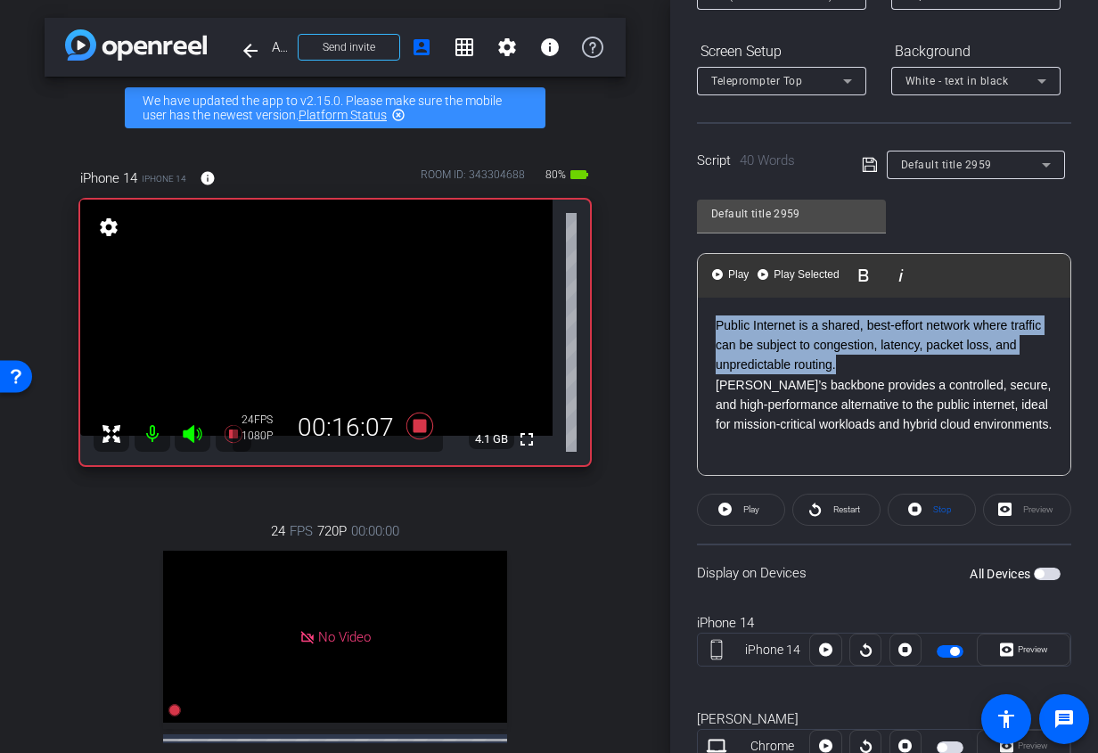
drag, startPoint x: 854, startPoint y: 356, endPoint x: 670, endPoint y: 314, distance: 188.5
click at [670, 314] on div "Participants Teleprompter Adjustments Ariam Eqbe Director Everyone 0 Mark all r…" at bounding box center [884, 376] width 428 height 753
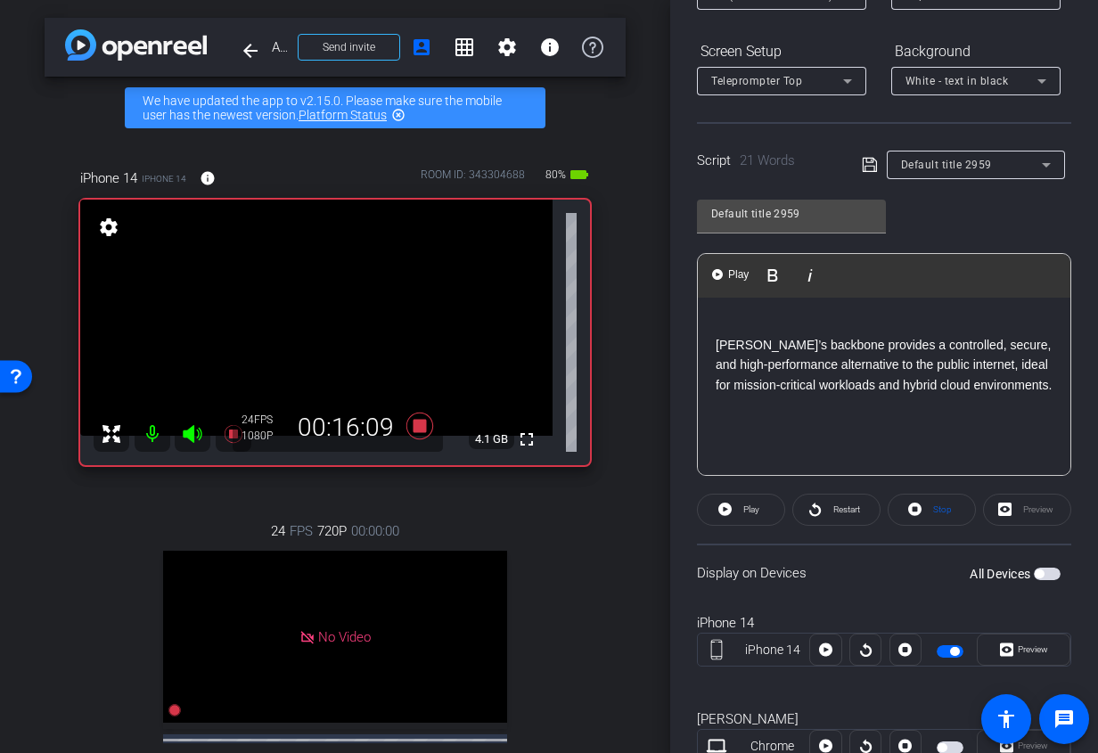
click at [713, 341] on div "[PERSON_NAME]’s backbone provides a controlled, secure, and high-performance al…" at bounding box center [884, 387] width 372 height 178
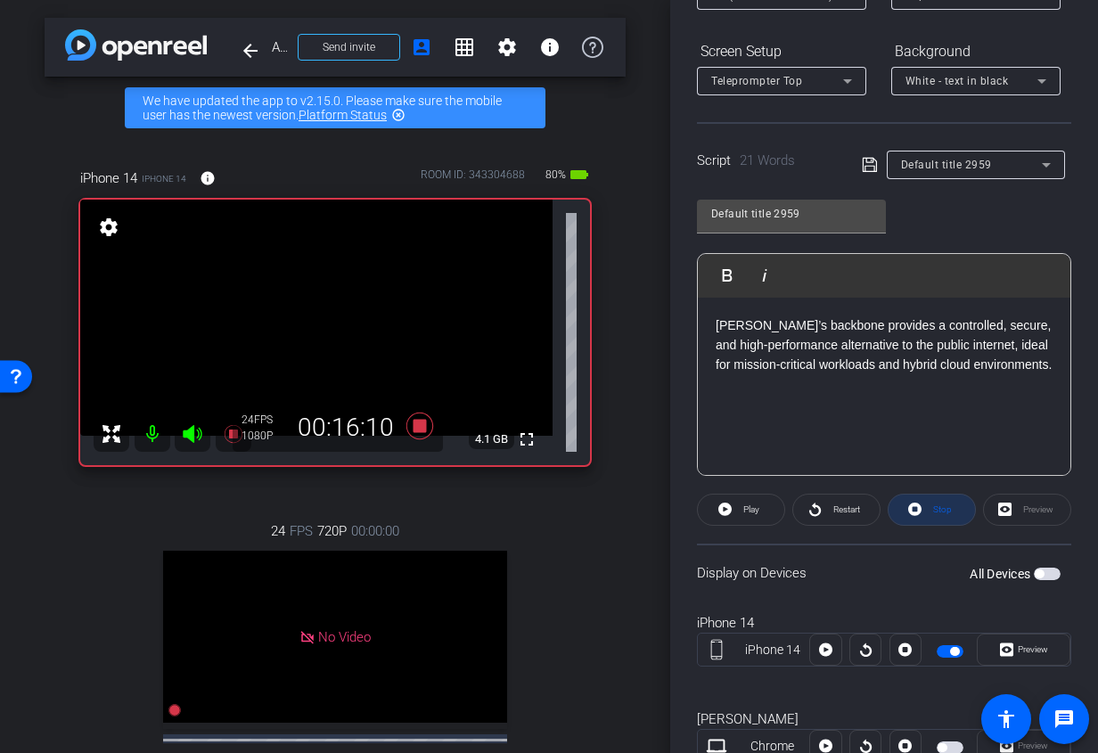
click at [932, 507] on span "Stop" at bounding box center [939, 509] width 23 height 25
click at [770, 507] on span at bounding box center [741, 509] width 86 height 43
click at [927, 514] on span at bounding box center [931, 509] width 86 height 43
click at [740, 505] on span "Play" at bounding box center [749, 509] width 20 height 25
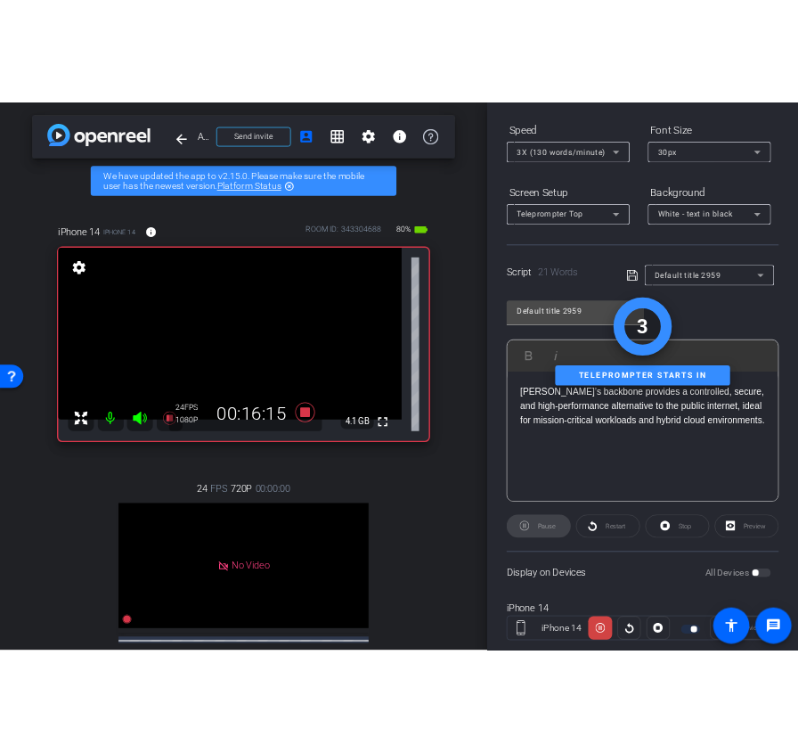
scroll to position [161, 0]
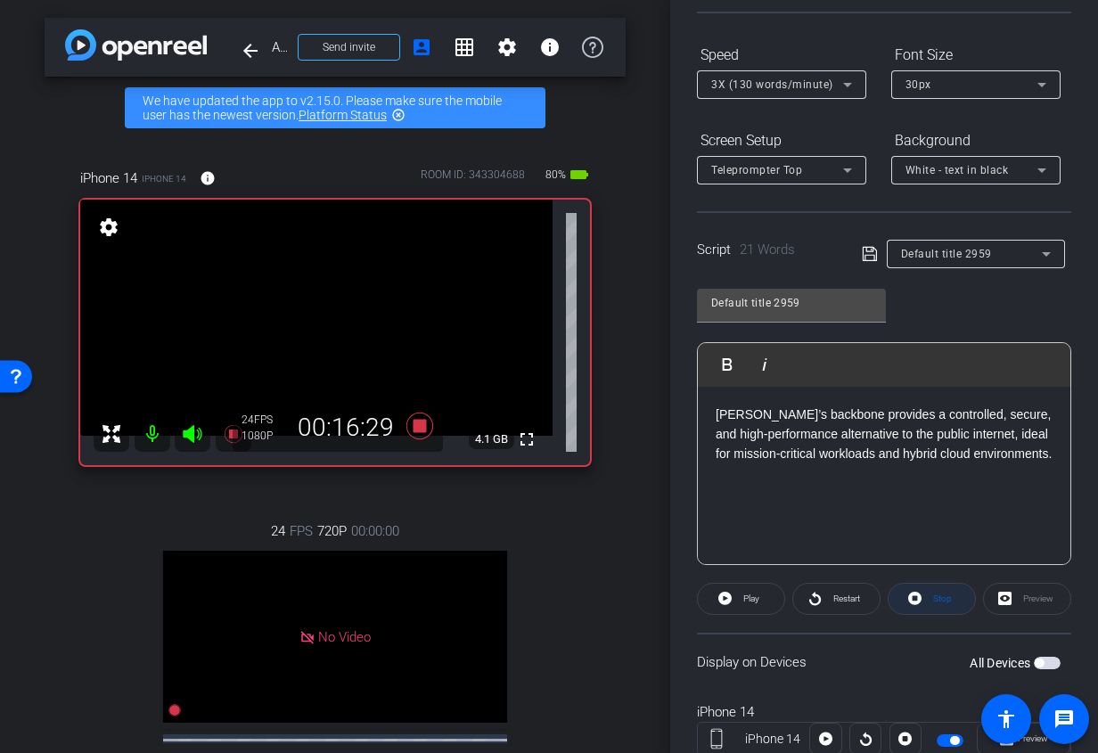
click at [924, 601] on span at bounding box center [931, 598] width 86 height 43
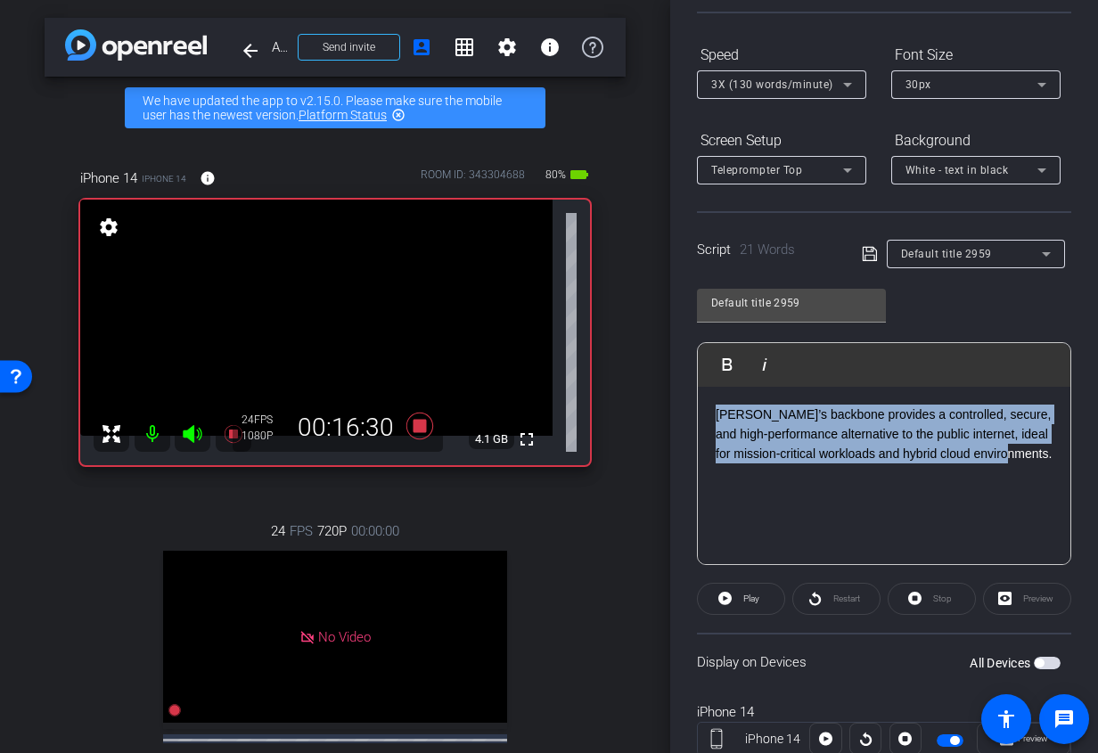
drag, startPoint x: 1046, startPoint y: 462, endPoint x: 598, endPoint y: 339, distance: 464.8
click at [598, 339] on div "arrow_back Alkira Inc x ContactPoint 360 Remote - [PERSON_NAME][EMAIL_ADDRESS][…" at bounding box center [549, 376] width 1098 height 753
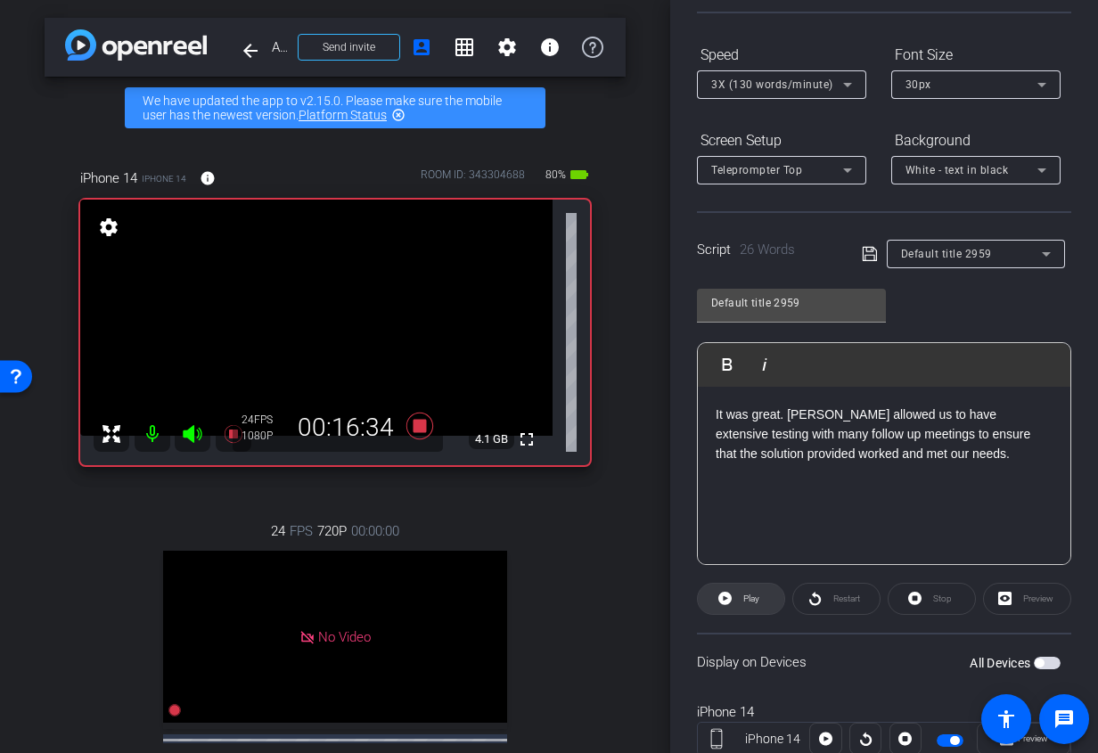
click at [747, 609] on span "Play" at bounding box center [749, 598] width 20 height 25
click at [940, 601] on span "Stop" at bounding box center [942, 598] width 19 height 10
click at [740, 601] on span "Play" at bounding box center [749, 598] width 20 height 25
click at [781, 422] on p "It was great. [PERSON_NAME] allowed us to have extensive testing with many foll…" at bounding box center [884, 435] width 337 height 60
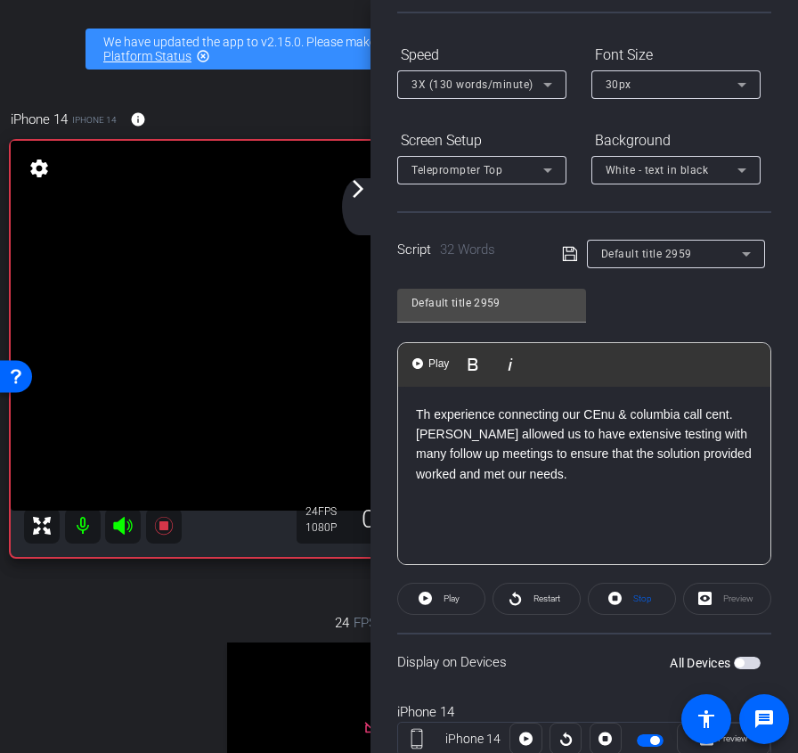
click at [609, 418] on p "Th experience connecting our CEnu & columbia call cent. [PERSON_NAME] allowed u…" at bounding box center [584, 445] width 337 height 80
click at [635, 412] on p "Th experience connecting our Cebu & columbia call cent. [PERSON_NAME] allowed u…" at bounding box center [584, 445] width 337 height 80
click at [731, 413] on p "Th experience connecting our Cebu & Columbia call cent. [PERSON_NAME] allowed u…" at bounding box center [584, 445] width 337 height 80
click at [427, 434] on p "Th experience connecting our [GEOGRAPHIC_DATA] to US [GEOGRAPHIC_DATA]. [PERSON…" at bounding box center [584, 445] width 337 height 80
click at [521, 432] on p "Th experience connecting our Cebu & Columbia call center to the US endpoint. [P…" at bounding box center [584, 445] width 337 height 80
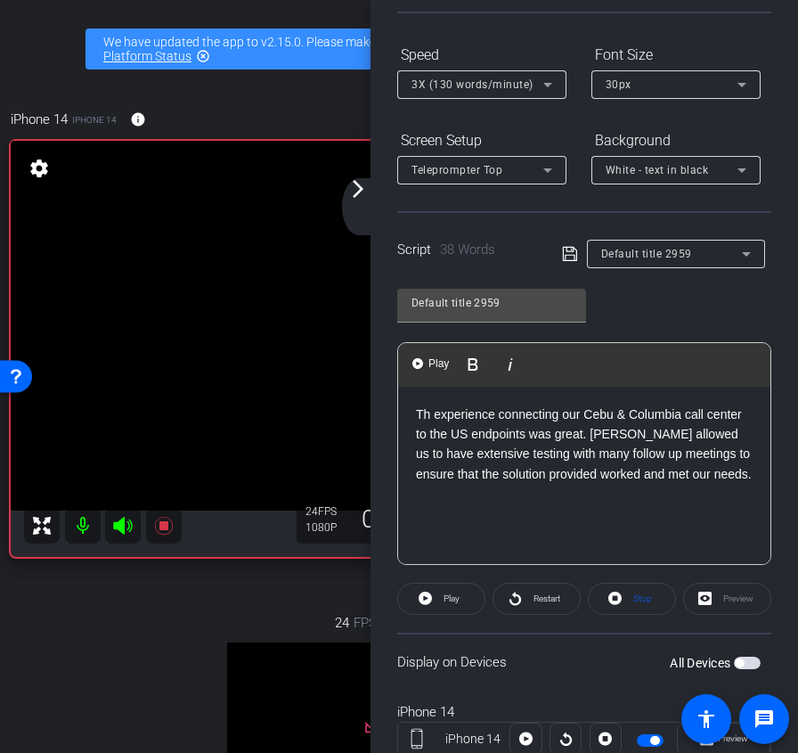
click at [426, 413] on p "Th experience connecting our Cebu & Columbia call center to the US endpoints wa…" at bounding box center [584, 445] width 337 height 80
click at [630, 605] on span "Stop" at bounding box center [640, 598] width 23 height 25
click at [457, 603] on span "Play" at bounding box center [449, 598] width 20 height 25
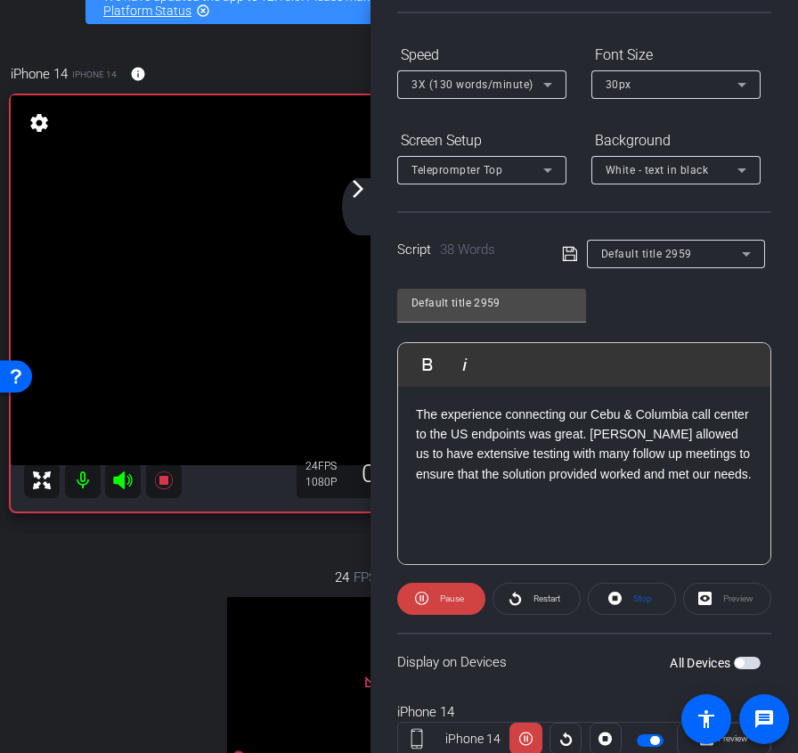
scroll to position [0, 0]
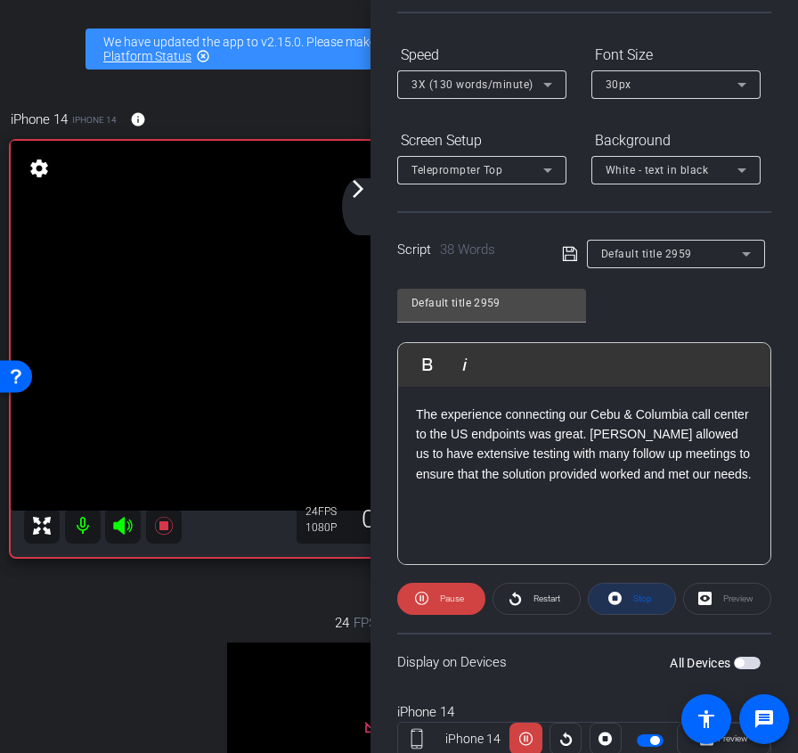
click at [630, 599] on span "Stop" at bounding box center [640, 598] width 23 height 25
click at [445, 599] on span "Play" at bounding box center [452, 598] width 16 height 10
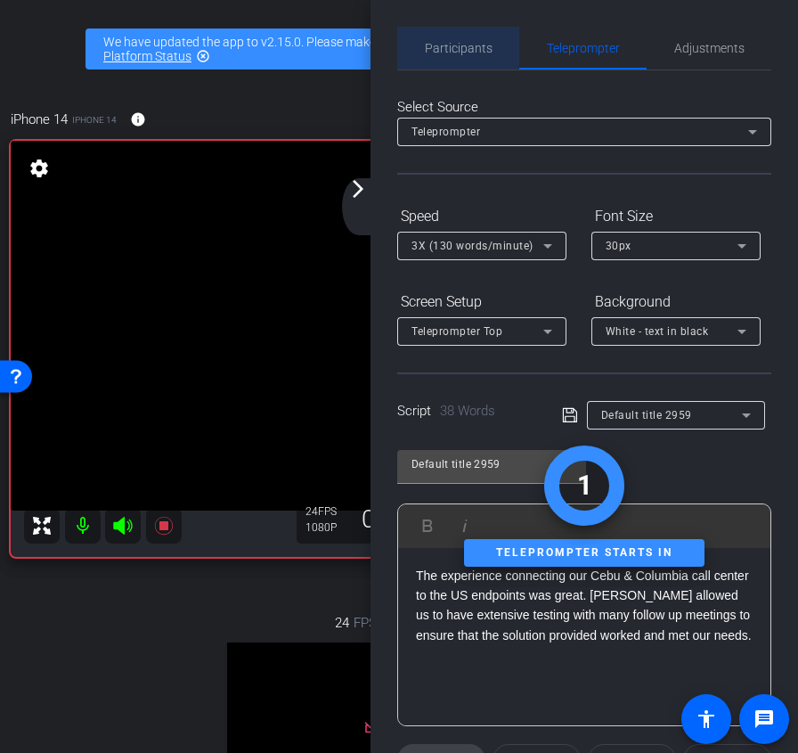
click at [446, 45] on span "Participants" at bounding box center [459, 48] width 68 height 12
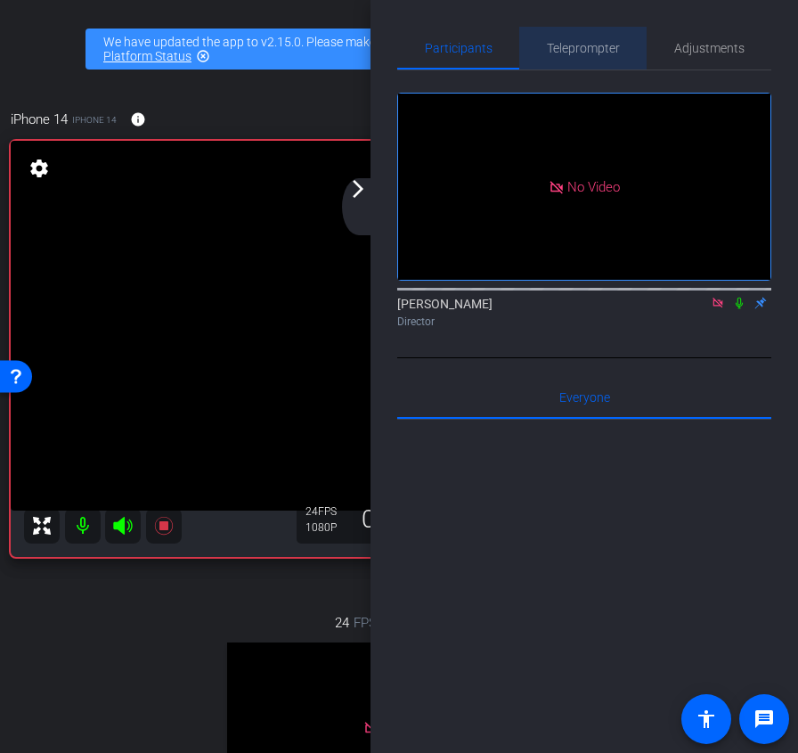
click at [582, 57] on span "Teleprompter" at bounding box center [583, 48] width 73 height 43
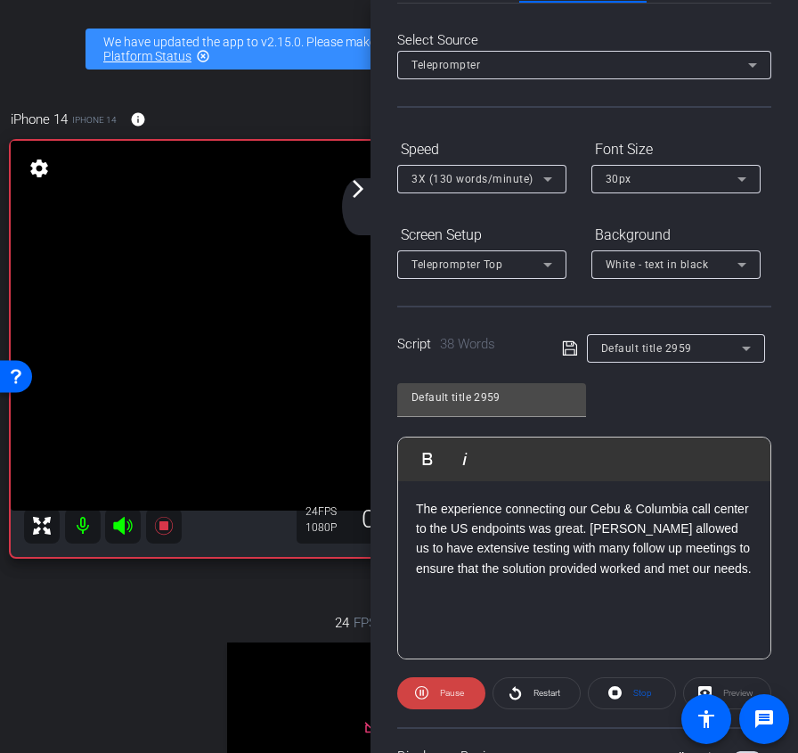
scroll to position [155, 0]
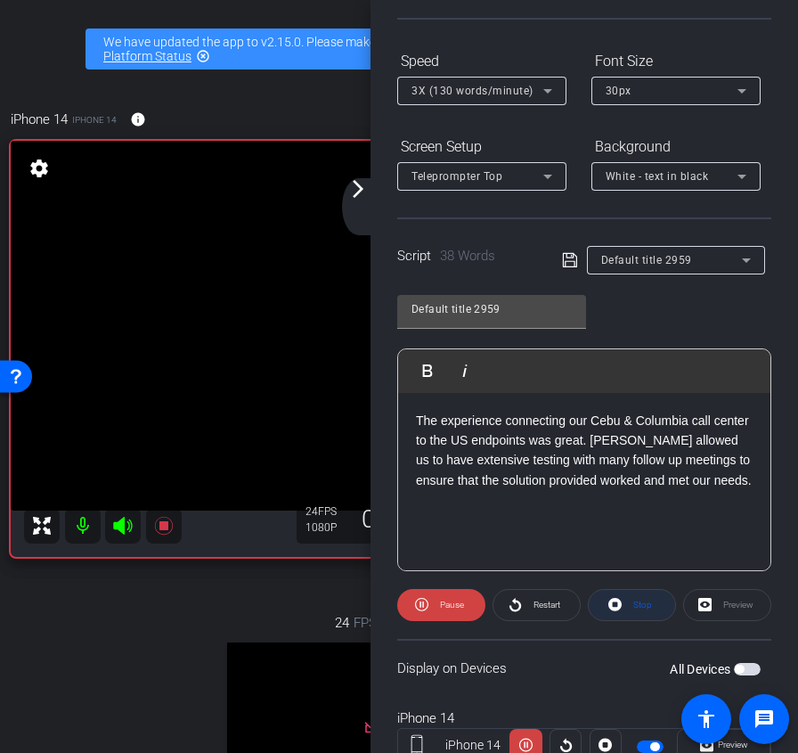
click at [619, 615] on icon at bounding box center [615, 604] width 13 height 22
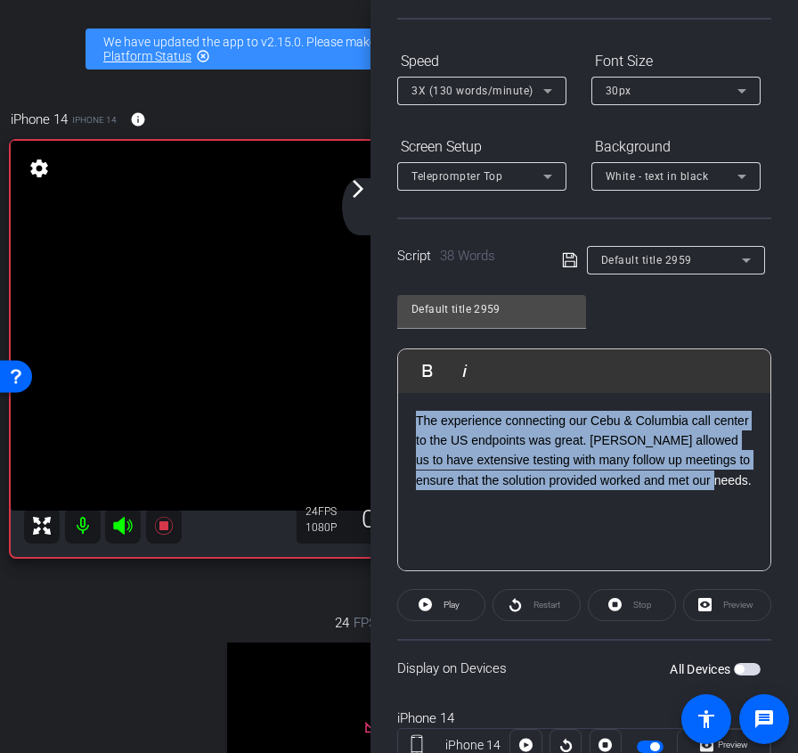
drag, startPoint x: 505, startPoint y: 512, endPoint x: 347, endPoint y: 382, distance: 205.1
click at [347, 382] on div "arrow_back Alkira Inc x ContactPoint 360 Remote - [PERSON_NAME][EMAIL_ADDRESS][…" at bounding box center [399, 376] width 798 height 753
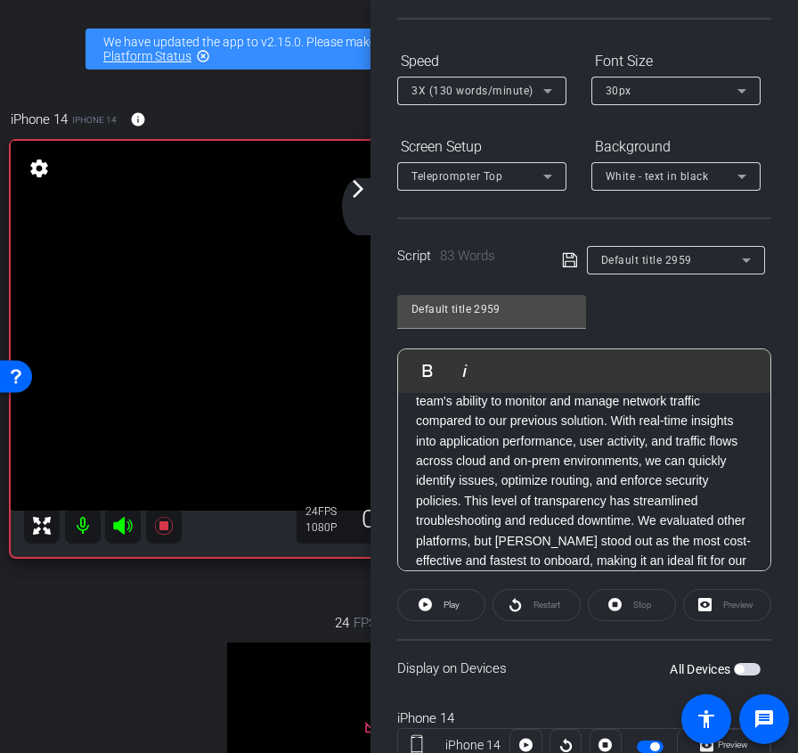
scroll to position [0, 0]
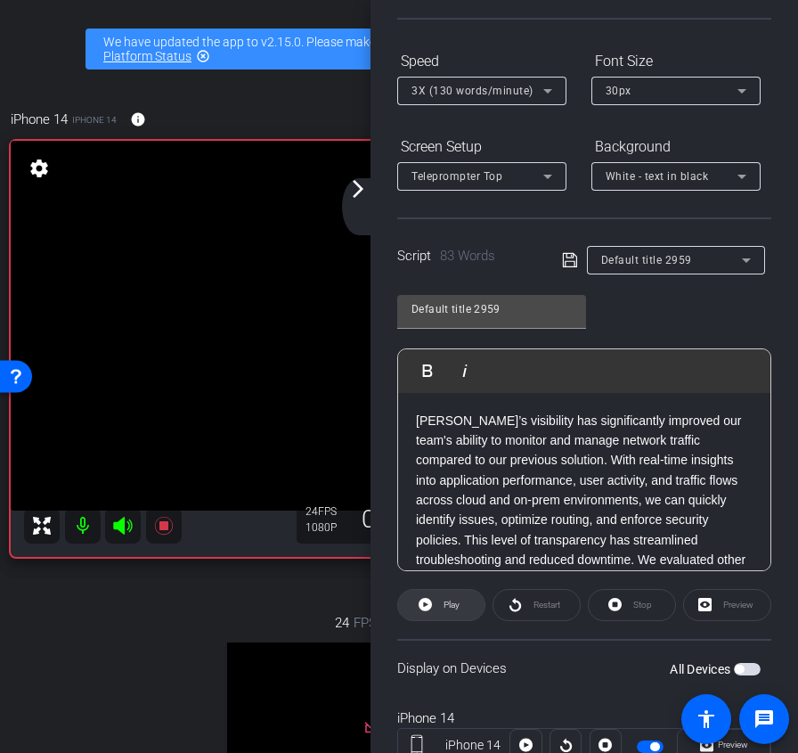
click at [451, 606] on span "Play" at bounding box center [452, 605] width 16 height 10
click at [623, 609] on span at bounding box center [632, 605] width 86 height 43
click at [432, 605] on span at bounding box center [441, 605] width 86 height 43
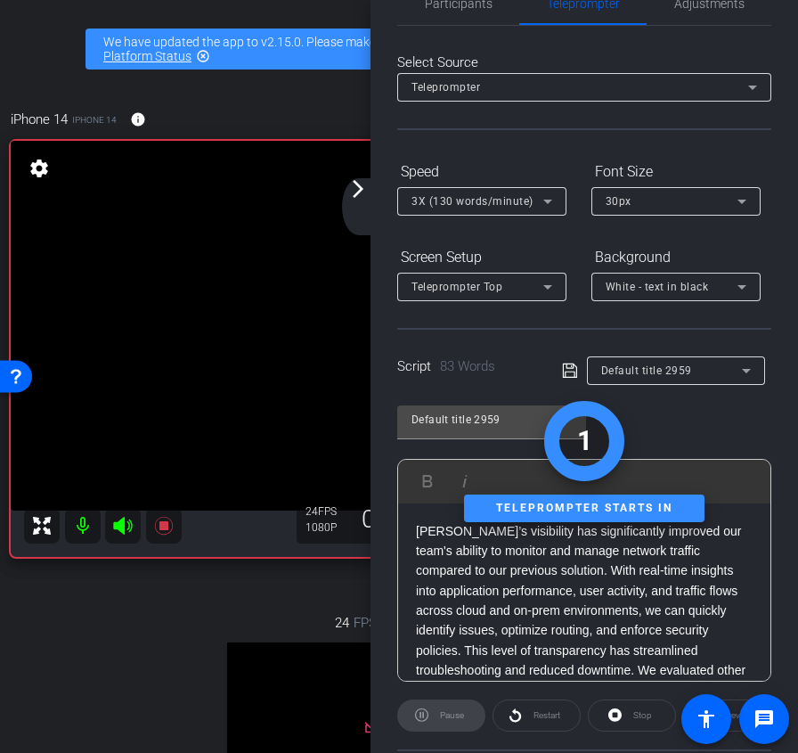
scroll to position [24, 0]
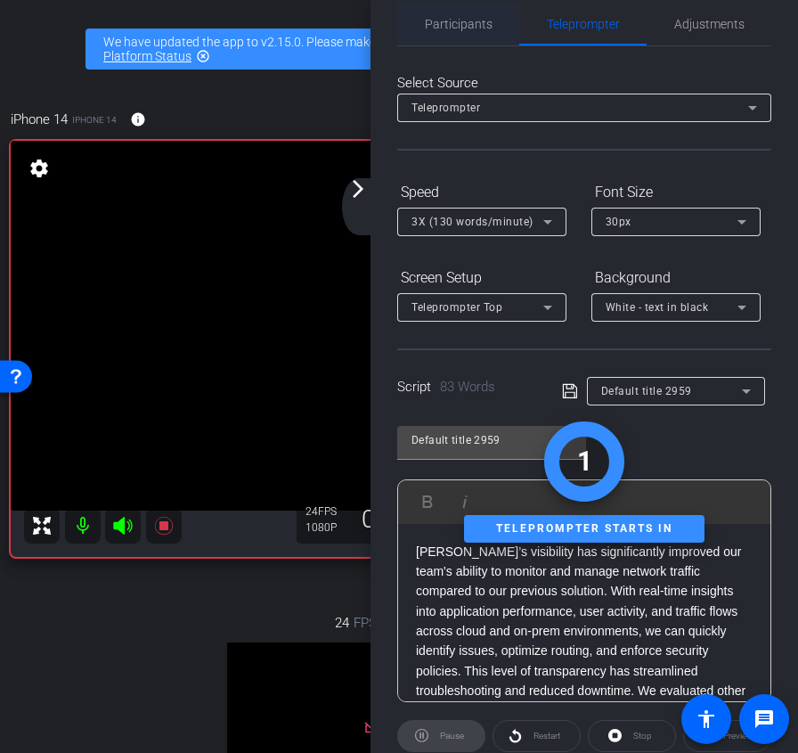
click at [457, 42] on span "Participants" at bounding box center [459, 24] width 68 height 43
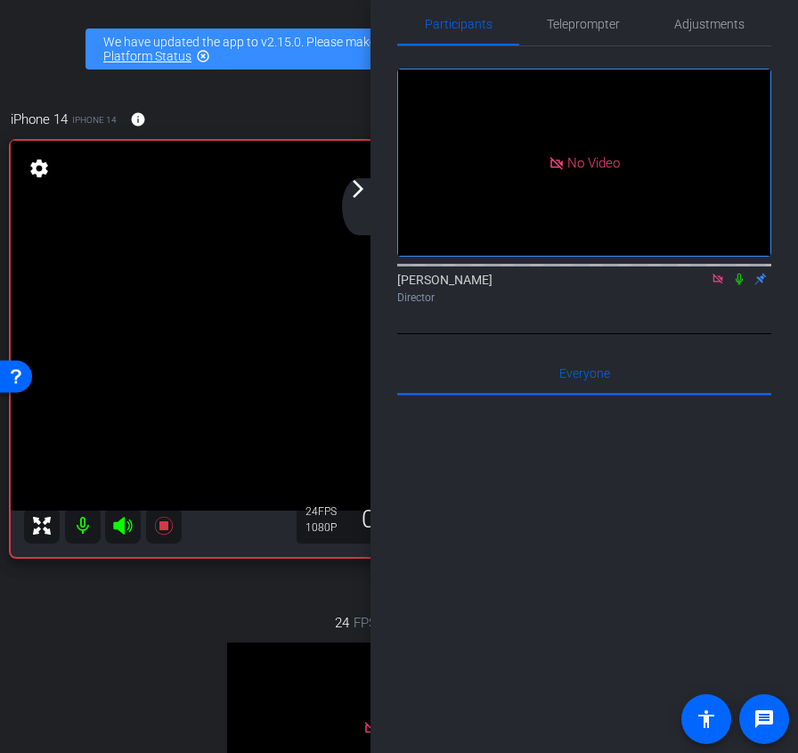
click at [742, 273] on icon at bounding box center [739, 279] width 14 height 12
click at [740, 273] on icon at bounding box center [739, 279] width 14 height 12
click at [593, 22] on span "Teleprompter" at bounding box center [583, 24] width 73 height 12
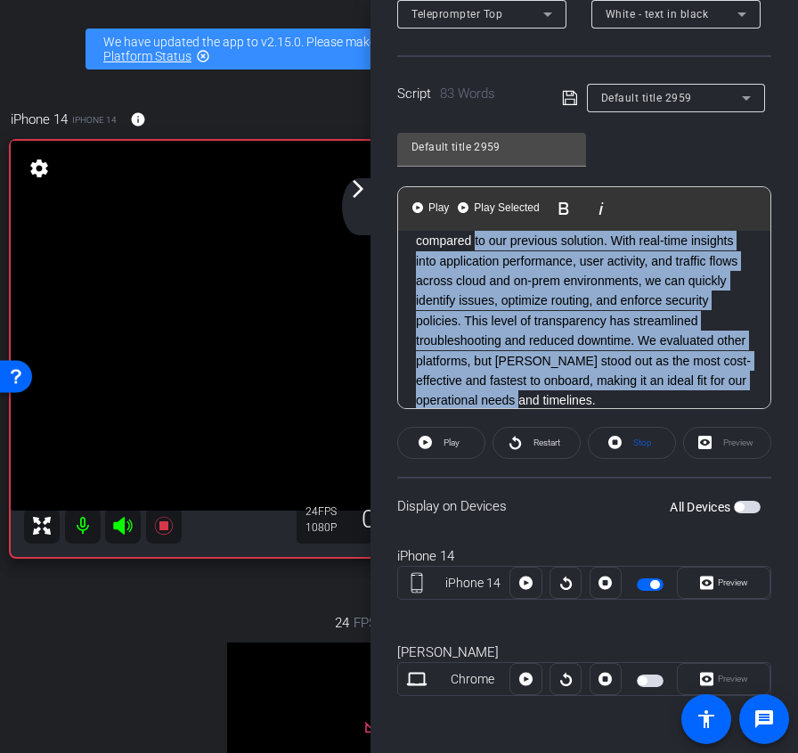
scroll to position [0, 0]
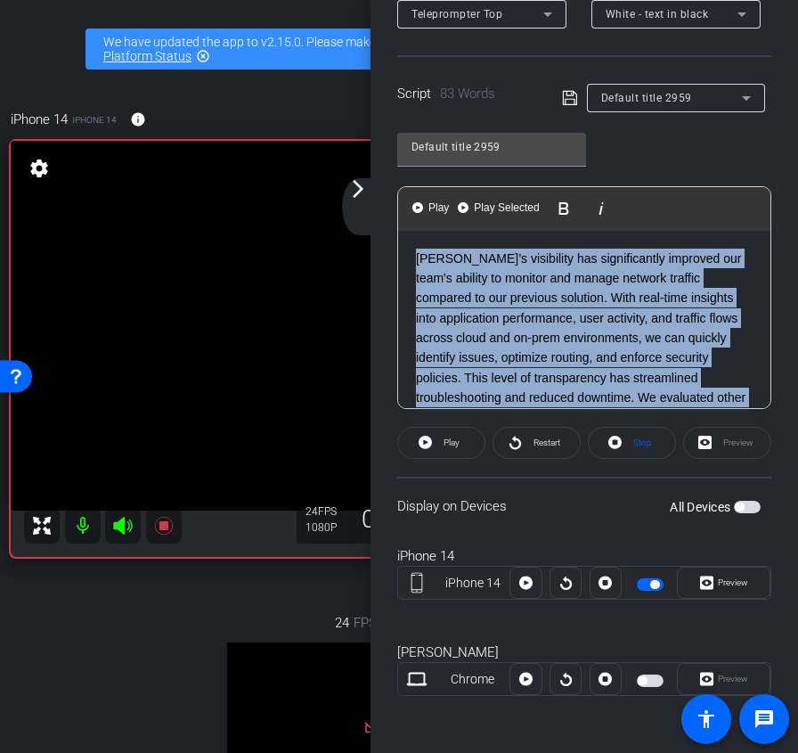
drag, startPoint x: 756, startPoint y: 382, endPoint x: 290, endPoint y: 185, distance: 505.9
click at [290, 185] on div "arrow_back Alkira Inc x ContactPoint 360 Remote - [PERSON_NAME][EMAIL_ADDRESS][…" at bounding box center [399, 376] width 798 height 753
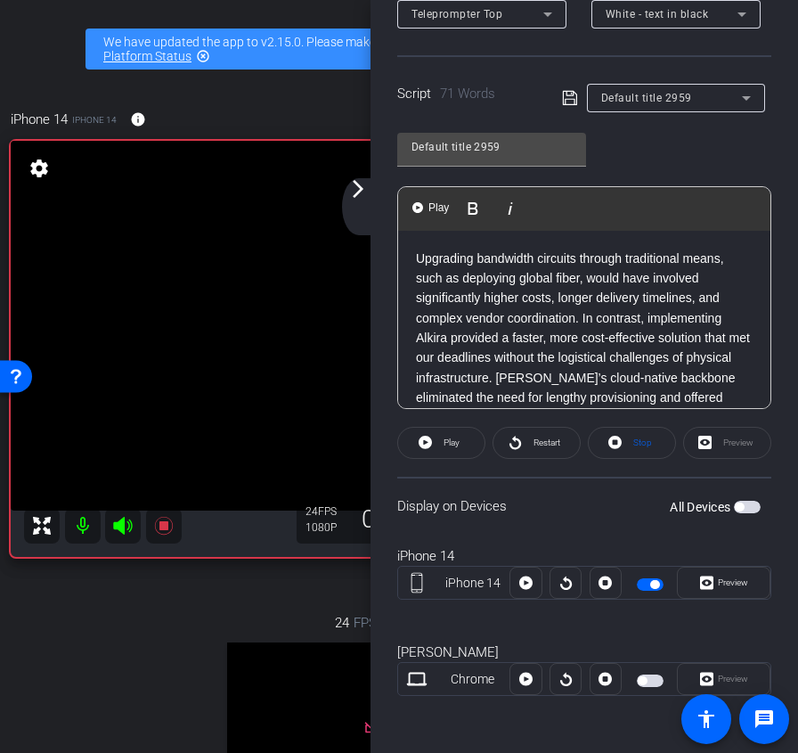
scroll to position [39, 0]
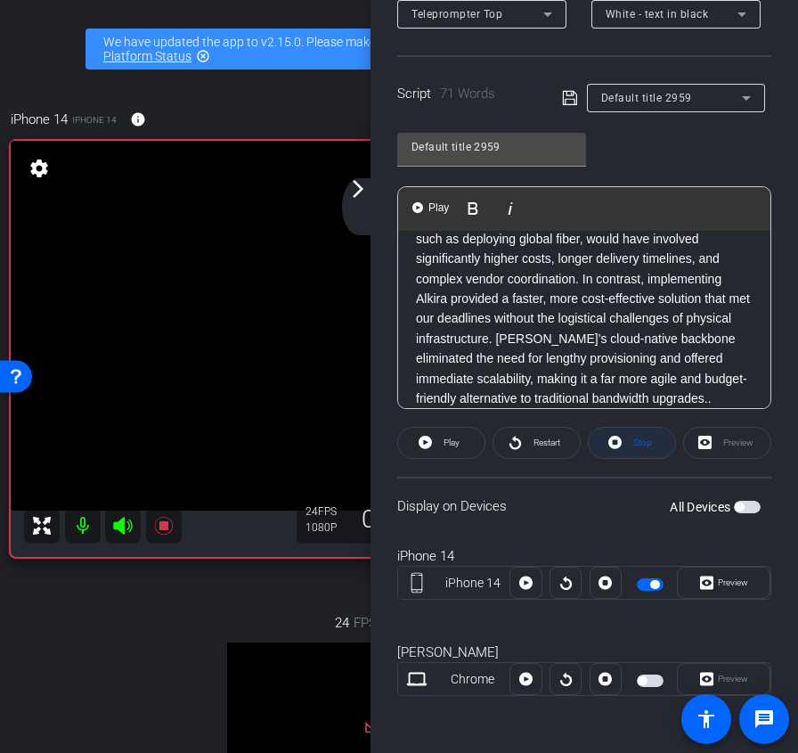
click at [633, 443] on span "Stop" at bounding box center [640, 442] width 23 height 25
click at [445, 451] on span "Play" at bounding box center [449, 442] width 20 height 25
click at [645, 446] on span "Stop" at bounding box center [643, 442] width 19 height 10
click at [445, 442] on span "Play" at bounding box center [452, 442] width 16 height 10
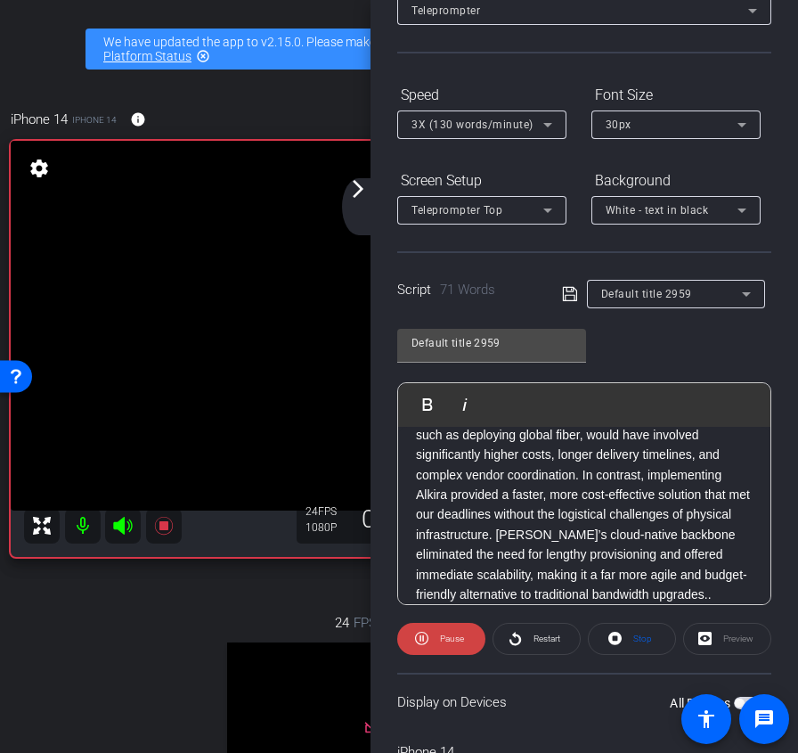
scroll to position [0, 0]
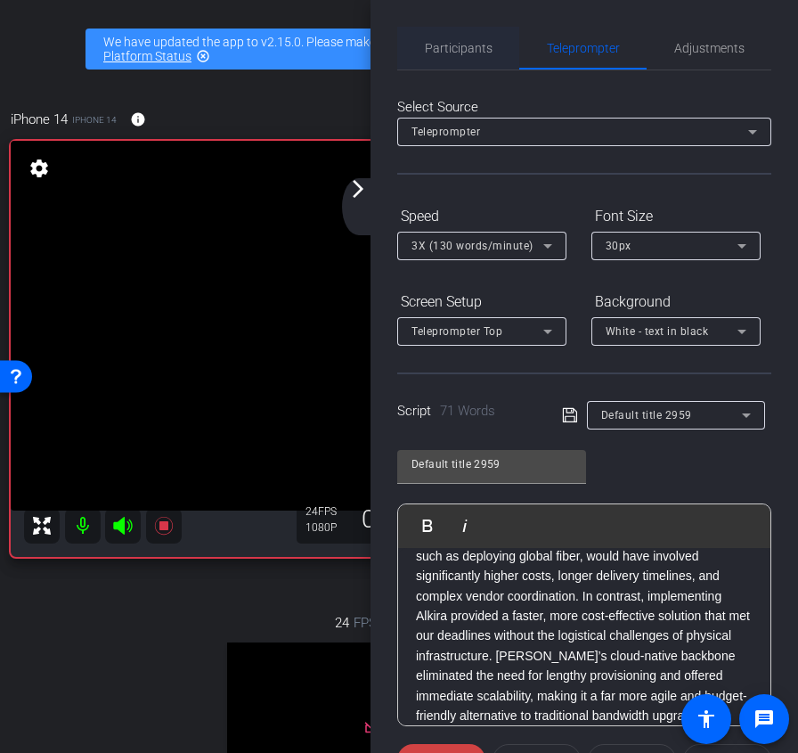
click at [474, 55] on span "Participants" at bounding box center [459, 48] width 68 height 43
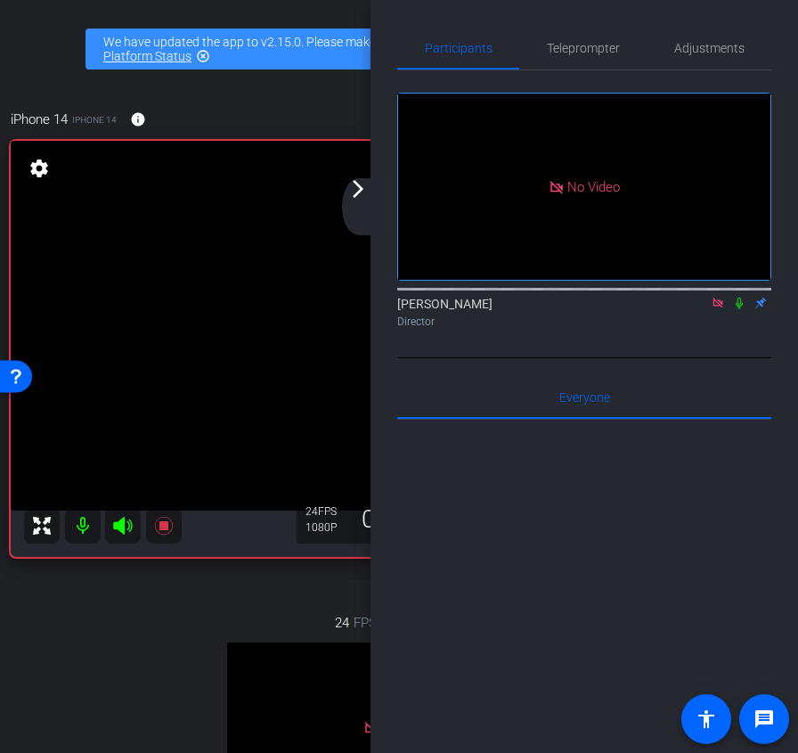
click at [738, 298] on icon at bounding box center [739, 304] width 7 height 12
click at [355, 195] on mat-icon "arrow_forward_ios" at bounding box center [358, 188] width 21 height 21
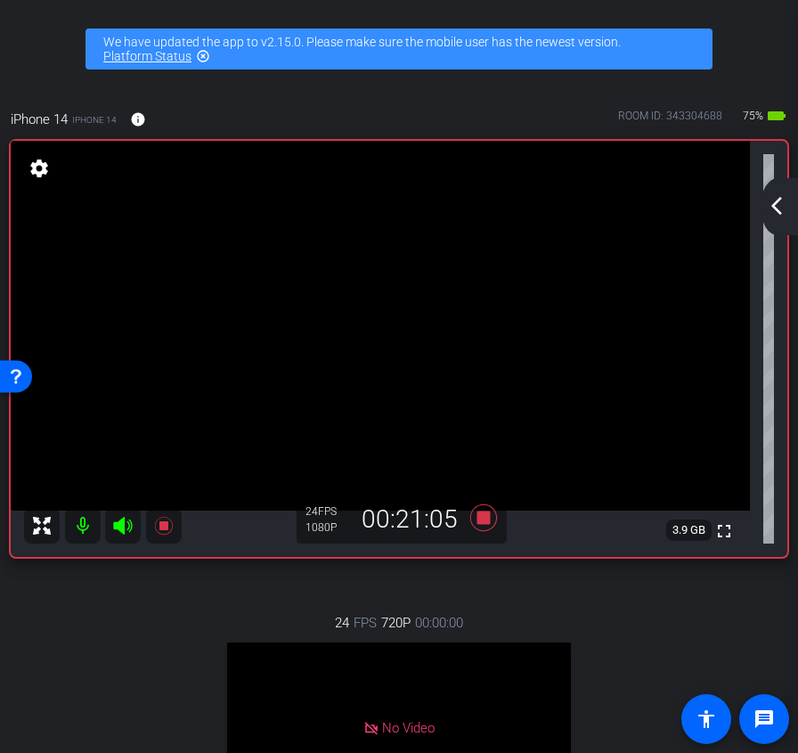
click at [786, 207] on mat-icon "arrow_back_ios_new" at bounding box center [776, 205] width 21 height 21
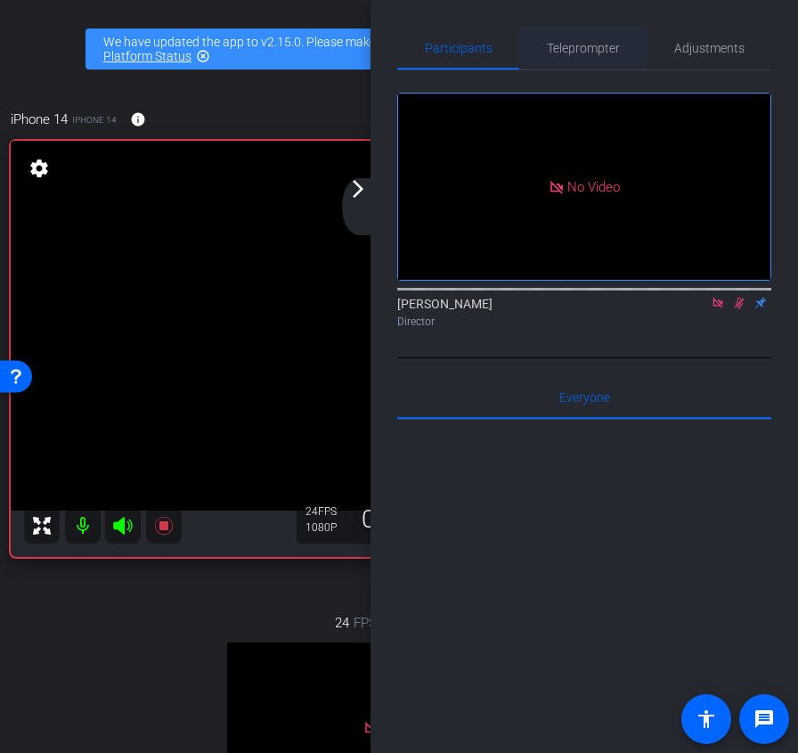
click at [589, 52] on span "Teleprompter" at bounding box center [583, 48] width 73 height 12
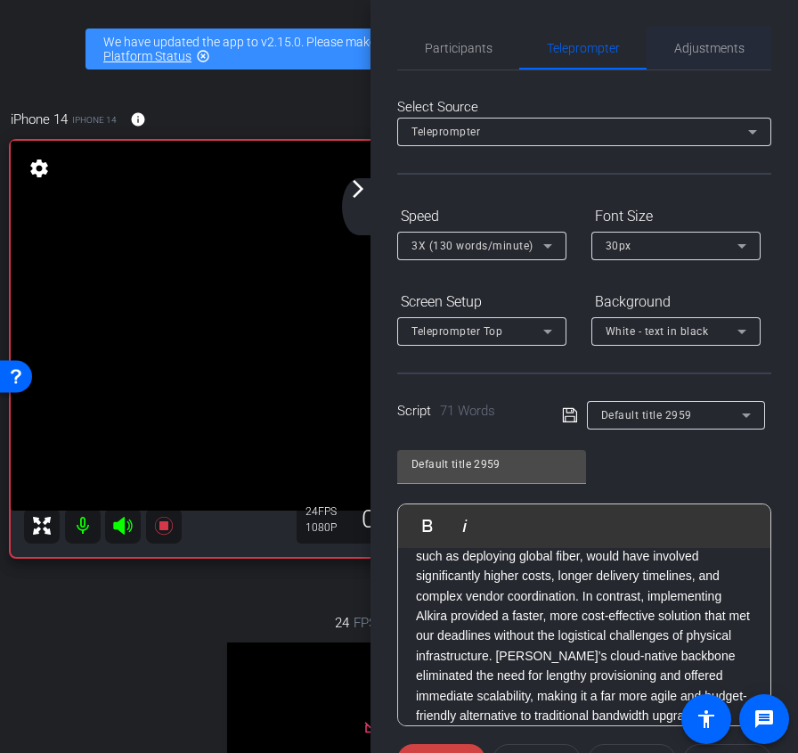
click at [698, 44] on span "Adjustments" at bounding box center [710, 48] width 70 height 12
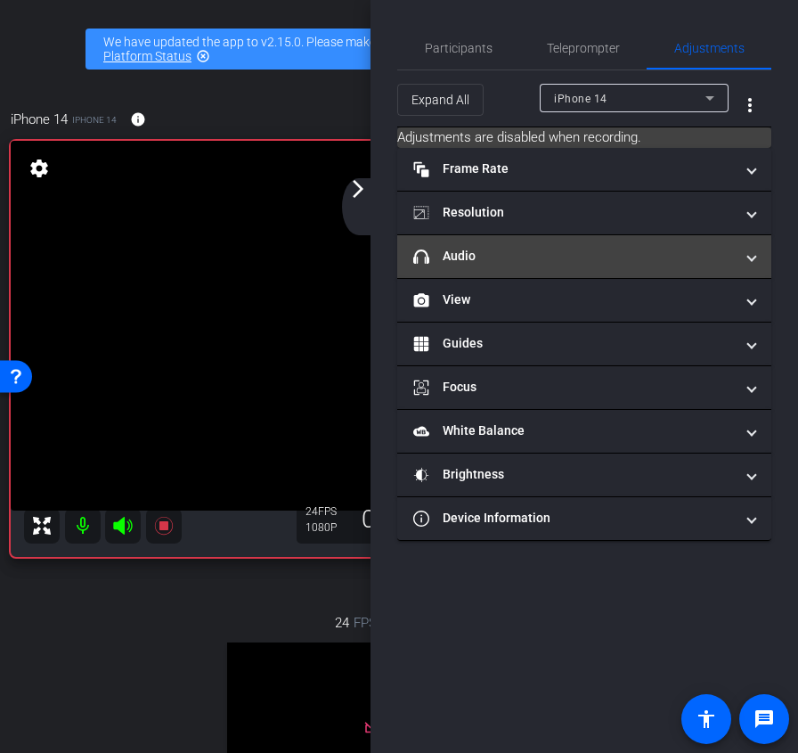
click at [658, 252] on mat-panel-title "headphone icon Audio" at bounding box center [573, 256] width 321 height 19
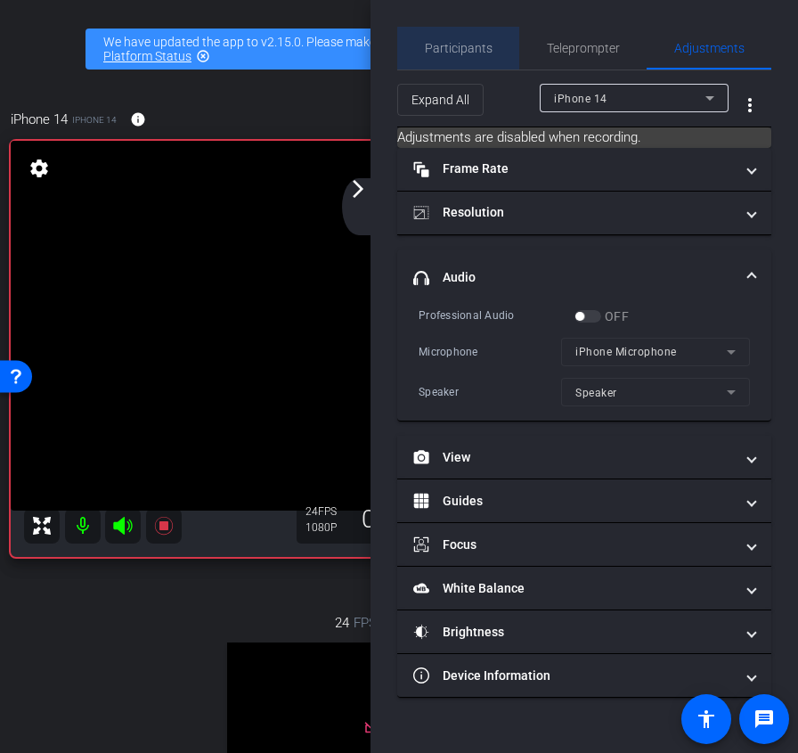
click at [472, 61] on span "Participants" at bounding box center [459, 48] width 68 height 43
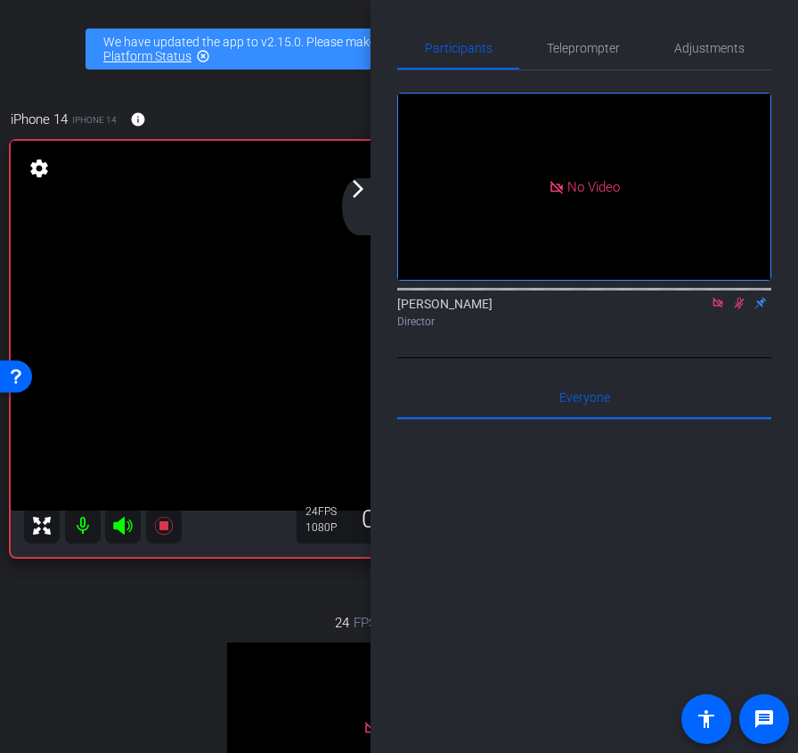
click at [739, 298] on icon at bounding box center [740, 304] width 10 height 12
click at [592, 49] on span "Teleprompter" at bounding box center [583, 48] width 73 height 12
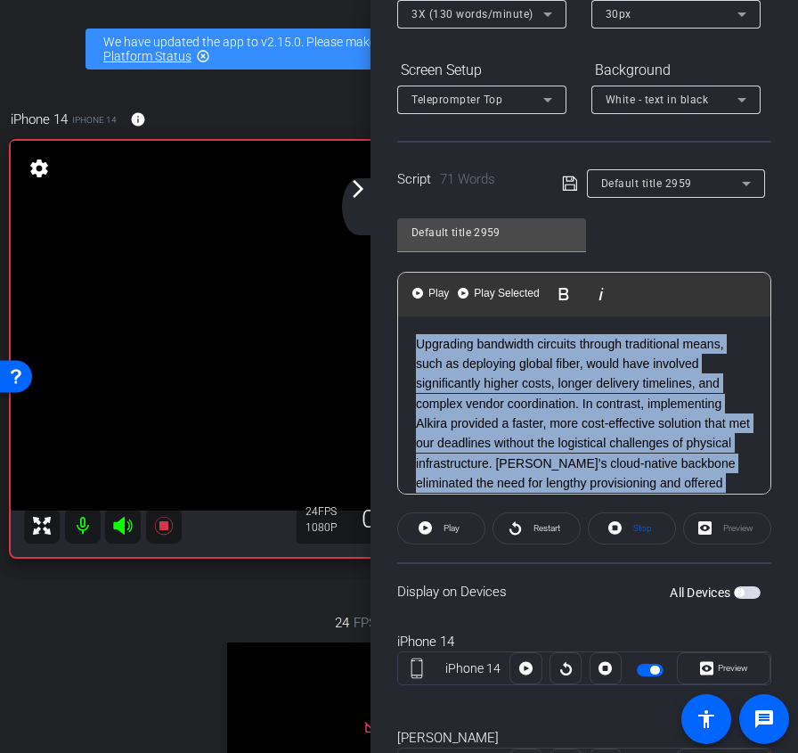
drag, startPoint x: 683, startPoint y: 474, endPoint x: 390, endPoint y: 305, distance: 337.8
click at [390, 305] on div "Participants Teleprompter Adjustments Ariam Eqbe Director Everyone 0 Mark all r…" at bounding box center [585, 376] width 428 height 753
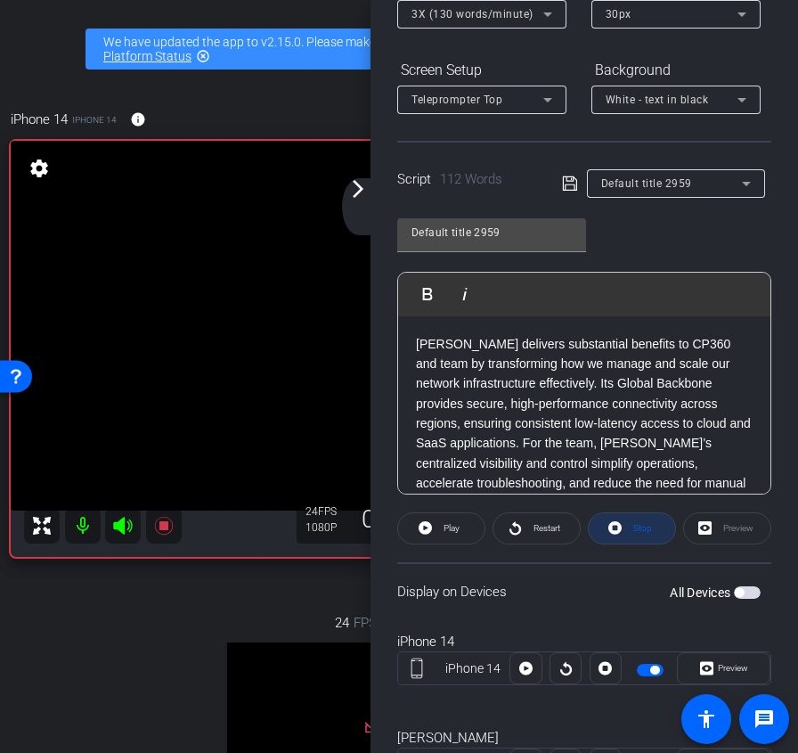
click at [636, 519] on span "Stop" at bounding box center [640, 528] width 23 height 25
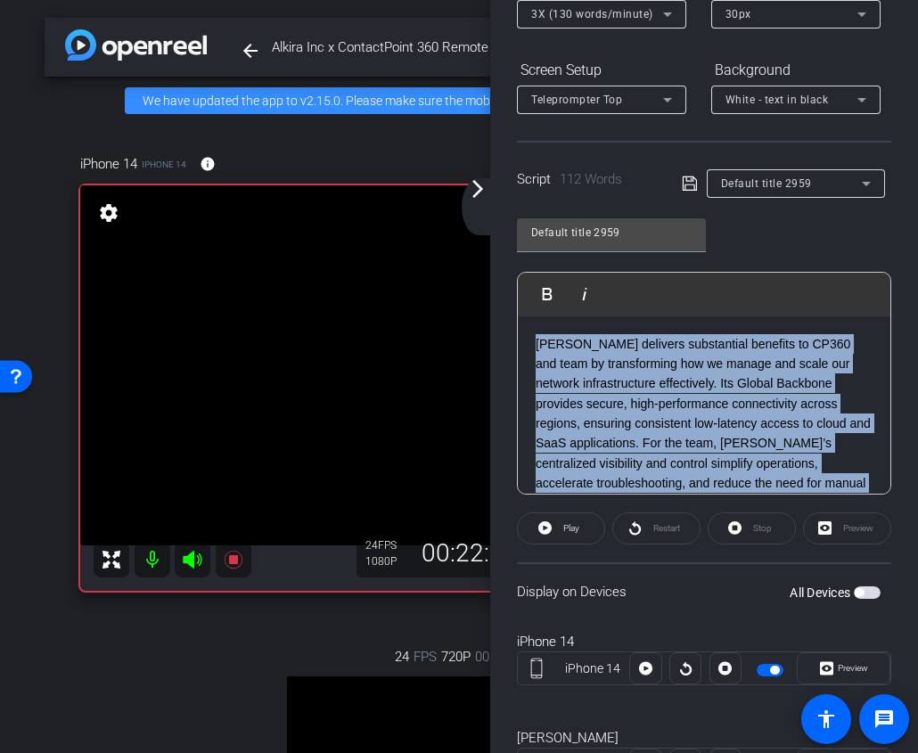
drag, startPoint x: 595, startPoint y: 470, endPoint x: 470, endPoint y: 126, distance: 365.9
click at [470, 126] on div "arrow_back Alkira Inc x ContactPoint 360 Remote - [PERSON_NAME][EMAIL_ADDRESS][…" at bounding box center [459, 376] width 918 height 753
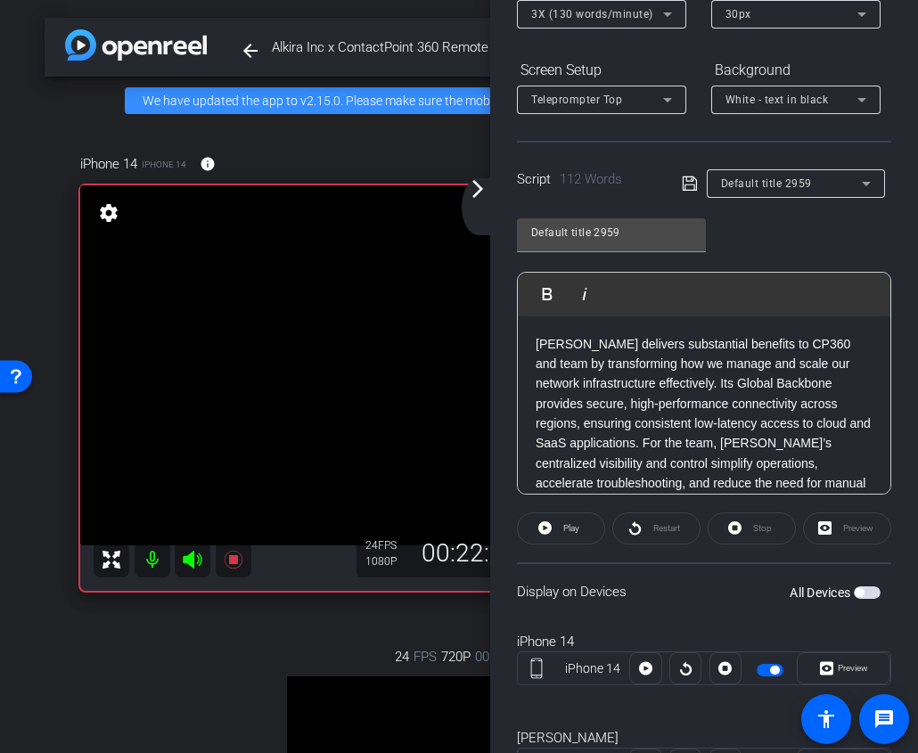
scroll to position [159, 0]
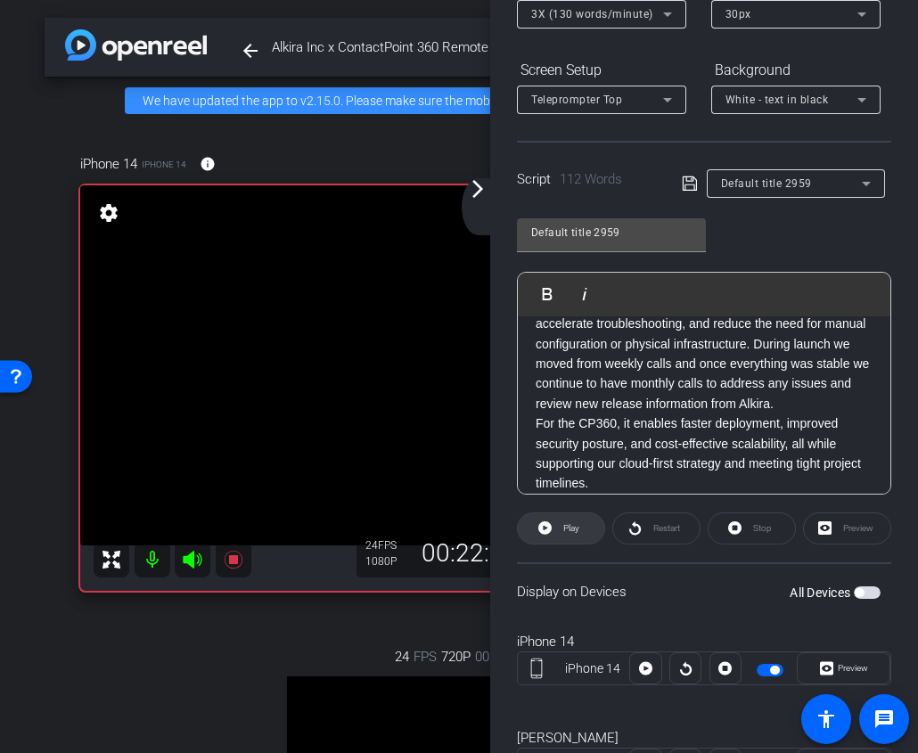
click at [583, 515] on span at bounding box center [561, 528] width 86 height 43
click at [761, 532] on span "Stop" at bounding box center [762, 528] width 19 height 10
click at [561, 536] on span "Play" at bounding box center [569, 528] width 20 height 25
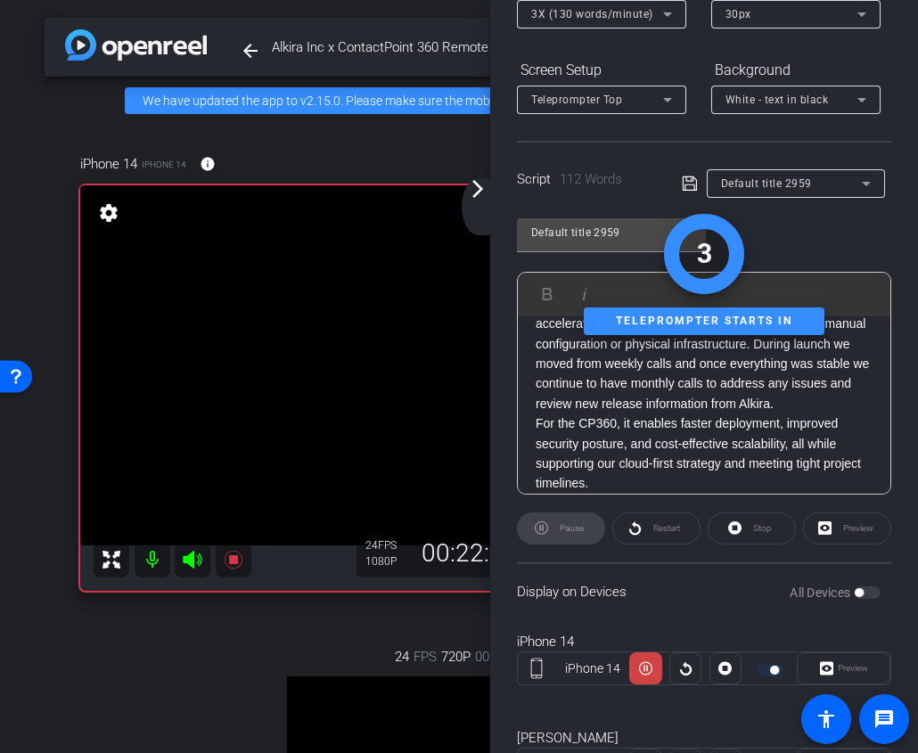
scroll to position [0, 0]
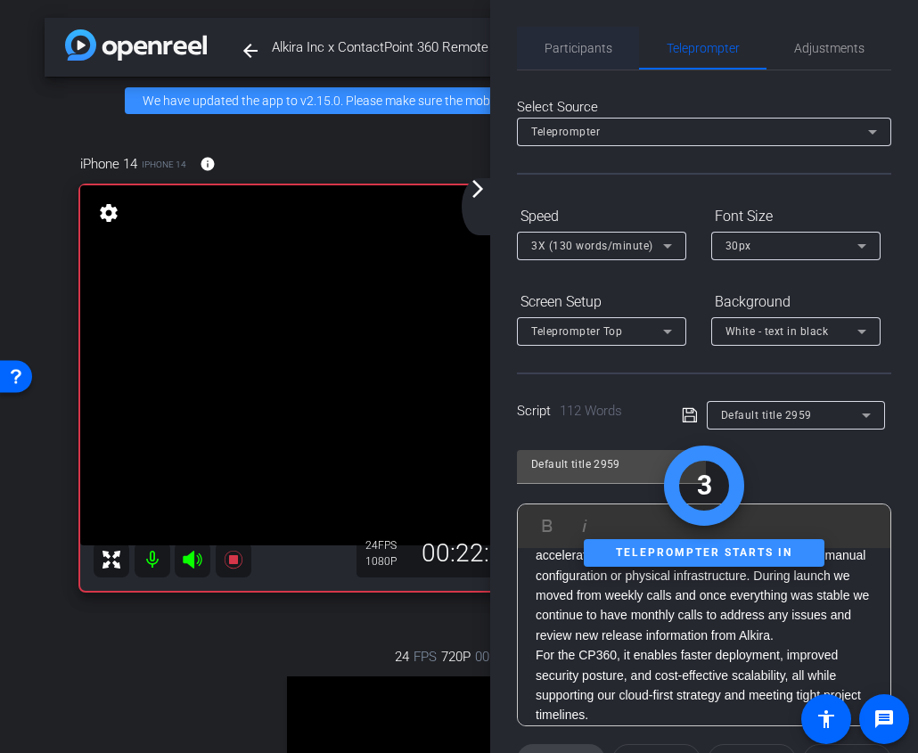
click at [595, 47] on span "Participants" at bounding box center [578, 48] width 68 height 12
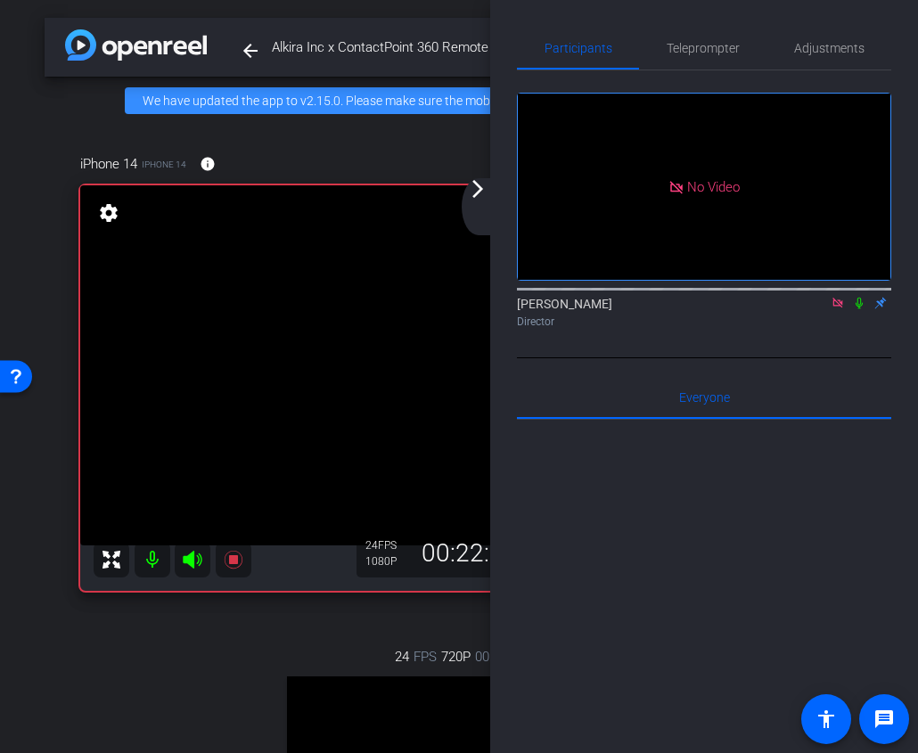
click at [860, 297] on icon at bounding box center [859, 303] width 14 height 12
click at [856, 297] on icon at bounding box center [859, 303] width 14 height 12
click at [687, 39] on span "Teleprompter" at bounding box center [702, 48] width 73 height 43
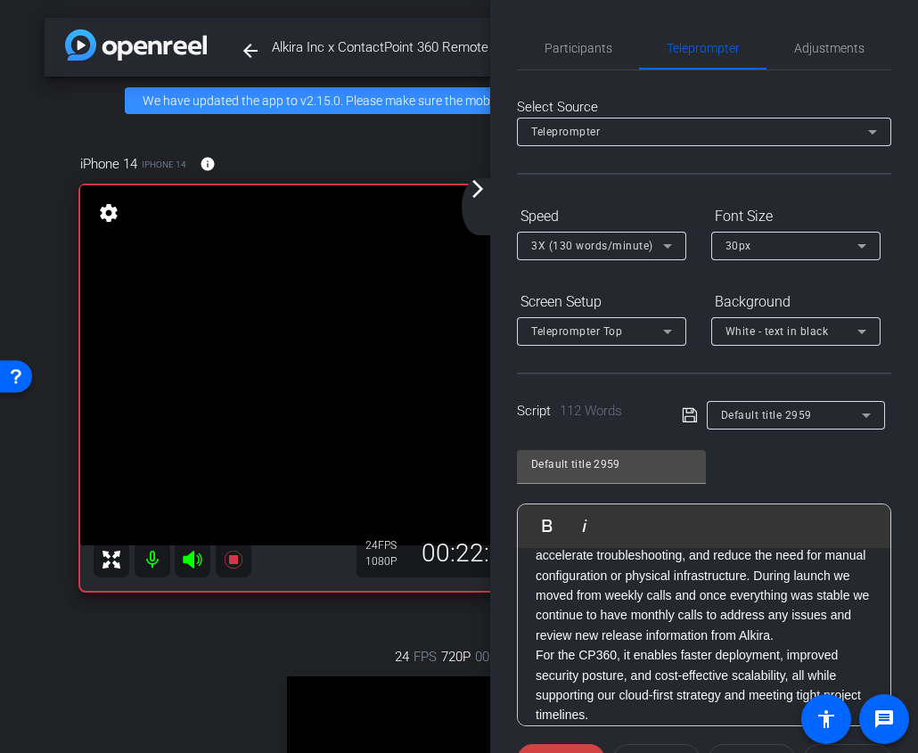
scroll to position [317, 0]
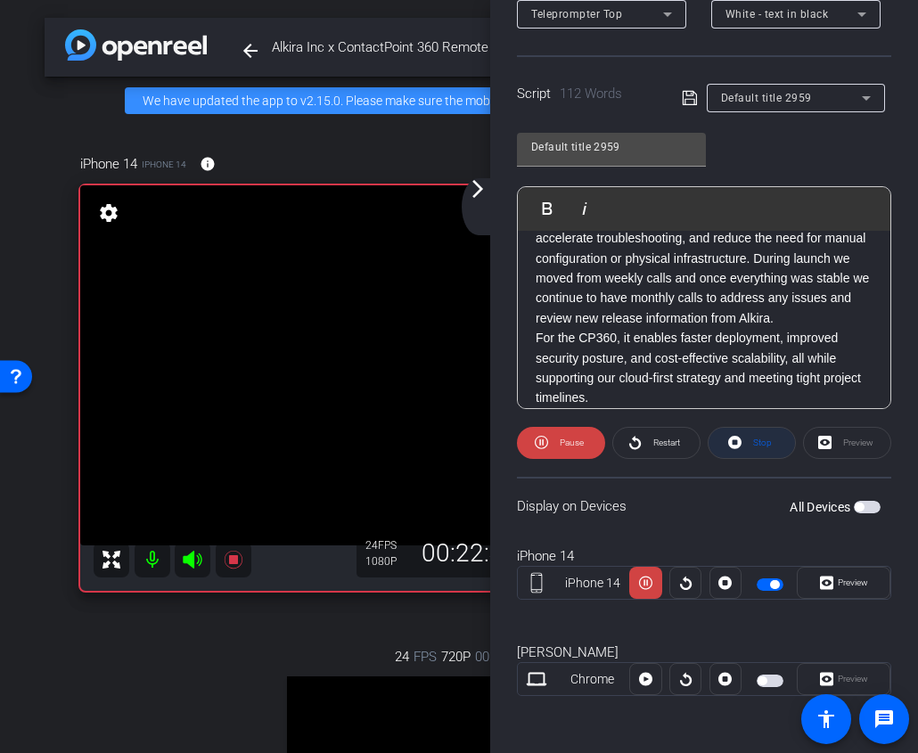
click at [768, 450] on span "Stop" at bounding box center [759, 442] width 23 height 25
click at [589, 440] on span at bounding box center [561, 442] width 86 height 43
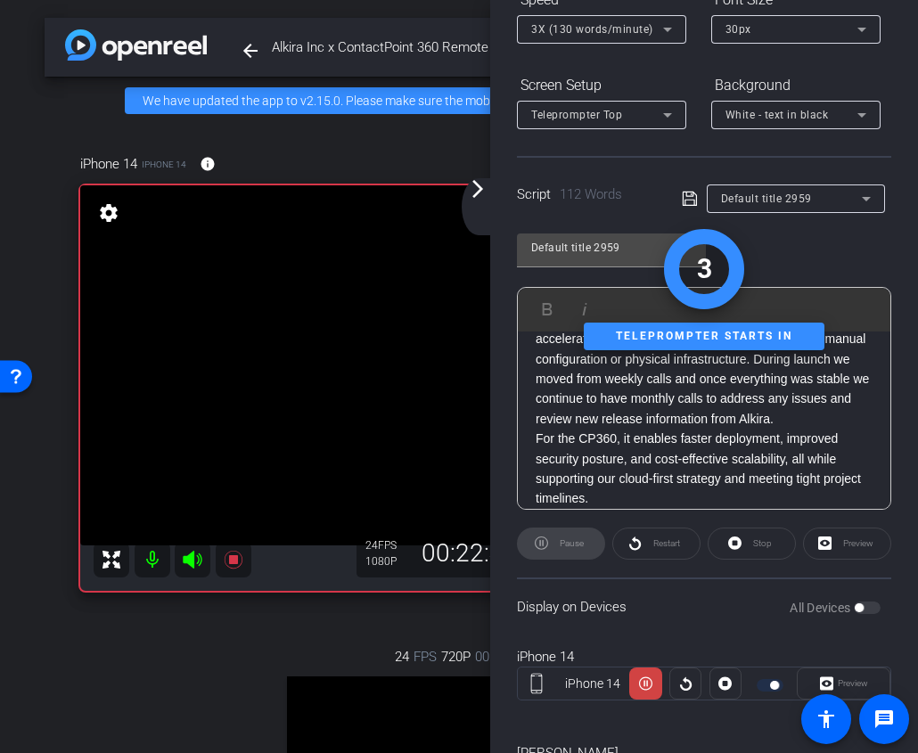
scroll to position [8, 0]
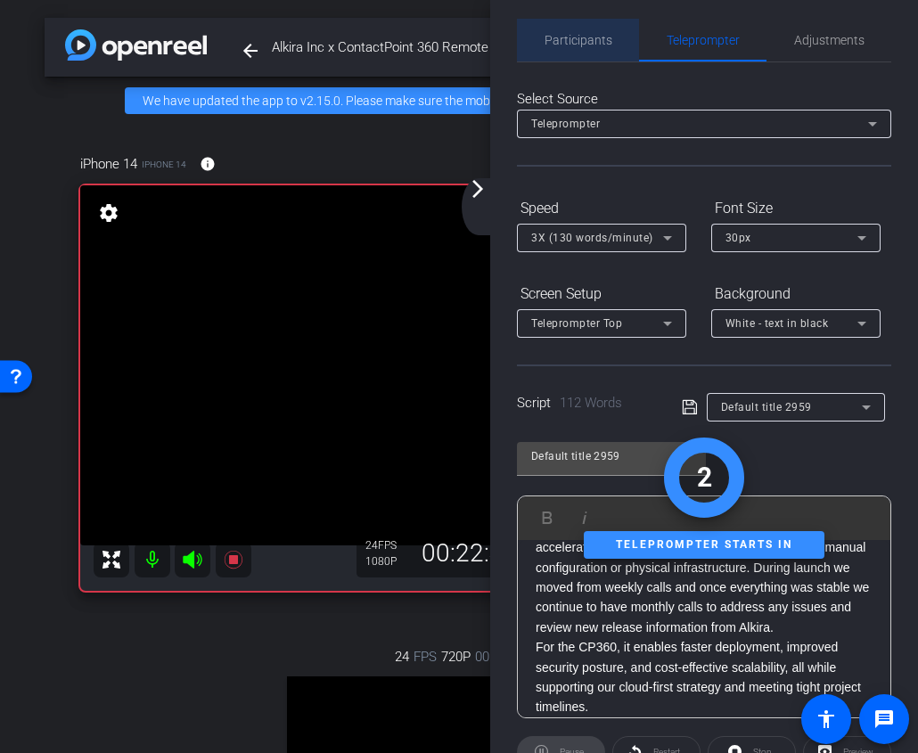
click at [603, 44] on span "Participants" at bounding box center [578, 40] width 68 height 12
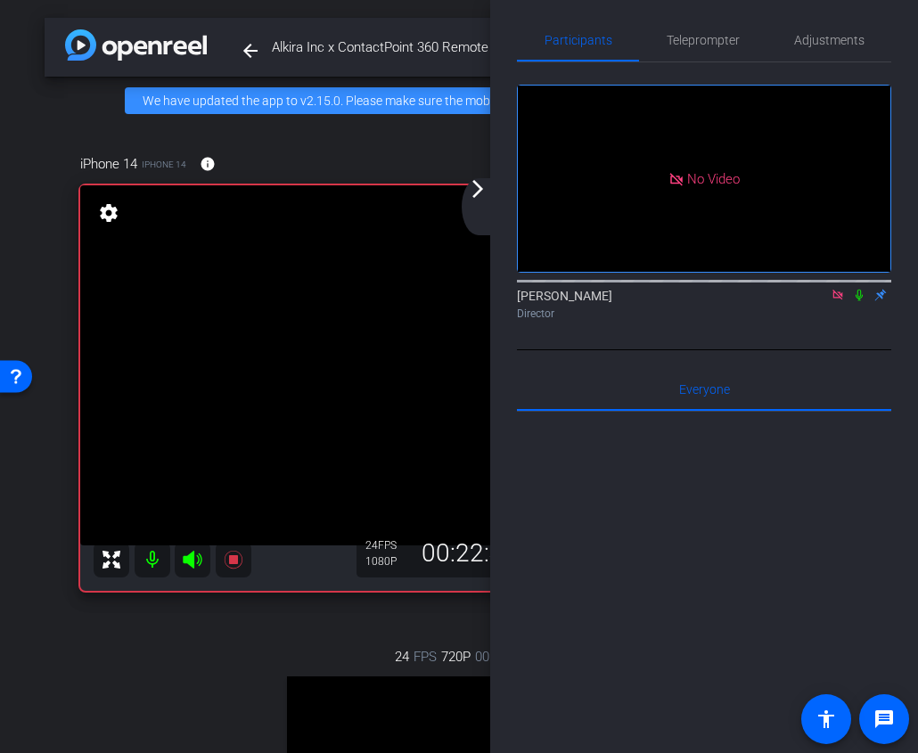
click at [863, 289] on icon at bounding box center [859, 295] width 14 height 12
click at [858, 289] on icon at bounding box center [859, 295] width 14 height 12
click at [719, 51] on span "Teleprompter" at bounding box center [702, 40] width 73 height 43
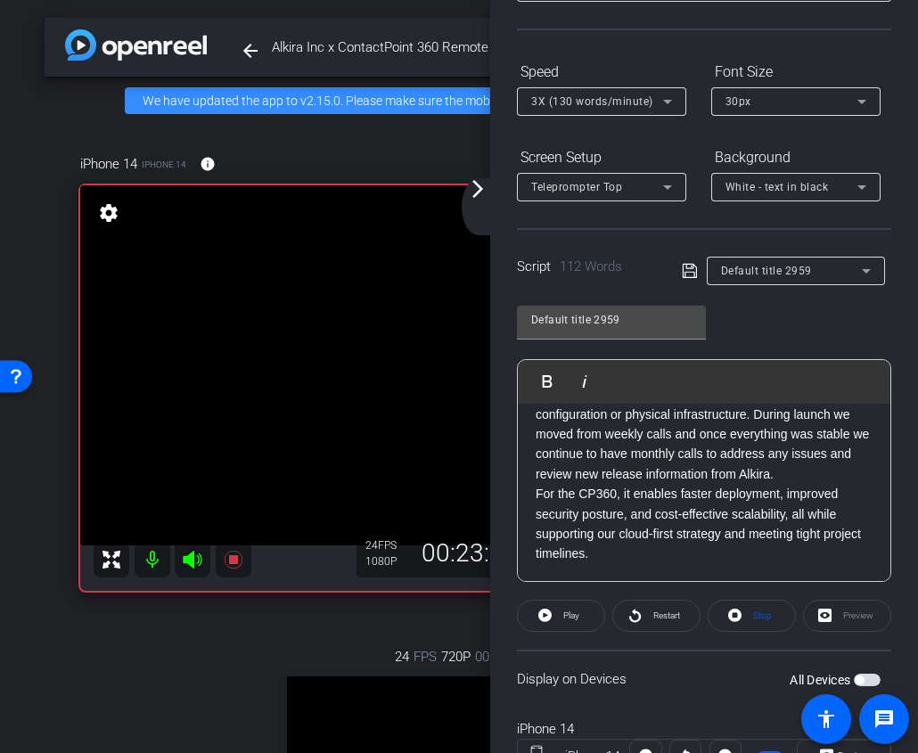
scroll to position [161, 0]
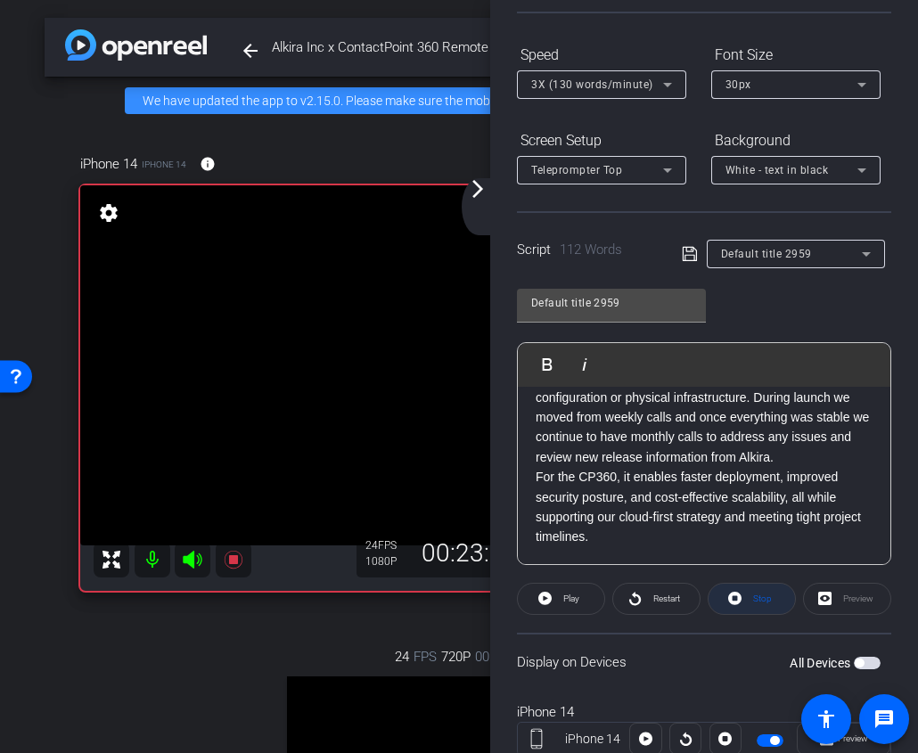
click at [744, 593] on span at bounding box center [751, 598] width 86 height 43
click at [598, 585] on span at bounding box center [561, 598] width 86 height 43
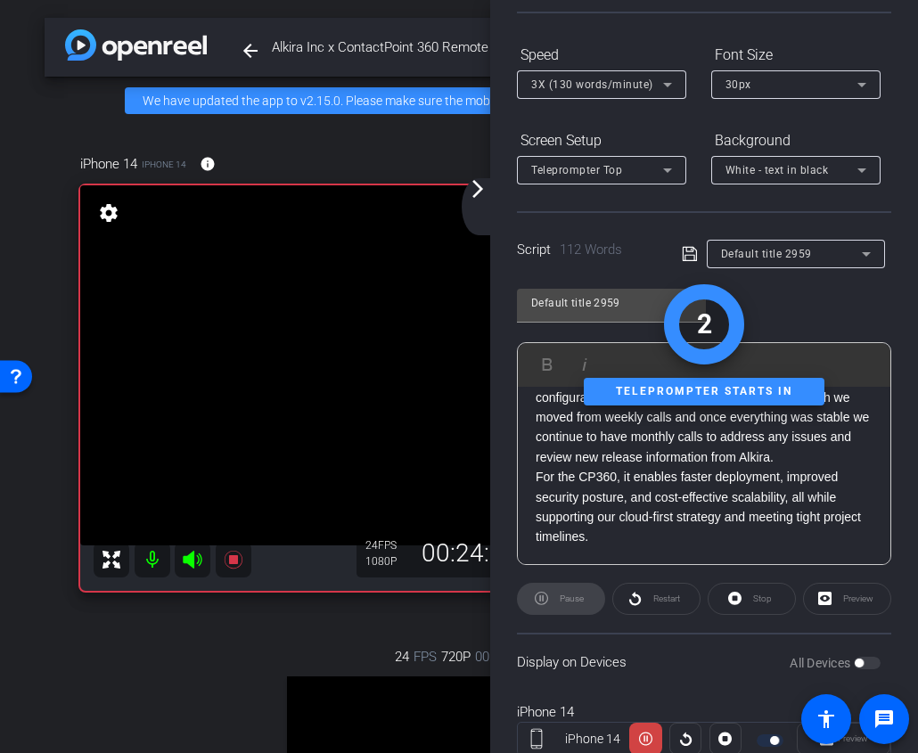
scroll to position [0, 0]
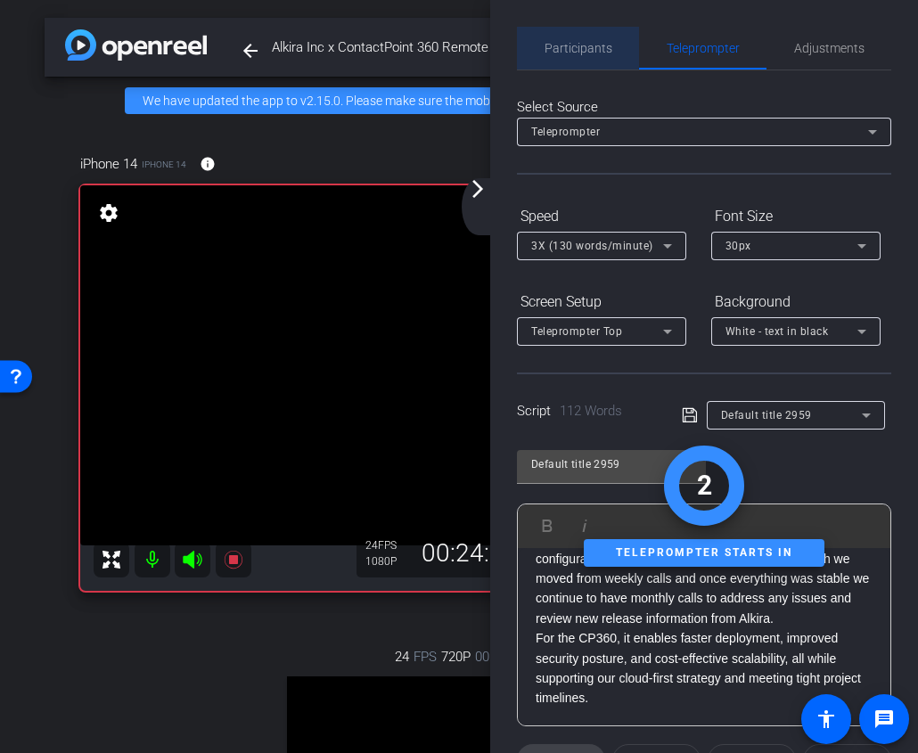
click at [577, 44] on span "Participants" at bounding box center [578, 48] width 68 height 12
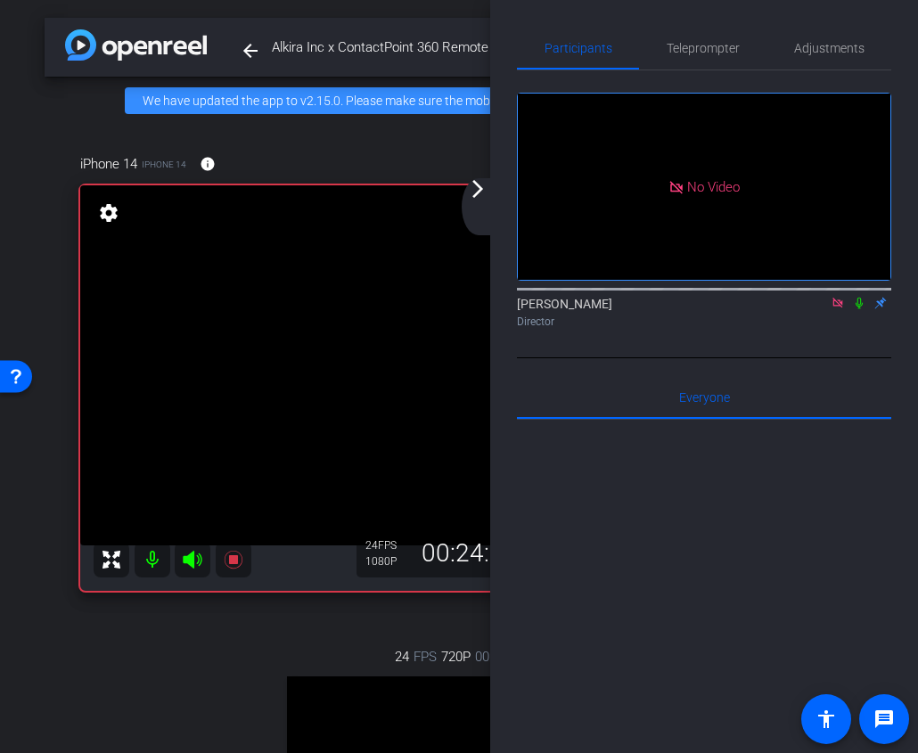
click at [857, 298] on icon at bounding box center [858, 304] width 7 height 12
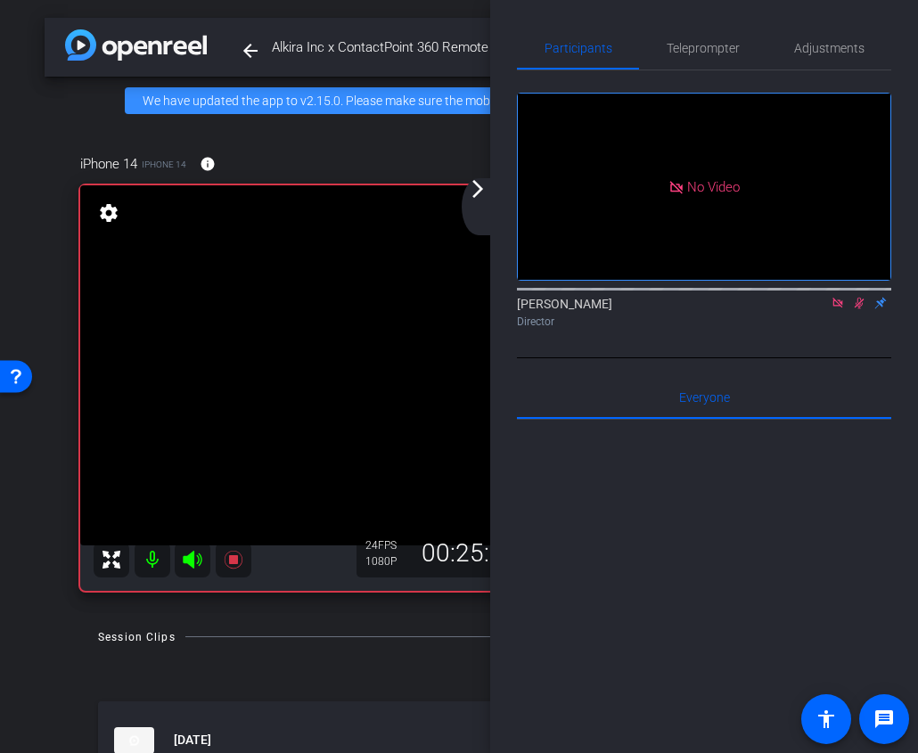
click at [857, 298] on icon at bounding box center [860, 304] width 10 height 12
click at [710, 46] on span "Teleprompter" at bounding box center [702, 48] width 73 height 12
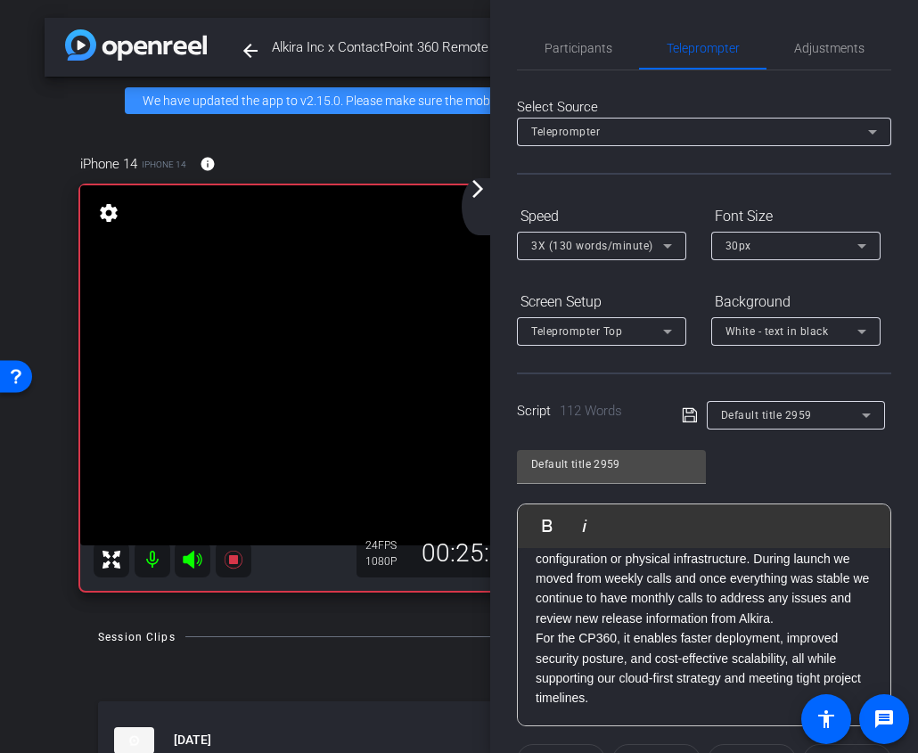
scroll to position [221, 0]
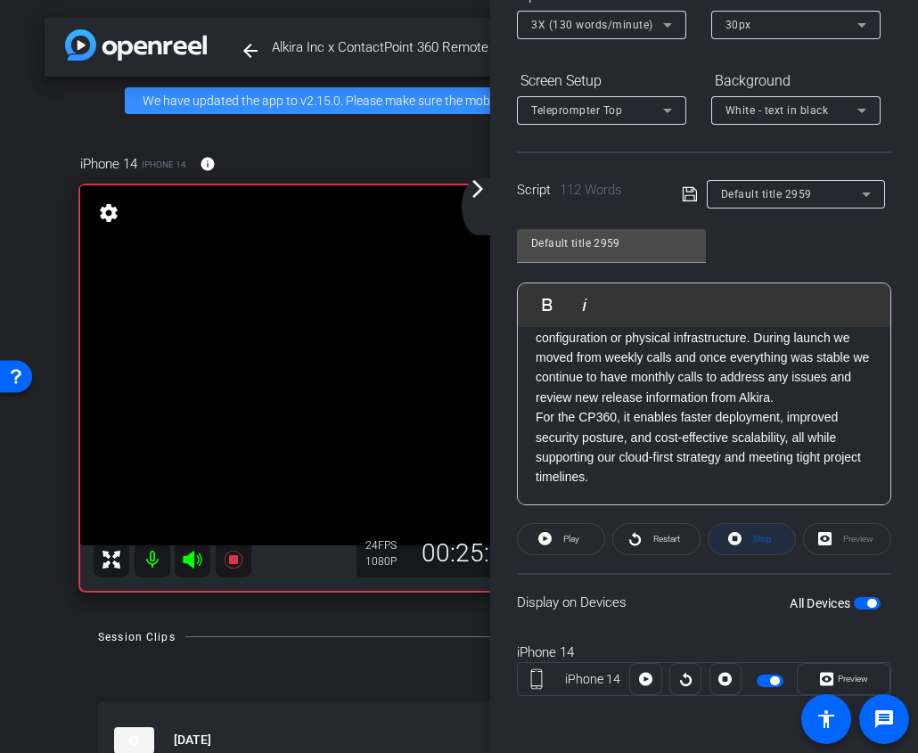
click at [763, 542] on span "Stop" at bounding box center [762, 539] width 19 height 10
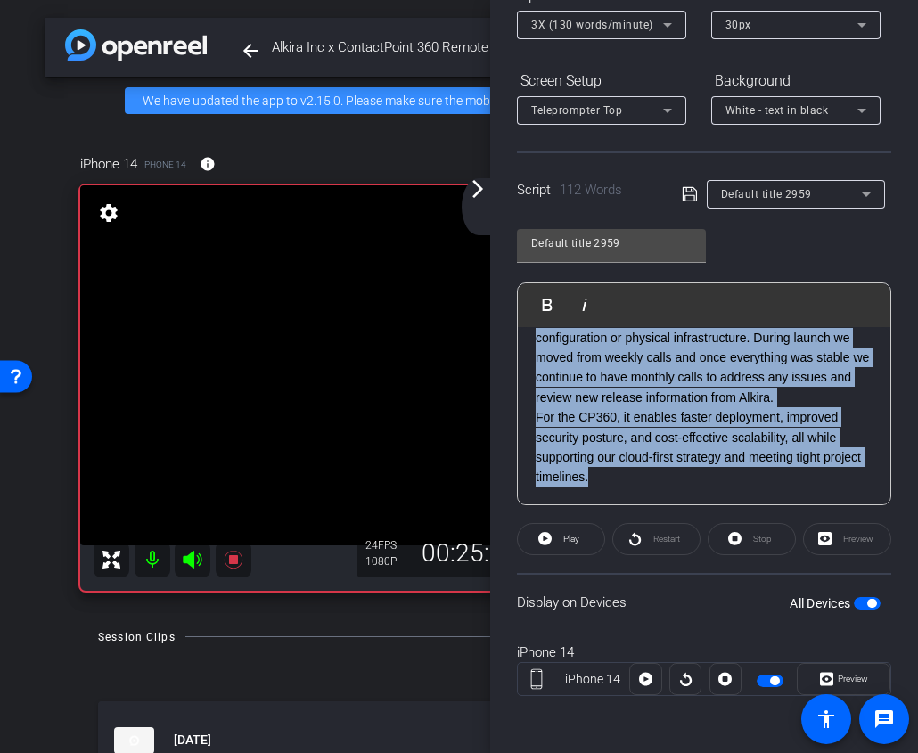
drag, startPoint x: 628, startPoint y: 482, endPoint x: 479, endPoint y: 172, distance: 343.9
click at [479, 172] on div "arrow_back Alkira Inc x ContactPoint 360 Remote - [PERSON_NAME][EMAIL_ADDRESS][…" at bounding box center [459, 376] width 918 height 753
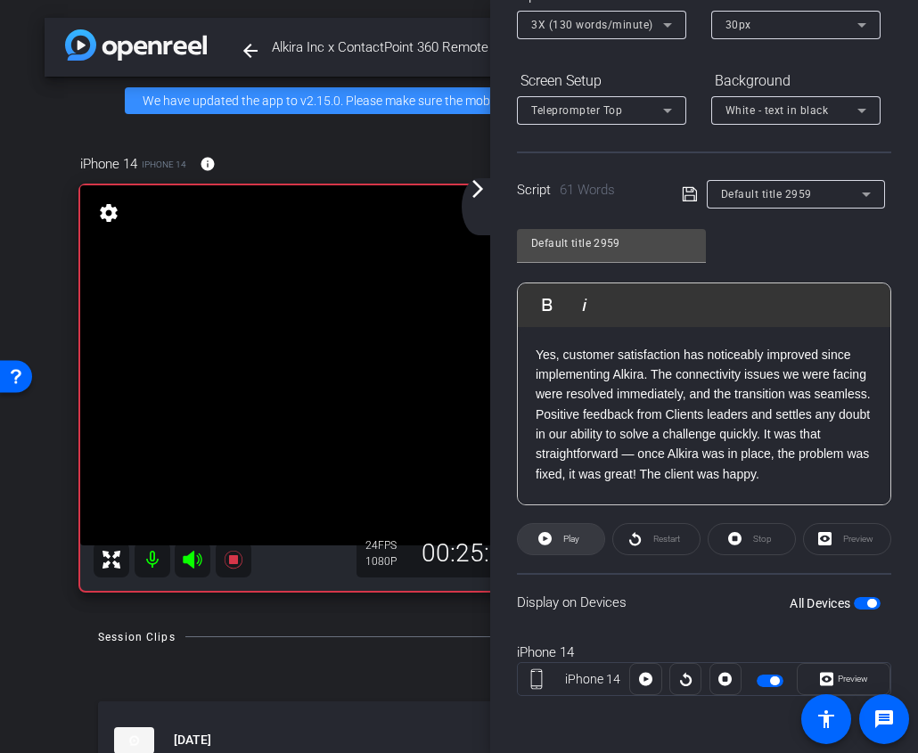
click at [585, 540] on span at bounding box center [561, 539] width 86 height 43
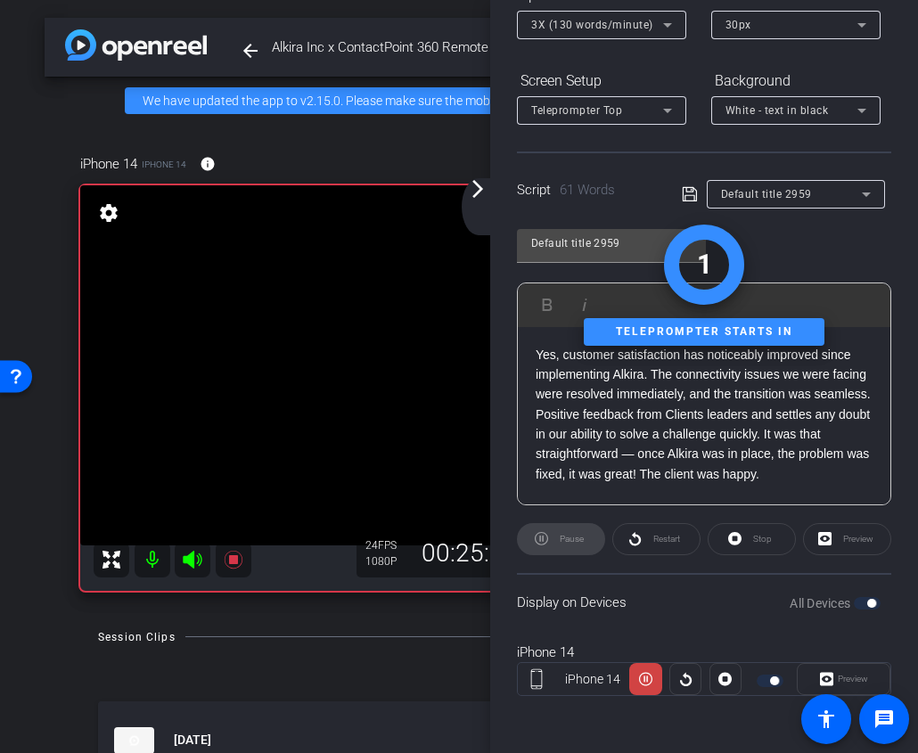
click at [777, 540] on div "Stop" at bounding box center [751, 539] width 88 height 32
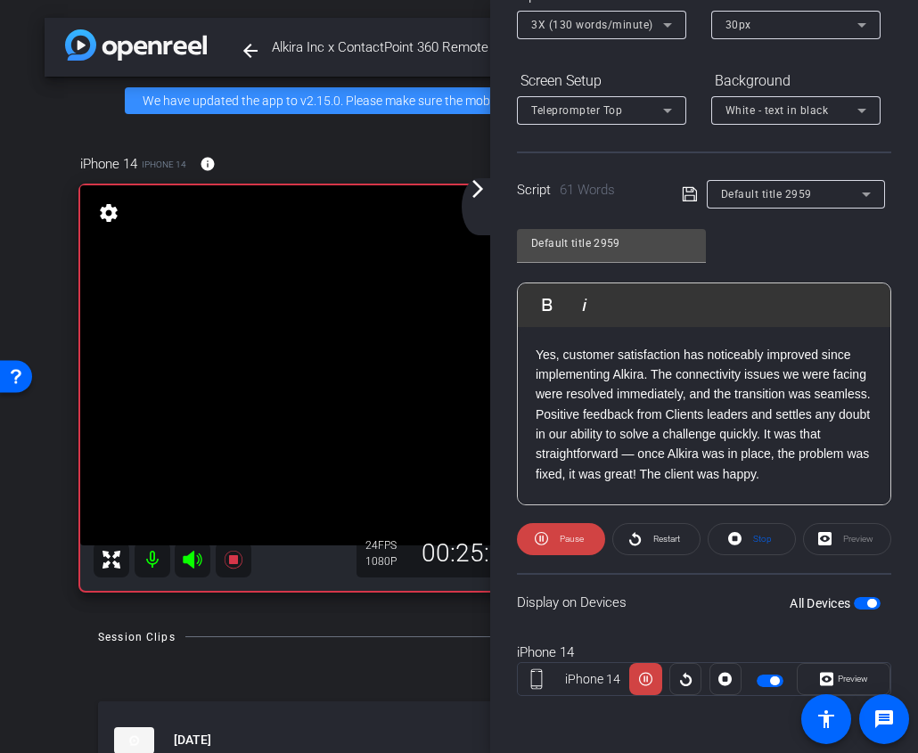
click at [777, 540] on span at bounding box center [751, 539] width 86 height 43
drag, startPoint x: 565, startPoint y: 359, endPoint x: 479, endPoint y: 348, distance: 86.2
click at [479, 348] on div "arrow_back Alkira Inc x ContactPoint 360 Remote - [PERSON_NAME][EMAIL_ADDRESS][…" at bounding box center [459, 376] width 918 height 753
click at [786, 389] on p "Customer satisfaction has noticeably improved since implementing Alkira. The co…" at bounding box center [704, 415] width 337 height 140
click at [569, 560] on openreel-capture-teleprompter "Speed 3X (130 words/minute) Font Size 30px Screen Setup Teleprompter Top Backgr…" at bounding box center [704, 353] width 374 height 747
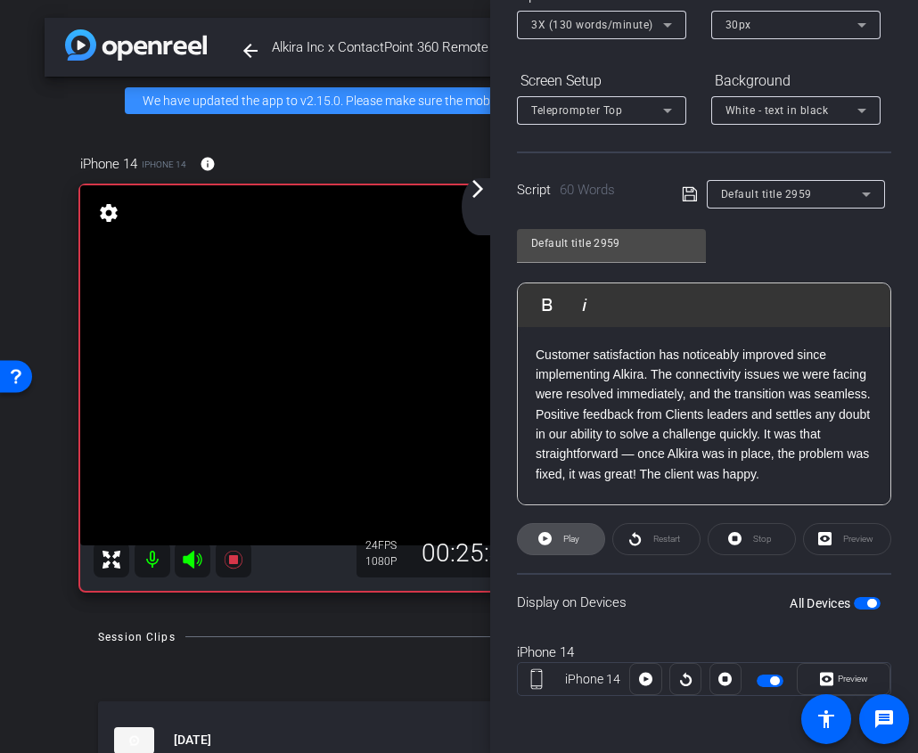
click at [557, 532] on span at bounding box center [561, 539] width 86 height 43
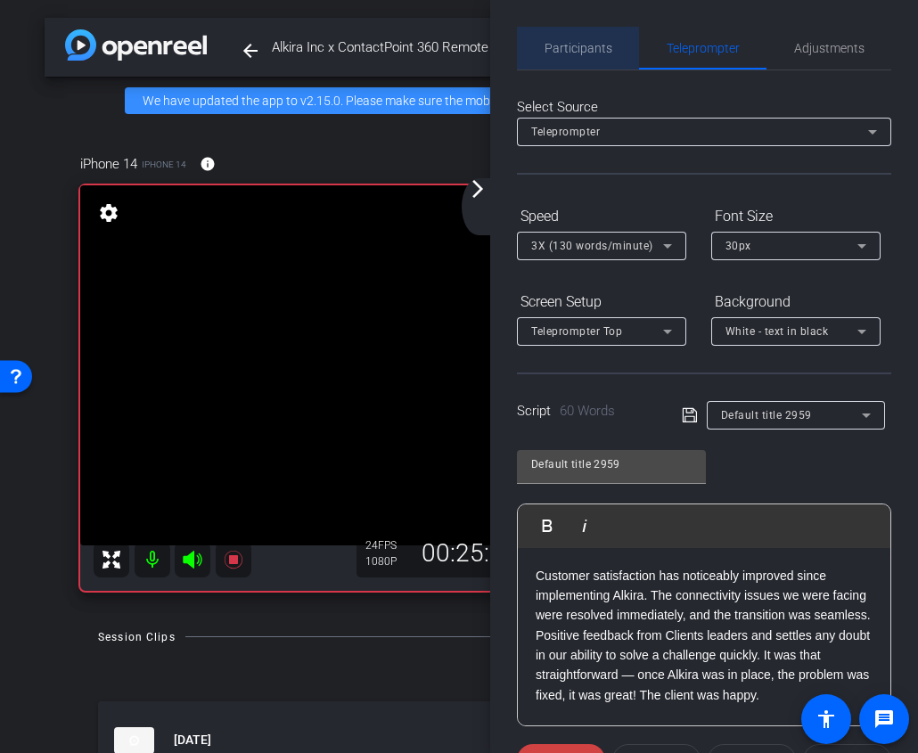
click at [590, 55] on span "Participants" at bounding box center [578, 48] width 68 height 43
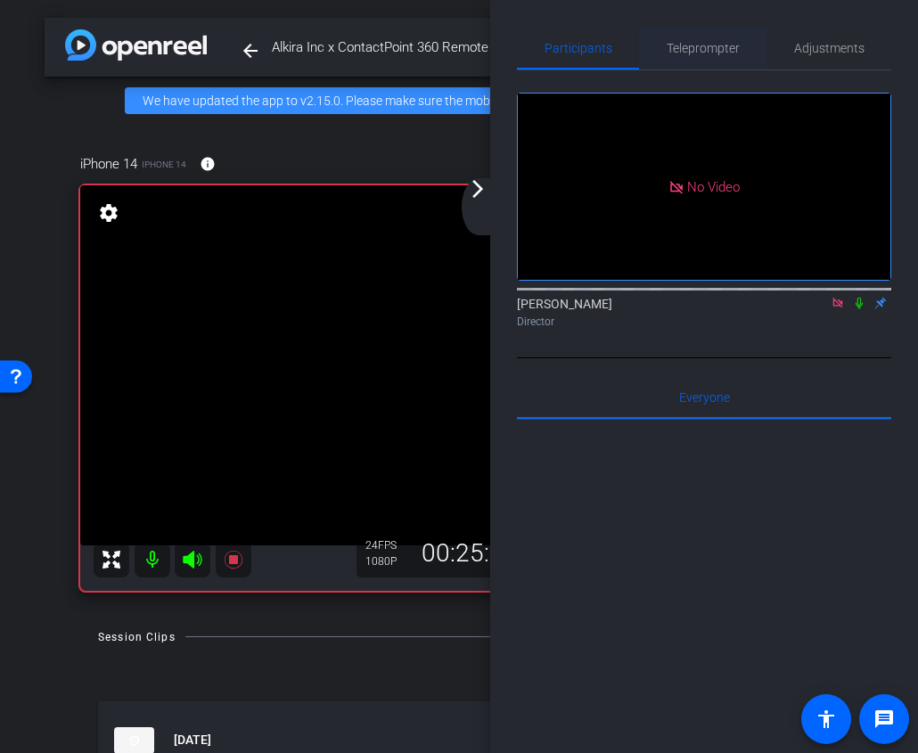
click at [688, 45] on span "Teleprompter" at bounding box center [702, 48] width 73 height 12
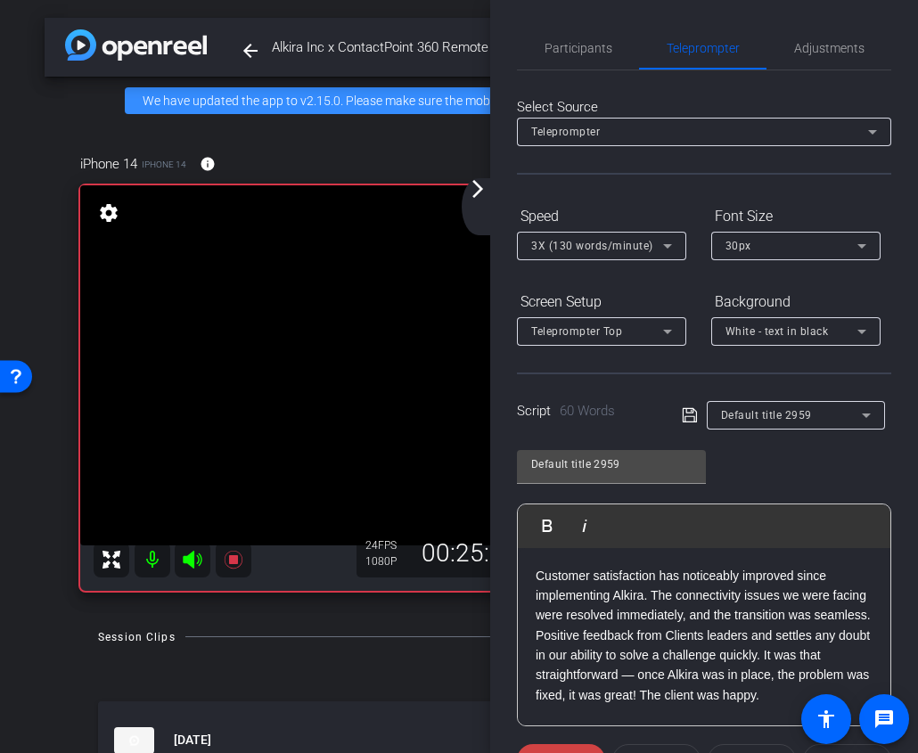
scroll to position [221, 0]
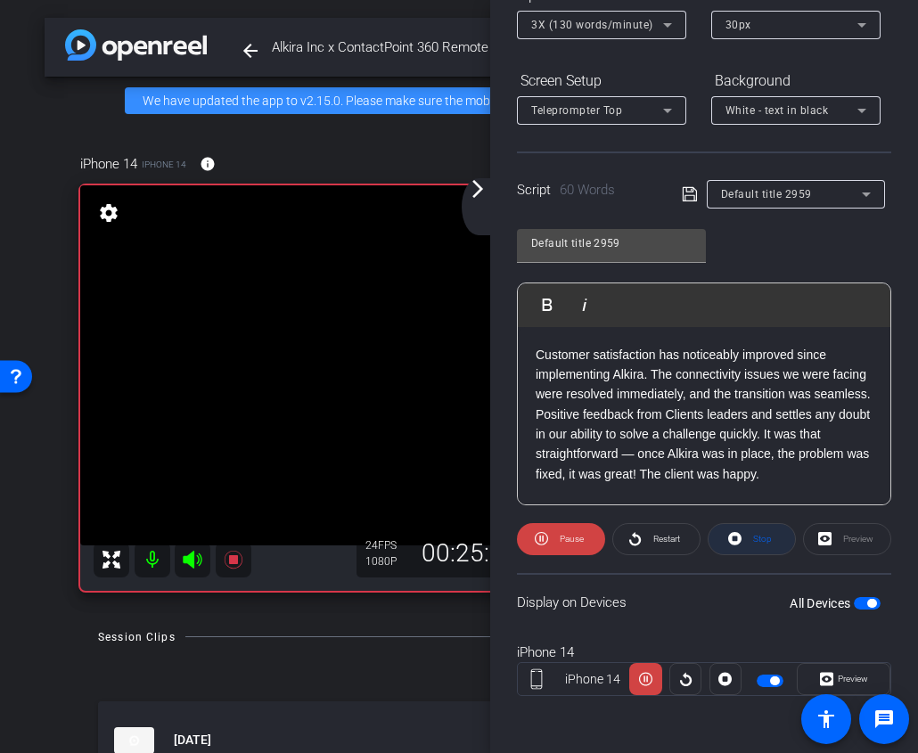
click at [754, 544] on span "Stop" at bounding box center [759, 539] width 23 height 25
click at [576, 543] on span "Play" at bounding box center [571, 539] width 16 height 10
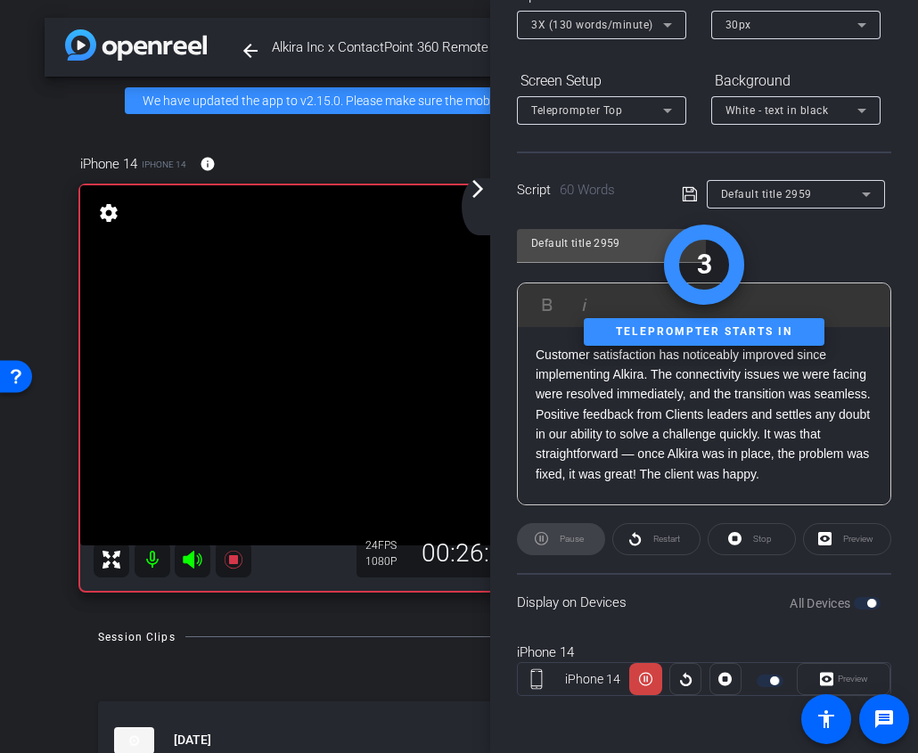
scroll to position [0, 0]
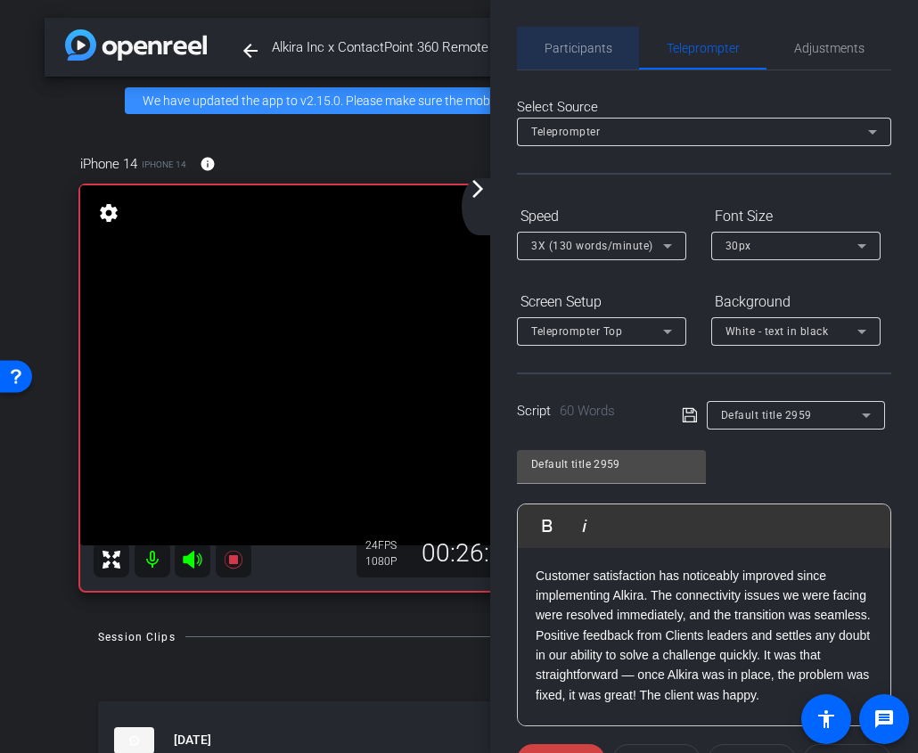
click at [585, 53] on span "Participants" at bounding box center [578, 48] width 68 height 12
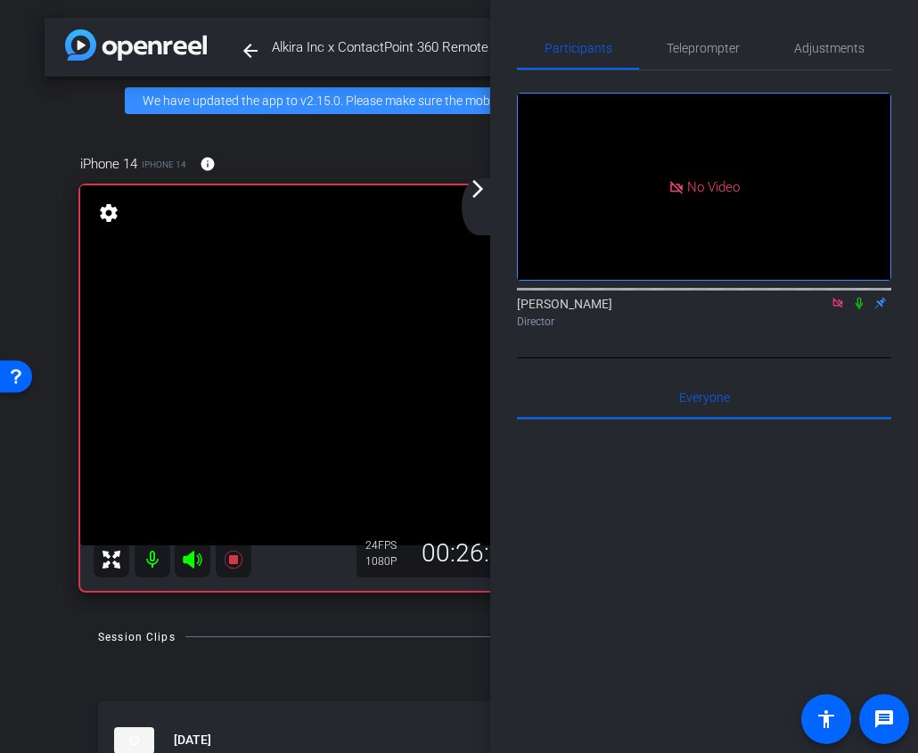
click at [855, 297] on icon at bounding box center [859, 303] width 14 height 12
click at [858, 298] on icon at bounding box center [860, 304] width 10 height 12
click at [689, 64] on span "Teleprompter" at bounding box center [702, 48] width 73 height 43
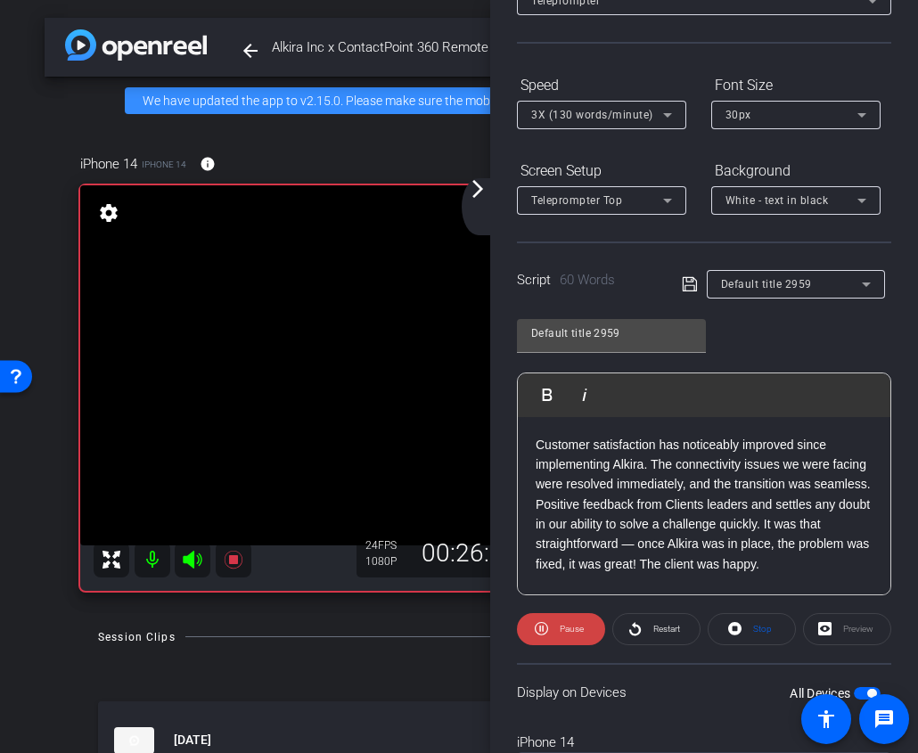
scroll to position [221, 0]
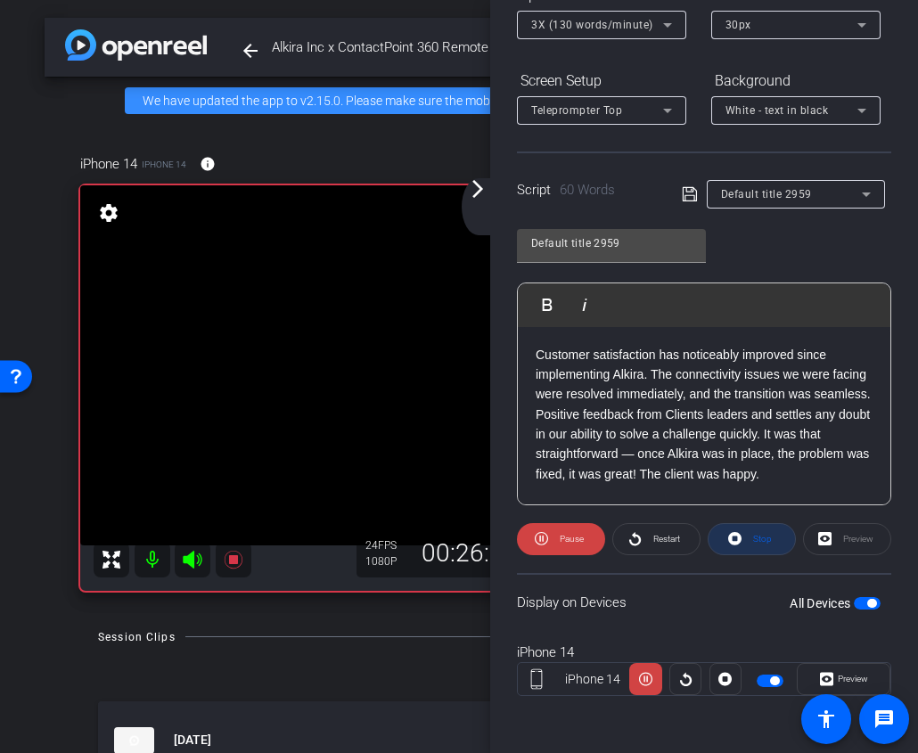
click at [744, 542] on span at bounding box center [751, 539] width 86 height 43
click at [577, 537] on span "Play" at bounding box center [571, 539] width 16 height 10
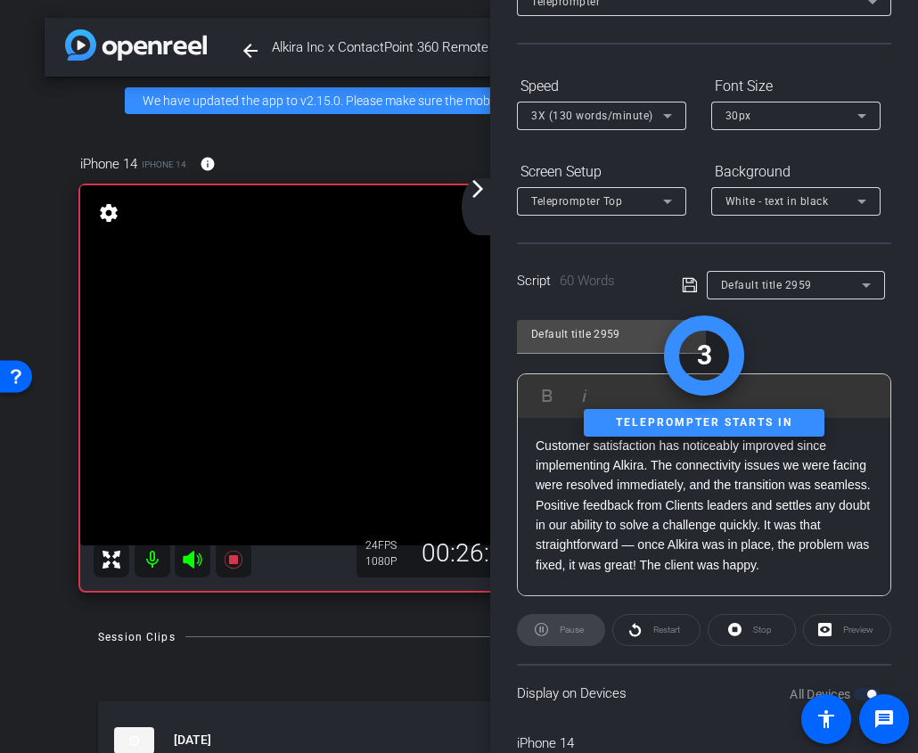
scroll to position [0, 0]
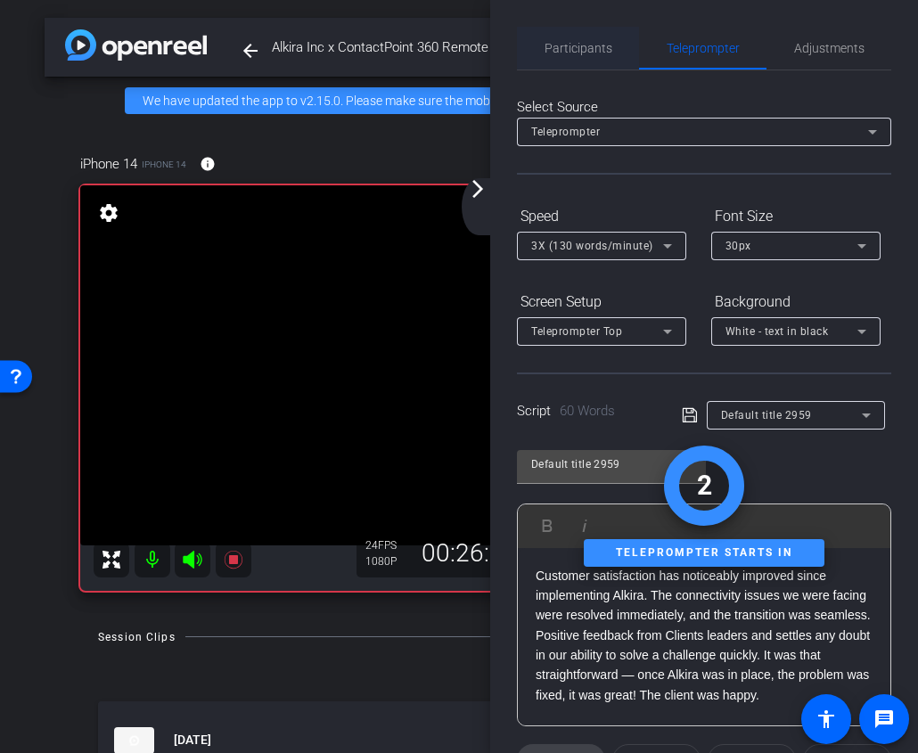
click at [588, 68] on span "Participants" at bounding box center [578, 48] width 68 height 43
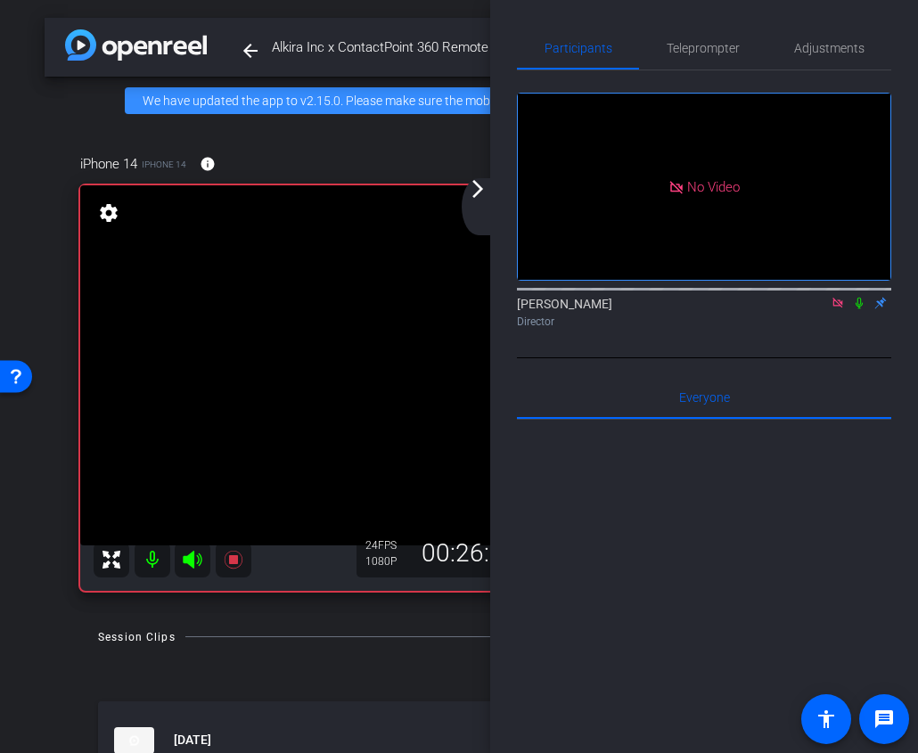
click at [861, 297] on icon at bounding box center [859, 303] width 14 height 12
click at [857, 295] on mat-icon at bounding box center [858, 303] width 21 height 16
click at [711, 49] on span "Teleprompter" at bounding box center [702, 48] width 73 height 12
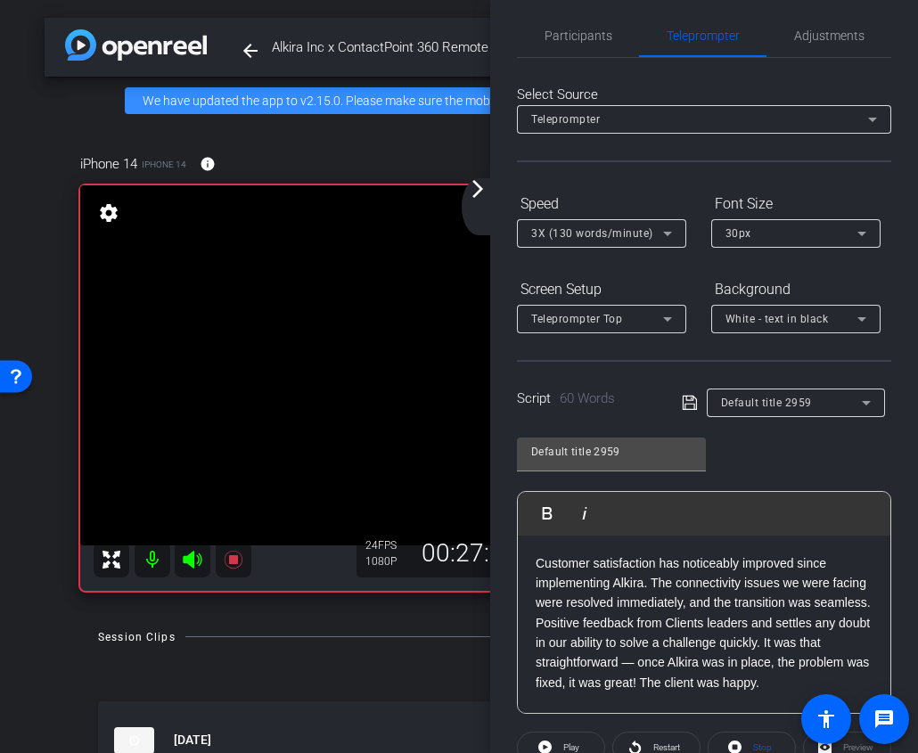
scroll to position [18, 0]
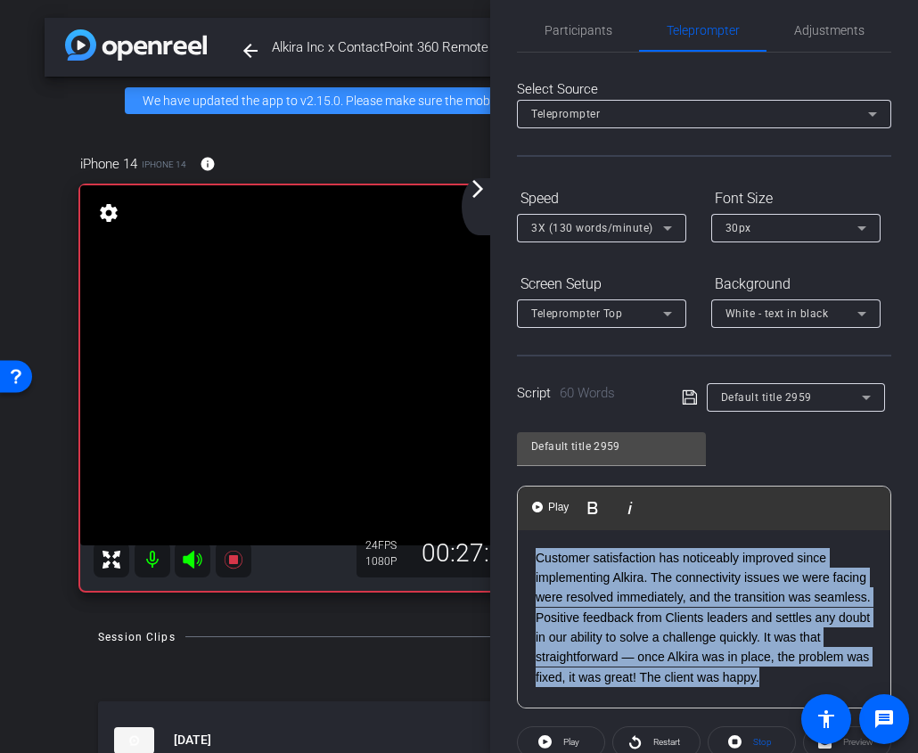
drag, startPoint x: 794, startPoint y: 676, endPoint x: 477, endPoint y: 469, distance: 379.1
click at [477, 469] on div "arrow_back Alkira Inc x ContactPoint 360 Remote - [PERSON_NAME][EMAIL_ADDRESS][…" at bounding box center [459, 376] width 918 height 753
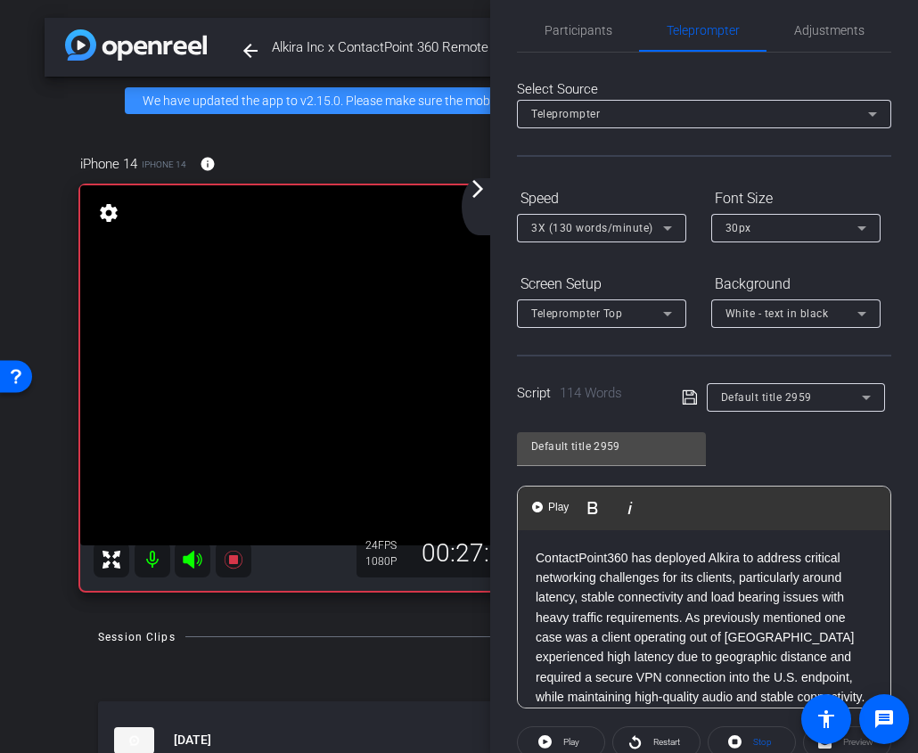
scroll to position [142, 0]
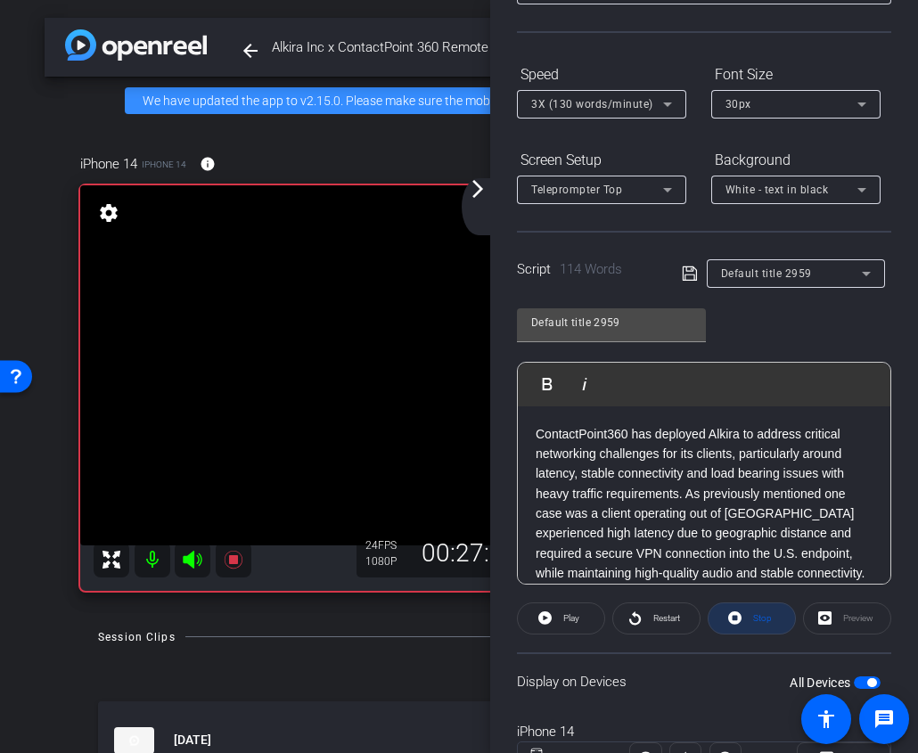
click at [741, 622] on span at bounding box center [751, 618] width 86 height 43
click at [581, 626] on span at bounding box center [561, 618] width 86 height 43
click at [749, 616] on span "Stop" at bounding box center [759, 618] width 23 height 25
click at [558, 618] on span at bounding box center [561, 618] width 86 height 43
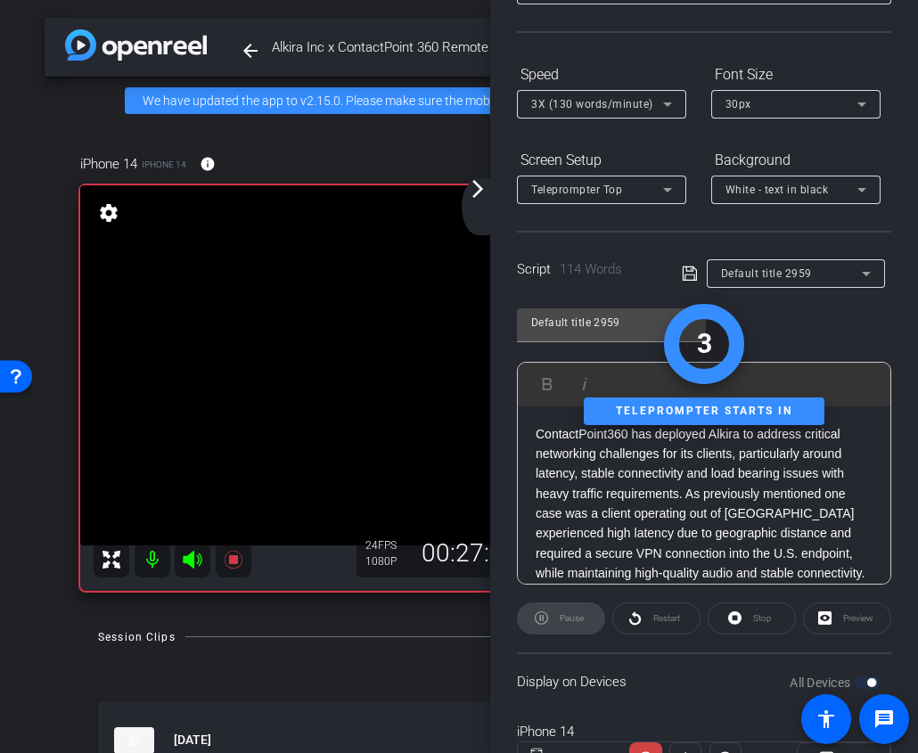
scroll to position [0, 0]
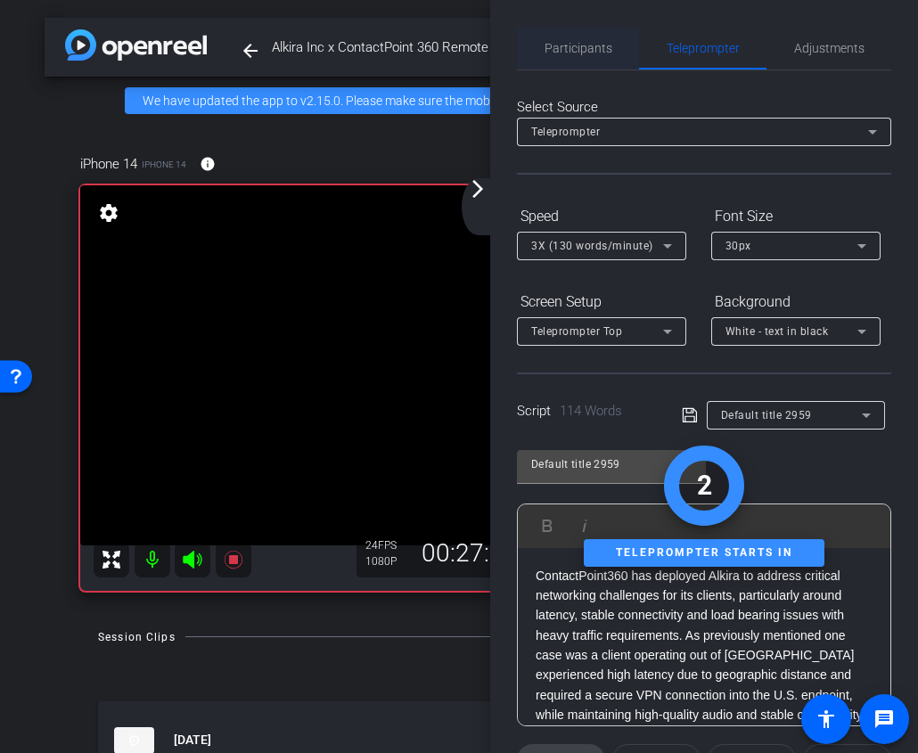
click at [585, 38] on span "Participants" at bounding box center [578, 48] width 68 height 43
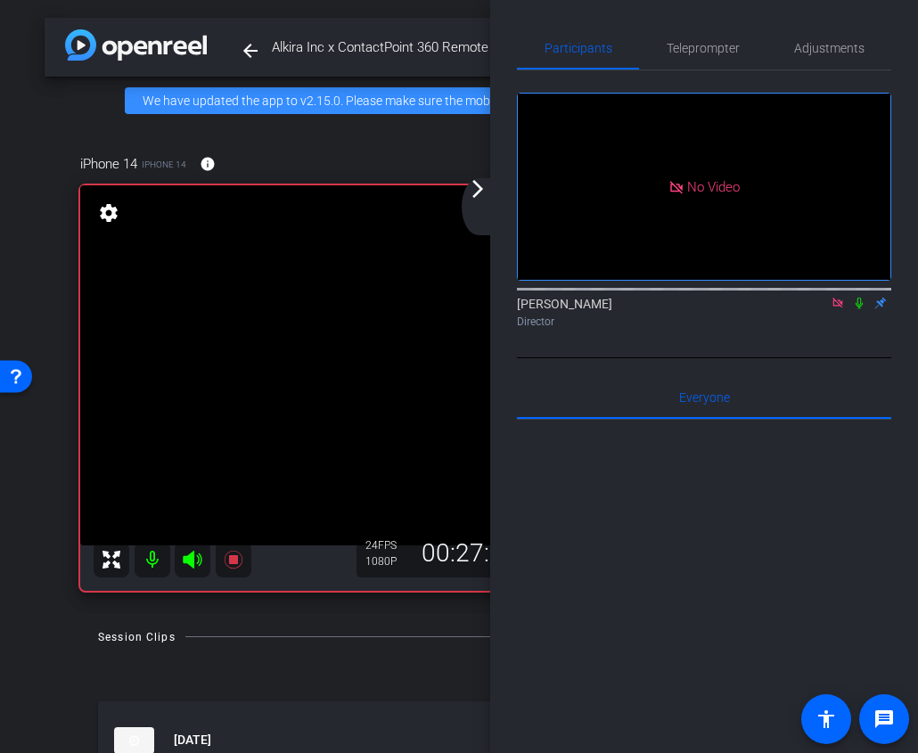
click at [857, 298] on icon at bounding box center [858, 304] width 7 height 12
click at [860, 297] on icon at bounding box center [859, 303] width 14 height 12
click at [708, 55] on span "Teleprompter" at bounding box center [702, 48] width 73 height 43
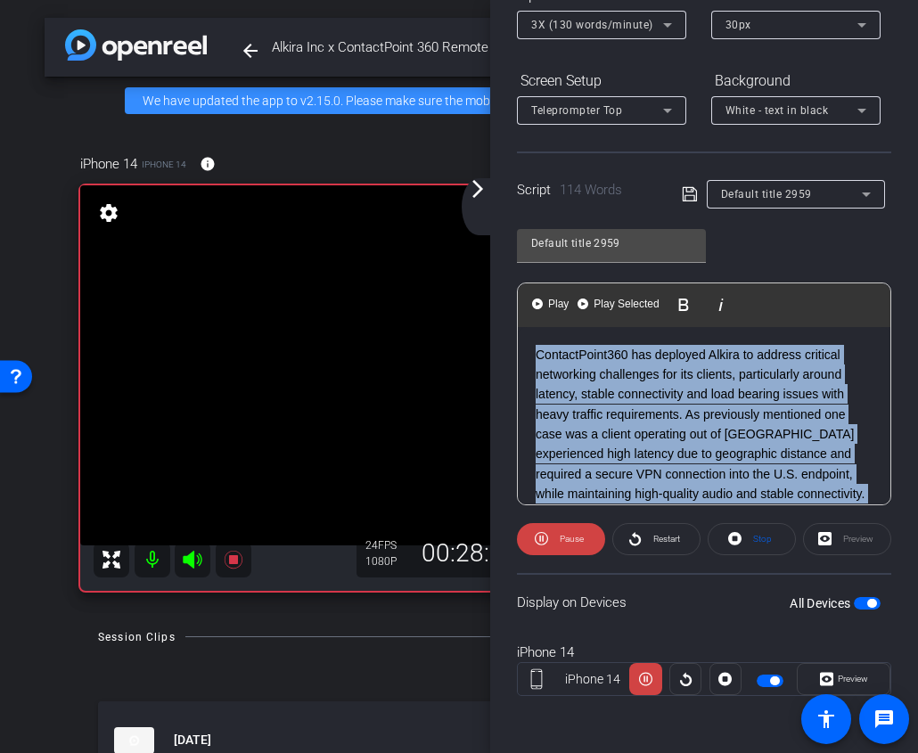
drag, startPoint x: 628, startPoint y: 414, endPoint x: 488, endPoint y: 272, distance: 199.7
click at [488, 272] on div "arrow_back Alkira Inc x ContactPoint 360 Remote - [PERSON_NAME][EMAIL_ADDRESS][…" at bounding box center [459, 376] width 918 height 753
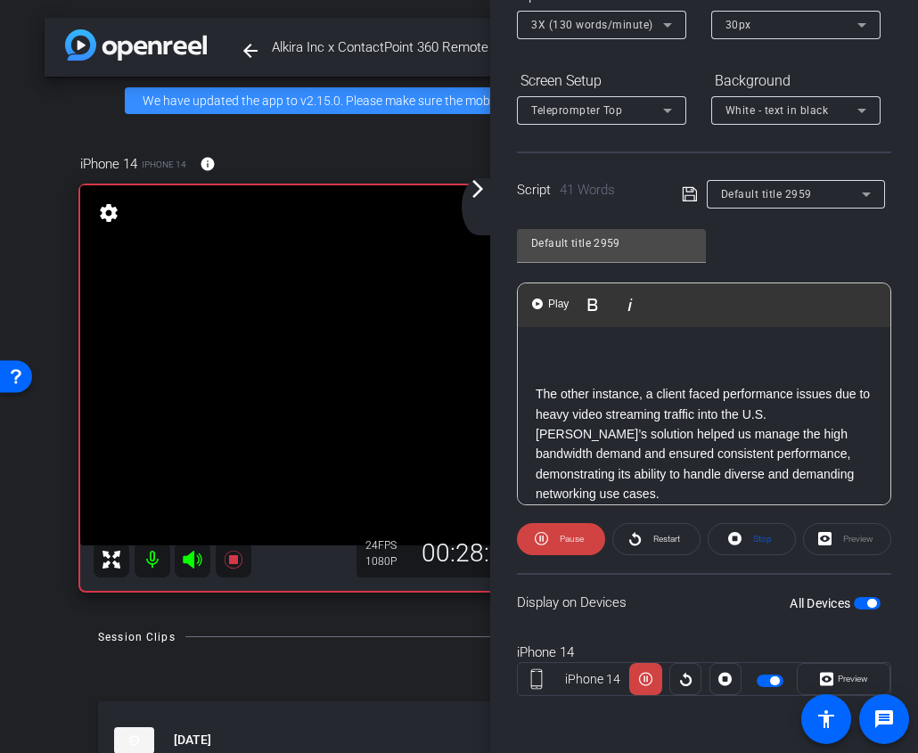
click at [530, 396] on div "The other instance, a client faced performance issues due to heavy video stream…" at bounding box center [704, 424] width 372 height 195
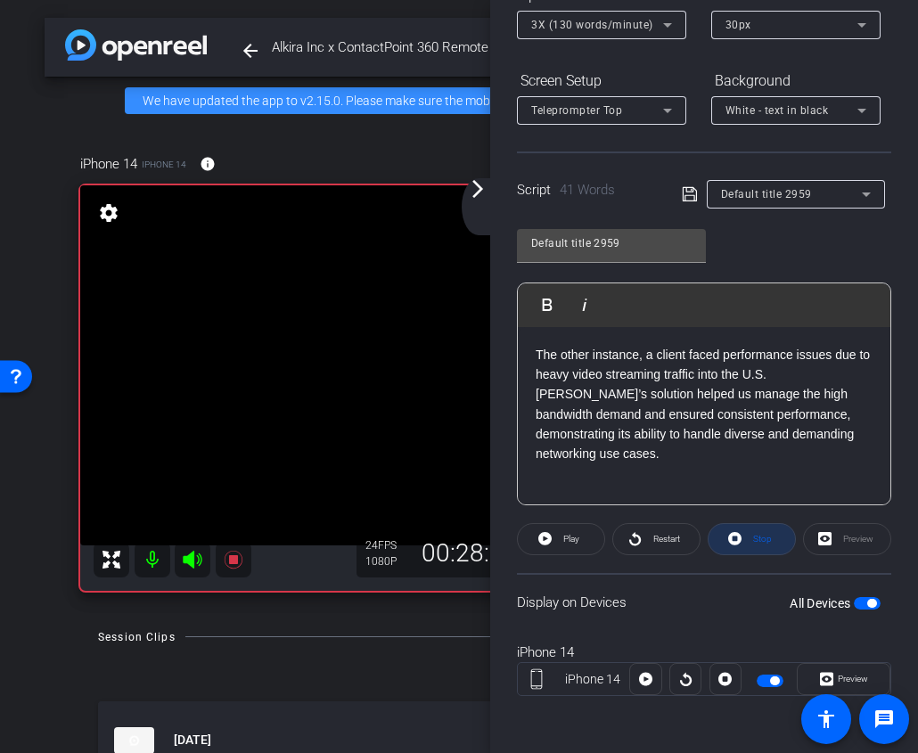
click at [772, 545] on span at bounding box center [751, 539] width 86 height 43
click at [570, 538] on span "Play" at bounding box center [571, 539] width 16 height 10
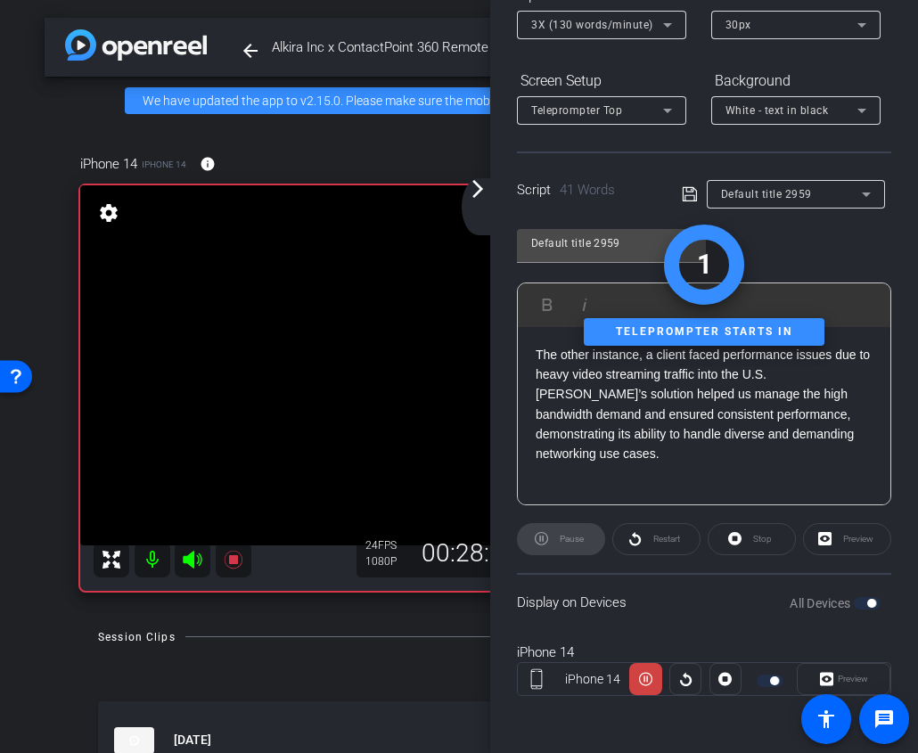
click at [737, 540] on div "Stop" at bounding box center [751, 539] width 88 height 32
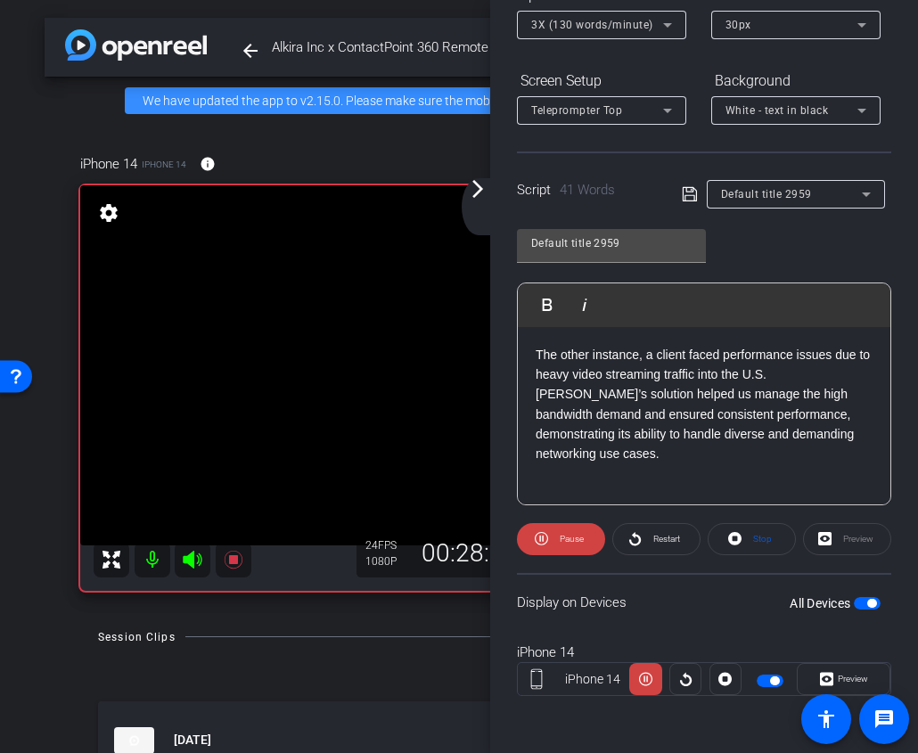
click at [737, 540] on icon at bounding box center [734, 538] width 13 height 22
click at [566, 543] on span "Play" at bounding box center [571, 539] width 16 height 10
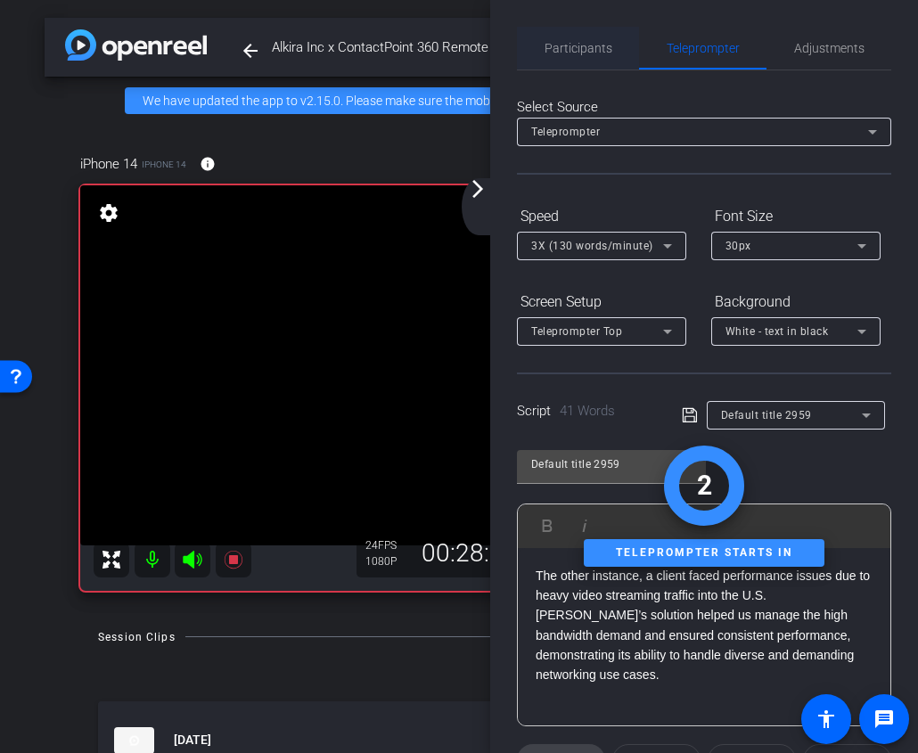
click at [571, 38] on span "Participants" at bounding box center [578, 48] width 68 height 43
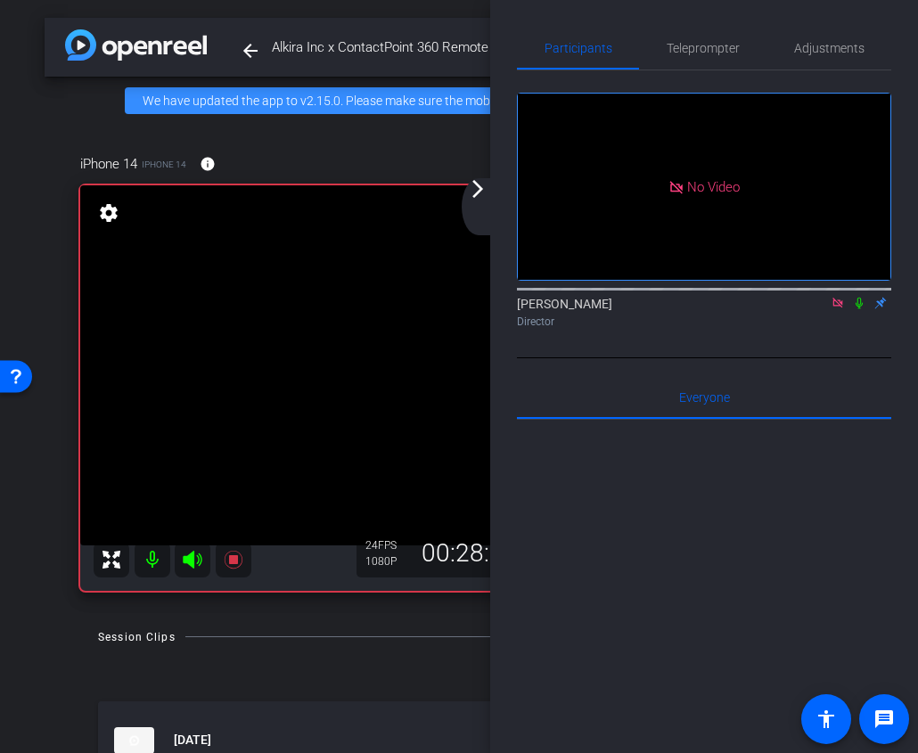
click at [862, 298] on icon at bounding box center [858, 304] width 7 height 12
click at [863, 297] on icon at bounding box center [859, 303] width 14 height 12
click at [700, 37] on span "Teleprompter" at bounding box center [702, 48] width 73 height 43
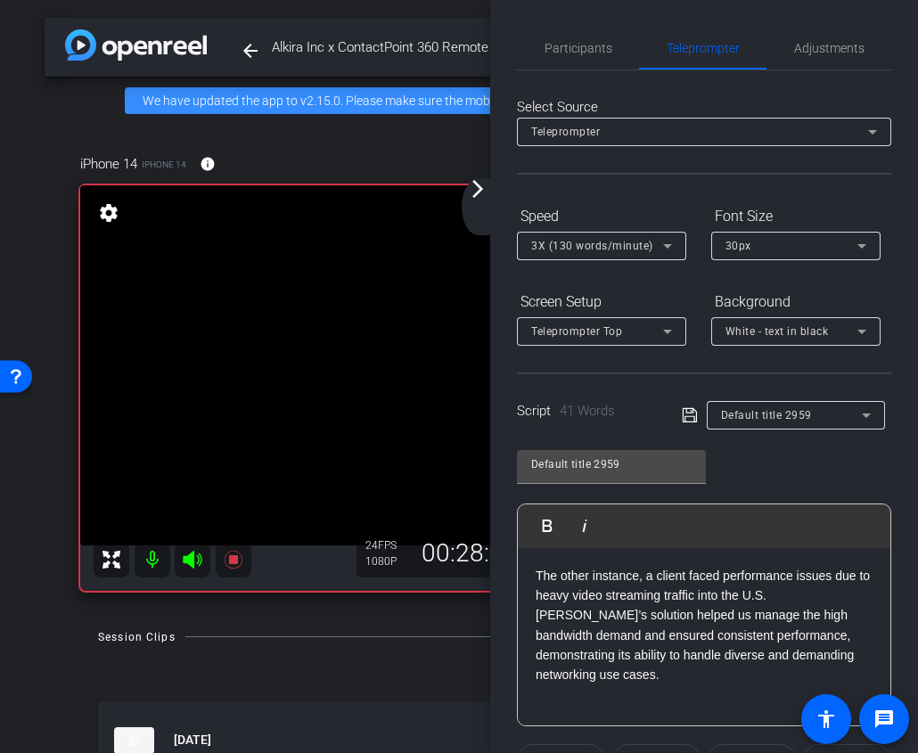
scroll to position [221, 0]
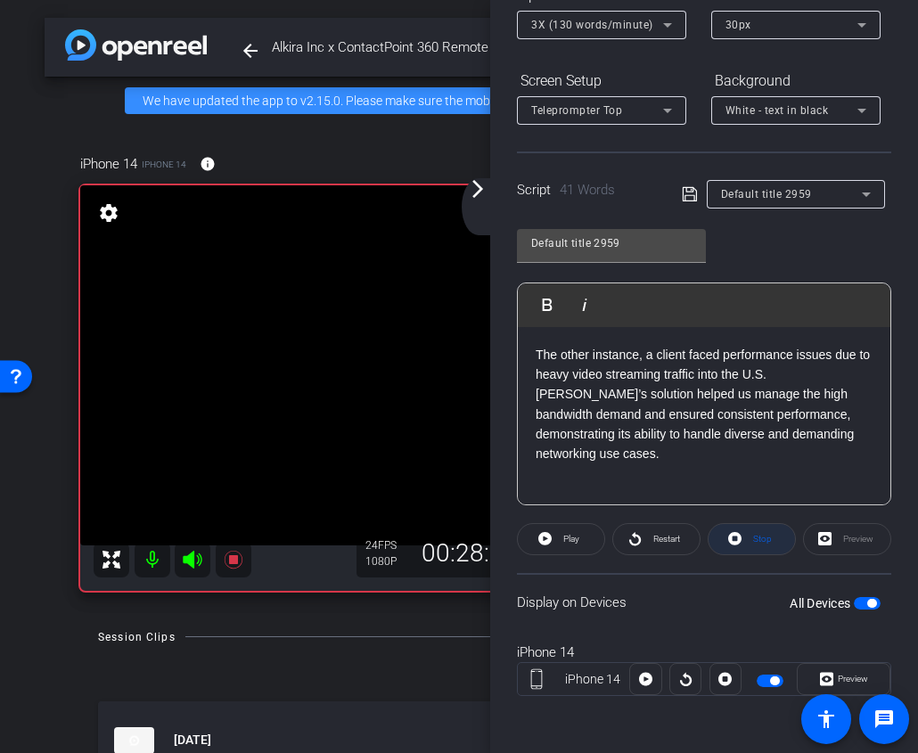
click at [754, 544] on span "Stop" at bounding box center [759, 539] width 23 height 25
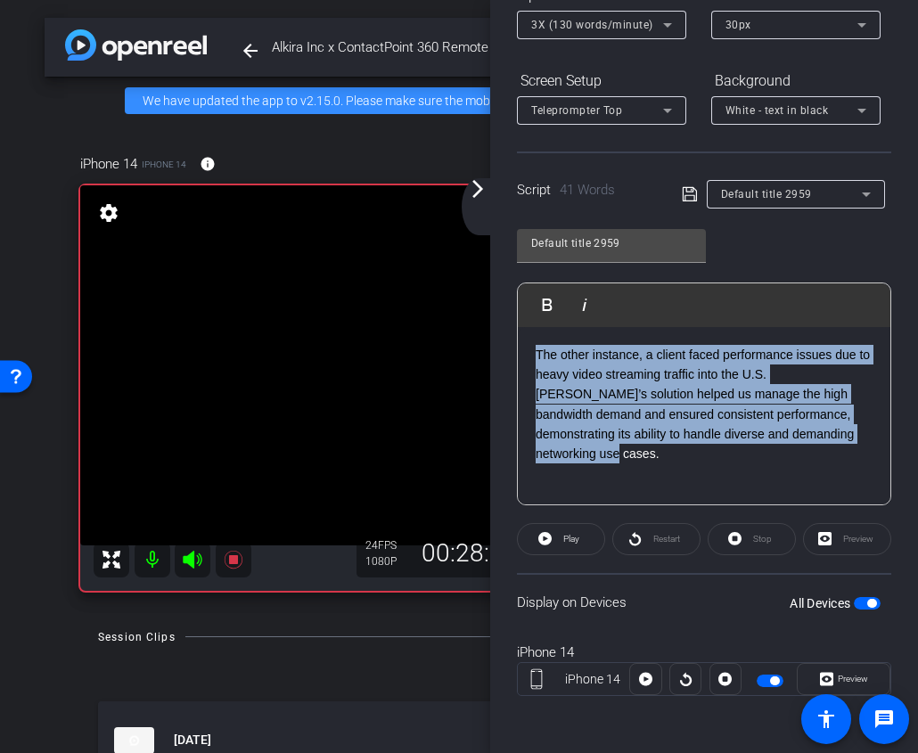
drag, startPoint x: 846, startPoint y: 447, endPoint x: 420, endPoint y: 282, distance: 456.7
click at [420, 282] on div "arrow_back Alkira Inc x ContactPoint 360 Remote - [PERSON_NAME][EMAIL_ADDRESS][…" at bounding box center [459, 376] width 918 height 753
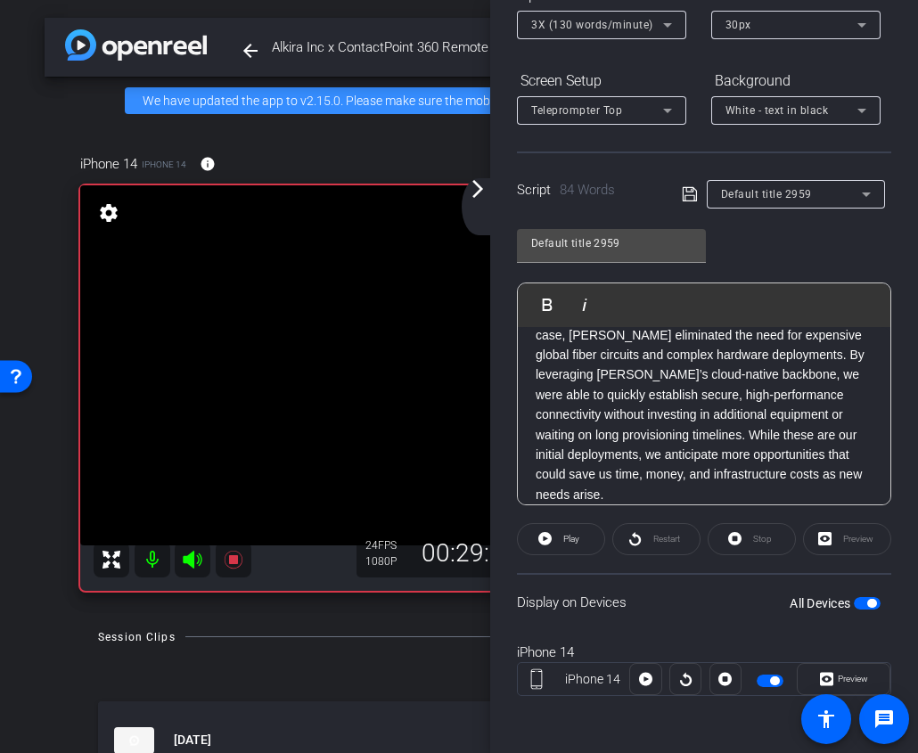
scroll to position [0, 0]
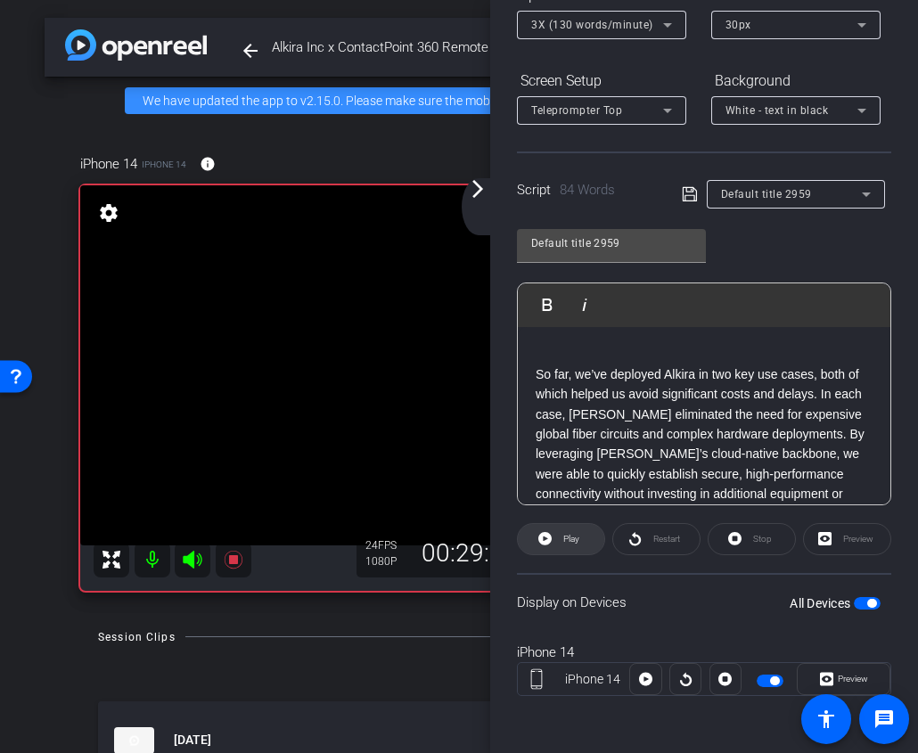
click at [566, 527] on span "Play" at bounding box center [569, 539] width 20 height 25
click at [754, 537] on span "Stop" at bounding box center [762, 539] width 19 height 10
click at [558, 530] on span at bounding box center [561, 539] width 86 height 43
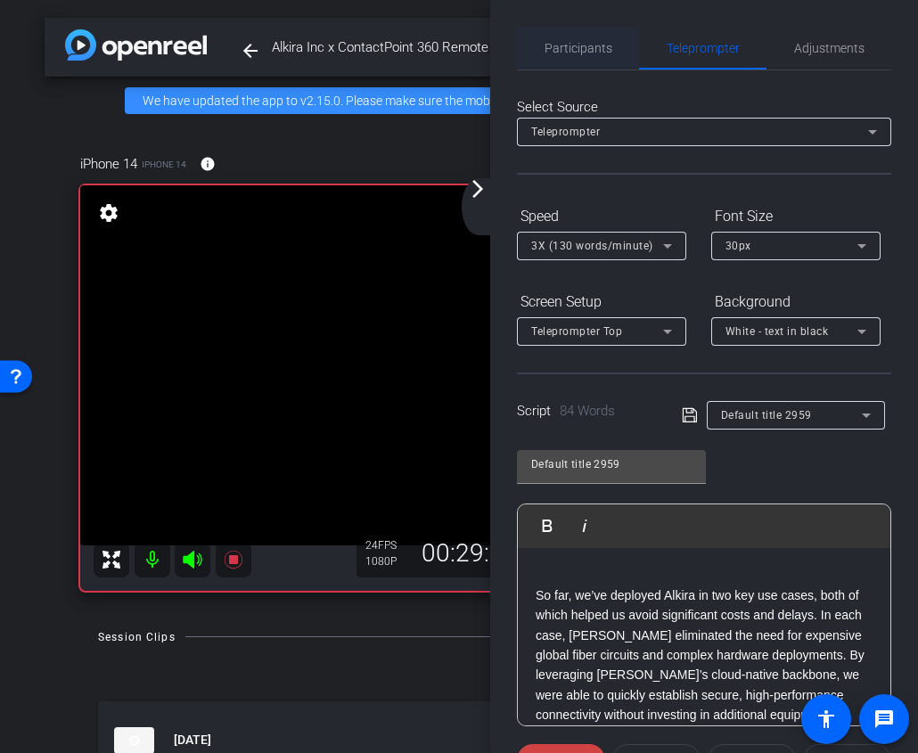
click at [589, 50] on span "Participants" at bounding box center [578, 48] width 68 height 12
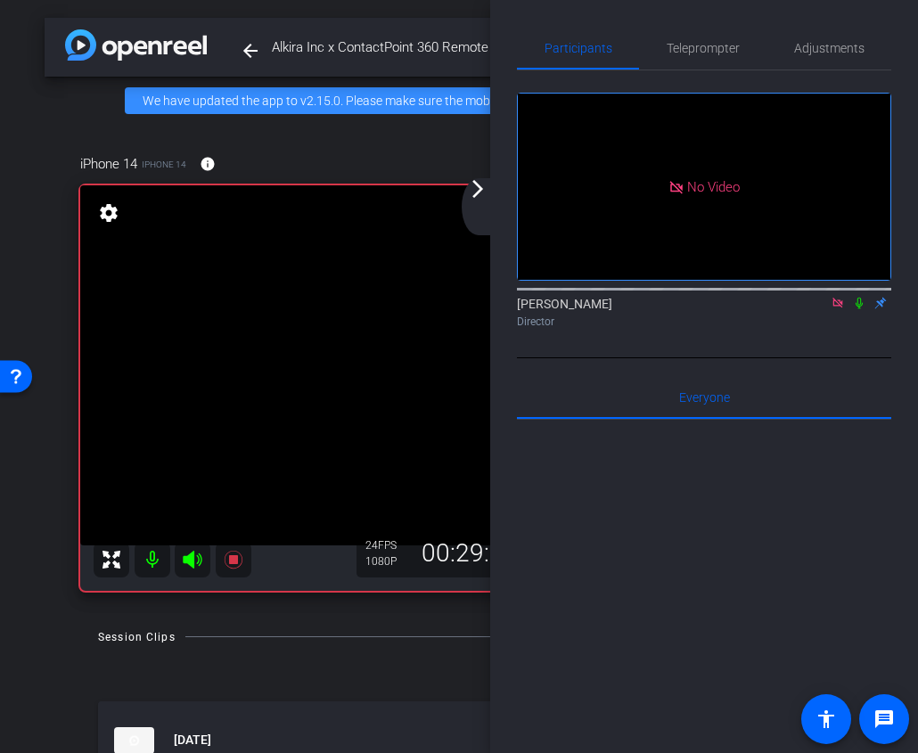
click at [859, 297] on icon at bounding box center [859, 303] width 14 height 12
click at [464, 188] on video at bounding box center [440, 365] width 720 height 360
click at [478, 203] on div "arrow_back_ios_new arrow_forward_ios" at bounding box center [480, 206] width 37 height 57
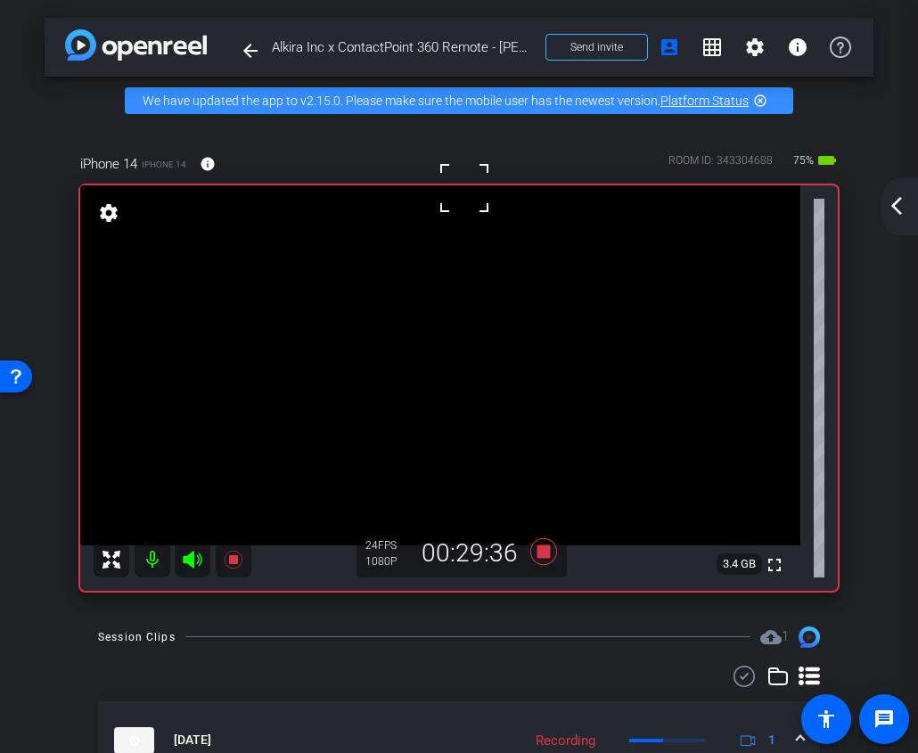
click at [479, 351] on video at bounding box center [440, 365] width 720 height 360
click at [898, 205] on mat-icon "arrow_back_ios_new" at bounding box center [896, 205] width 21 height 21
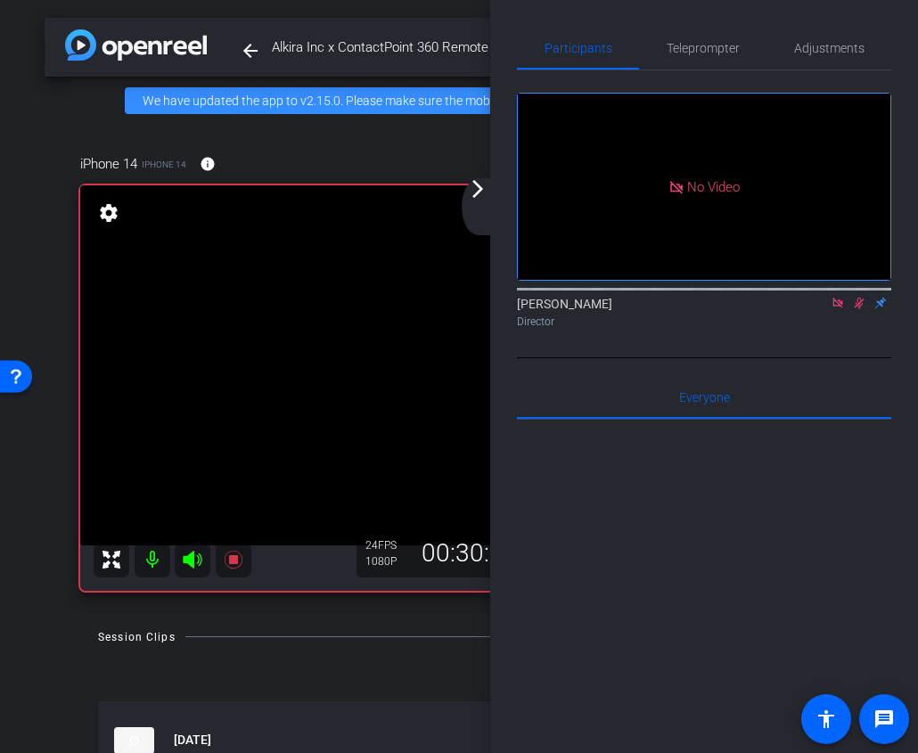
click at [859, 297] on icon at bounding box center [859, 303] width 14 height 12
click at [692, 43] on span "Teleprompter" at bounding box center [702, 48] width 73 height 12
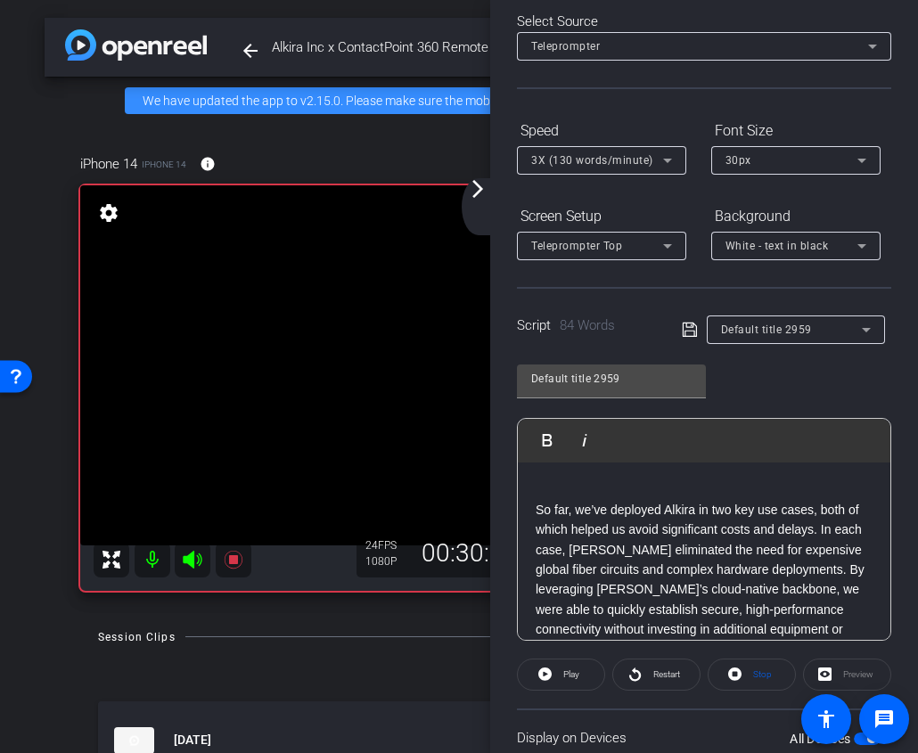
scroll to position [221, 0]
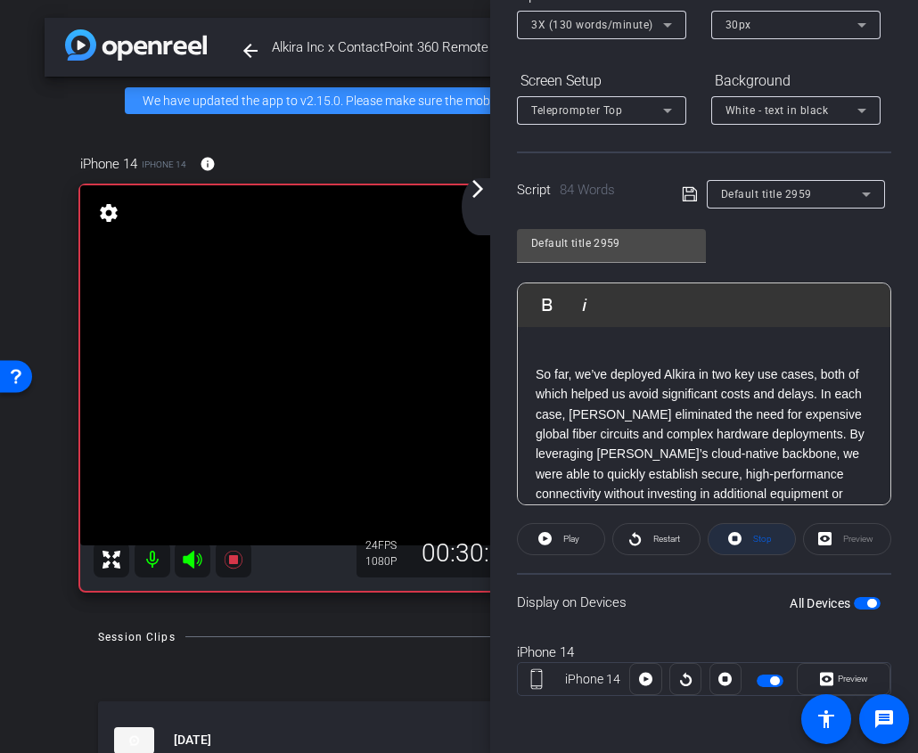
click at [724, 539] on span at bounding box center [751, 539] width 86 height 43
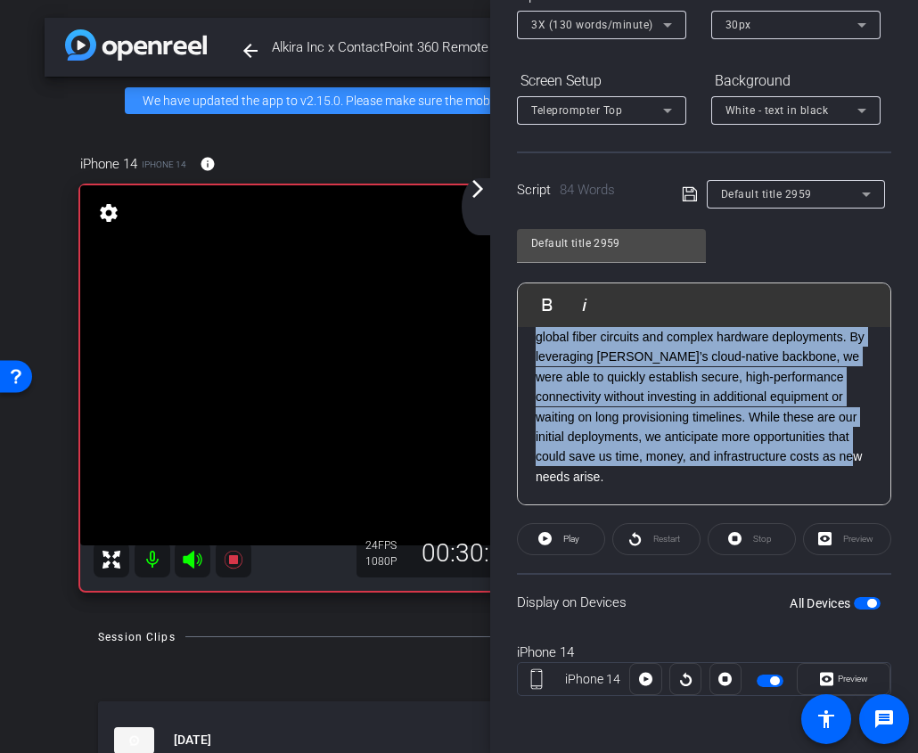
scroll to position [0, 0]
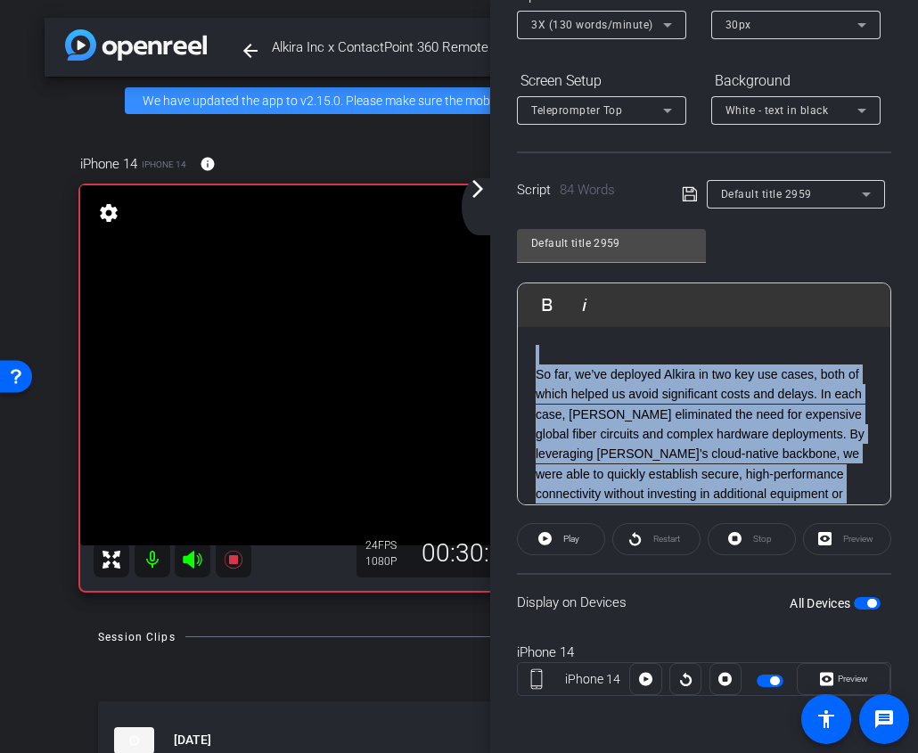
drag, startPoint x: 645, startPoint y: 482, endPoint x: 456, endPoint y: 258, distance: 293.4
click at [456, 258] on div "arrow_back Alkira Inc x ContactPoint 360 Remote - [PERSON_NAME][EMAIL_ADDRESS][…" at bounding box center [459, 376] width 918 height 753
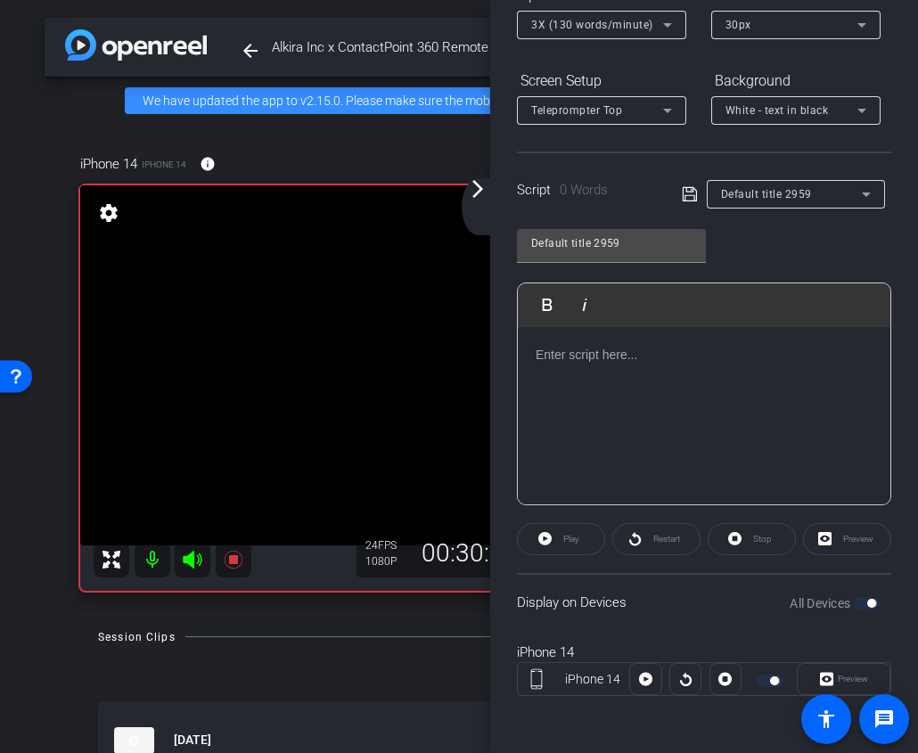
scroll to position [100, 0]
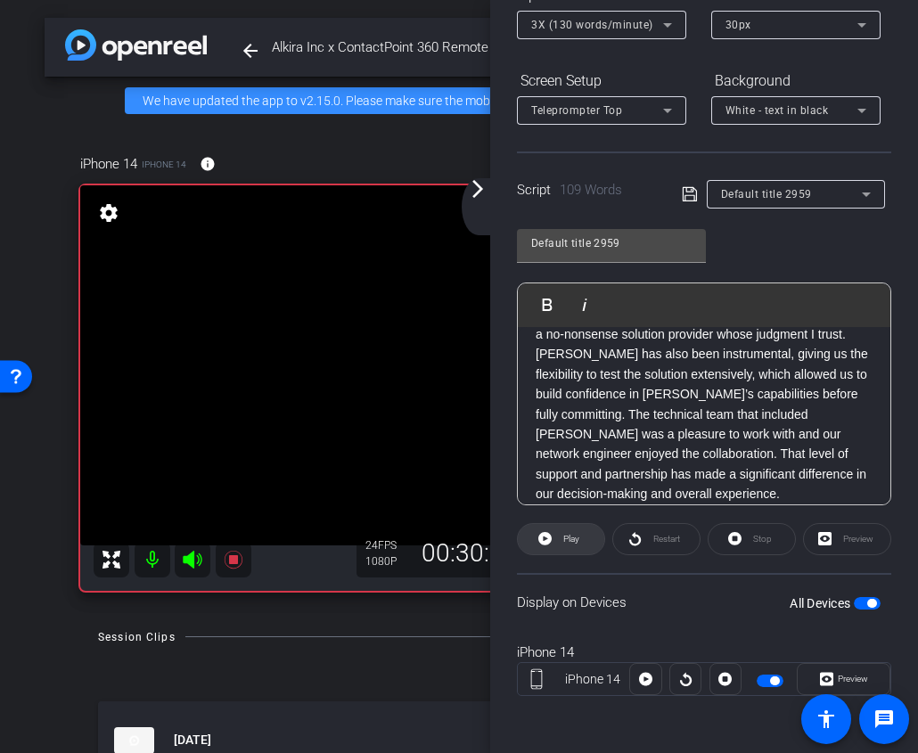
click at [567, 536] on span "Play" at bounding box center [571, 539] width 16 height 10
click at [752, 543] on span "Stop" at bounding box center [759, 539] width 23 height 25
click at [541, 537] on icon at bounding box center [544, 538] width 13 height 13
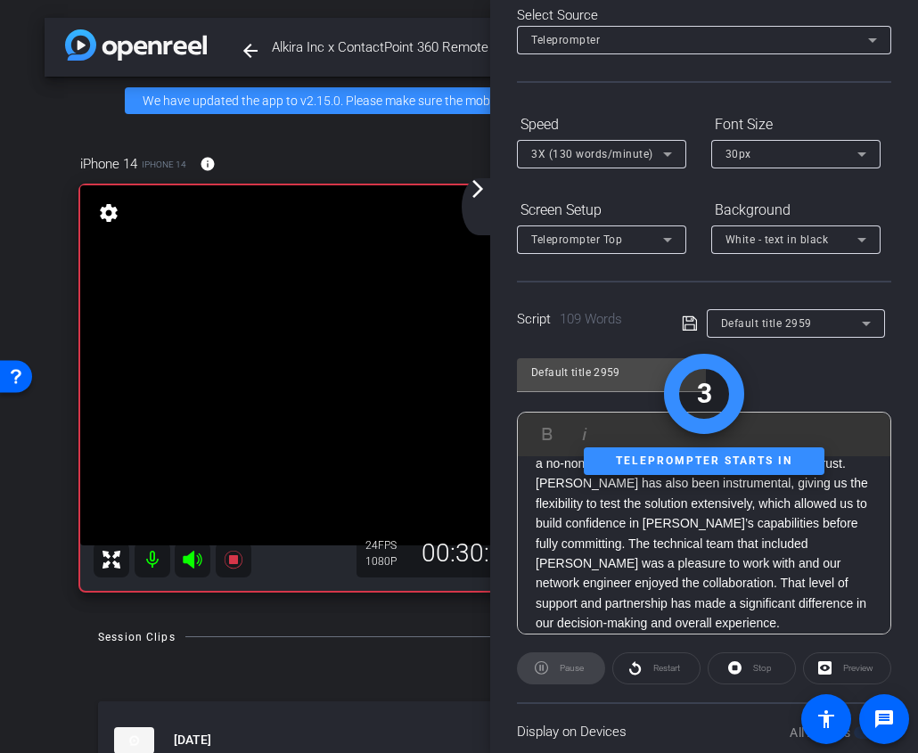
scroll to position [0, 0]
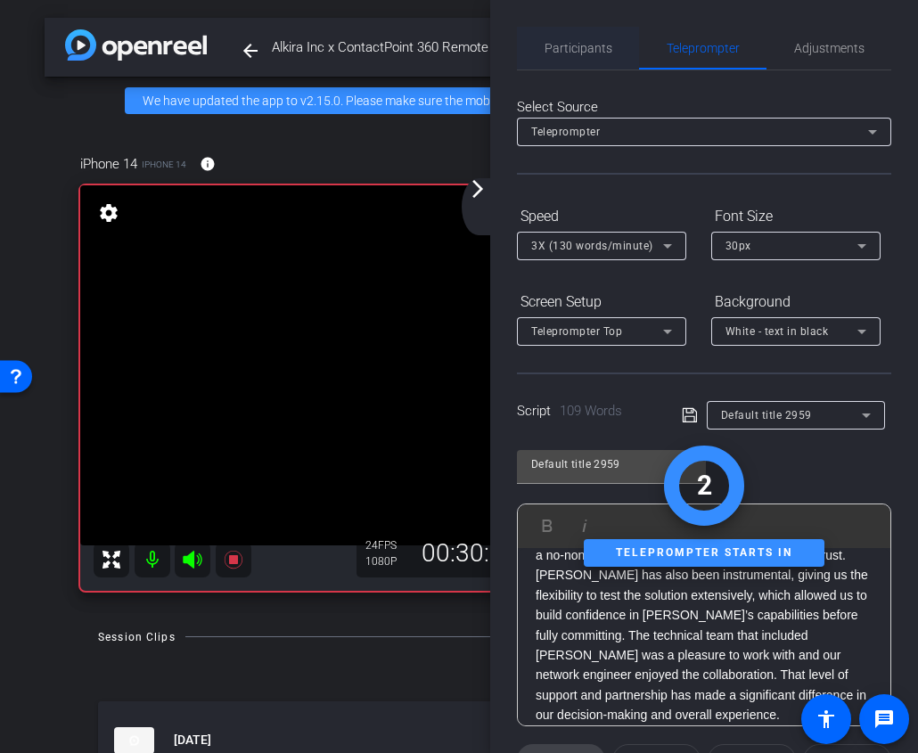
click at [583, 53] on span "Participants" at bounding box center [578, 48] width 68 height 12
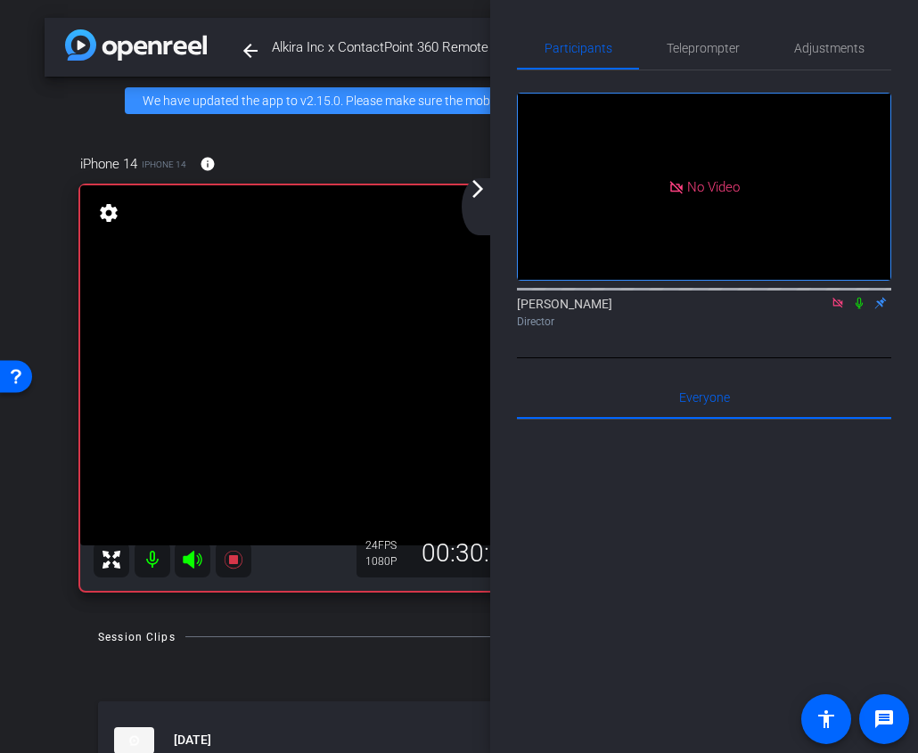
click at [863, 295] on mat-icon at bounding box center [858, 303] width 21 height 16
click at [862, 297] on icon at bounding box center [859, 303] width 14 height 12
click at [691, 51] on span "Teleprompter" at bounding box center [702, 48] width 73 height 12
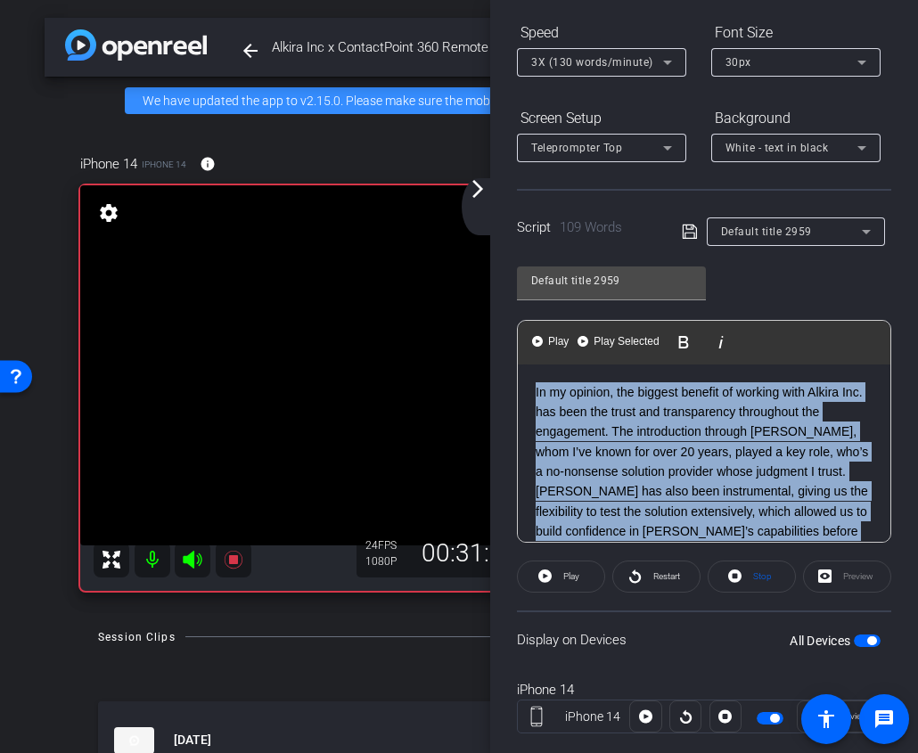
drag, startPoint x: 663, startPoint y: 527, endPoint x: 414, endPoint y: 253, distance: 369.6
click at [414, 253] on div "arrow_back Alkira Inc x ContactPoint 360 Remote - [PERSON_NAME][EMAIL_ADDRESS][…" at bounding box center [459, 376] width 918 height 753
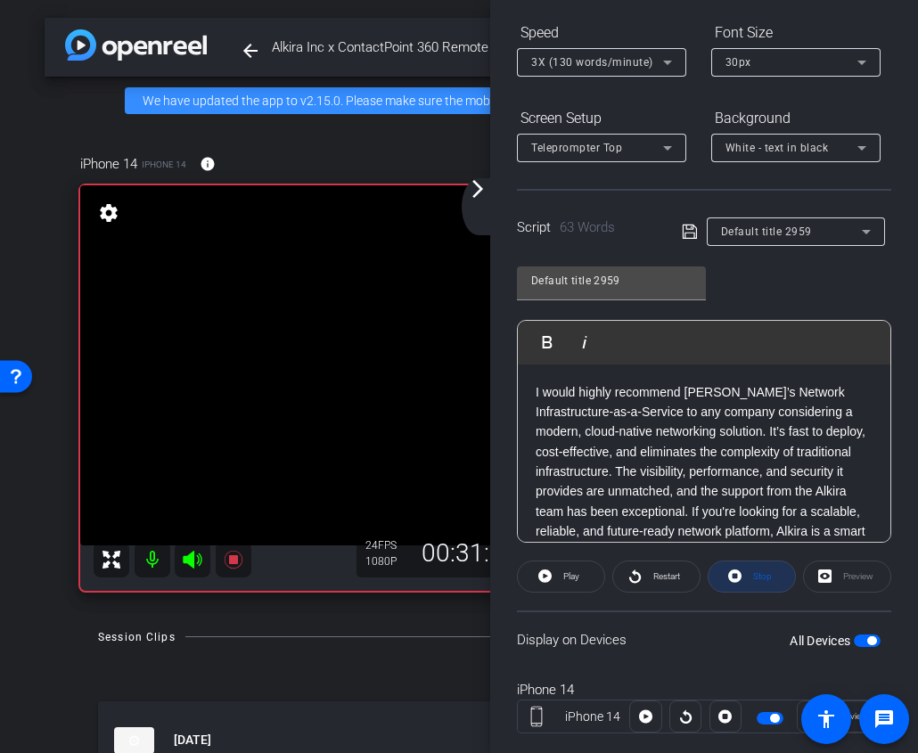
click at [772, 570] on span at bounding box center [751, 576] width 86 height 43
click at [554, 571] on span at bounding box center [561, 576] width 86 height 43
click at [745, 576] on span at bounding box center [751, 576] width 86 height 43
click at [565, 585] on span "Play" at bounding box center [569, 576] width 20 height 25
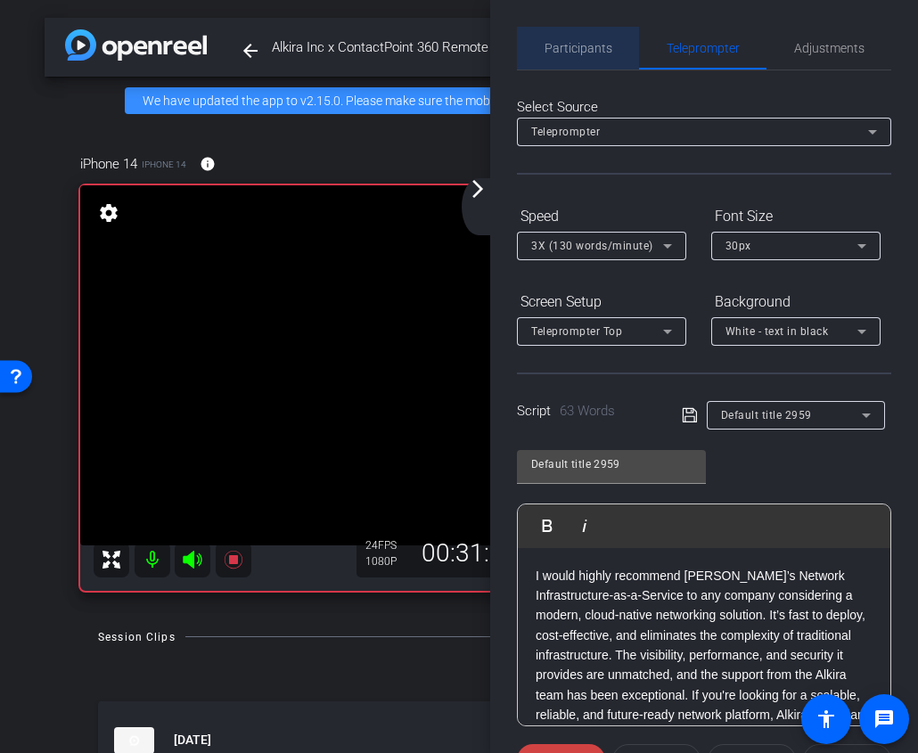
click at [593, 53] on span "Participants" at bounding box center [578, 48] width 68 height 12
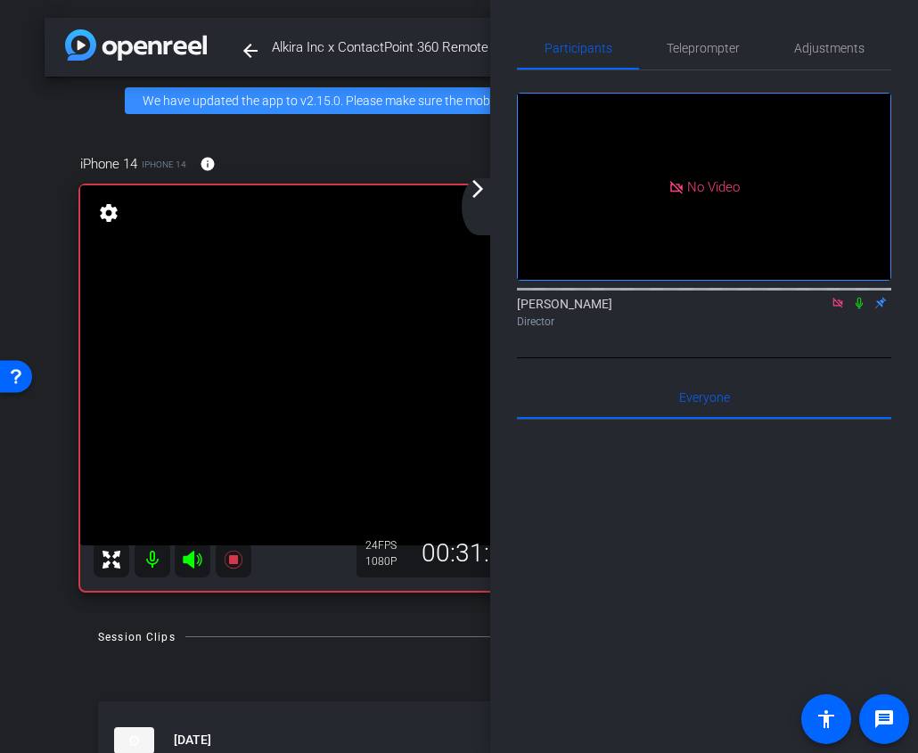
click at [863, 297] on icon at bounding box center [859, 303] width 14 height 12
click at [857, 297] on icon at bounding box center [859, 303] width 14 height 12
click at [711, 64] on span "Teleprompter" at bounding box center [702, 48] width 73 height 43
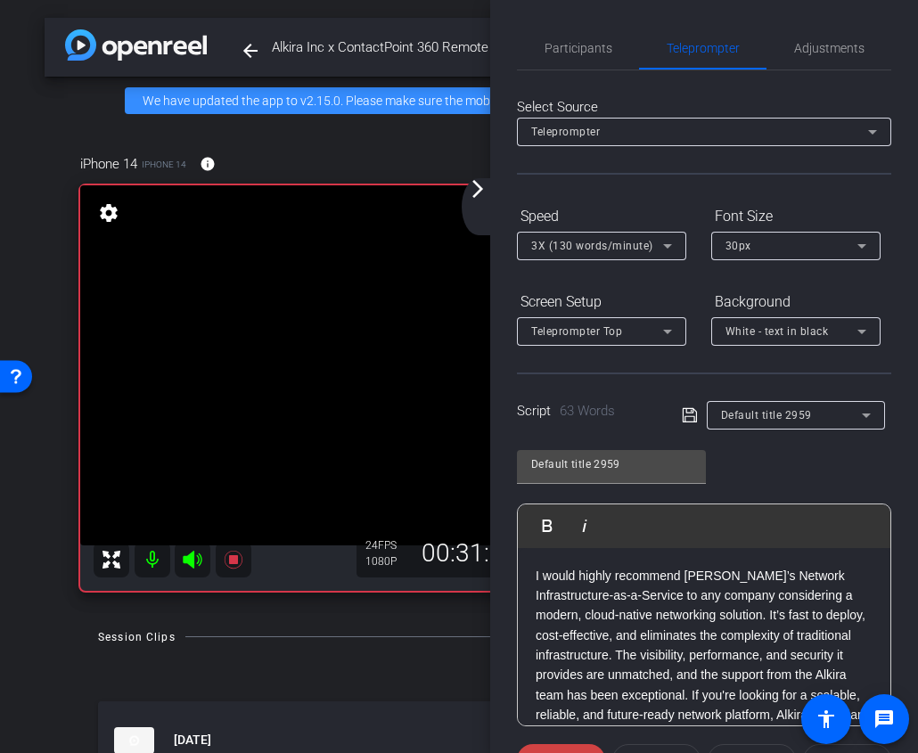
scroll to position [221, 0]
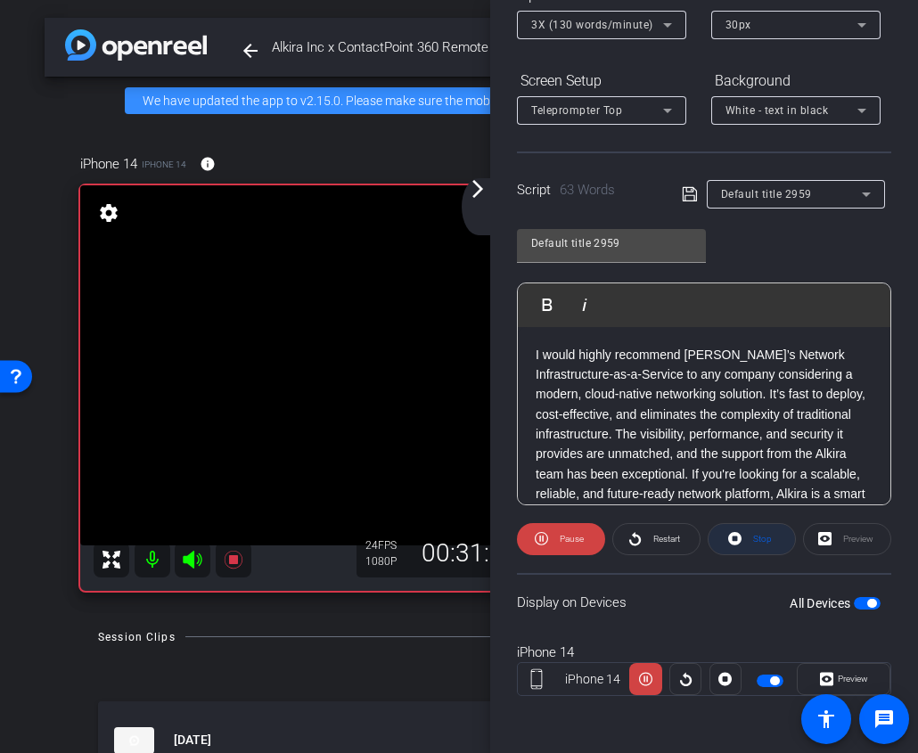
click at [772, 548] on span at bounding box center [751, 539] width 86 height 43
click at [549, 544] on icon at bounding box center [544, 538] width 13 height 22
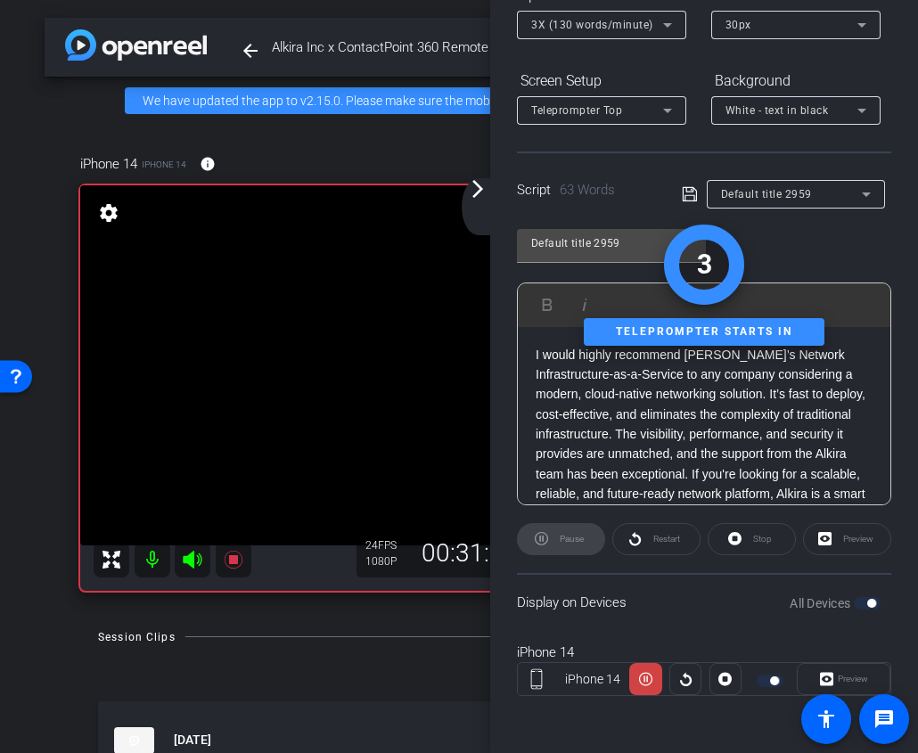
scroll to position [0, 0]
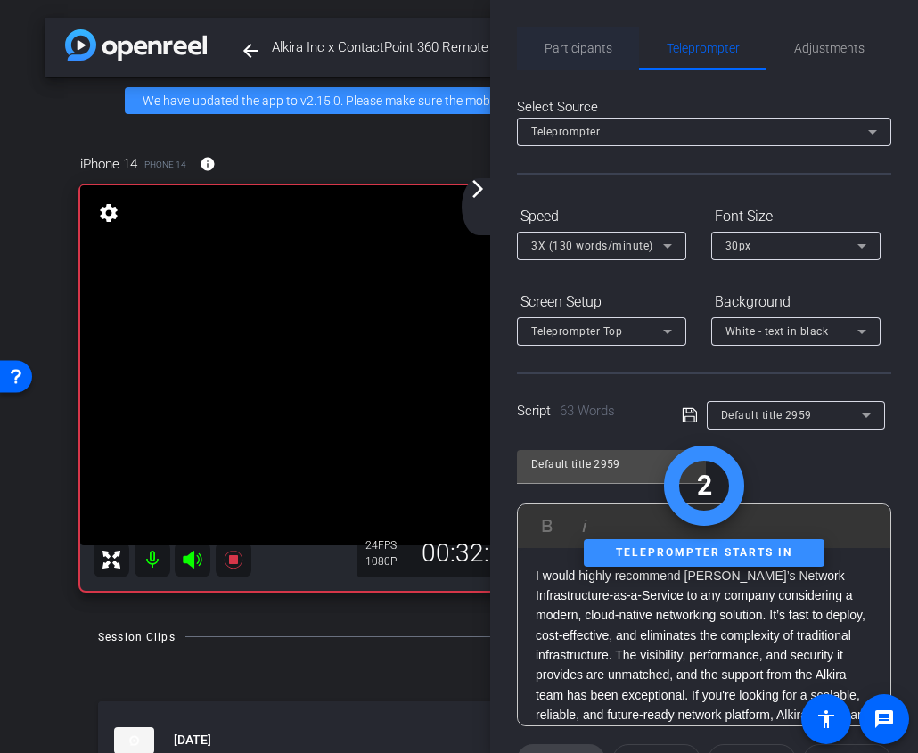
click at [560, 42] on span "Participants" at bounding box center [578, 48] width 68 height 12
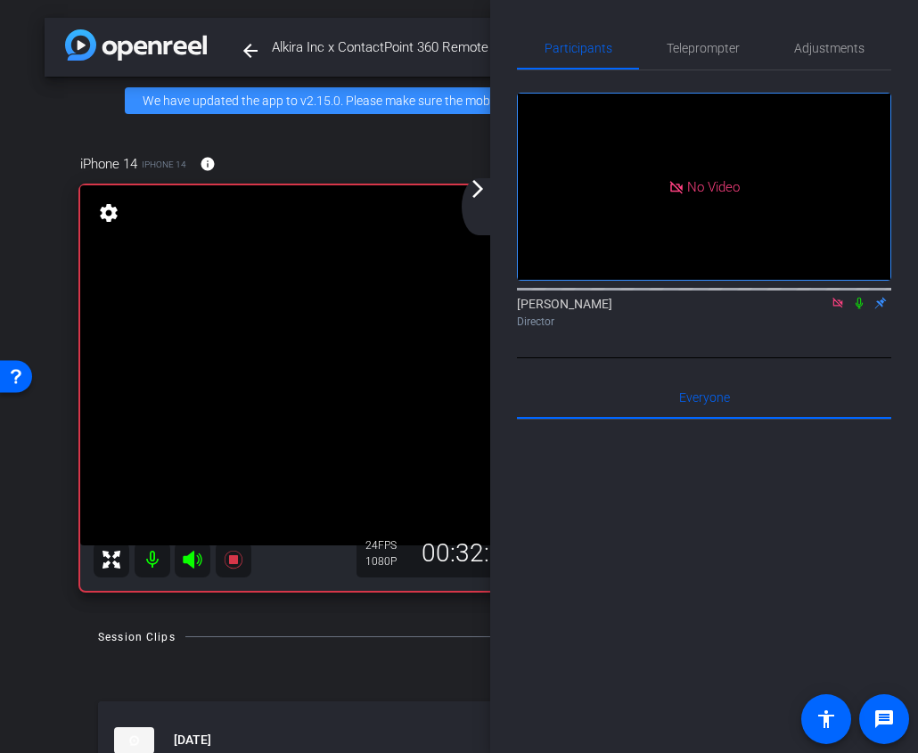
click at [856, 297] on icon at bounding box center [859, 303] width 14 height 12
click at [854, 295] on mat-icon at bounding box center [858, 303] width 21 height 16
click at [612, 155] on div "No Video" at bounding box center [704, 187] width 372 height 186
click at [680, 60] on span "Teleprompter" at bounding box center [702, 48] width 73 height 43
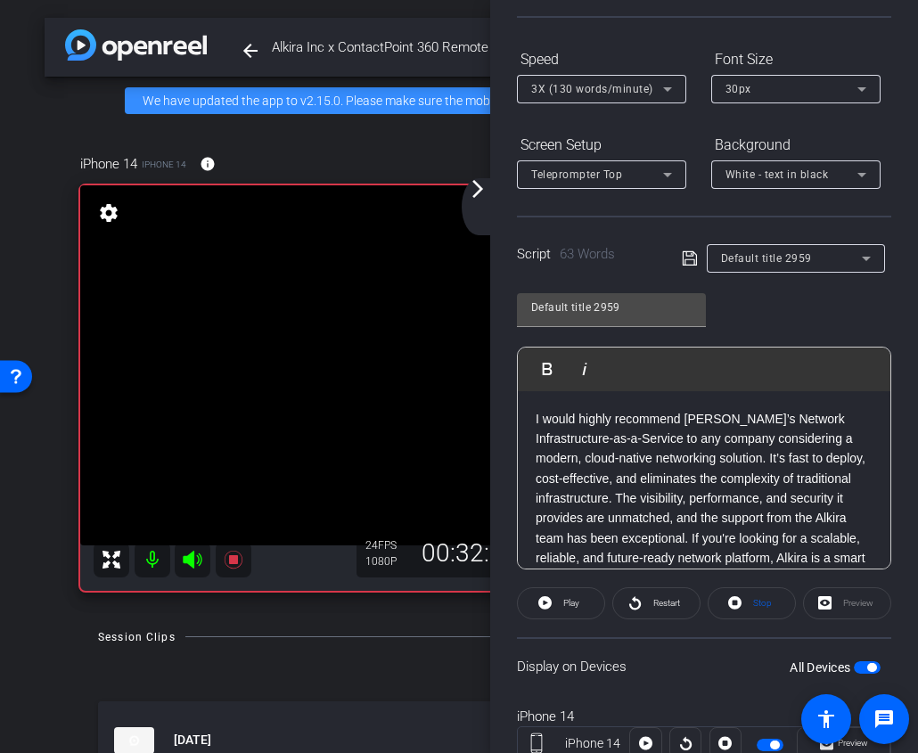
scroll to position [221, 0]
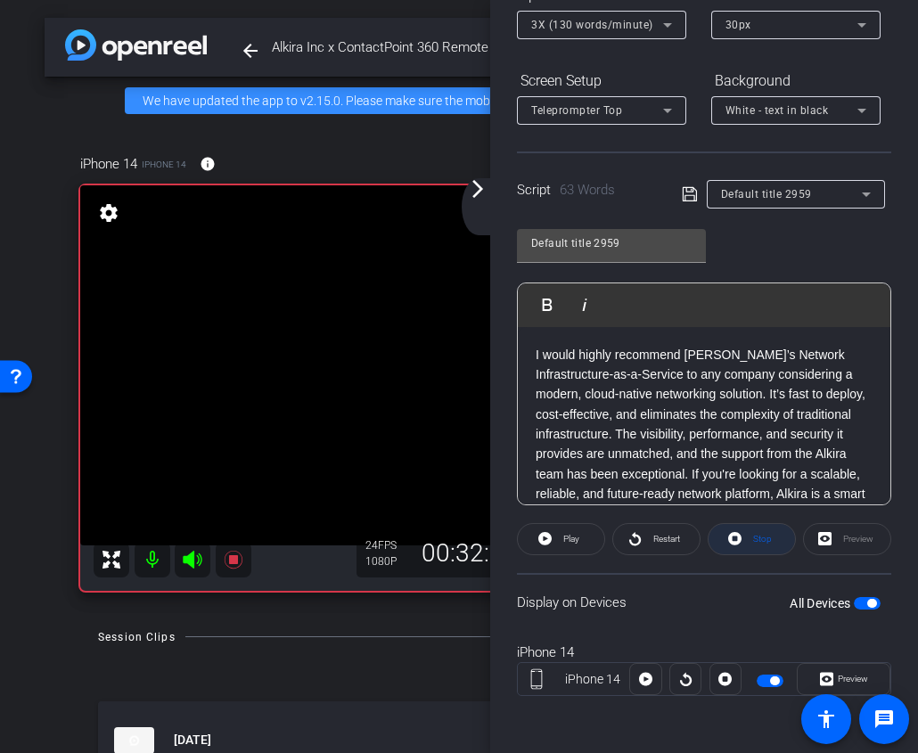
click at [770, 544] on span "Stop" at bounding box center [759, 539] width 23 height 25
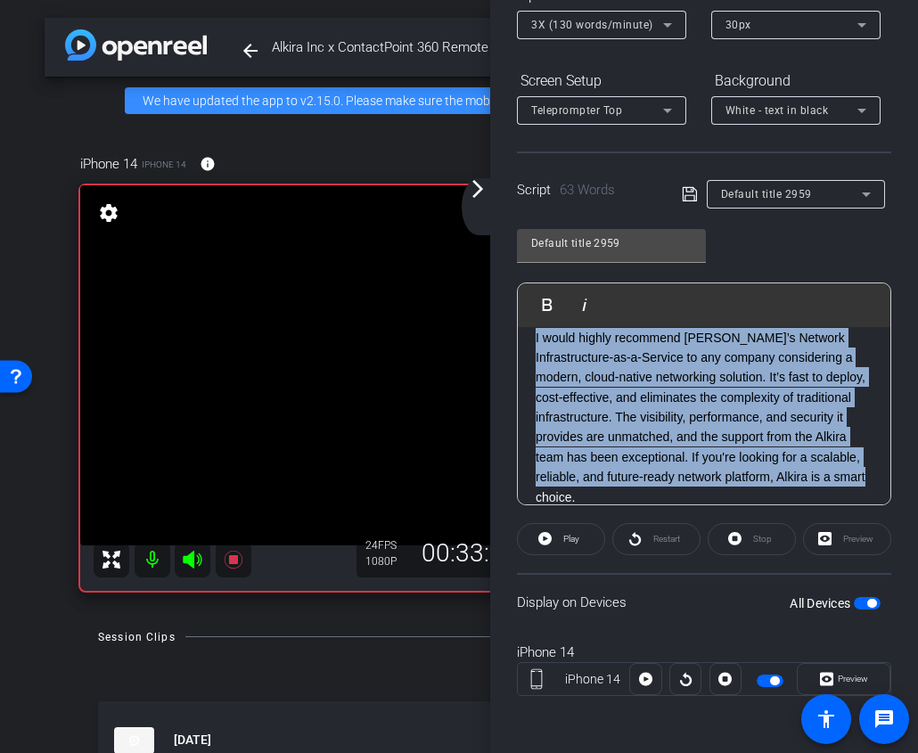
scroll to position [0, 0]
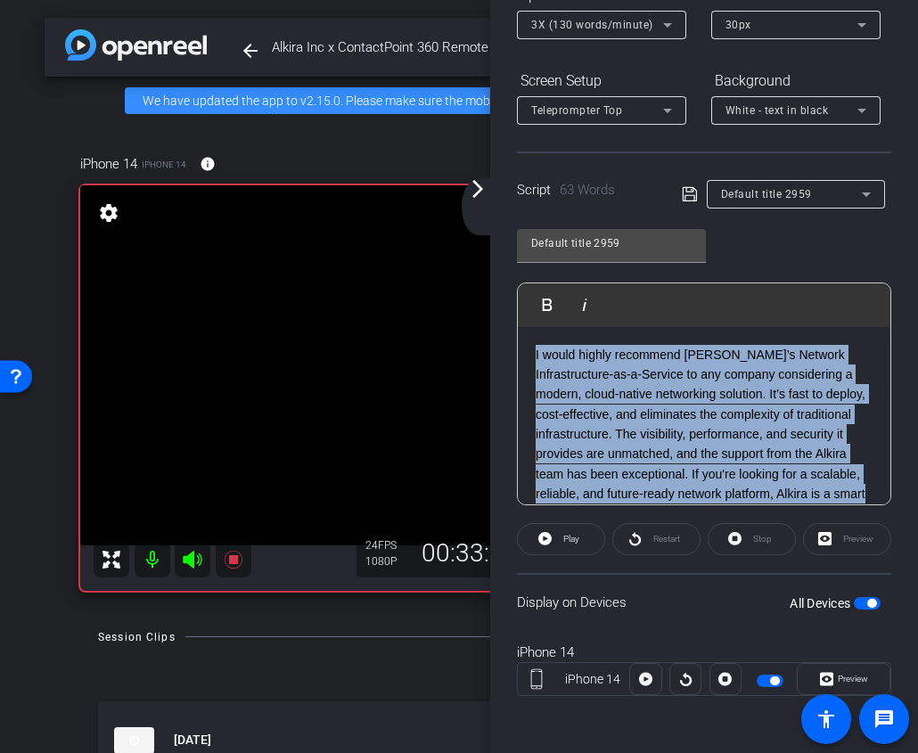
drag, startPoint x: 837, startPoint y: 483, endPoint x: 414, endPoint y: 283, distance: 467.1
click at [414, 283] on div "arrow_back Alkira Inc x ContactPoint 360 Remote - [PERSON_NAME][EMAIL_ADDRESS][…" at bounding box center [459, 376] width 918 height 753
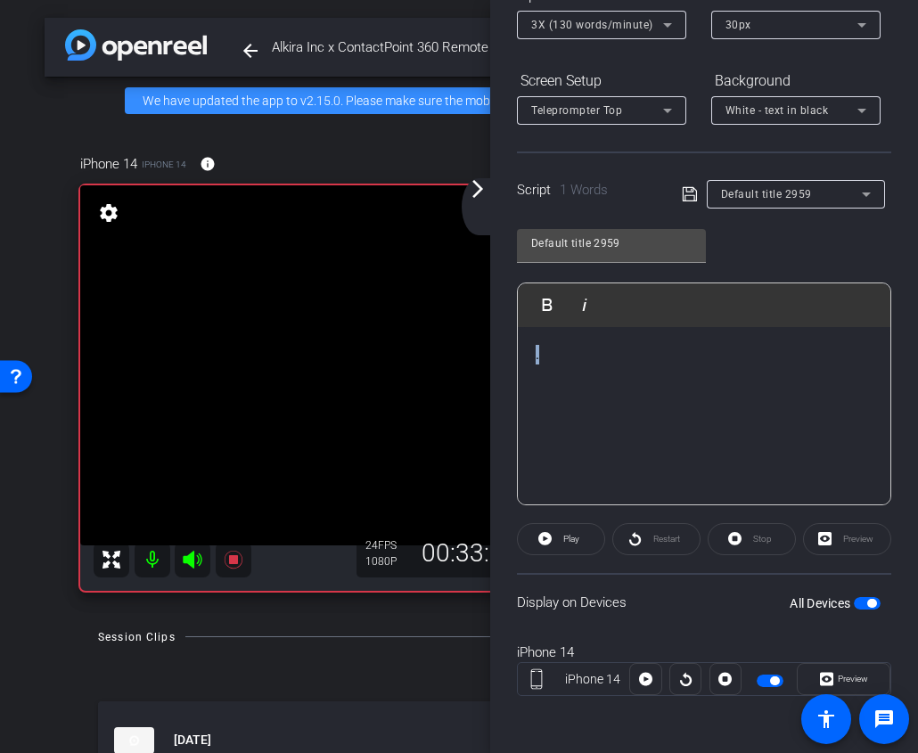
drag, startPoint x: 564, startPoint y: 364, endPoint x: 462, endPoint y: 358, distance: 101.7
click at [462, 358] on div "arrow_back Alkira Inc x ContactPoint 360 Remote - [PERSON_NAME][EMAIL_ADDRESS][…" at bounding box center [459, 376] width 918 height 753
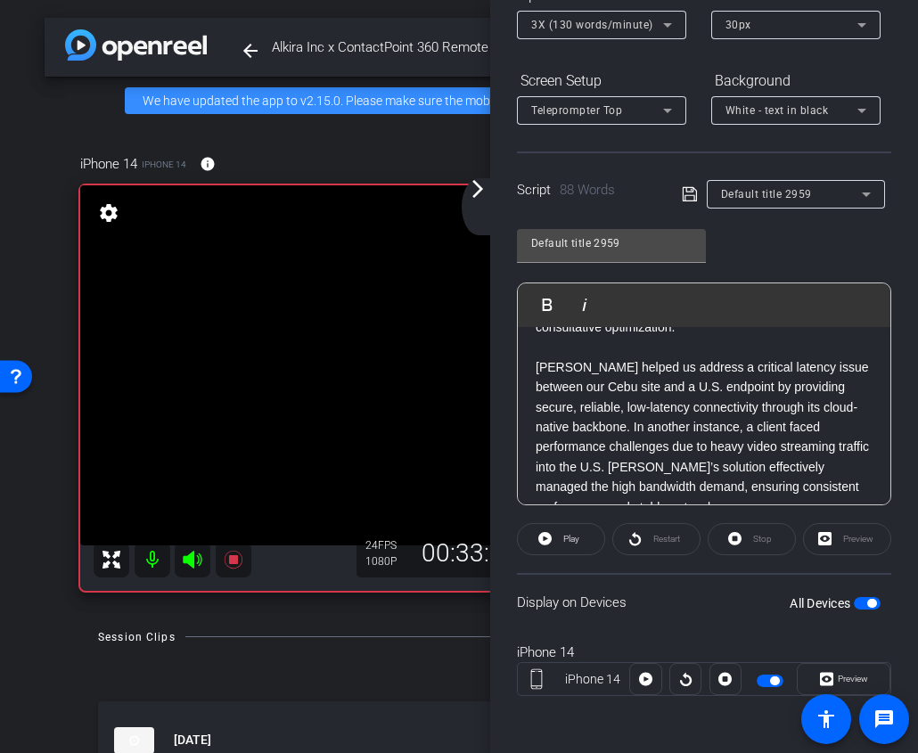
scroll to position [136, 0]
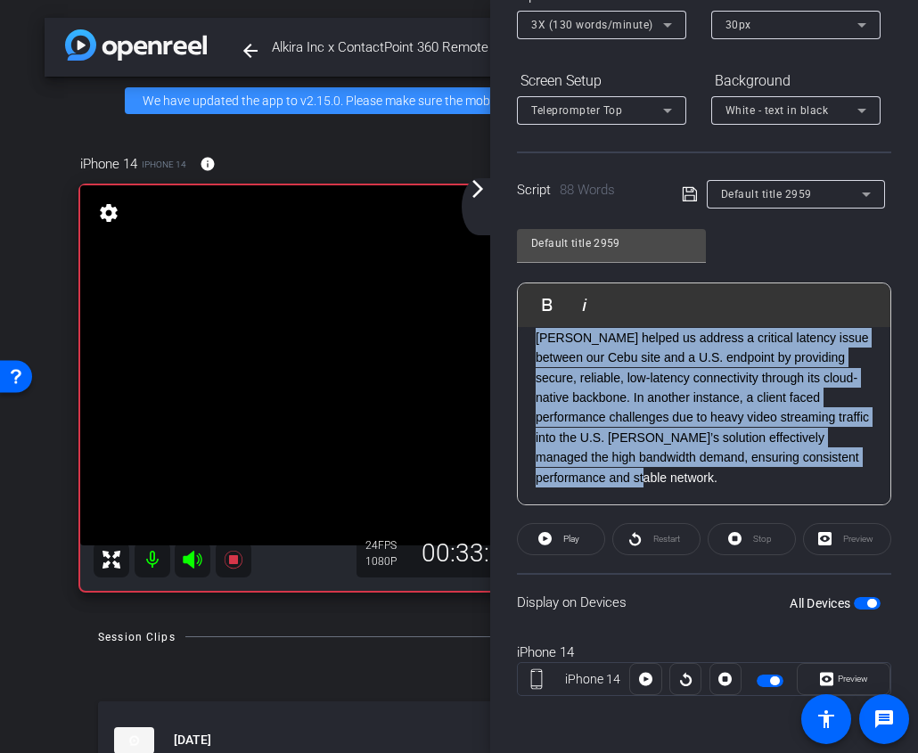
drag, startPoint x: 599, startPoint y: 484, endPoint x: 525, endPoint y: 341, distance: 160.6
click at [525, 341] on div "At ContactPoint360, maintaining a reliable and high-performing global network h…" at bounding box center [704, 348] width 372 height 315
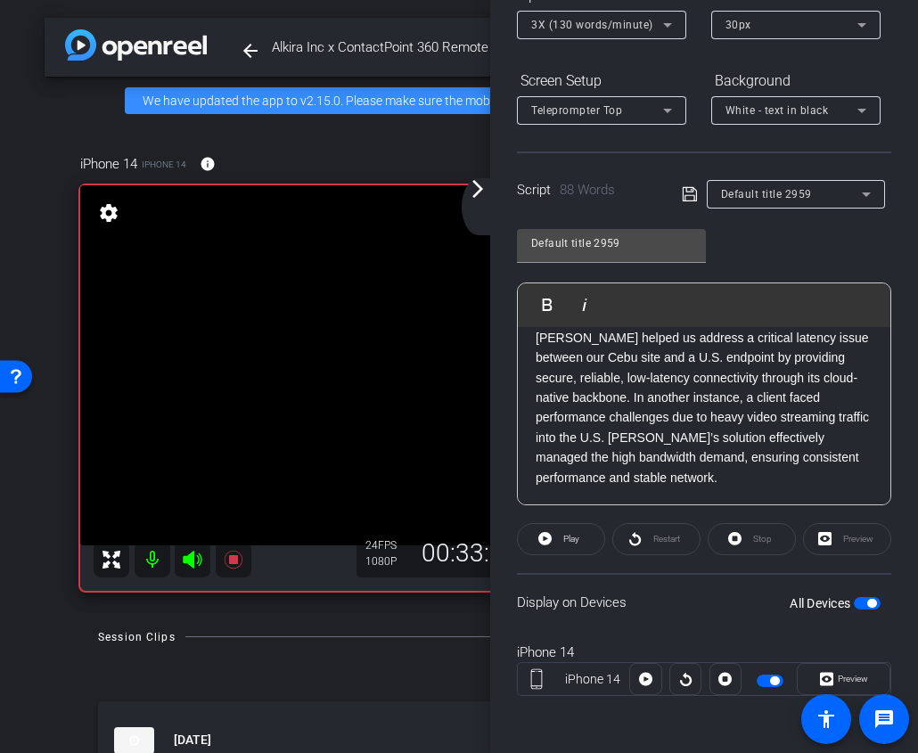
scroll to position [0, 0]
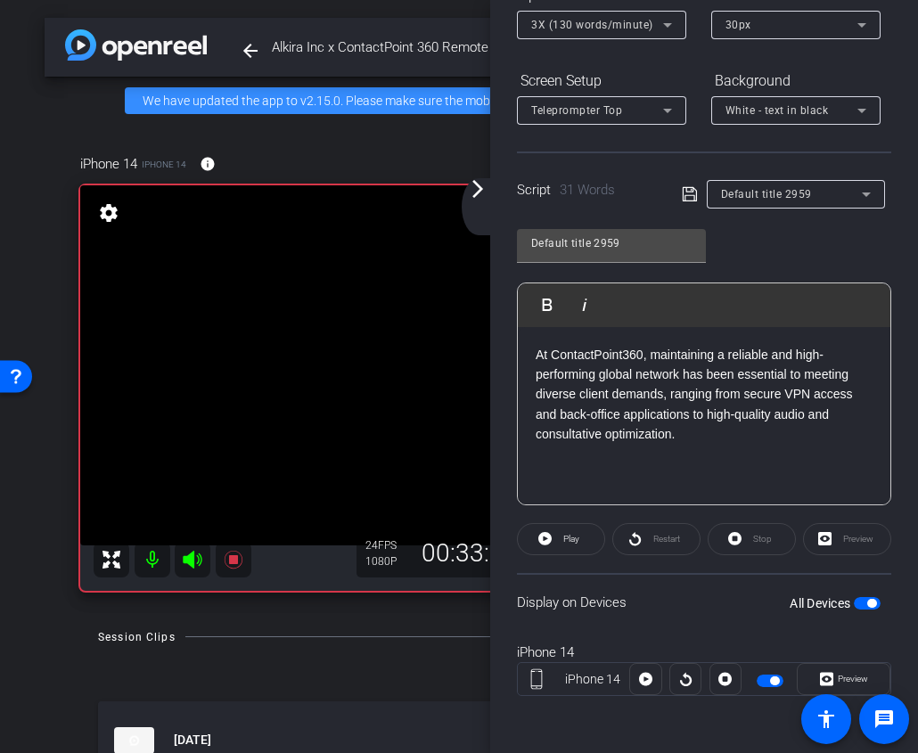
click at [572, 558] on openreel-capture-teleprompter "Speed 3X (130 words/minute) Font Size 30px Screen Setup Teleprompter Top Backgr…" at bounding box center [704, 353] width 374 height 747
click at [572, 546] on span "Play" at bounding box center [569, 539] width 20 height 25
click at [765, 539] on span "Stop" at bounding box center [762, 539] width 19 height 10
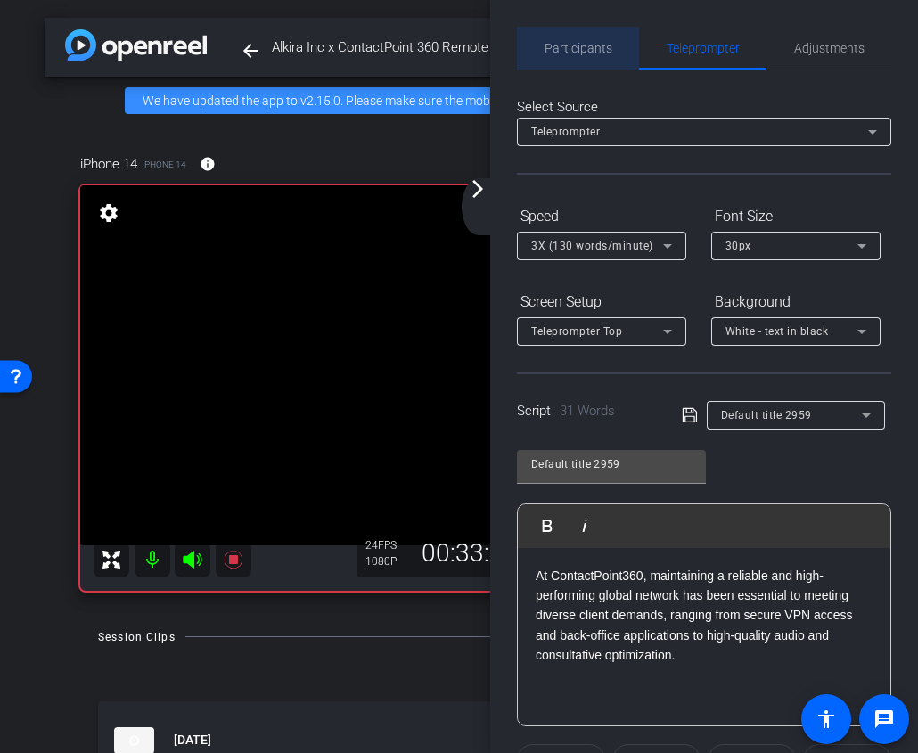
click at [584, 56] on span "Participants" at bounding box center [578, 48] width 68 height 43
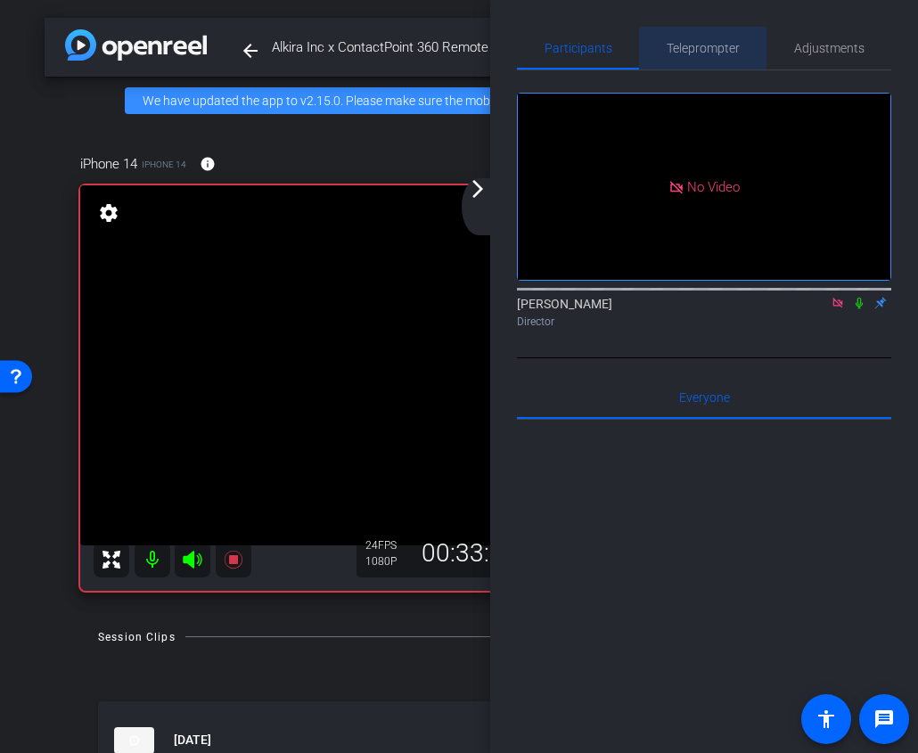
click at [723, 59] on span "Teleprompter" at bounding box center [702, 48] width 73 height 43
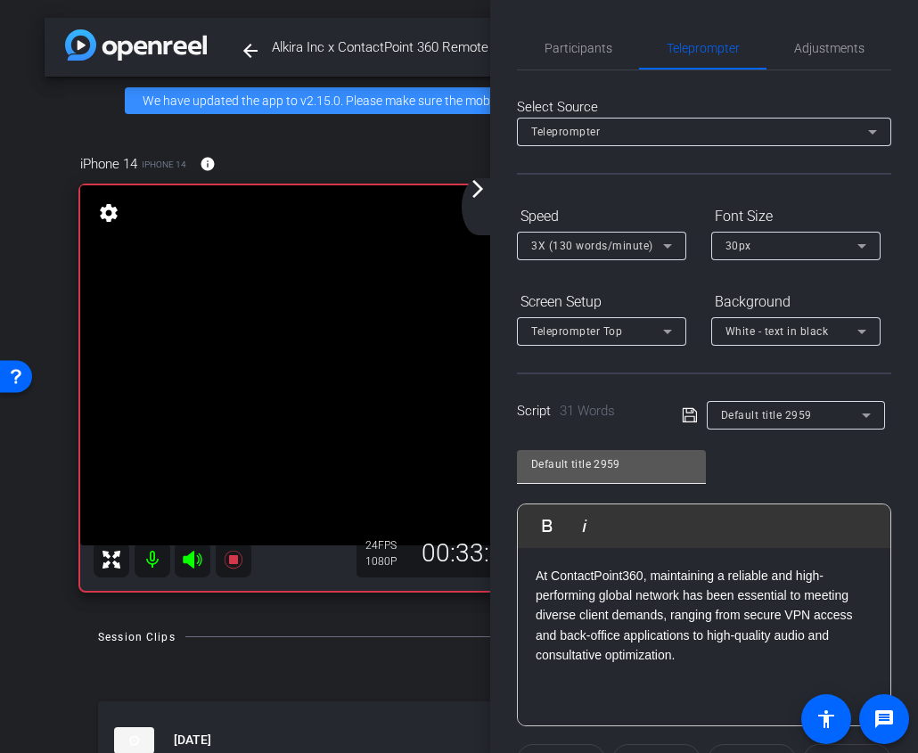
drag, startPoint x: 750, startPoint y: 666, endPoint x: 519, endPoint y: 477, distance: 298.2
click at [519, 477] on div "Default title 2959 Play Play from this location Play Selected Play and display …" at bounding box center [704, 582] width 374 height 290
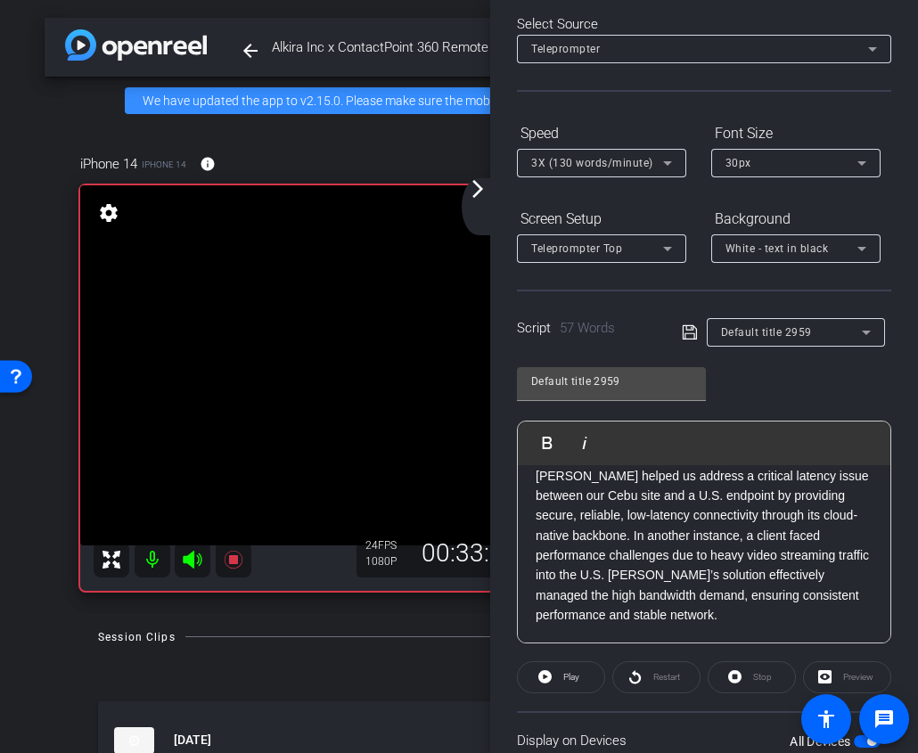
scroll to position [207, 0]
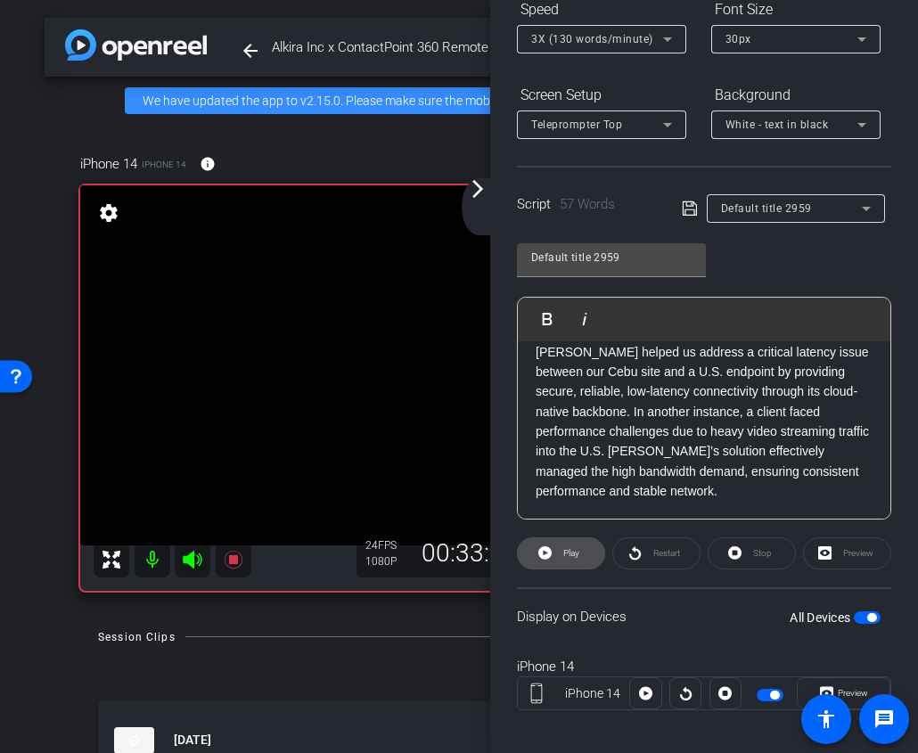
click at [577, 556] on span "Play" at bounding box center [571, 553] width 16 height 10
click at [749, 555] on span "Stop" at bounding box center [759, 553] width 23 height 25
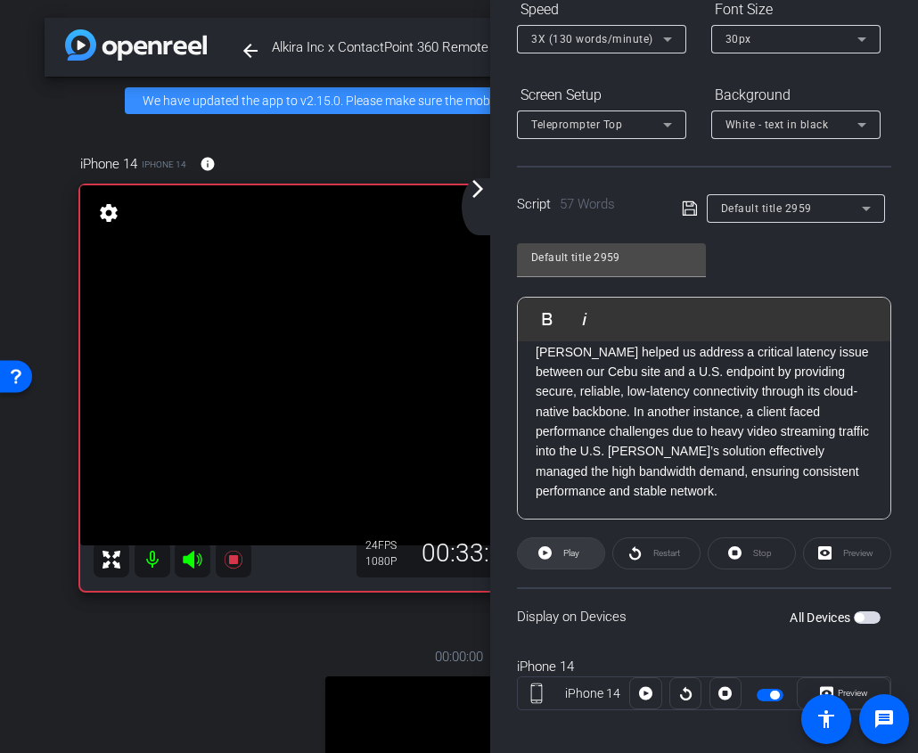
click at [582, 554] on span at bounding box center [561, 553] width 86 height 43
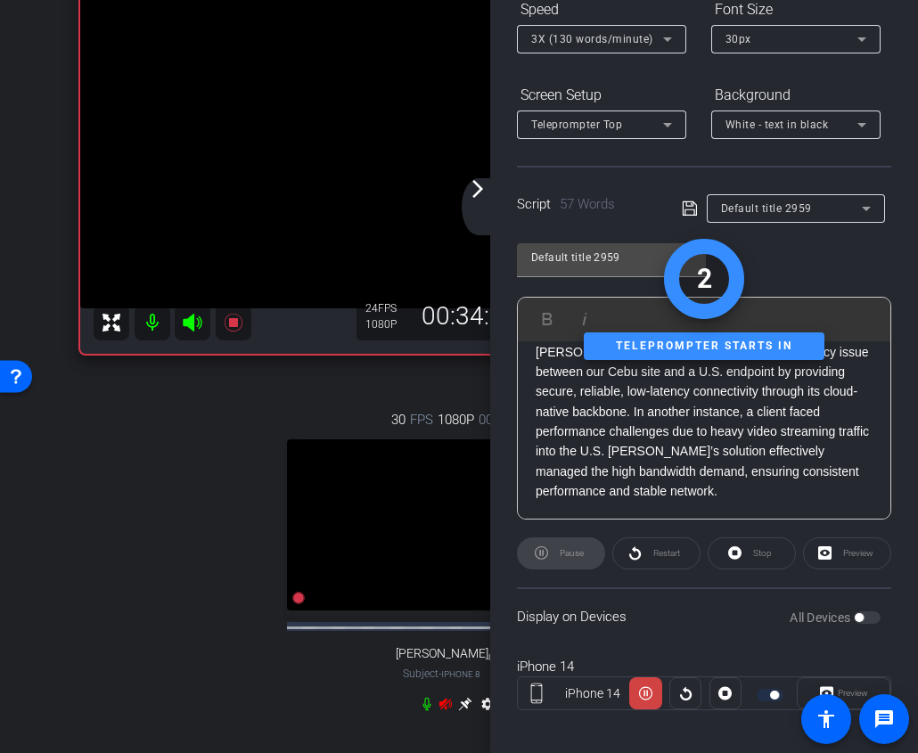
scroll to position [262, 0]
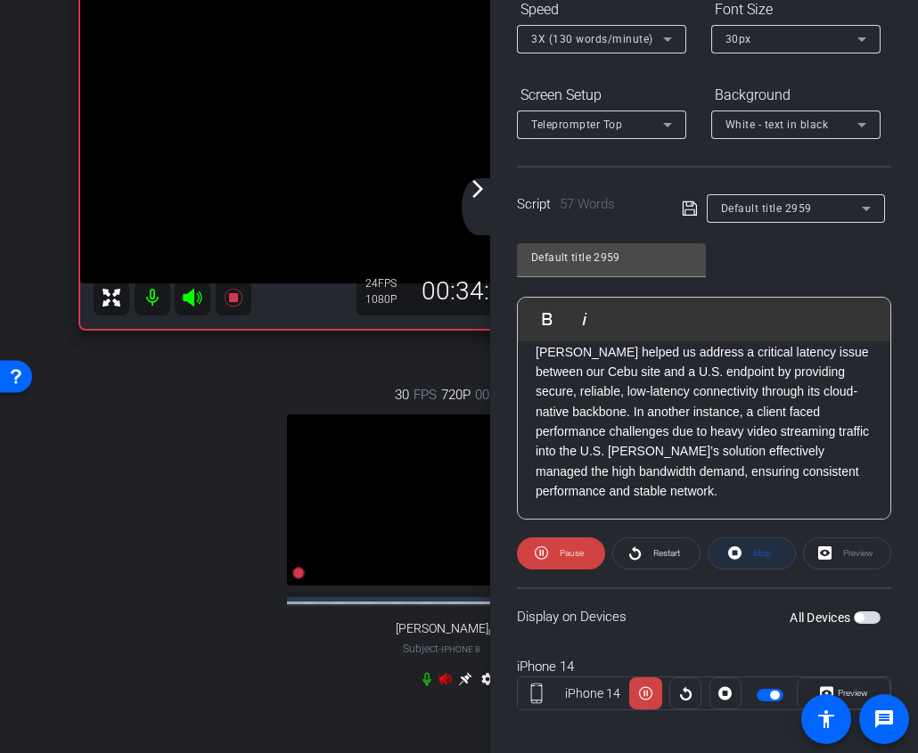
click at [731, 558] on icon at bounding box center [734, 553] width 13 height 22
click at [552, 559] on span at bounding box center [561, 553] width 86 height 43
click at [719, 536] on openreel-capture-teleprompter "Speed 3X (130 words/minute) Font Size 30px Screen Setup Teleprompter Top Backgr…" at bounding box center [704, 416] width 374 height 843
click at [728, 545] on icon at bounding box center [734, 553] width 13 height 22
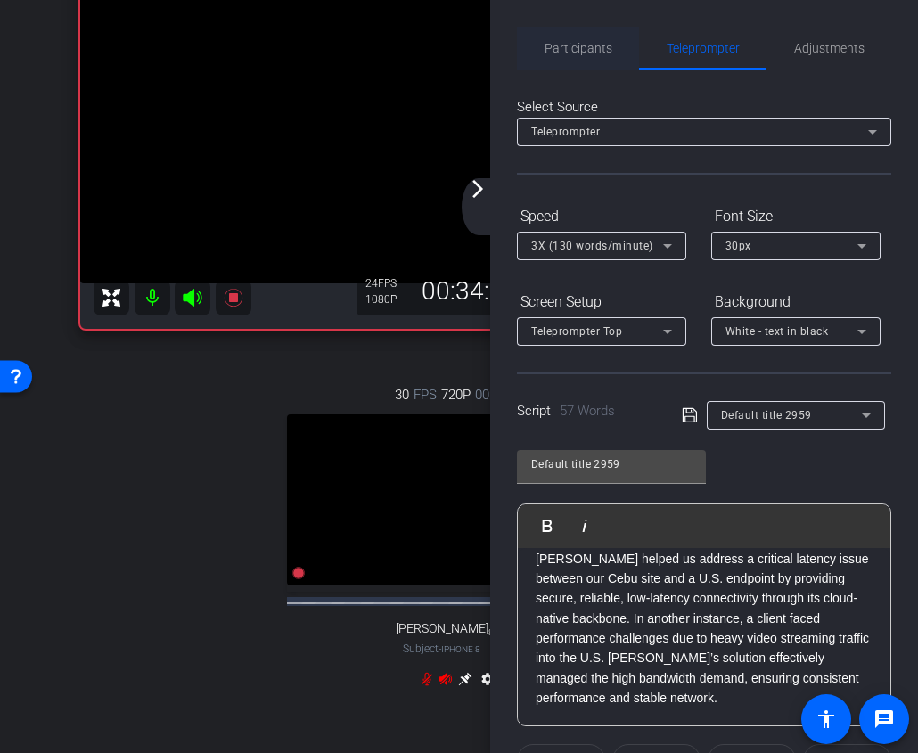
click at [602, 64] on span "Participants" at bounding box center [578, 48] width 68 height 43
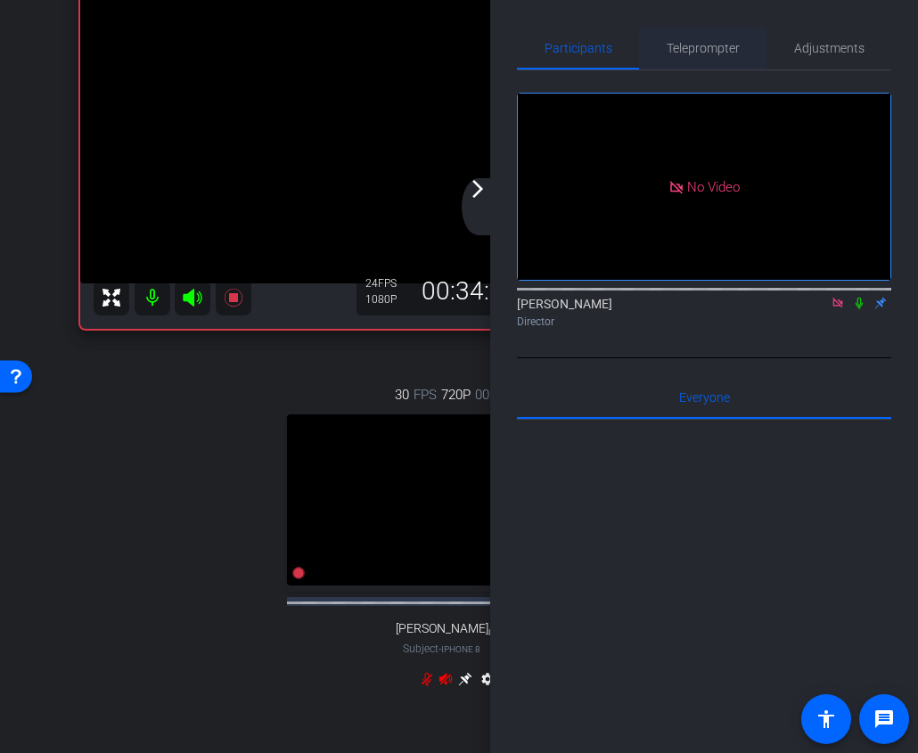
click at [707, 53] on span "Teleprompter" at bounding box center [702, 48] width 73 height 12
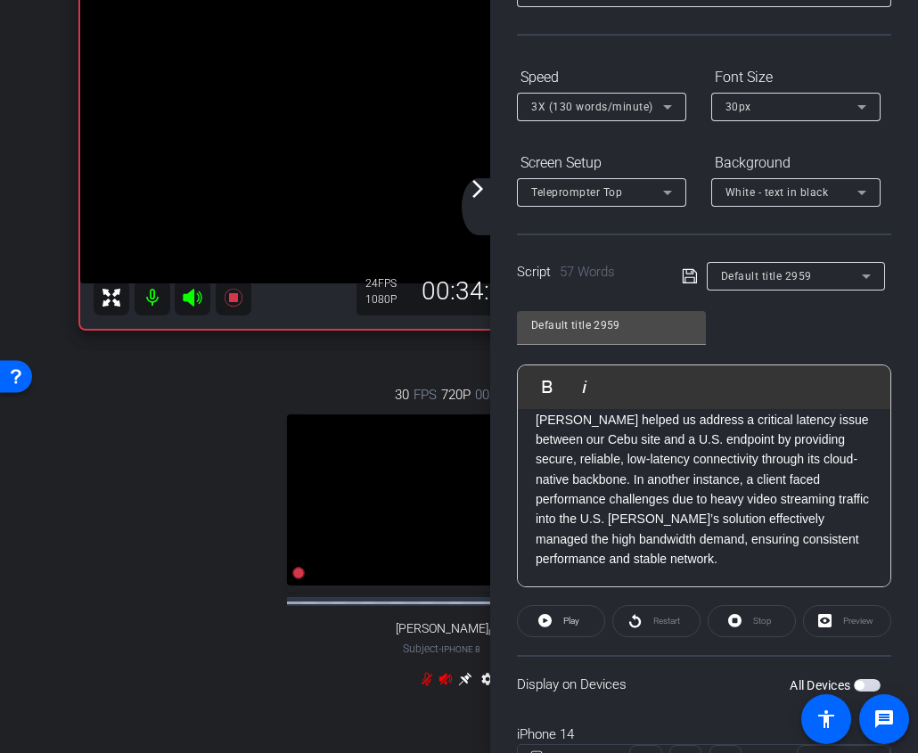
scroll to position [317, 0]
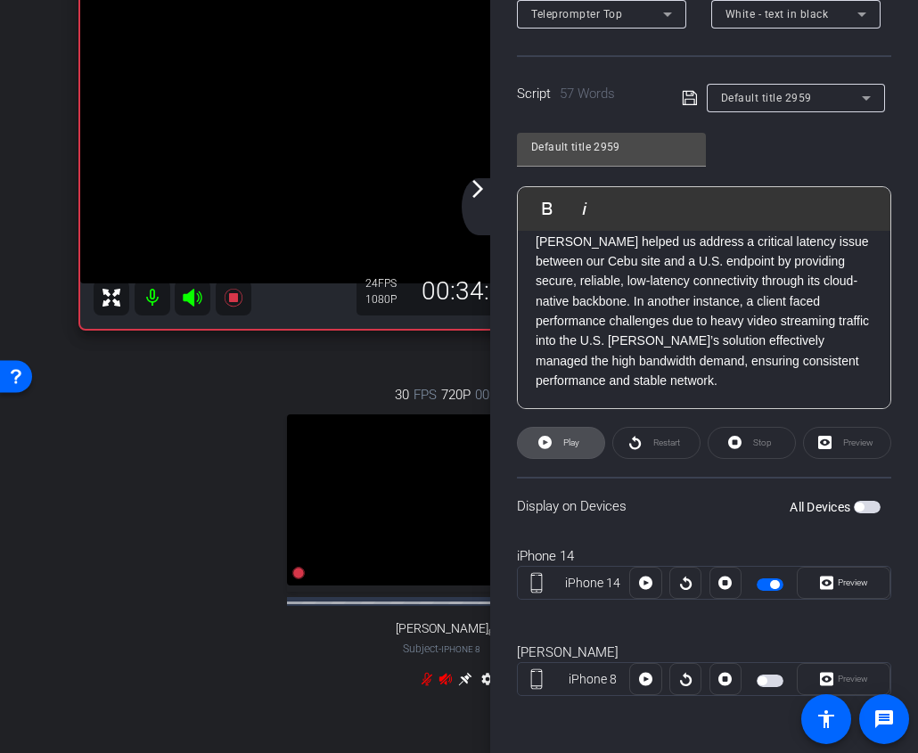
click at [560, 441] on span "Play" at bounding box center [569, 442] width 20 height 25
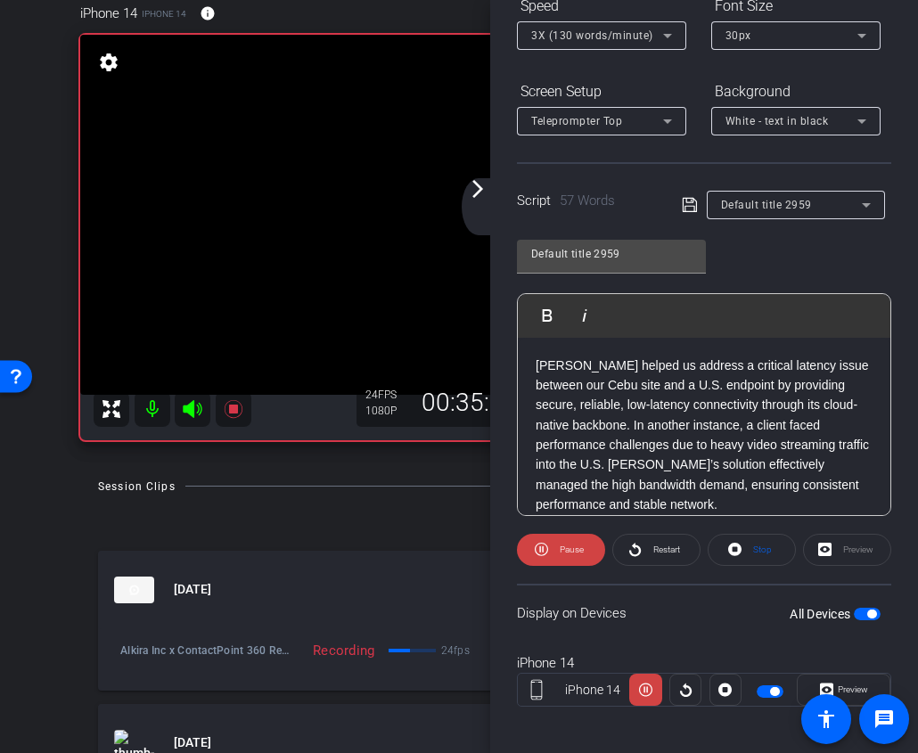
scroll to position [141, 0]
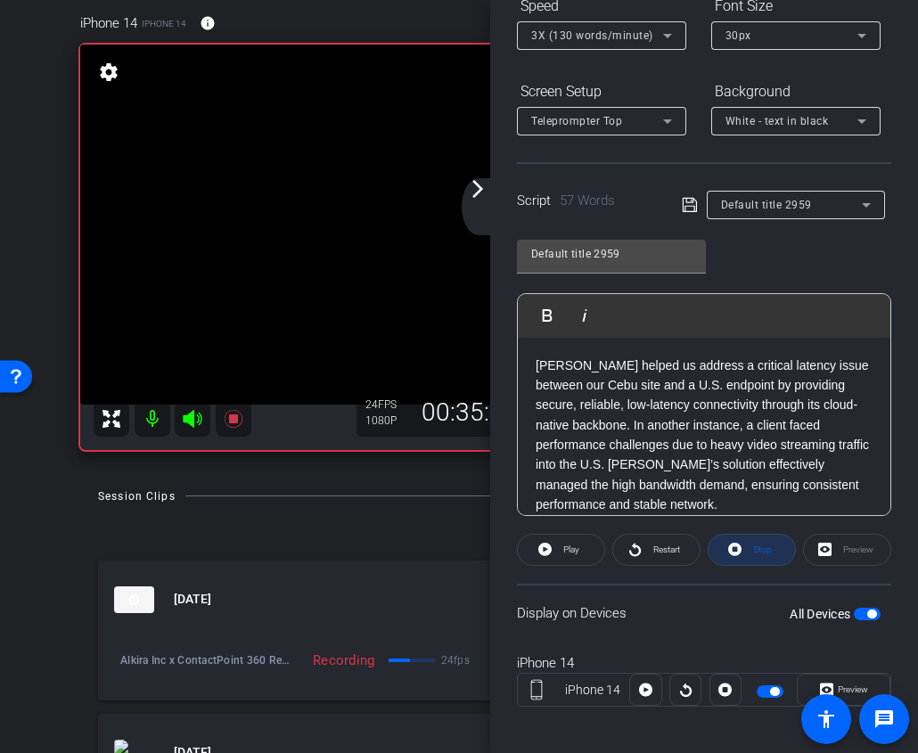
click at [741, 538] on icon at bounding box center [734, 549] width 13 height 22
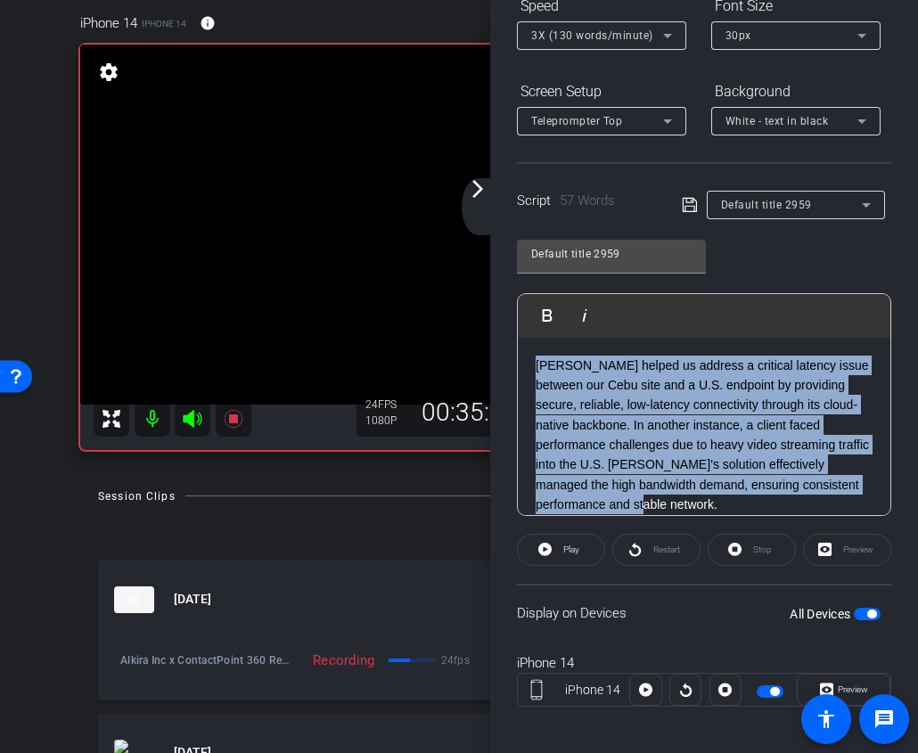
drag, startPoint x: 589, startPoint y: 506, endPoint x: 474, endPoint y: 233, distance: 295.9
click at [474, 233] on div "arrow_back Alkira Inc x ContactPoint 360 Remote - [PERSON_NAME][EMAIL_ADDRESS][…" at bounding box center [459, 376] width 918 height 753
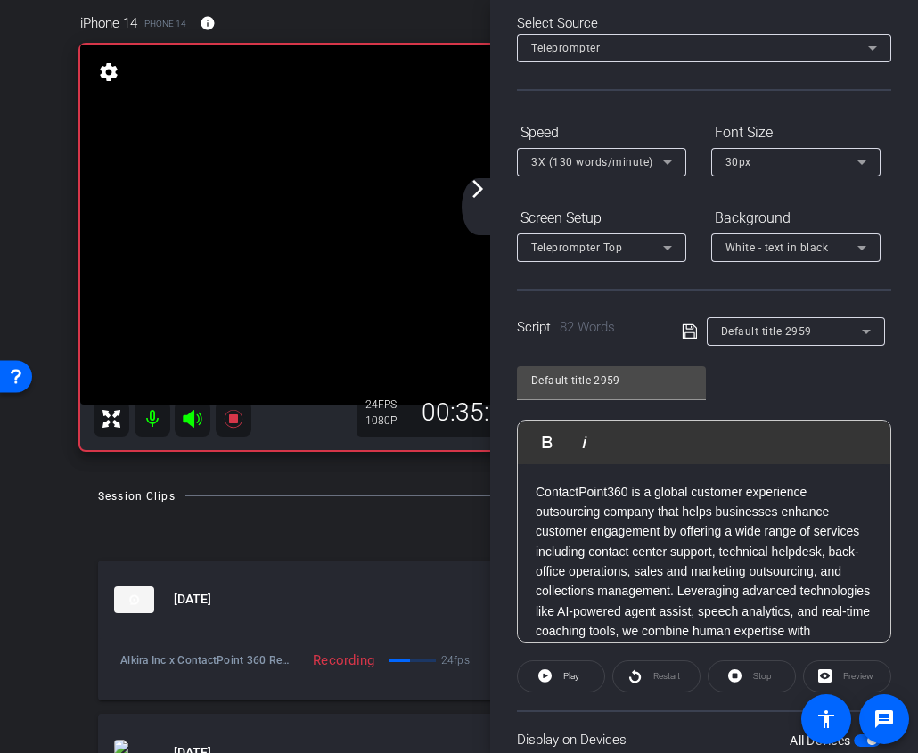
scroll to position [82, 0]
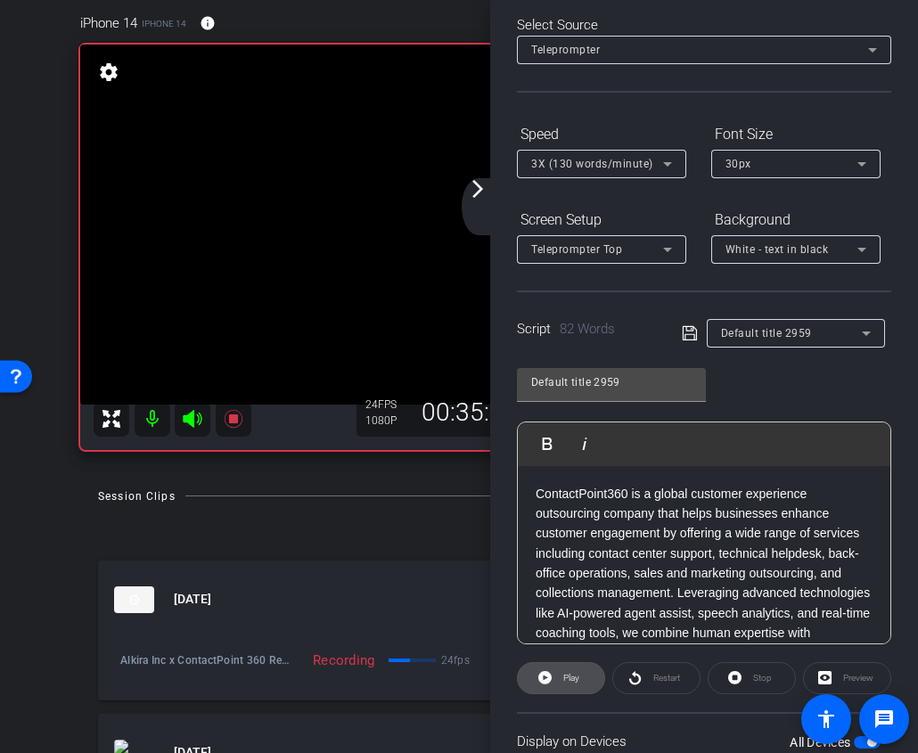
click at [570, 685] on span "Play" at bounding box center [569, 678] width 20 height 25
click at [749, 678] on span "Stop" at bounding box center [759, 678] width 23 height 25
click at [570, 683] on span "Play" at bounding box center [569, 678] width 20 height 25
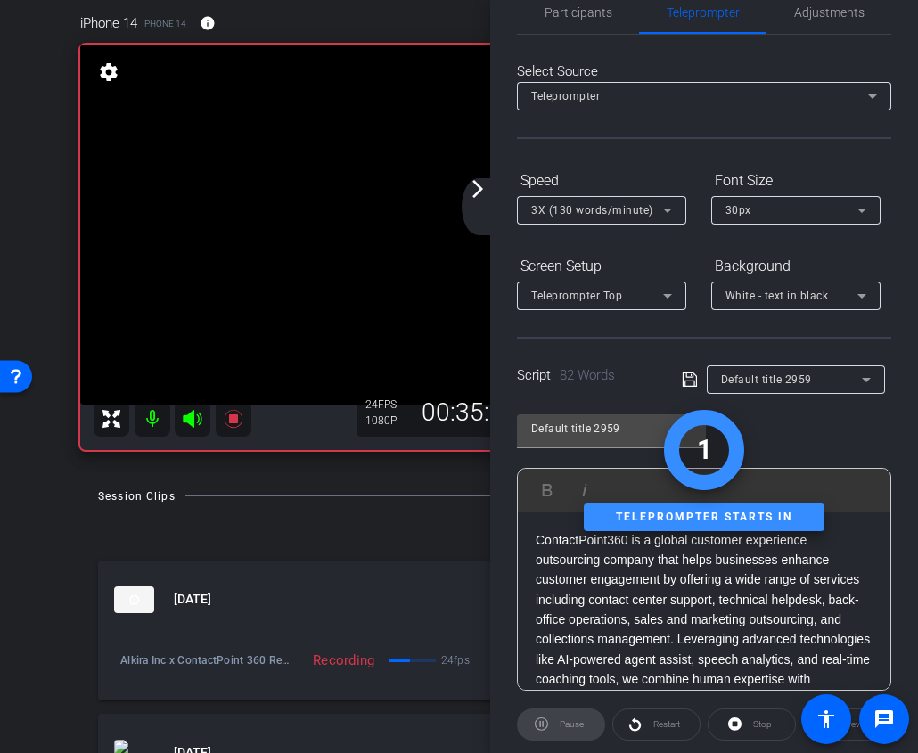
scroll to position [0, 0]
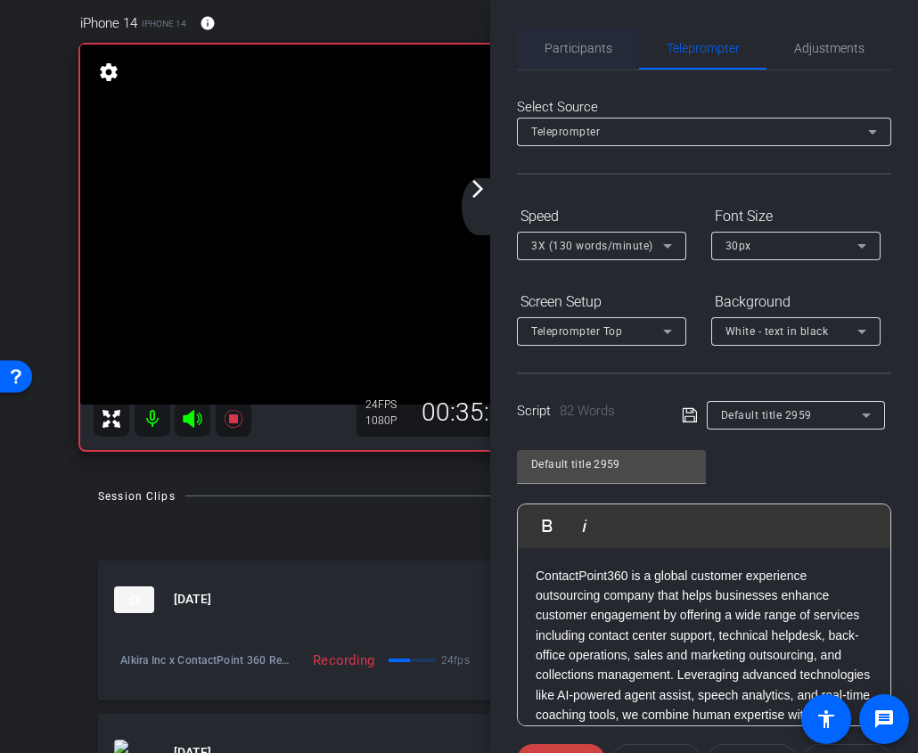
click at [579, 42] on span "Participants" at bounding box center [578, 48] width 68 height 12
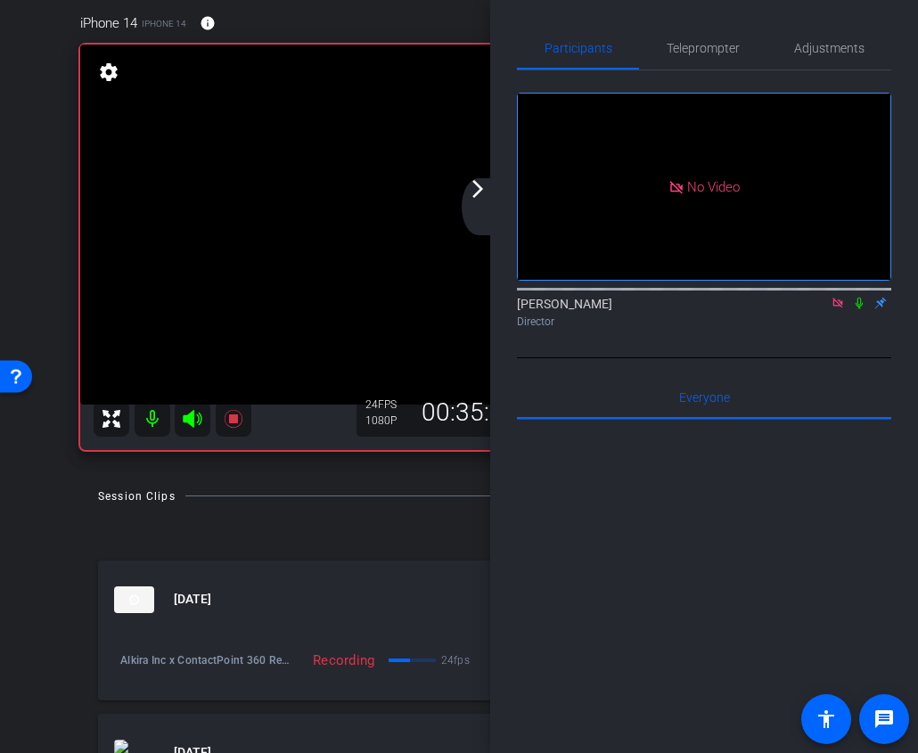
click at [857, 297] on icon at bounding box center [859, 303] width 14 height 12
click at [862, 297] on icon at bounding box center [859, 303] width 14 height 12
click at [692, 45] on span "Teleprompter" at bounding box center [702, 48] width 73 height 12
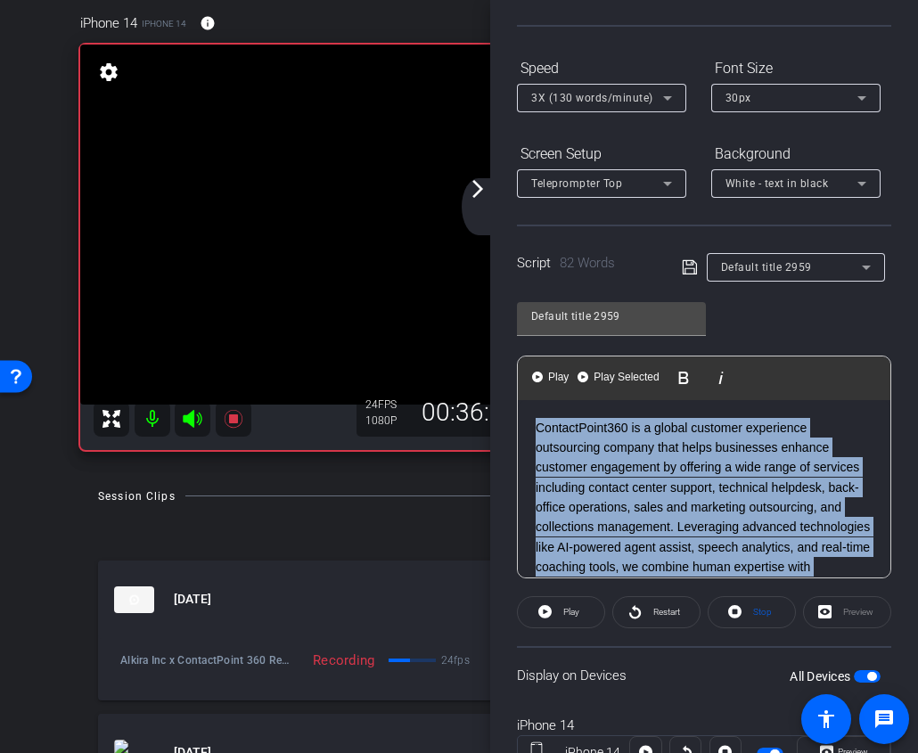
drag, startPoint x: 634, startPoint y: 514, endPoint x: 512, endPoint y: 329, distance: 221.4
click at [512, 329] on div "Participants Teleprompter Adjustments Ariam Eqbe Director Everyone 0 Mark all r…" at bounding box center [704, 376] width 428 height 753
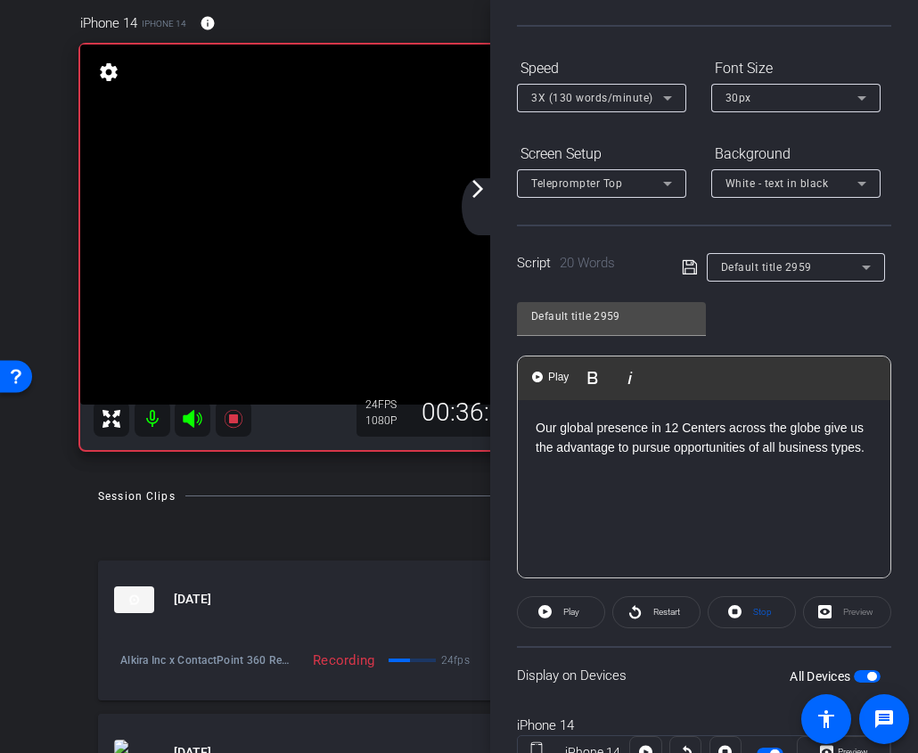
drag, startPoint x: 869, startPoint y: 443, endPoint x: 407, endPoint y: 422, distance: 462.0
click at [407, 422] on div "arrow_back Alkira Inc x ContactPoint 360 Remote - [PERSON_NAME][EMAIL_ADDRESS][…" at bounding box center [459, 376] width 918 height 753
drag, startPoint x: 539, startPoint y: 429, endPoint x: 917, endPoint y: 451, distance: 378.5
click at [917, 451] on div "Participants Teleprompter Adjustments Ariam Eqbe Director Everyone 0 Mark all r…" at bounding box center [704, 376] width 428 height 753
drag, startPoint x: 777, startPoint y: 442, endPoint x: 737, endPoint y: 442, distance: 40.1
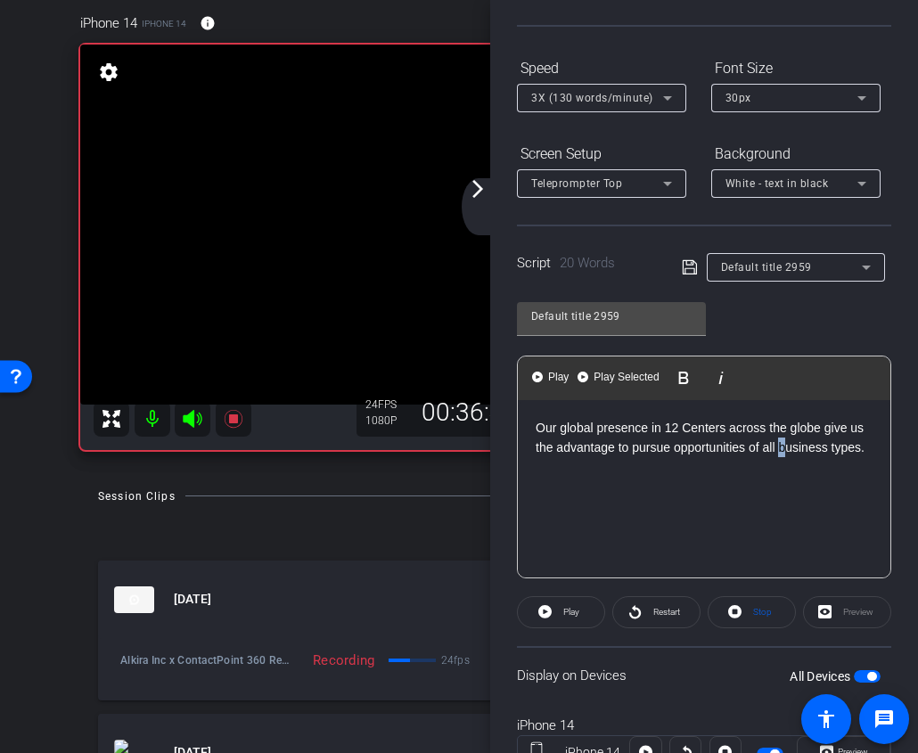
click at [737, 442] on p "Our global presence in 12 Centers across the globe give us the advantage to pur…" at bounding box center [704, 438] width 337 height 40
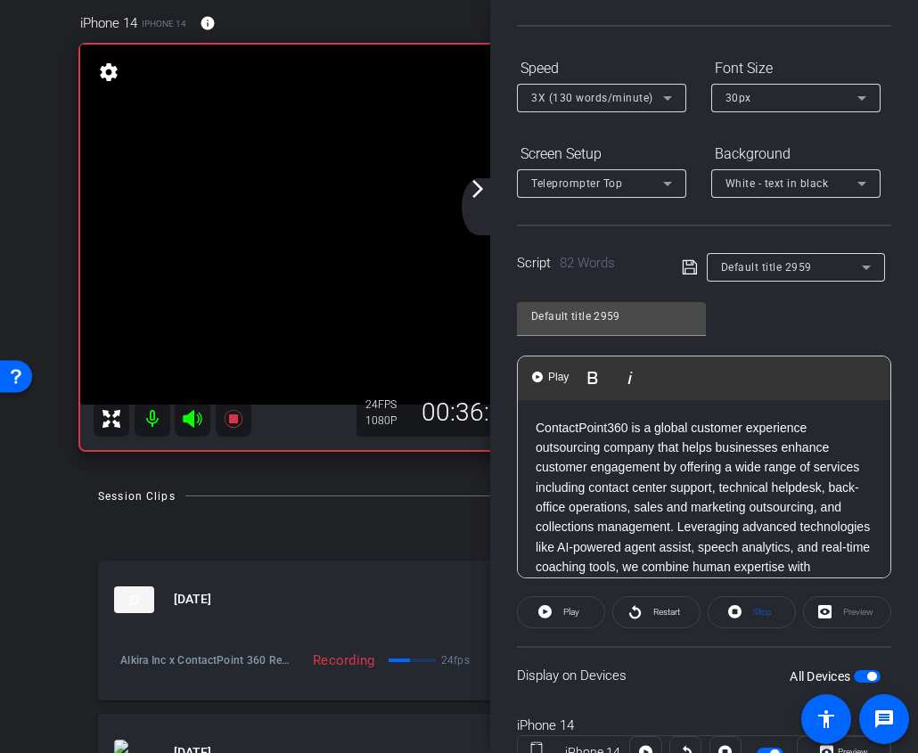
scroll to position [79, 0]
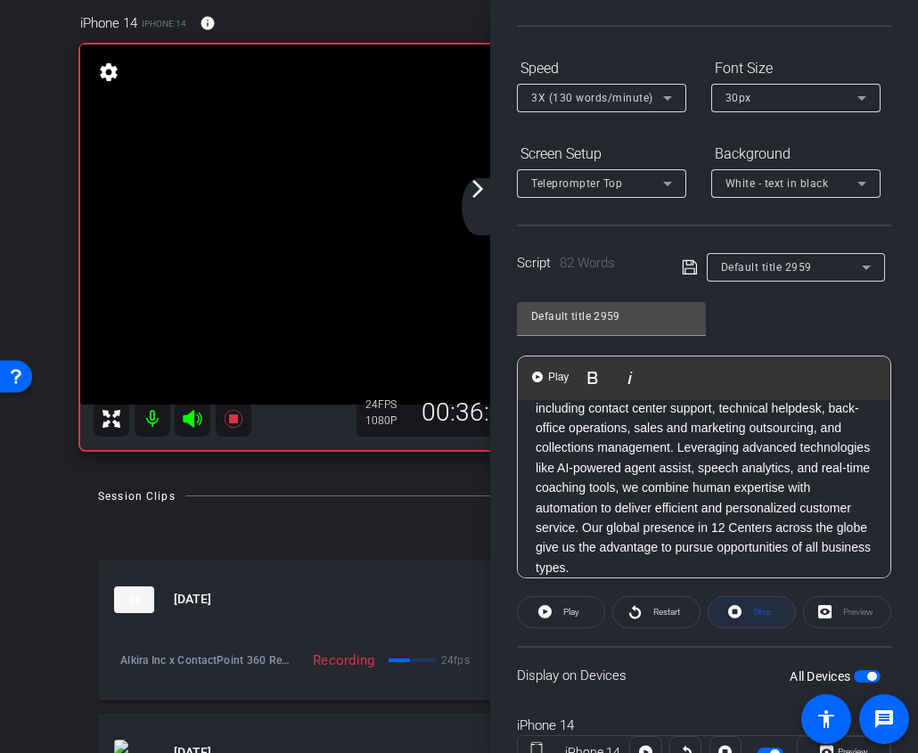
click at [767, 610] on span "Stop" at bounding box center [762, 612] width 19 height 10
click at [577, 624] on span at bounding box center [561, 612] width 86 height 43
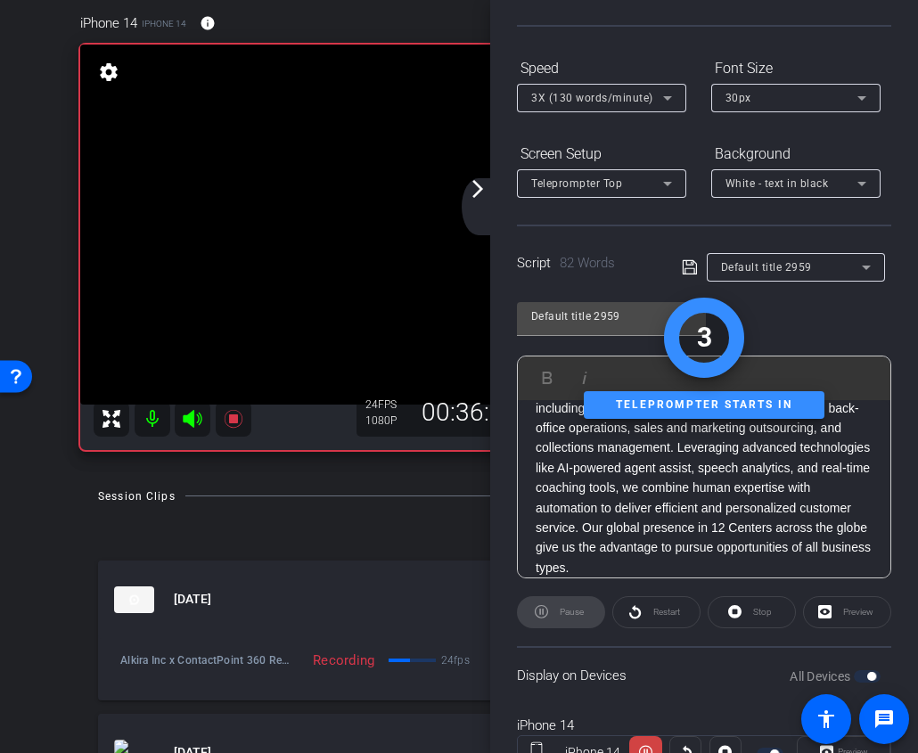
scroll to position [0, 0]
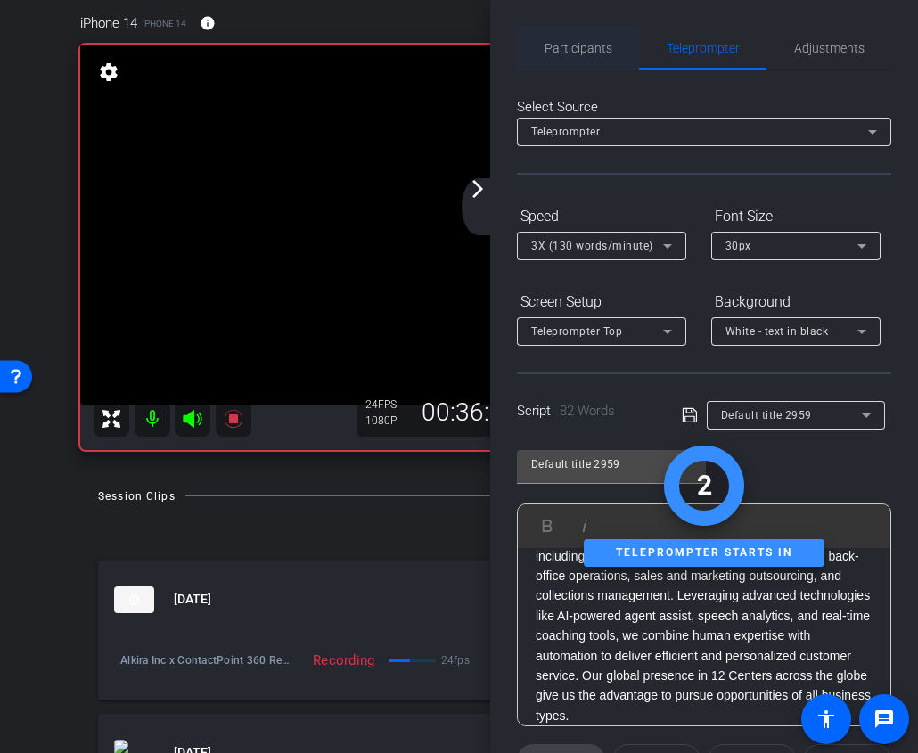
click at [581, 61] on span "Participants" at bounding box center [578, 48] width 68 height 43
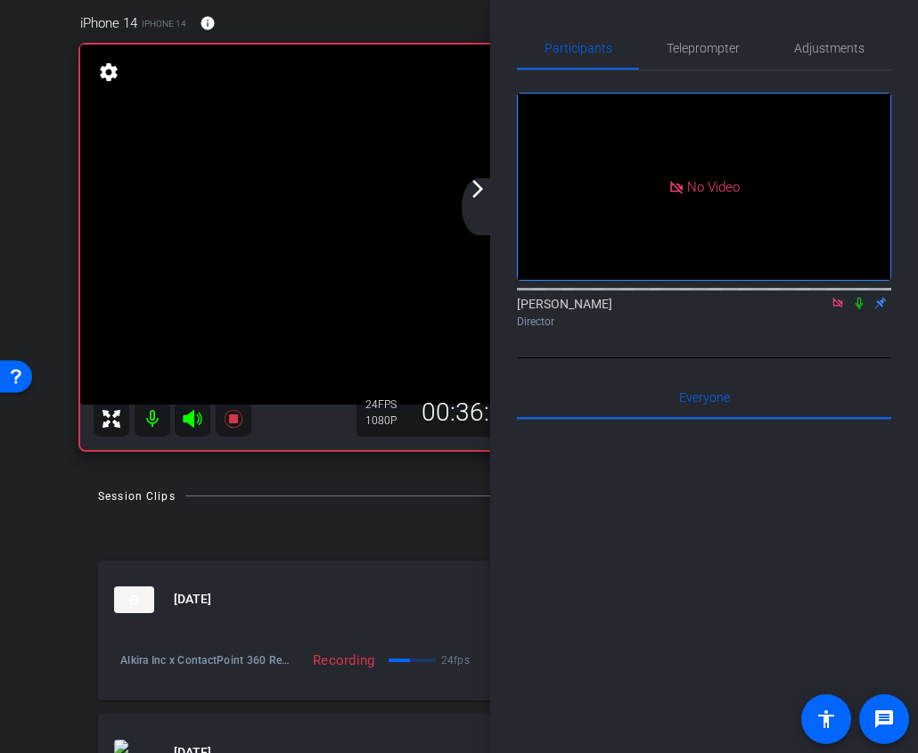
click at [861, 298] on icon at bounding box center [858, 304] width 7 height 12
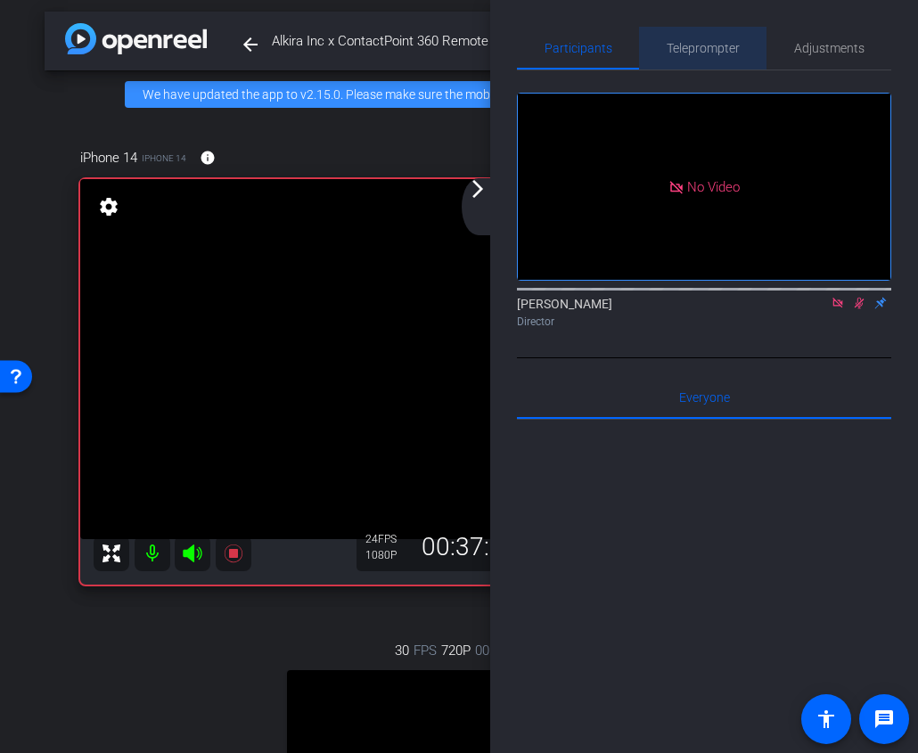
click at [693, 42] on span "Teleprompter" at bounding box center [702, 48] width 73 height 12
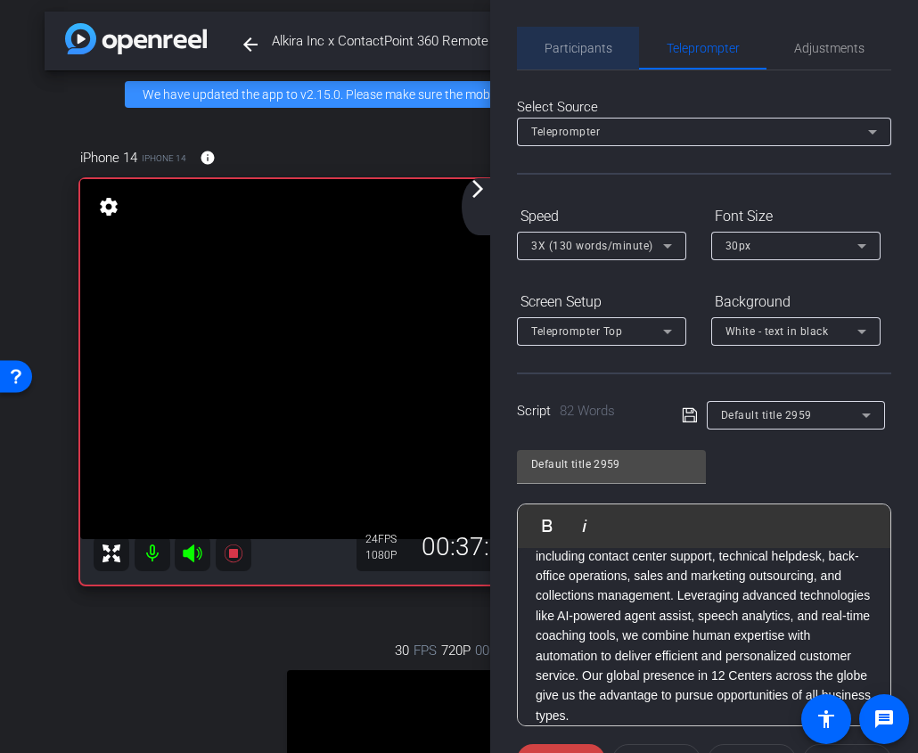
click at [588, 52] on span "Participants" at bounding box center [578, 48] width 68 height 12
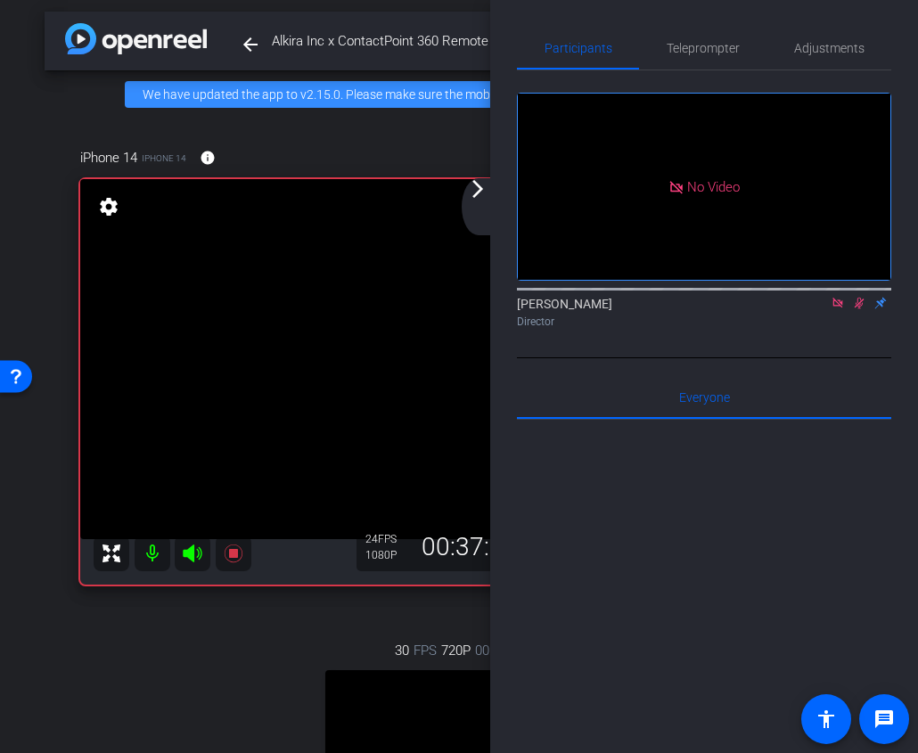
click at [858, 295] on mat-icon at bounding box center [858, 303] width 21 height 16
click at [707, 55] on span "Teleprompter" at bounding box center [702, 48] width 73 height 43
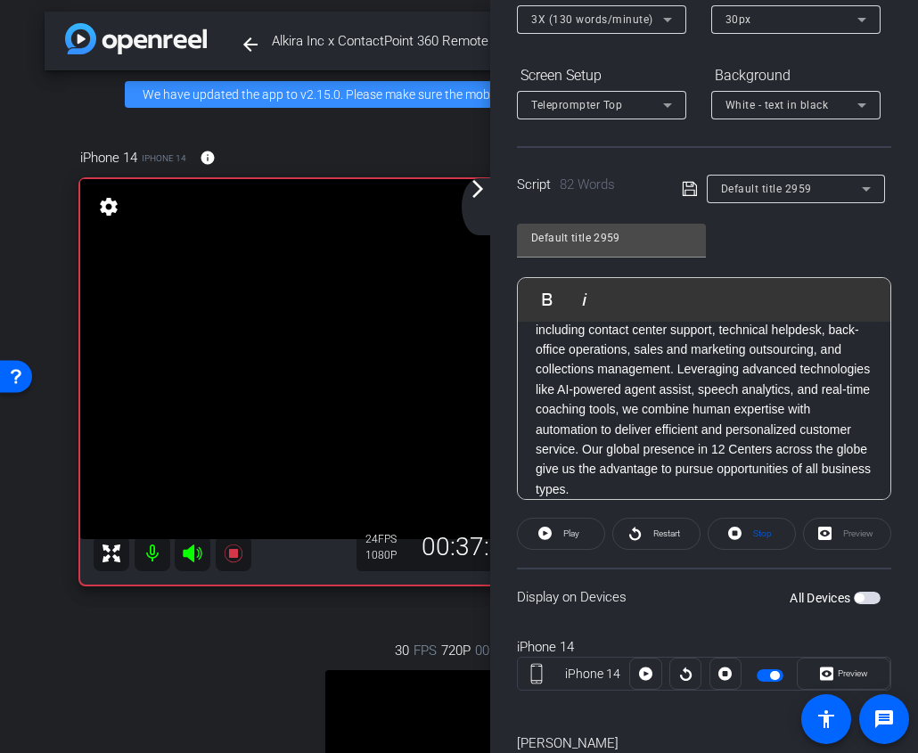
scroll to position [317, 0]
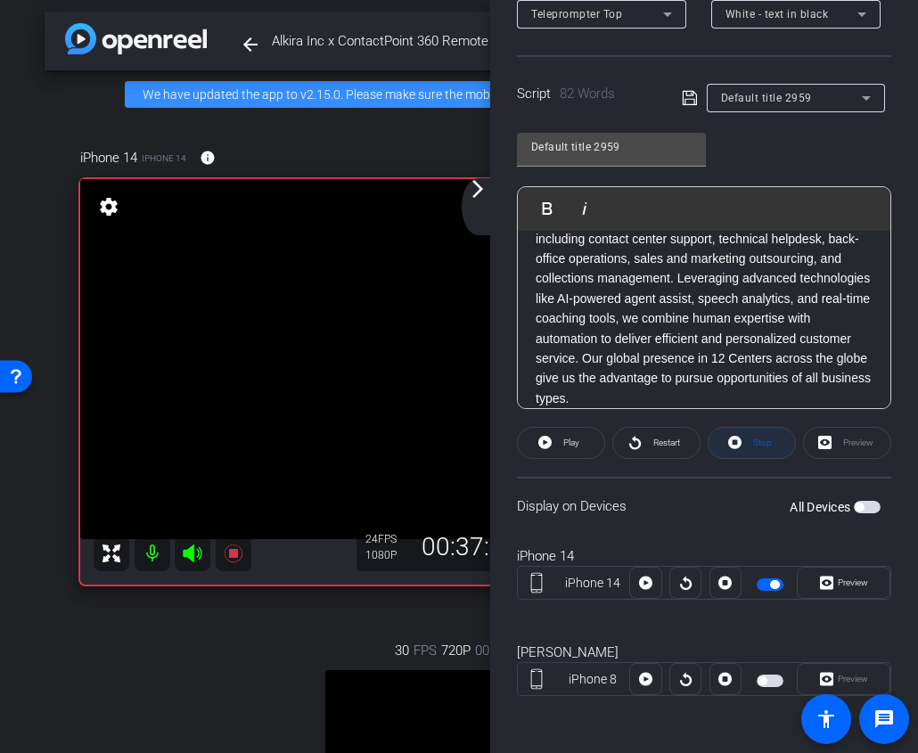
click at [754, 455] on span at bounding box center [751, 442] width 86 height 43
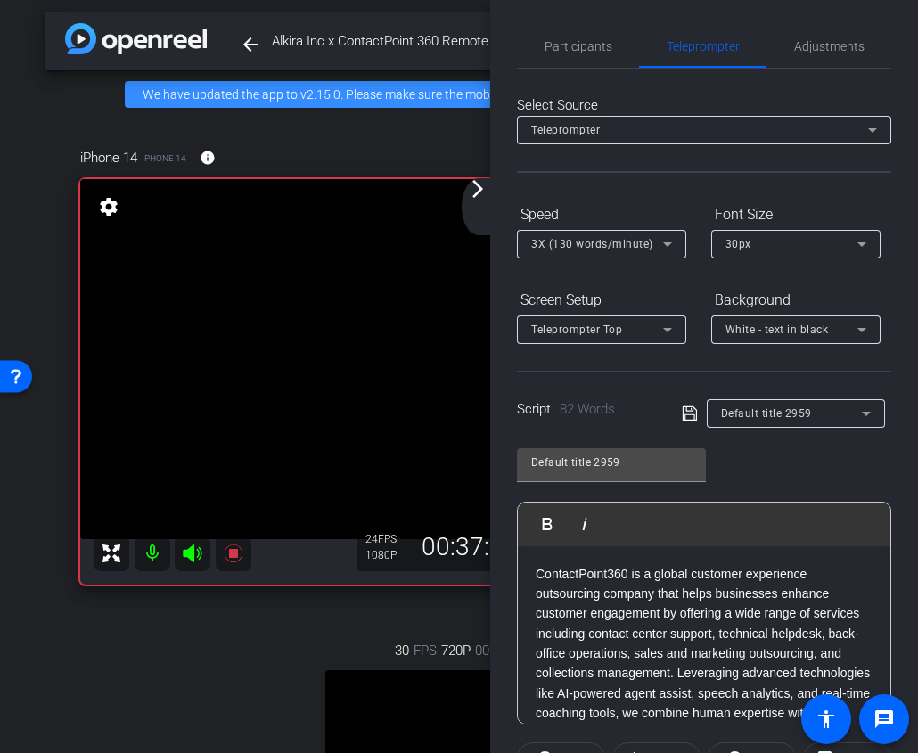
scroll to position [0, 0]
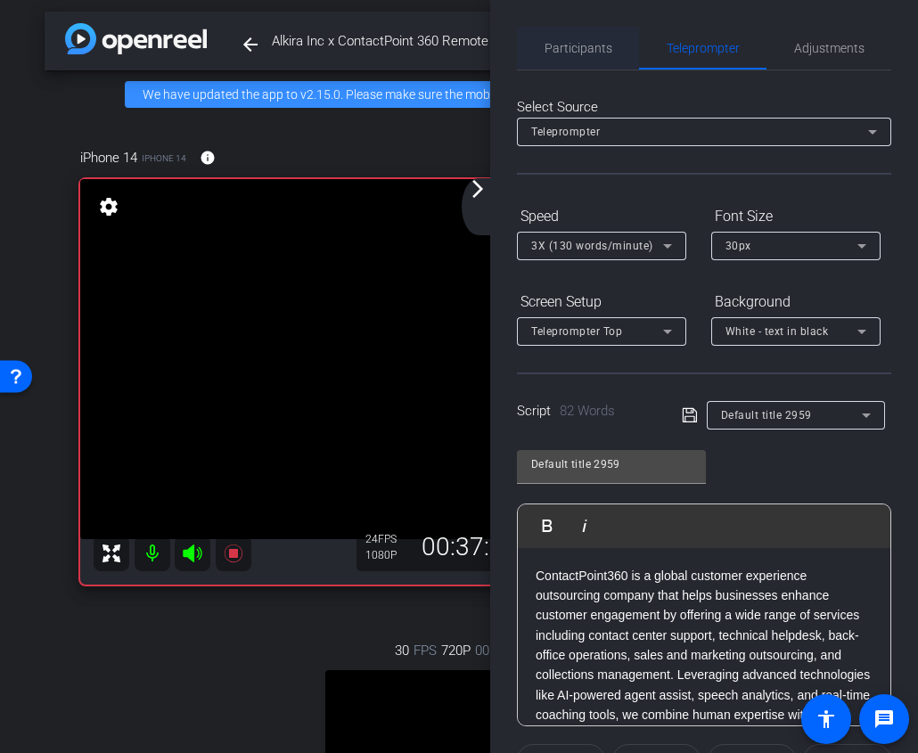
click at [572, 53] on span "Participants" at bounding box center [578, 48] width 68 height 12
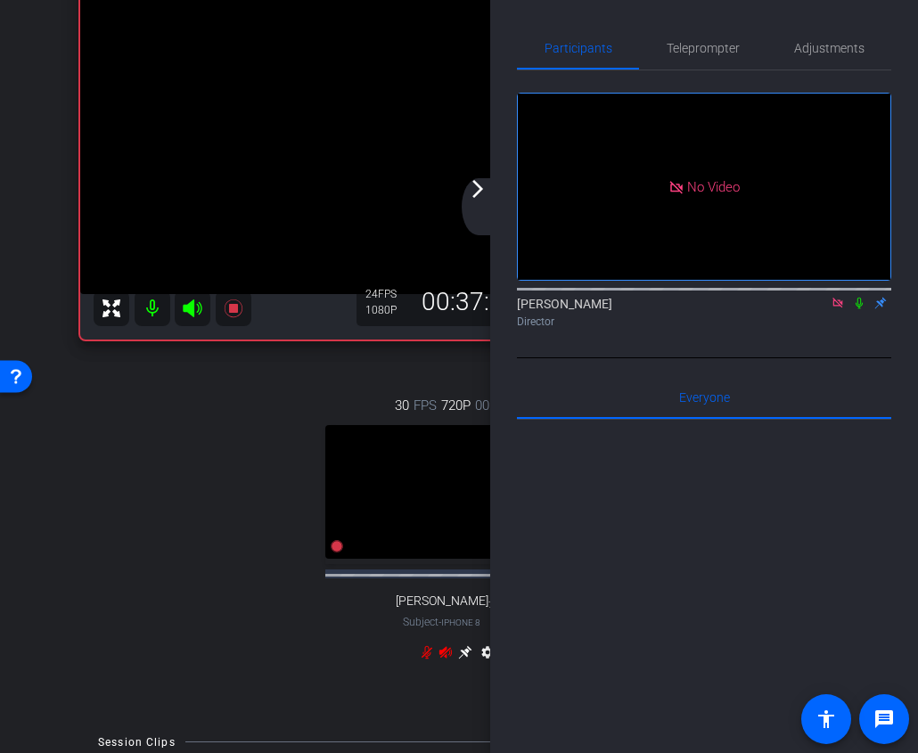
scroll to position [265, 0]
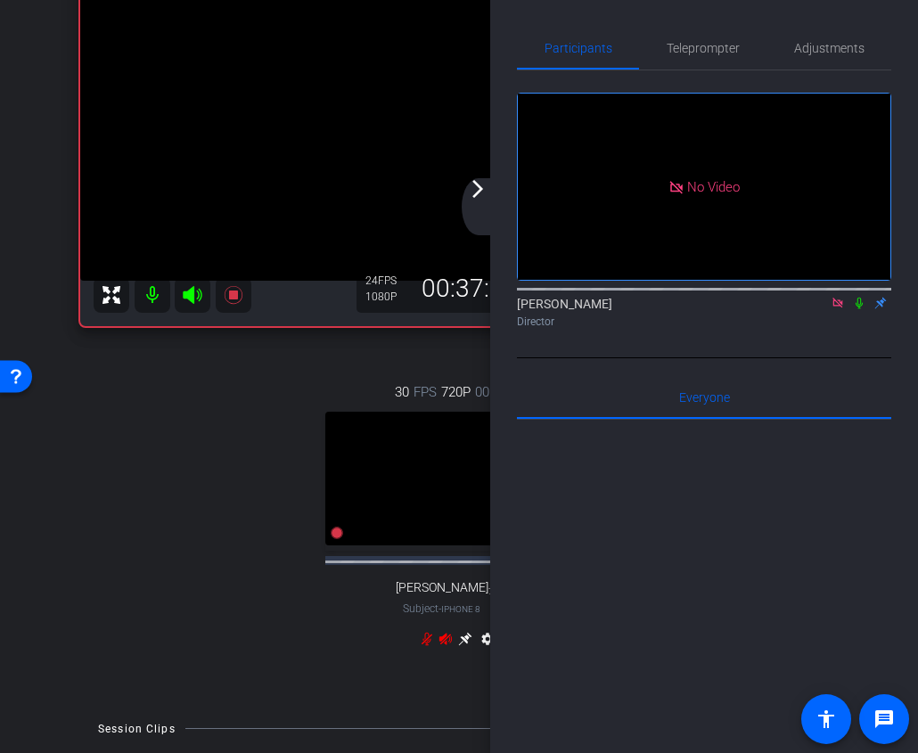
click at [471, 190] on mat-icon "arrow_forward_ios" at bounding box center [477, 188] width 21 height 21
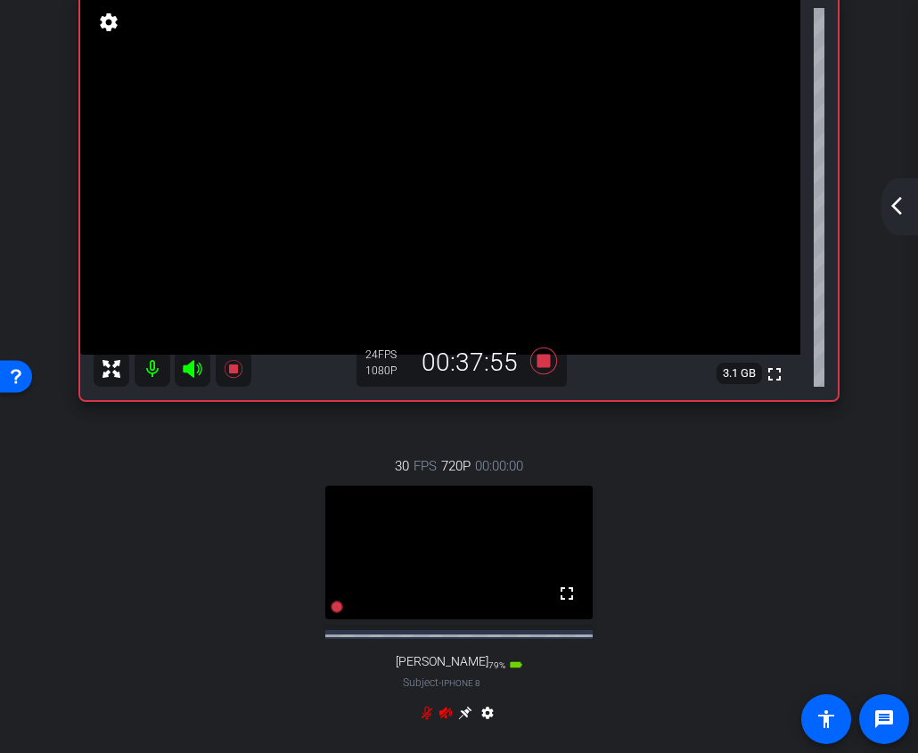
scroll to position [164, 0]
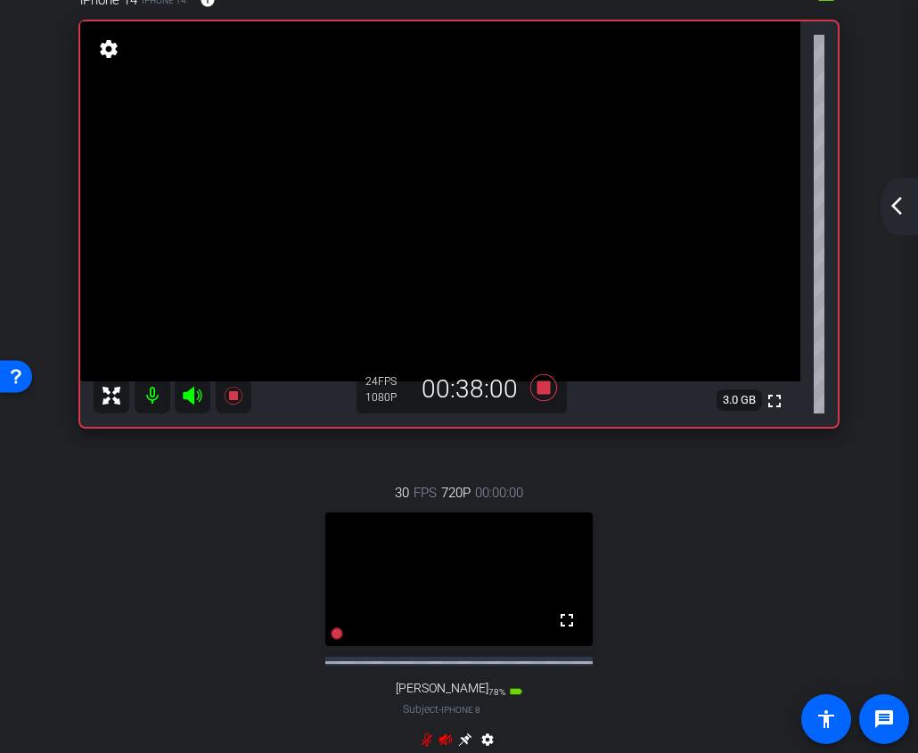
click at [907, 202] on div "arrow_back_ios_new arrow_forward_ios" at bounding box center [898, 206] width 37 height 57
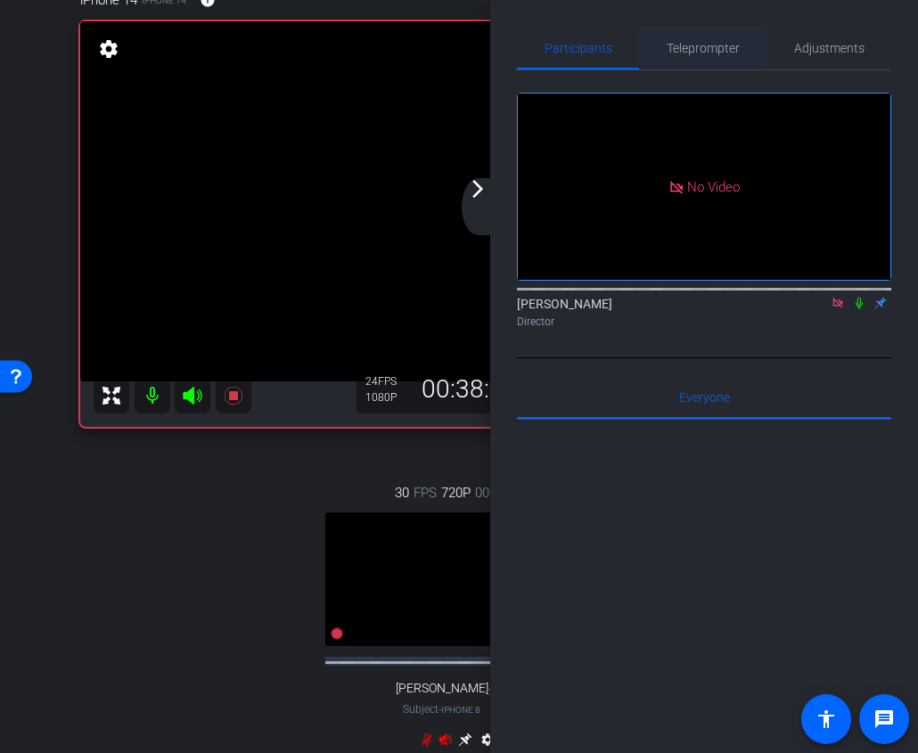
click at [692, 54] on span "Teleprompter" at bounding box center [702, 48] width 73 height 12
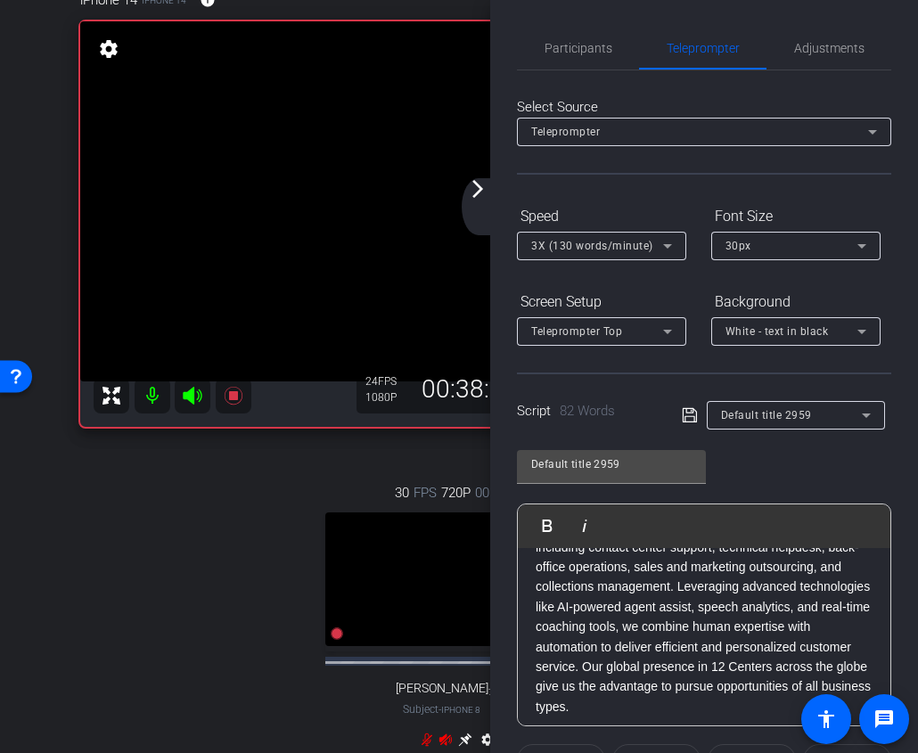
scroll to position [97, 0]
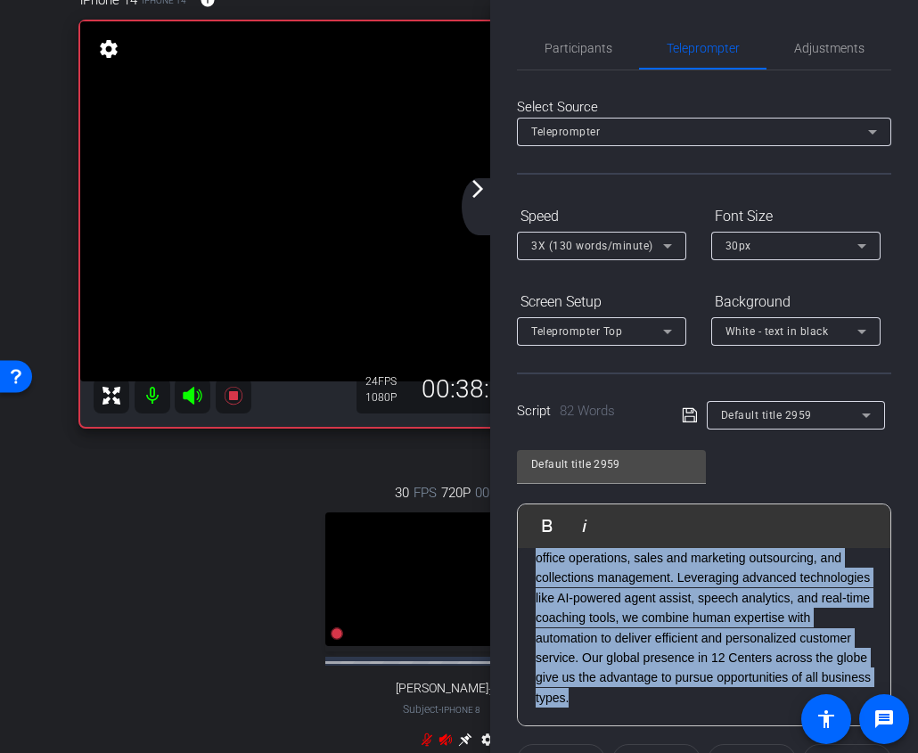
drag, startPoint x: 649, startPoint y: 710, endPoint x: 499, endPoint y: 457, distance: 294.0
click at [499, 457] on div "Participants Teleprompter Adjustments Ariam Eqbe Director Everyone 0 Mark all r…" at bounding box center [704, 376] width 428 height 753
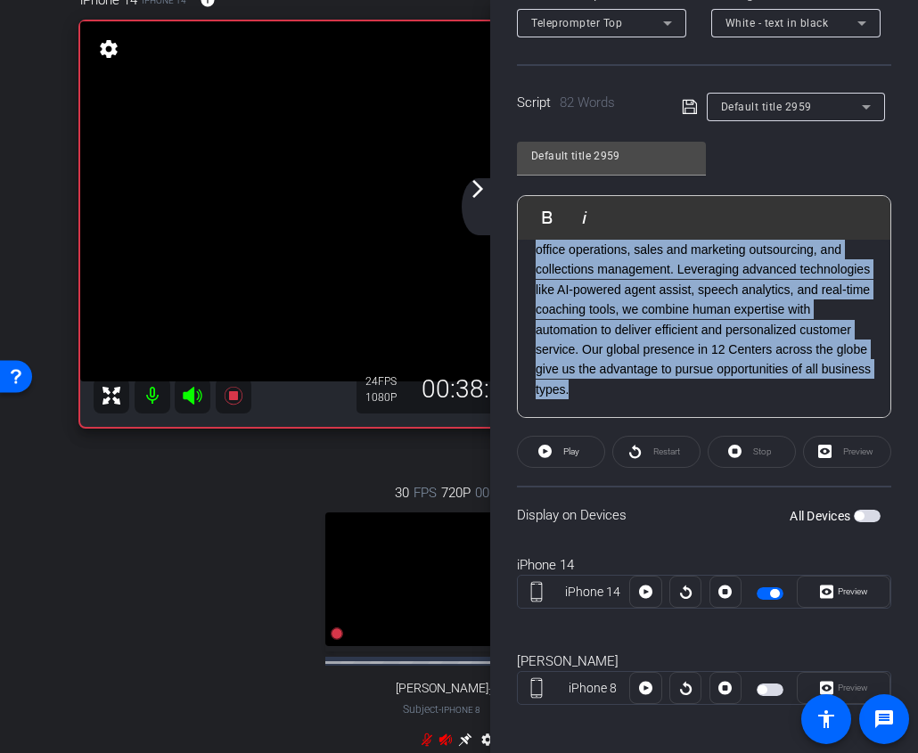
scroll to position [317, 0]
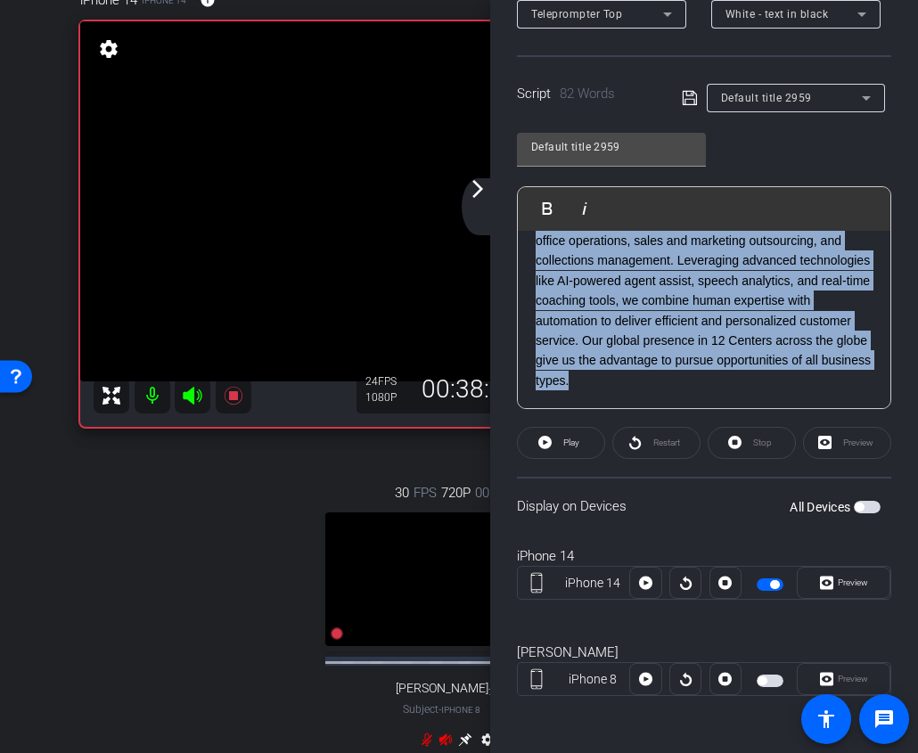
drag, startPoint x: 535, startPoint y: 583, endPoint x: 748, endPoint y: 797, distance: 302.4
click at [748, 752] on html "Accessibility Screen-Reader Guide, Feedback, and Issue Reporting | New window m…" at bounding box center [459, 376] width 918 height 753
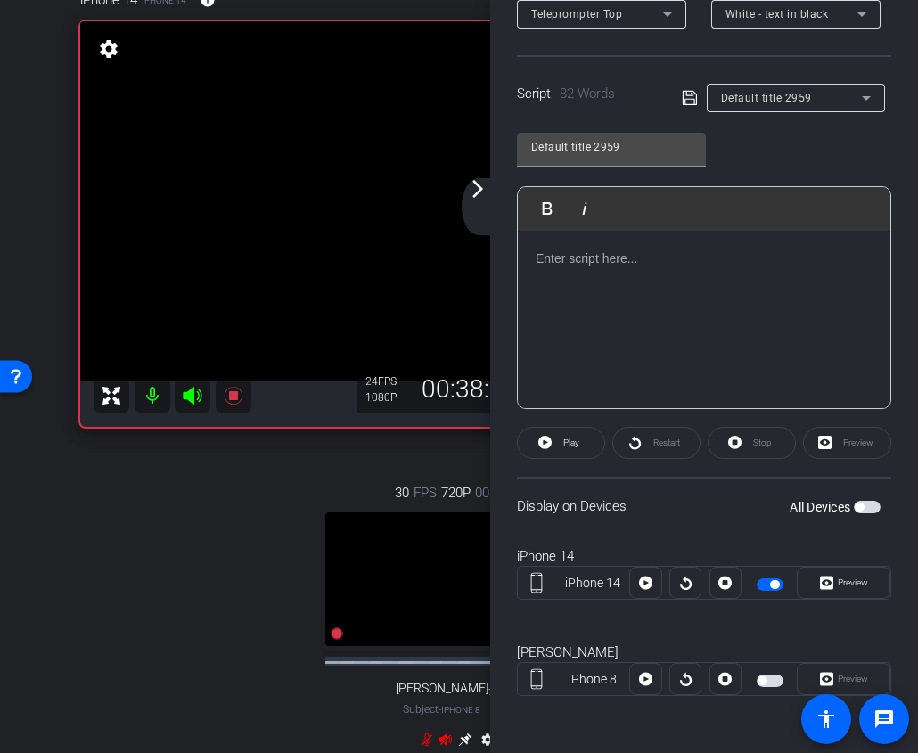
scroll to position [0, 0]
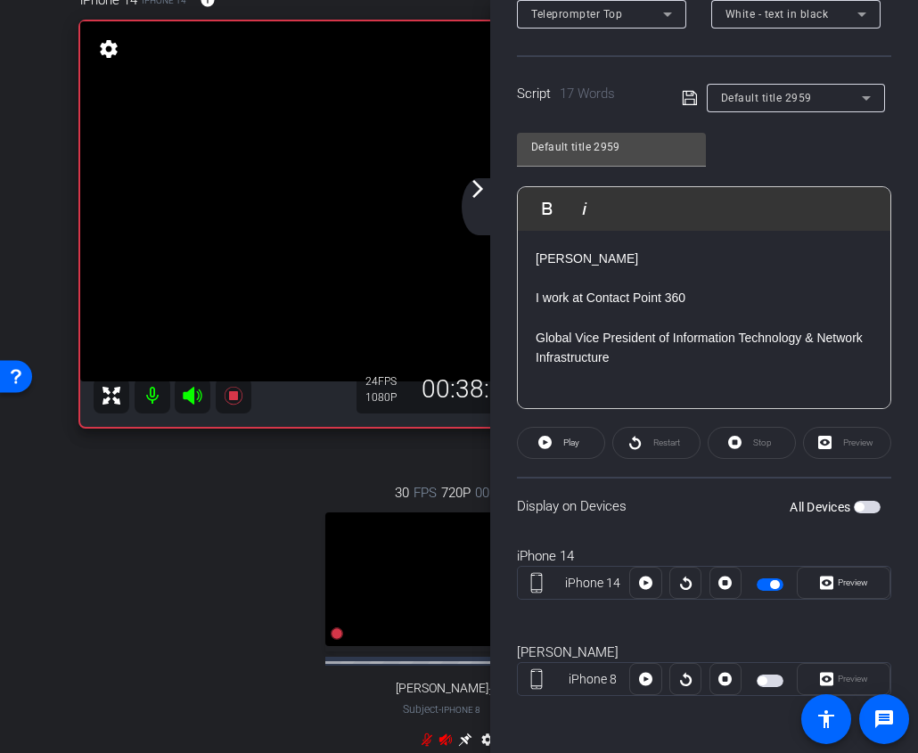
click at [751, 444] on div "Stop" at bounding box center [751, 443] width 88 height 32
click at [560, 443] on span "Play" at bounding box center [569, 442] width 20 height 25
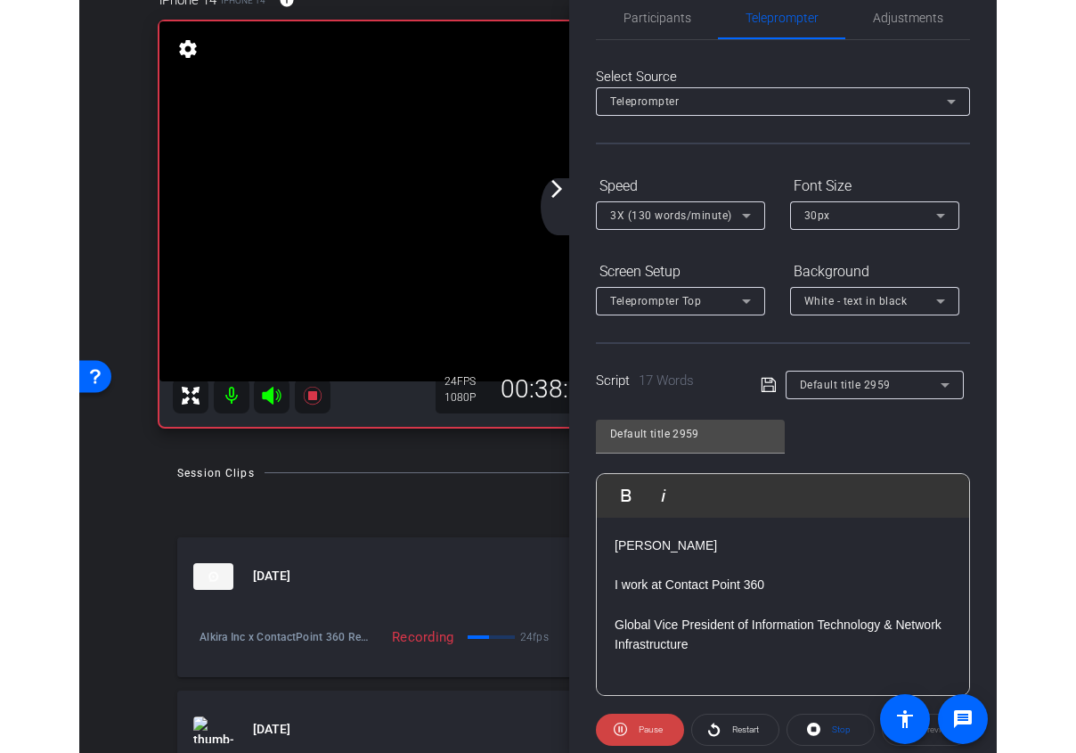
scroll to position [27, 0]
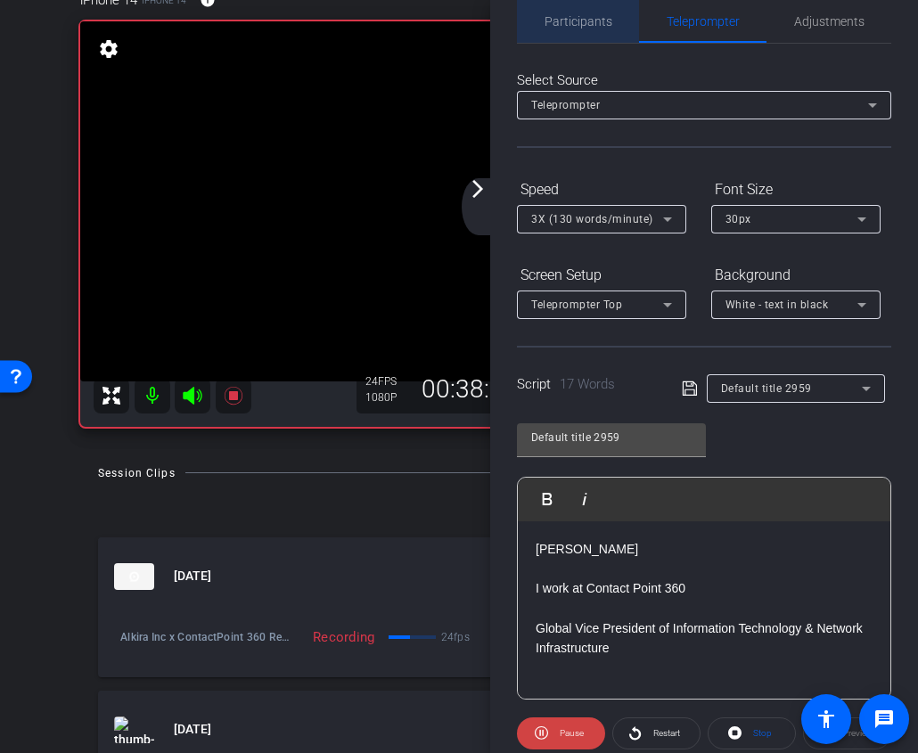
click at [600, 21] on span "Participants" at bounding box center [578, 21] width 68 height 12
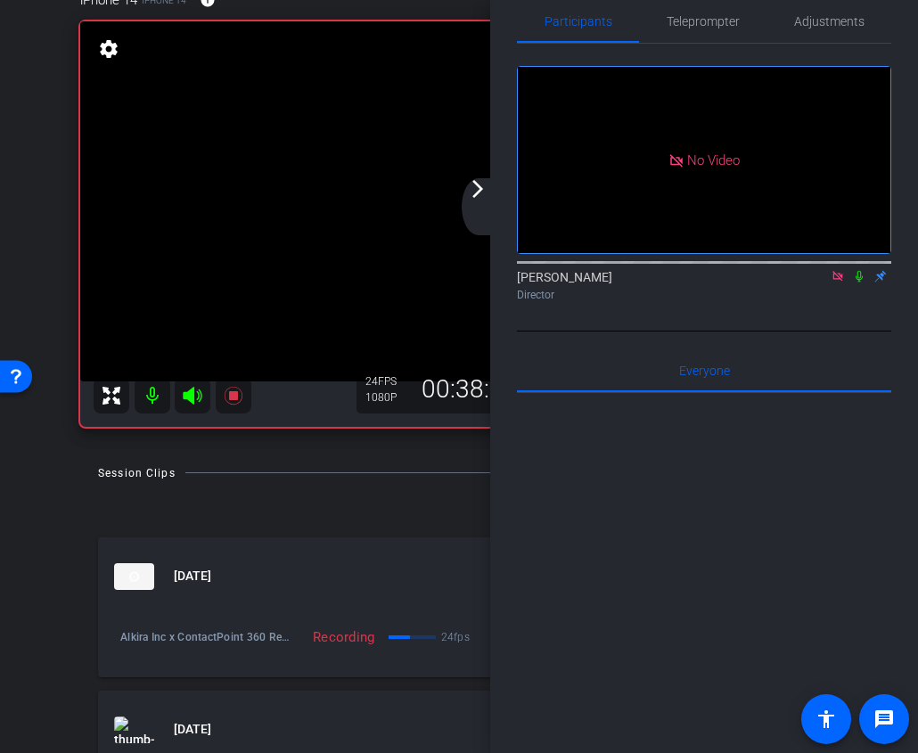
click at [838, 270] on icon at bounding box center [837, 276] width 14 height 12
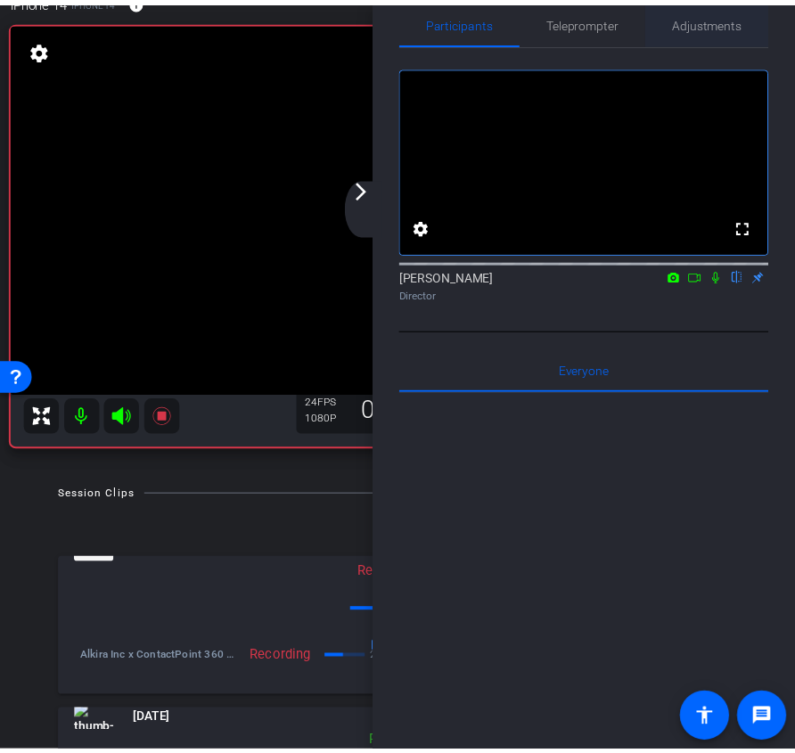
scroll to position [134, 0]
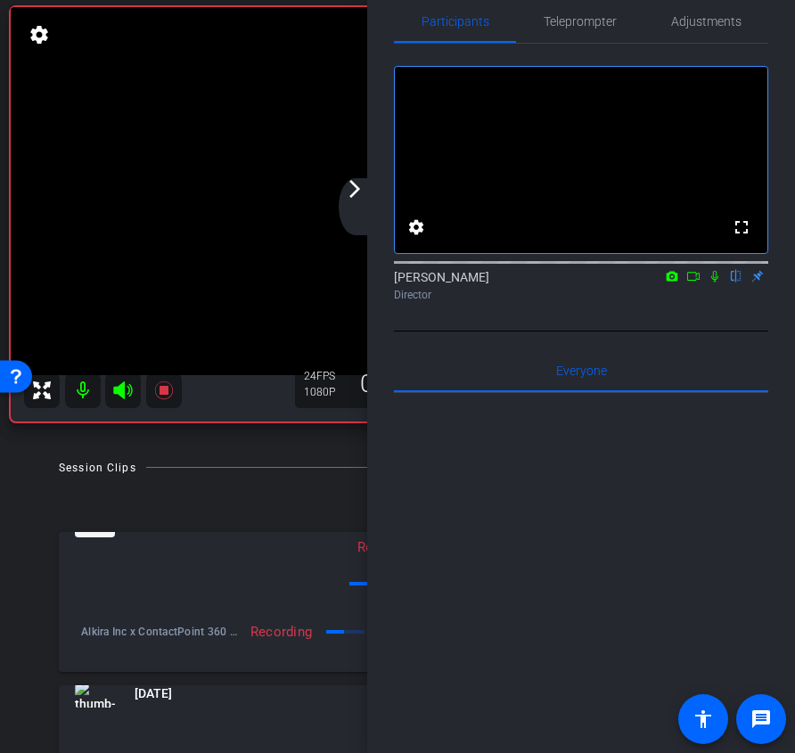
click at [354, 192] on mat-icon "arrow_forward_ios" at bounding box center [354, 188] width 21 height 21
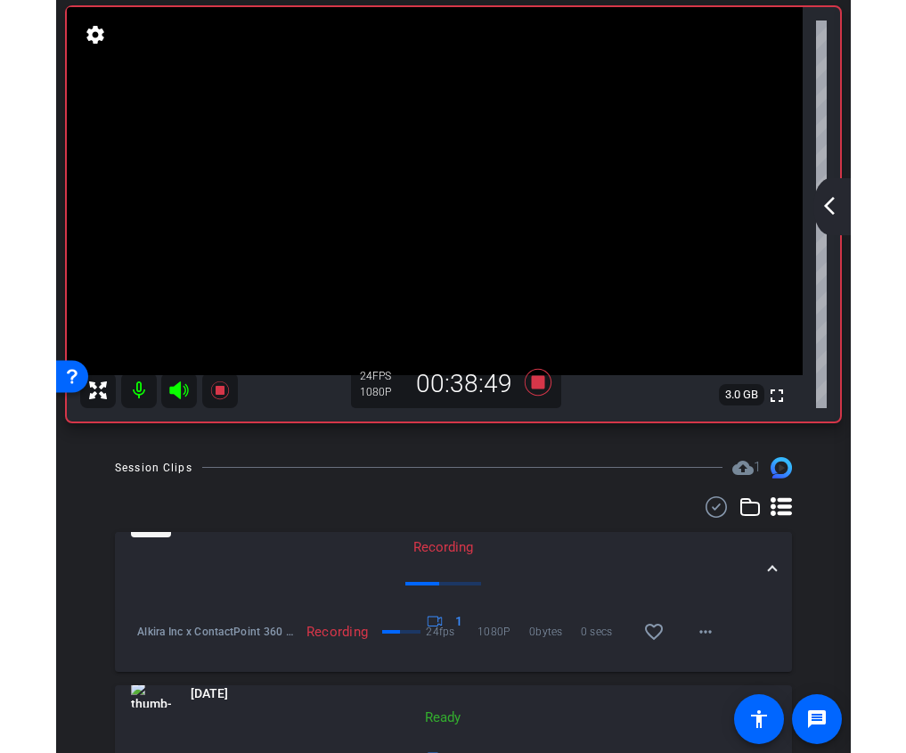
scroll to position [0, 0]
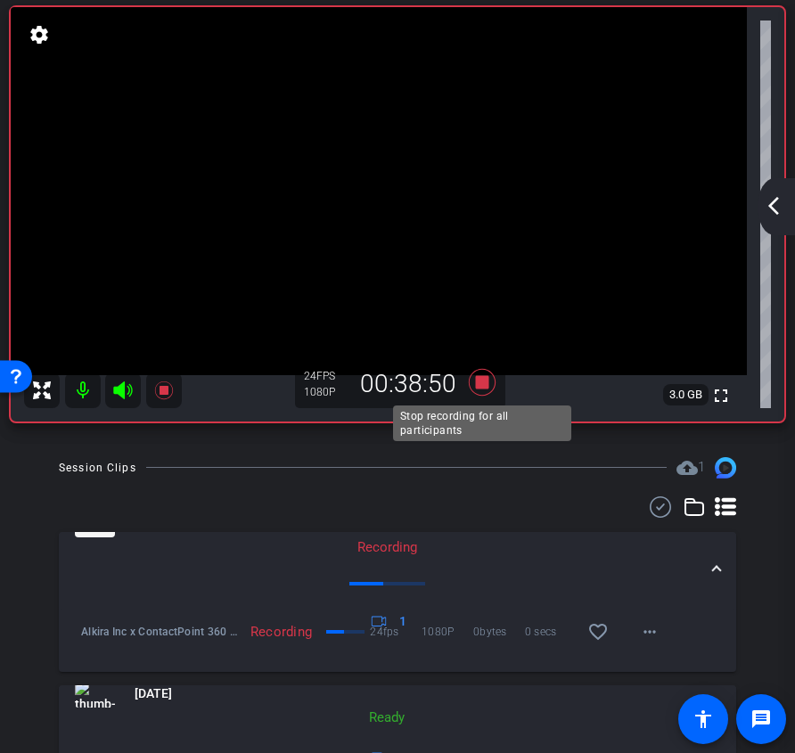
click at [491, 381] on icon at bounding box center [482, 382] width 43 height 32
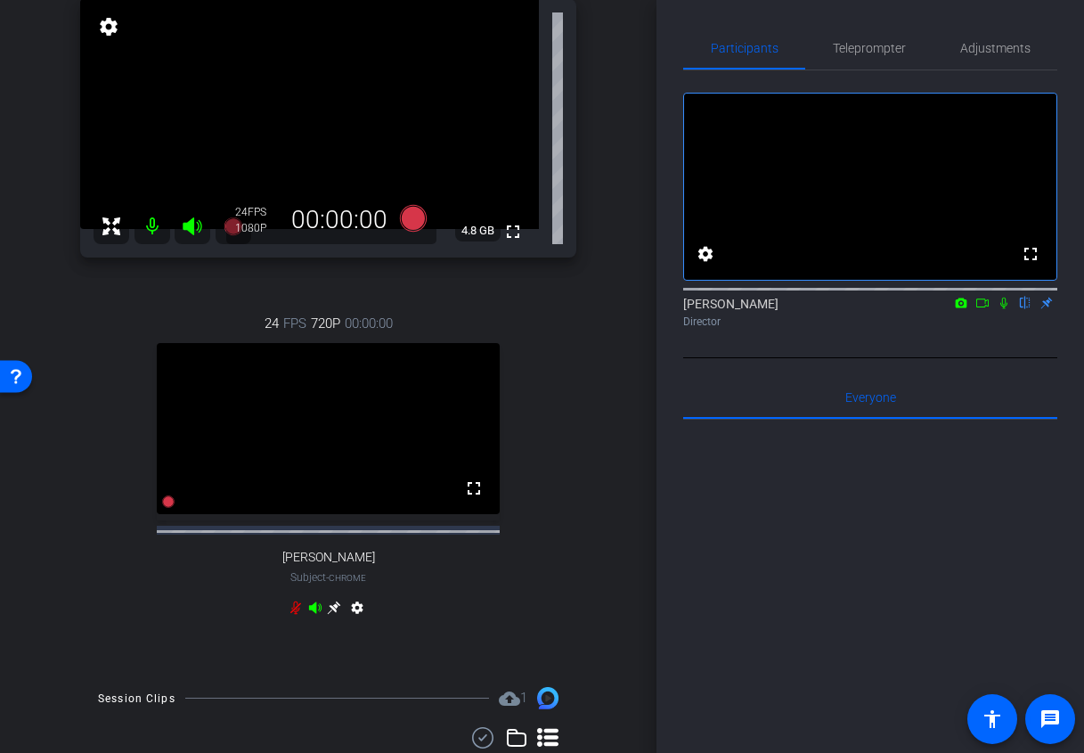
scroll to position [201, 0]
click at [297, 614] on icon at bounding box center [295, 607] width 11 height 13
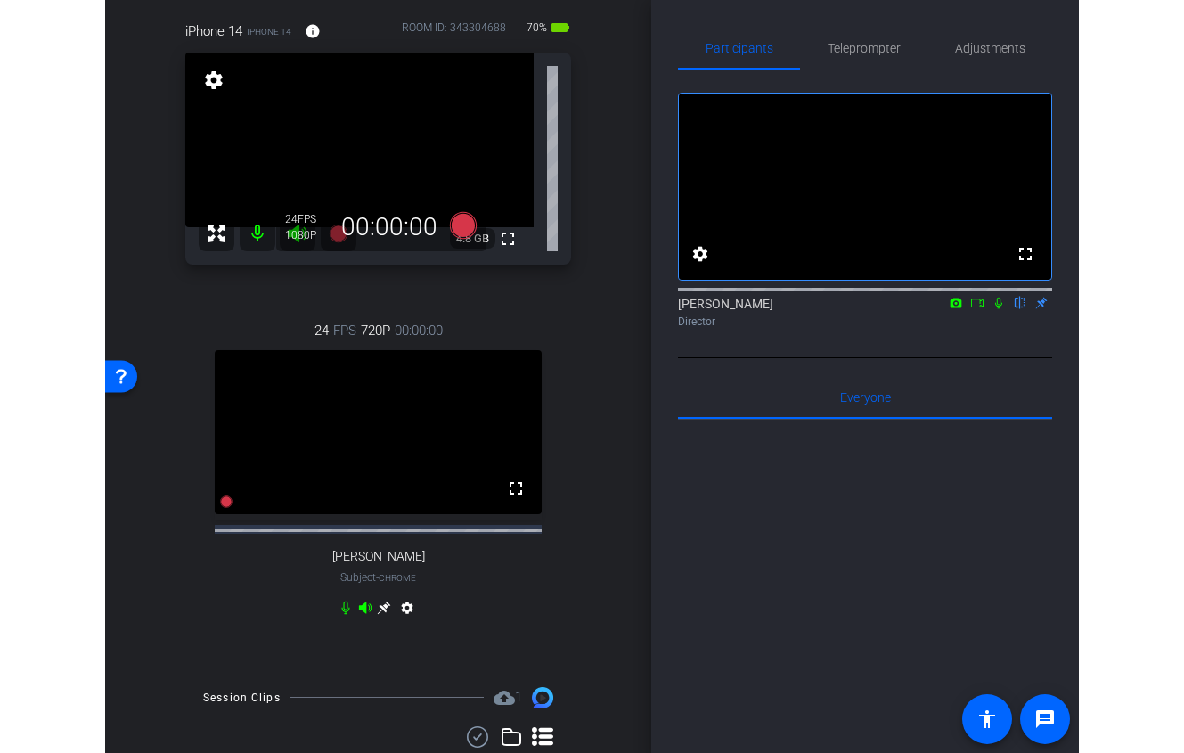
scroll to position [147, 0]
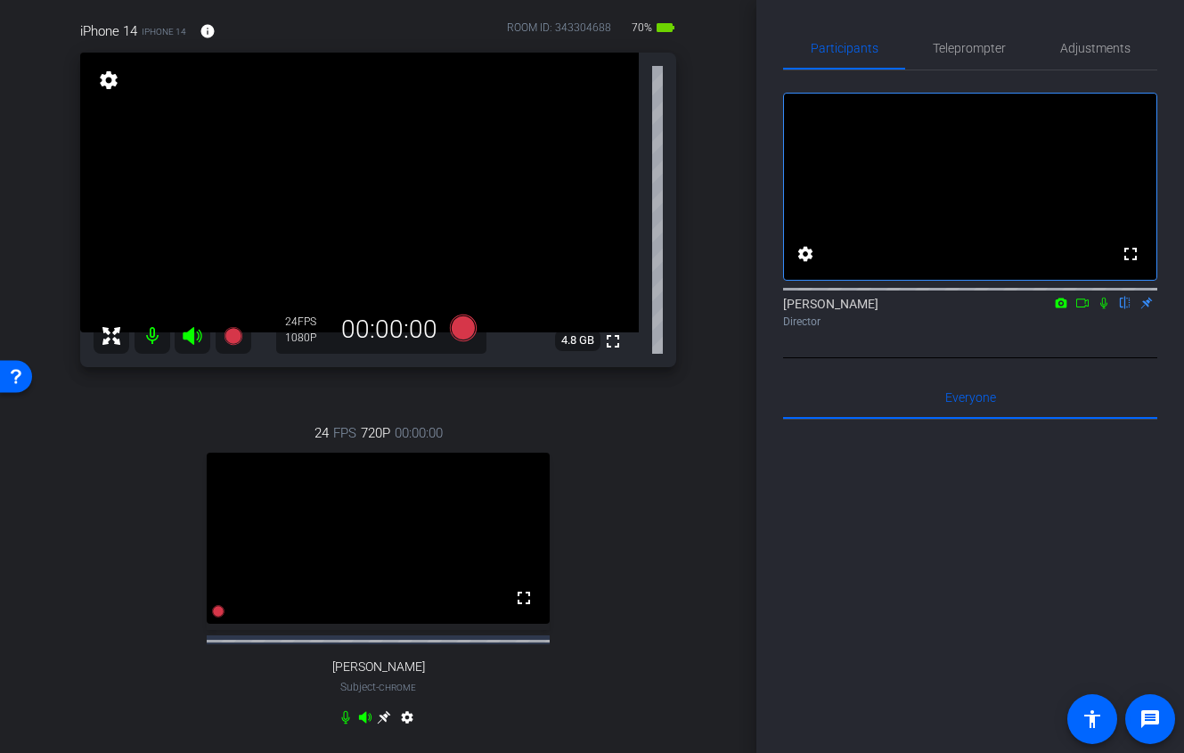
click at [1087, 309] on icon at bounding box center [1082, 303] width 14 height 12
click at [1129, 309] on icon at bounding box center [1125, 303] width 14 height 12
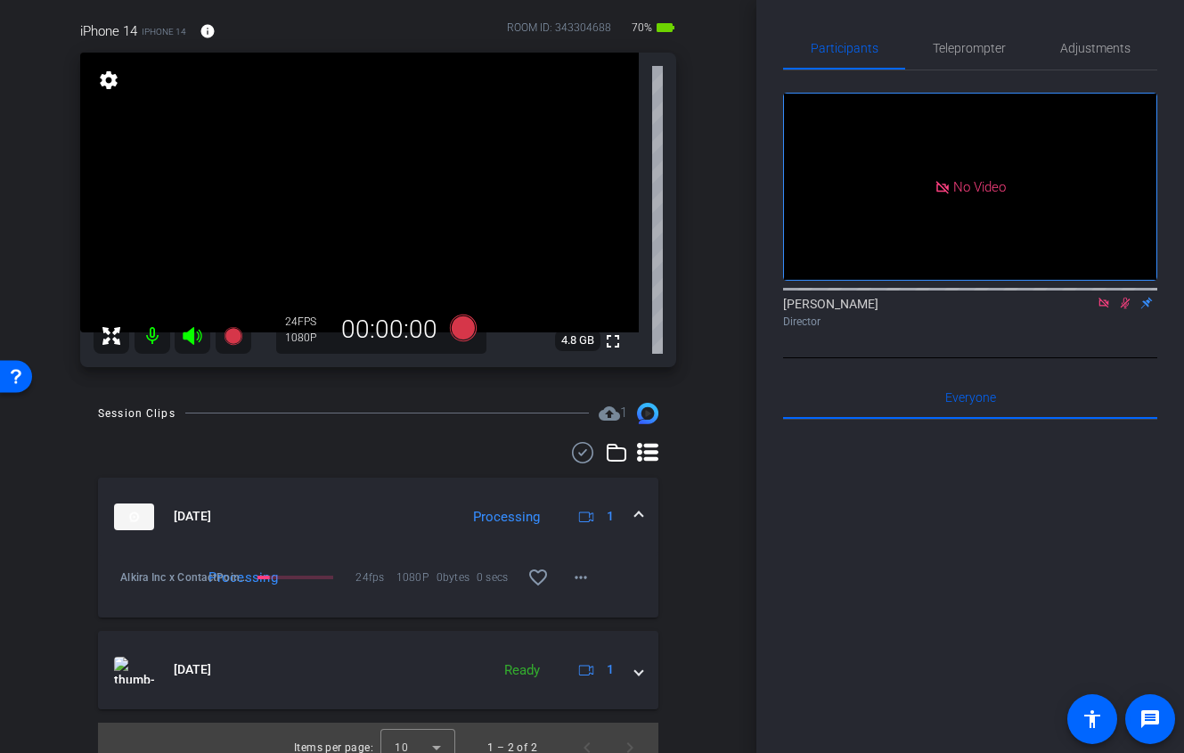
scroll to position [131, 0]
